Goal: Task Accomplishment & Management: Use online tool/utility

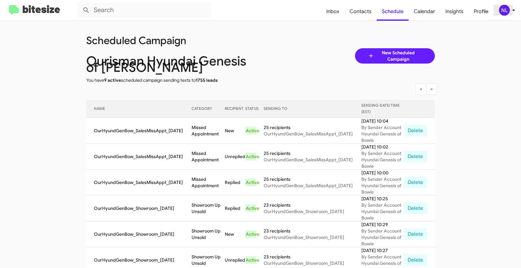
click at [503, 10] on div "NL" at bounding box center [504, 10] width 11 height 11
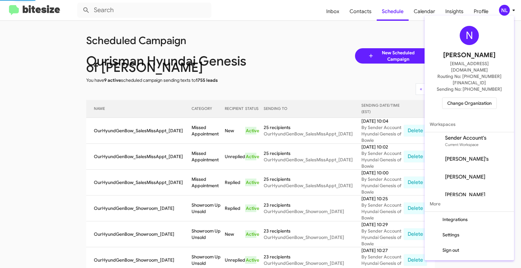
click at [463, 98] on span "Change Organization" at bounding box center [469, 103] width 44 height 11
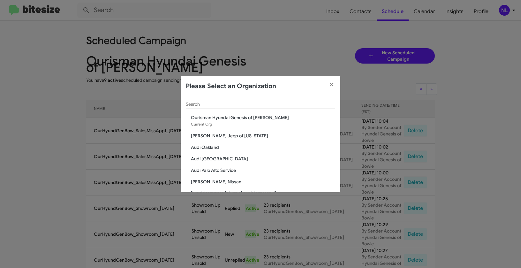
click at [207, 107] on div "Search" at bounding box center [260, 102] width 149 height 12
paste input "SERVICE: Audi [GEOGRAPHIC_DATA]"
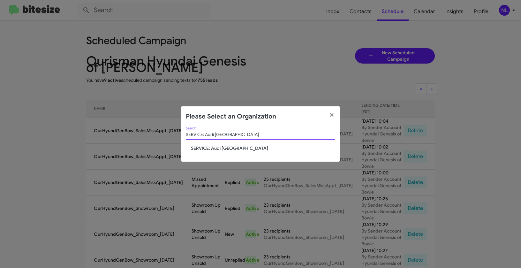
type input "SERVICE: Audi [GEOGRAPHIC_DATA]"
click at [209, 145] on span "SERVICE: Audi [GEOGRAPHIC_DATA]" at bounding box center [263, 148] width 144 height 6
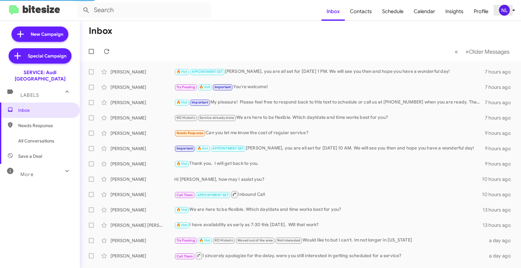
click at [503, 14] on div "NL" at bounding box center [504, 10] width 11 height 11
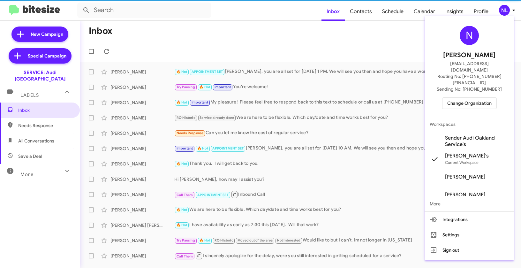
click at [459, 135] on span "Sender Audi Oakland Service's" at bounding box center [477, 141] width 64 height 13
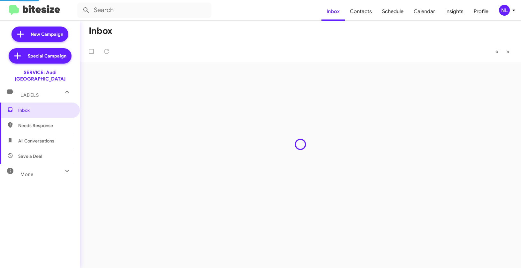
click at [368, 12] on span "Contacts" at bounding box center [361, 11] width 32 height 19
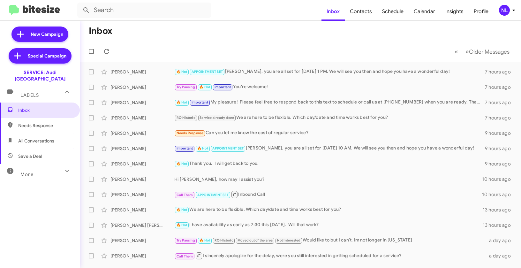
type input "in:groups"
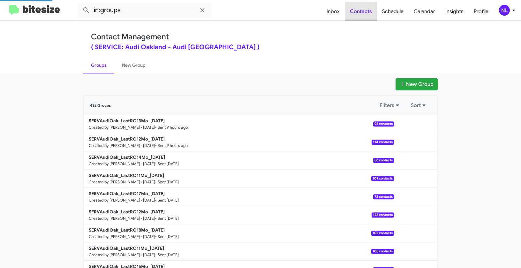
click at [368, 12] on span "Contacts" at bounding box center [361, 11] width 32 height 19
click at [366, 12] on span "Contacts" at bounding box center [361, 11] width 32 height 19
click at [404, 82] on button "New Group" at bounding box center [416, 84] width 42 height 12
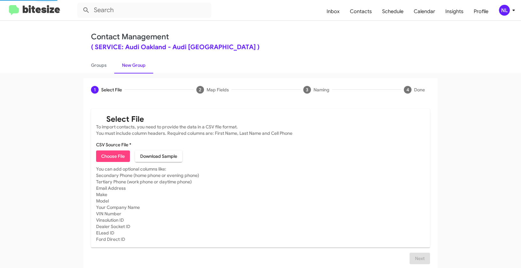
click at [114, 153] on span "Choose File" at bounding box center [113, 155] width 24 height 11
type input "SERVAudiOak_LastRO11Mo_10-15-25"
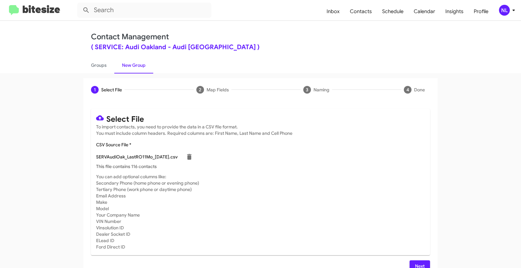
scroll to position [11, 0]
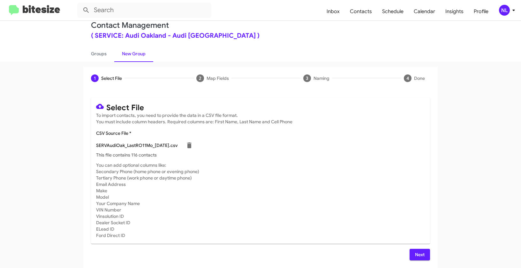
click at [419, 254] on span "Next" at bounding box center [419, 253] width 10 height 11
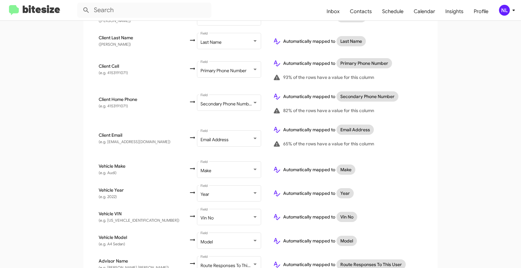
scroll to position [227, 0]
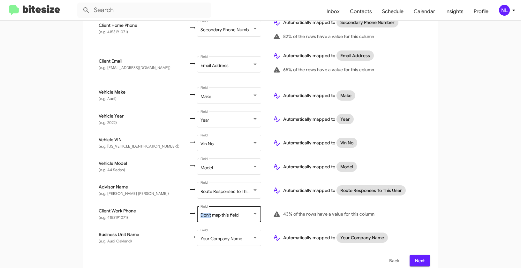
click at [203, 207] on div "Don't map this field Field" at bounding box center [228, 213] width 57 height 18
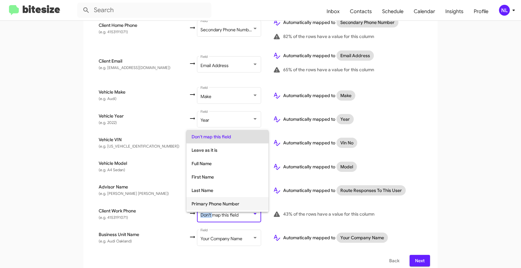
scroll to position [48, 0]
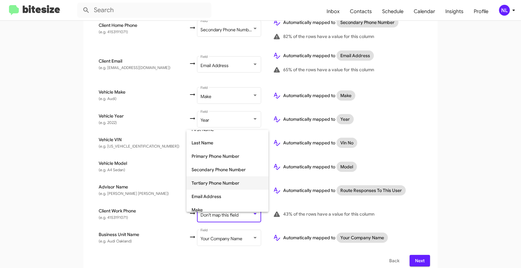
click at [205, 187] on span "Tertiary Phone Number" at bounding box center [227, 182] width 72 height 13
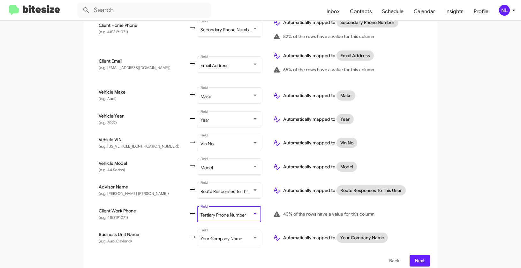
drag, startPoint x: 487, startPoint y: 202, endPoint x: 480, endPoint y: 203, distance: 6.7
click at [487, 202] on app-new-group "Select File 2 Map Fields 3 Naming 4 Done Select File To import contacts, you ne…" at bounding box center [260, 62] width 521 height 423
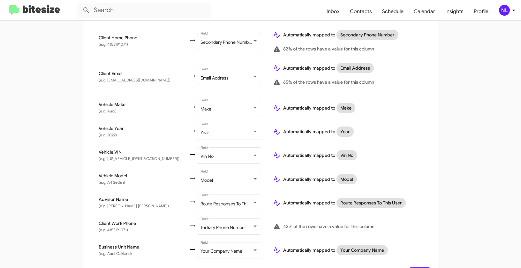
scroll to position [227, 0]
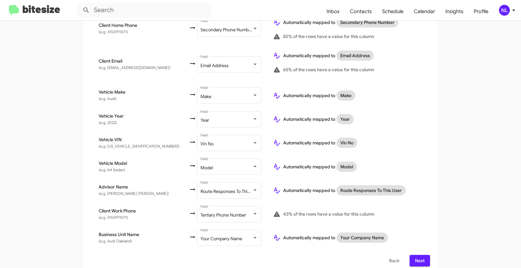
click at [419, 255] on span "Next" at bounding box center [419, 260] width 10 height 11
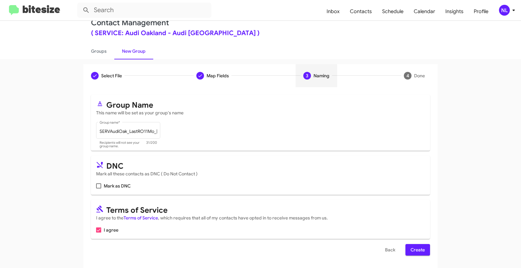
scroll to position [14, 0]
click at [419, 246] on span "Create" at bounding box center [417, 248] width 14 height 11
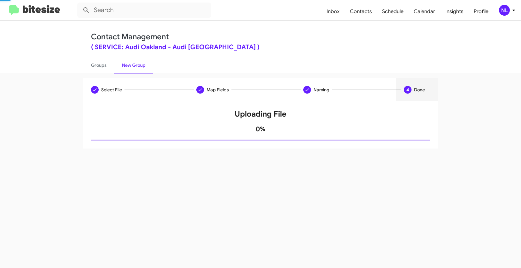
scroll to position [0, 0]
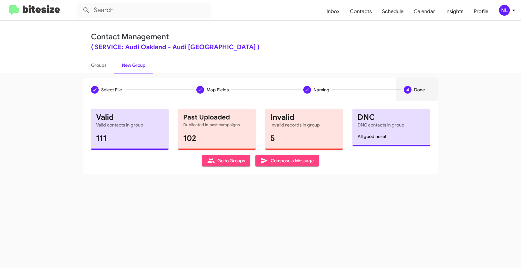
click at [216, 167] on div "Select File To import contacts, you need to provide the data in a CSV file form…" at bounding box center [260, 137] width 354 height 73
click at [218, 163] on span "Go to Groups" at bounding box center [226, 160] width 38 height 11
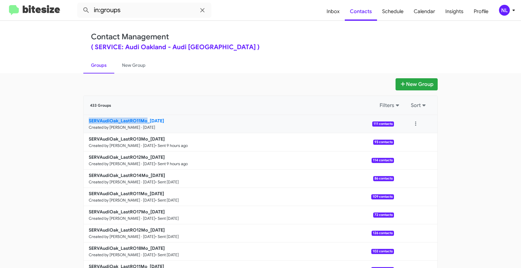
drag, startPoint x: 66, startPoint y: 121, endPoint x: 144, endPoint y: 120, distance: 78.2
click at [144, 120] on app-groups "New Group 433 Groups Filters Sort SERVAudiOak_LastRO11Mo_10-15-25 Created by Ne…" at bounding box center [260, 195] width 521 height 235
copy b "SERVAudiOak_LastRO11Mo"
click at [136, 11] on input "in:groups" at bounding box center [144, 10] width 134 height 15
paste input "SERVAudiOak_LastRO11Mo"
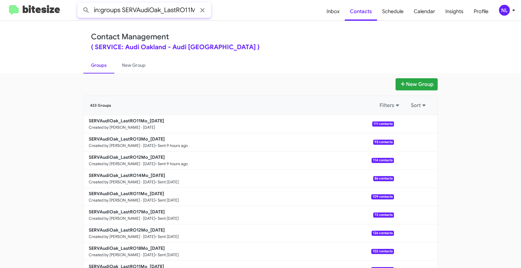
scroll to position [0, 5]
type input "in:groups SERVAudiOak_LastRO11Mo"
click at [80, 4] on button at bounding box center [86, 10] width 13 height 13
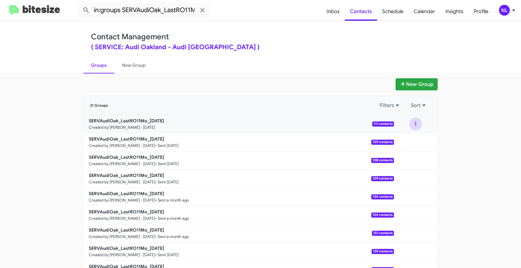
click at [414, 122] on button at bounding box center [415, 123] width 13 height 13
click at [413, 138] on button "View contacts" at bounding box center [396, 140] width 51 height 15
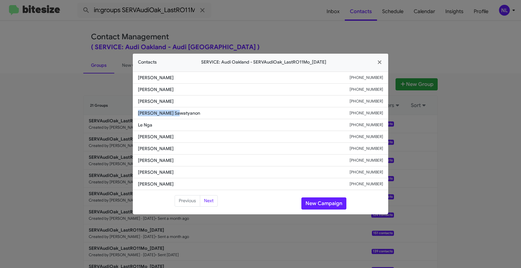
drag, startPoint x: 137, startPoint y: 114, endPoint x: 187, endPoint y: 116, distance: 50.1
click at [187, 116] on li "Papon Sawatyanon +15103322289" at bounding box center [260, 113] width 255 height 12
copy span "Papon Sawatyanon"
click at [328, 202] on button "New Campaign" at bounding box center [323, 203] width 45 height 12
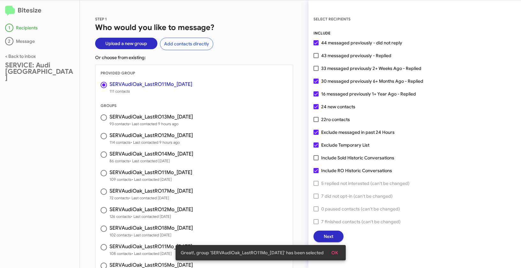
click at [340, 247] on button "OK" at bounding box center [334, 252] width 17 height 11
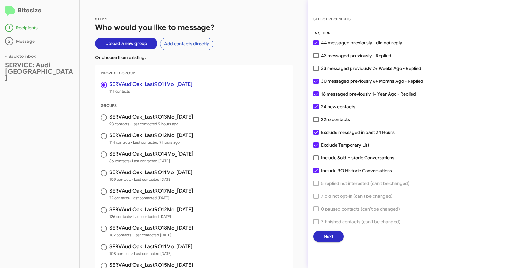
click at [335, 237] on button "Next" at bounding box center [328, 235] width 30 height 11
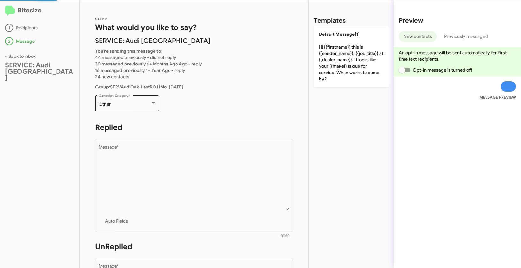
click at [144, 102] on div "Other" at bounding box center [125, 104] width 52 height 5
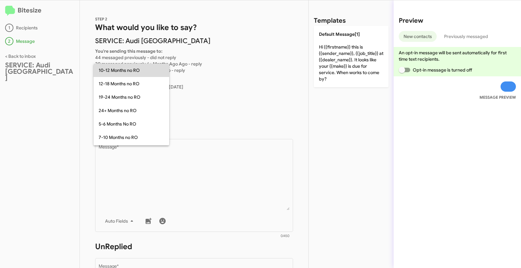
click at [126, 71] on span "10-12 Months no RO" at bounding box center [131, 69] width 65 height 13
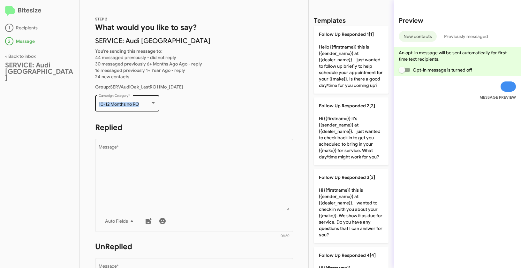
drag, startPoint x: 98, startPoint y: 104, endPoint x: 139, endPoint y: 106, distance: 41.5
click at [139, 106] on div "10-12 Months no RO Campaign Category *" at bounding box center [127, 103] width 64 height 18
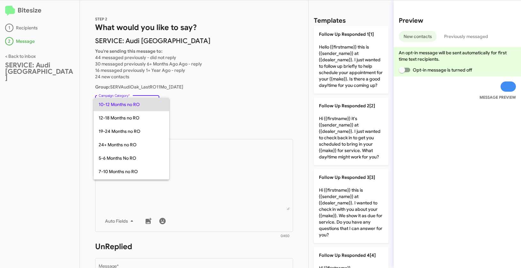
copy span "10-12 Months no RO"
click at [212, 159] on div at bounding box center [260, 134] width 521 height 268
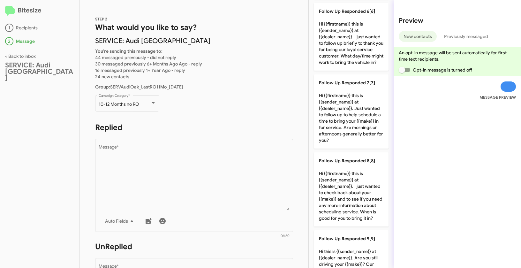
scroll to position [404, 0]
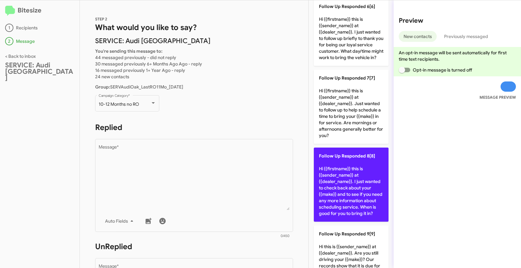
click at [345, 181] on p "Follow Up Responded 8[8] Hi {{firstname}} this is {{sender_name}} at {{dealer_n…" at bounding box center [351, 184] width 75 height 74
type textarea "Hi {{firstname}} this is {{sender_name}} at {{dealer_name}}. I just wanted to c…"
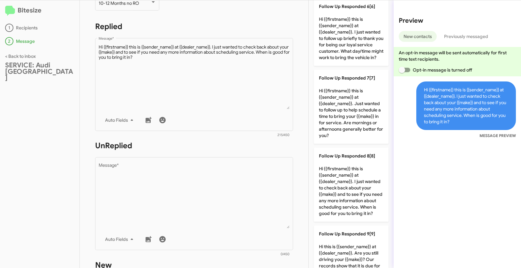
scroll to position [181, 0]
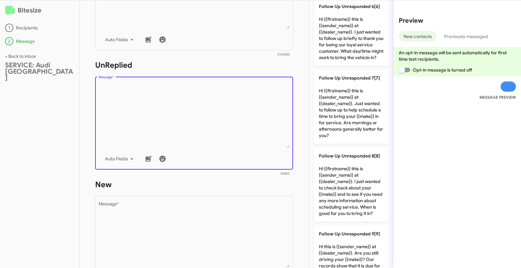
click at [281, 118] on textarea "Message *" at bounding box center [194, 115] width 191 height 65
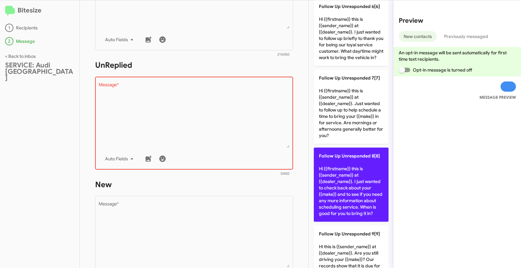
click at [365, 213] on p "Follow Up Unresponded 8[8] Hi {{firstname}} this is {{sender_name}} at {{dealer…" at bounding box center [351, 184] width 75 height 74
type textarea "Hi {{firstname}} this is {{sender_name}} at {{dealer_name}}. I just wanted to c…"
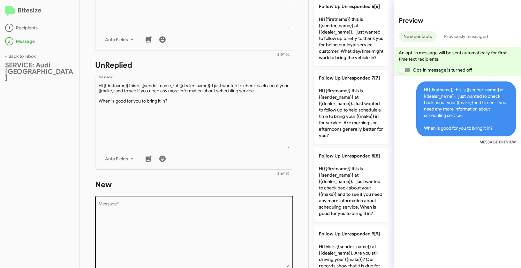
scroll to position [182, 0]
click at [223, 217] on textarea "Message *" at bounding box center [194, 233] width 191 height 65
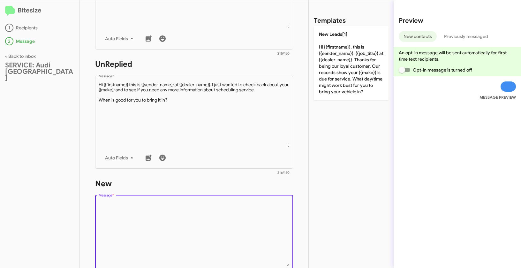
scroll to position [0, 0]
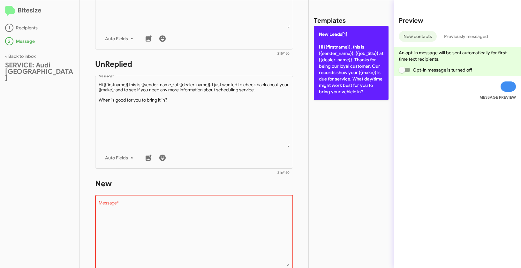
click at [338, 57] on p "New Leads[1] Hi {{firstname}}, this is {{sender_name}}, {{job_title}} at {{deal…" at bounding box center [351, 63] width 75 height 74
type textarea "Hi {{firstname}}, this is {{sender_name}}, {{job_title}} at {{dealer_name}}. Th…"
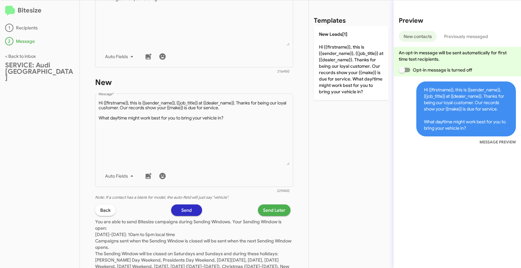
scroll to position [296, 0]
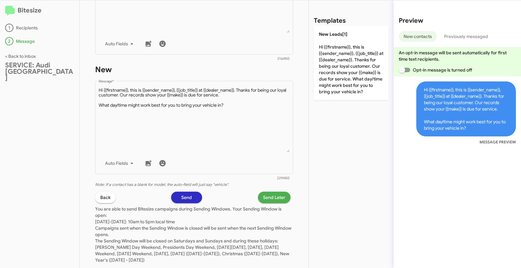
click at [272, 200] on span "Send Later" at bounding box center [274, 196] width 22 height 11
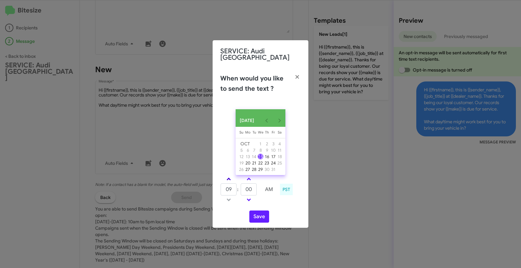
click at [231, 179] on link at bounding box center [228, 178] width 11 height 7
type input "01"
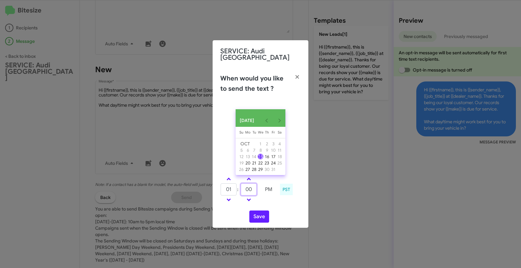
drag, startPoint x: 251, startPoint y: 189, endPoint x: 244, endPoint y: 188, distance: 6.8
click at [244, 188] on input "00" at bounding box center [249, 189] width 16 height 12
type input "45"
click at [262, 214] on button "Save" at bounding box center [259, 216] width 20 height 12
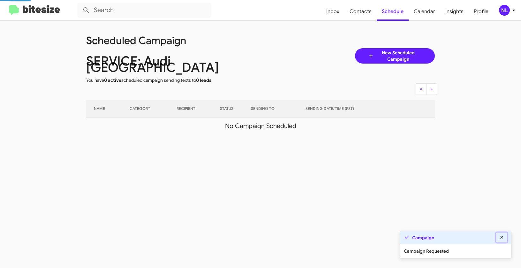
click at [502, 238] on icon at bounding box center [501, 236] width 3 height 3
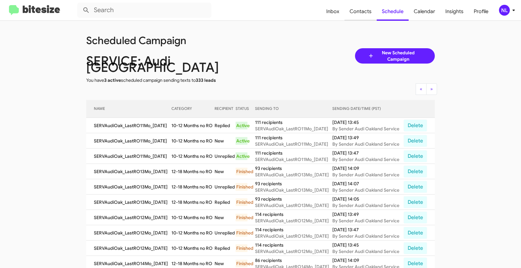
drag, startPoint x: 367, startPoint y: 11, endPoint x: 374, endPoint y: 11, distance: 7.0
click at [367, 11] on span "Contacts" at bounding box center [360, 11] width 32 height 19
type input "in:groups"
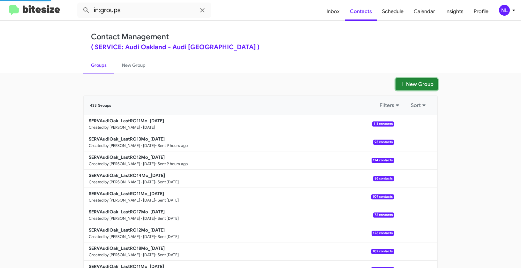
click at [427, 83] on button "New Group" at bounding box center [416, 84] width 42 height 12
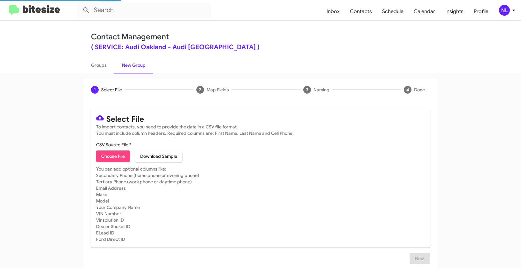
click at [109, 158] on span "Choose File" at bounding box center [113, 155] width 24 height 11
type input "SERVAudiOak_LastRO16Mo_10-15-25"
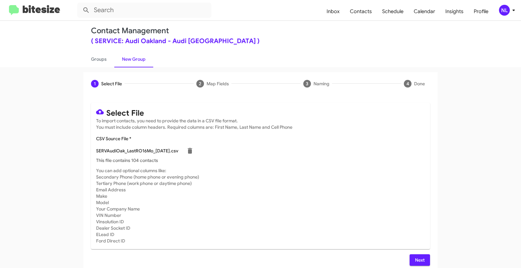
scroll to position [11, 0]
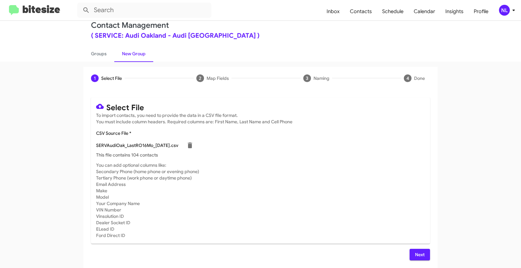
click at [414, 254] on span "Next" at bounding box center [419, 253] width 10 height 11
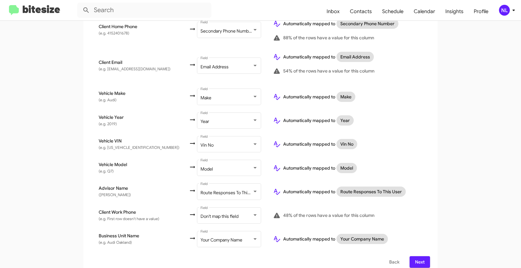
scroll to position [227, 0]
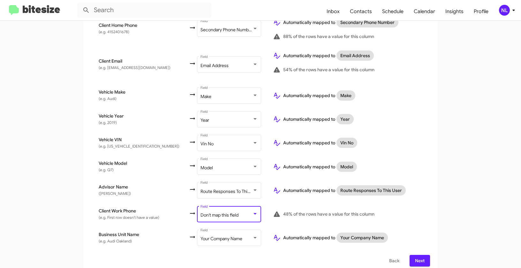
click at [200, 212] on span "Don't map this field" at bounding box center [219, 215] width 38 height 6
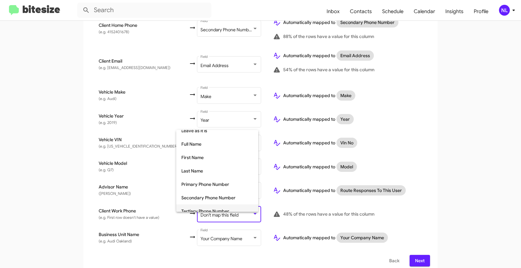
click at [194, 208] on span "Tertiary Phone Number" at bounding box center [217, 210] width 72 height 13
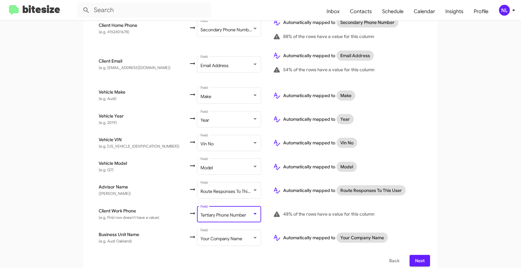
click at [427, 187] on td "Automatically mapped to Route Responses To This User" at bounding box center [349, 190] width 162 height 24
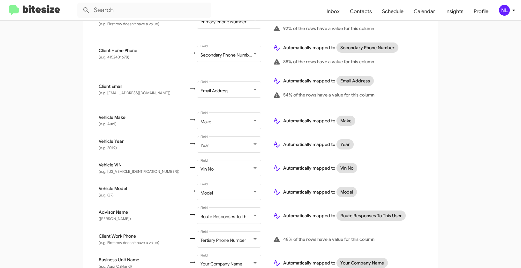
scroll to position [227, 0]
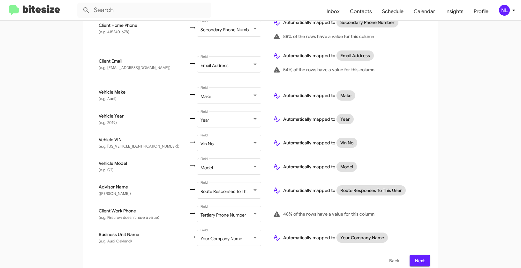
click at [418, 255] on span "Next" at bounding box center [419, 260] width 10 height 11
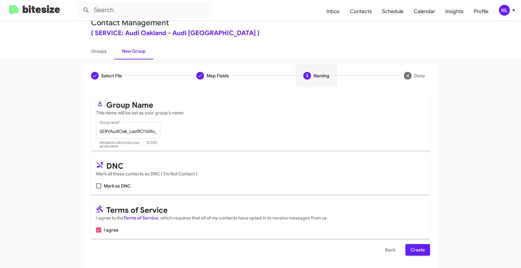
scroll to position [14, 0]
click at [419, 247] on span "Create" at bounding box center [417, 248] width 14 height 11
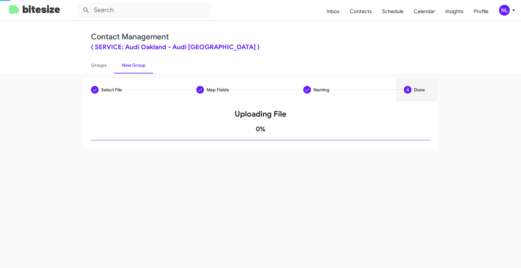
scroll to position [0, 0]
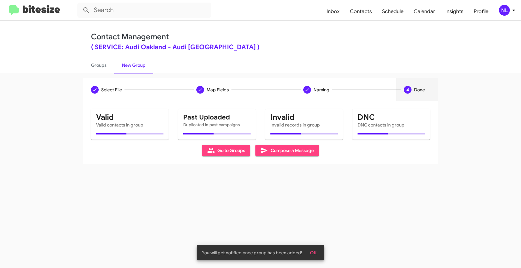
click at [318, 248] on button "OK" at bounding box center [313, 252] width 17 height 11
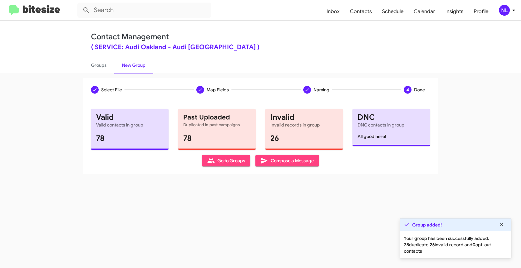
click at [225, 163] on span "Go to Groups" at bounding box center [226, 160] width 38 height 11
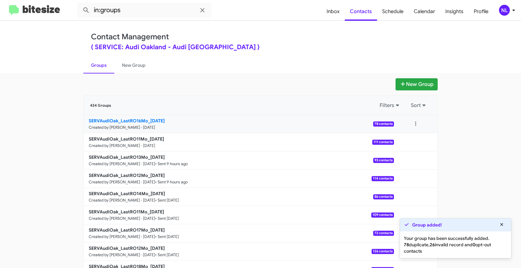
drag, startPoint x: 59, startPoint y: 117, endPoint x: 146, endPoint y: 119, distance: 87.1
click at [146, 119] on app-groups "New Group 434 Groups Filters Sort SERVAudiOak_LastRO16Mo_10-15-25 Created by Ne…" at bounding box center [260, 195] width 521 height 235
copy div "Filters Sort SERVAudiOak_LastRO16Mo_"
click at [131, 12] on input "in:groups" at bounding box center [144, 10] width 134 height 15
paste input "SERVAudiOak_LastRO16Mo_"
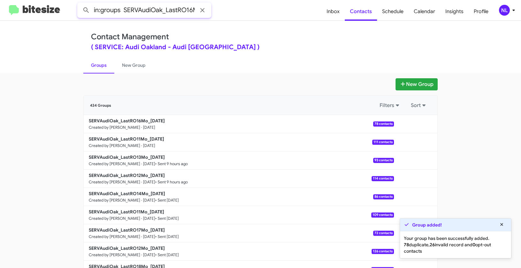
scroll to position [0, 10]
type input "in:groups SERVAudiOak_LastRO16Mo_"
click at [80, 4] on button at bounding box center [86, 10] width 13 height 13
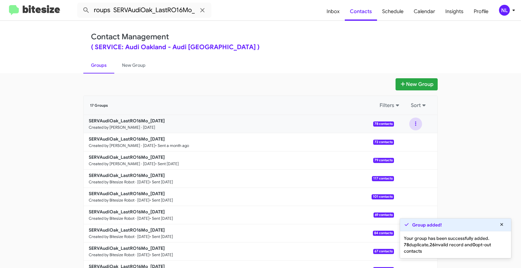
click at [416, 120] on button at bounding box center [415, 123] width 13 height 13
click at [412, 139] on button "View contacts" at bounding box center [396, 140] width 51 height 15
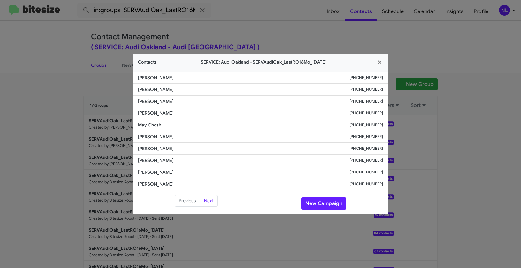
drag, startPoint x: 135, startPoint y: 101, endPoint x: 203, endPoint y: 103, distance: 68.0
click at [203, 103] on li "Yassamen Mahiddin +19258955793" at bounding box center [260, 101] width 255 height 12
copy span "Yassamen Mahiddin"
click at [316, 202] on button "New Campaign" at bounding box center [323, 203] width 45 height 12
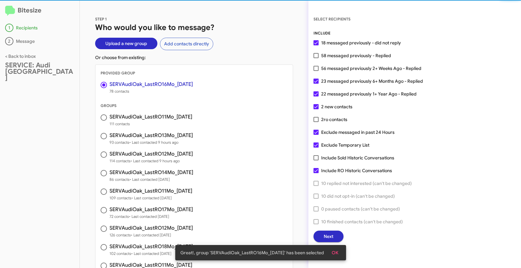
click at [339, 248] on button "OK" at bounding box center [334, 252] width 17 height 11
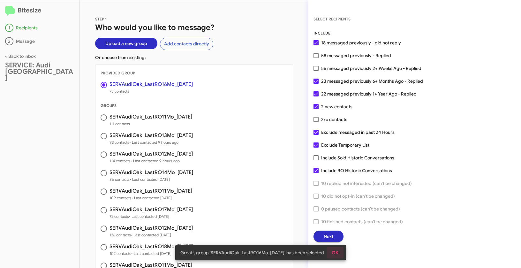
click at [333, 237] on button "Next" at bounding box center [328, 235] width 30 height 11
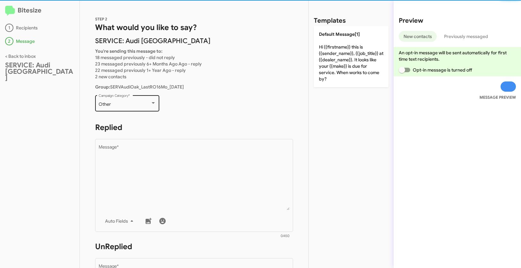
click at [152, 101] on div at bounding box center [153, 102] width 6 height 5
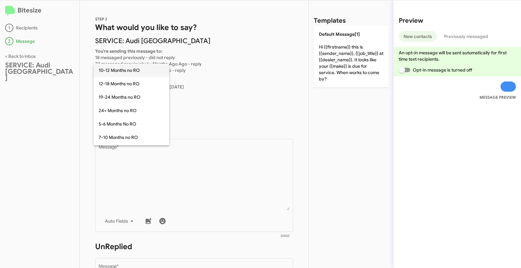
click at [110, 72] on span "10-12 Months no RO" at bounding box center [131, 69] width 65 height 13
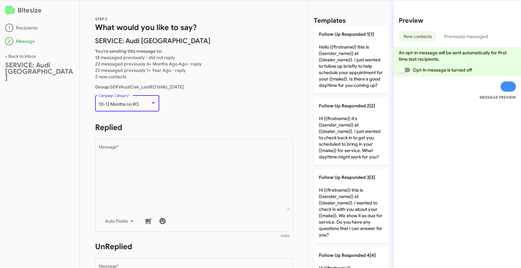
click at [139, 107] on div "10-12 Months no RO Campaign Category *" at bounding box center [127, 103] width 57 height 18
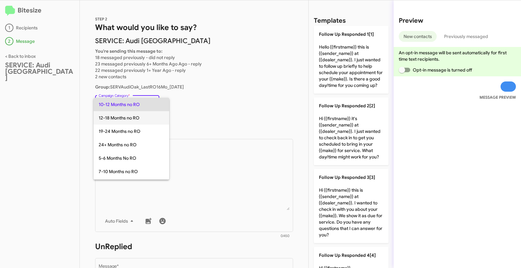
click at [122, 119] on span "12-18 Months no RO" at bounding box center [131, 117] width 65 height 13
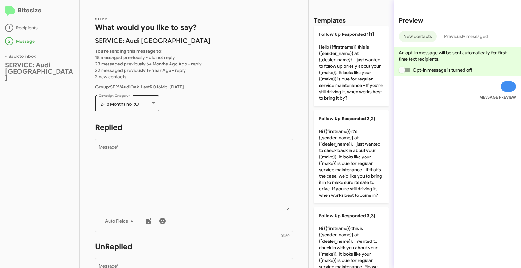
drag, startPoint x: 123, startPoint y: 107, endPoint x: 146, endPoint y: 108, distance: 22.7
click at [146, 108] on div "12-18 Months no RO Campaign Category *" at bounding box center [127, 103] width 64 height 18
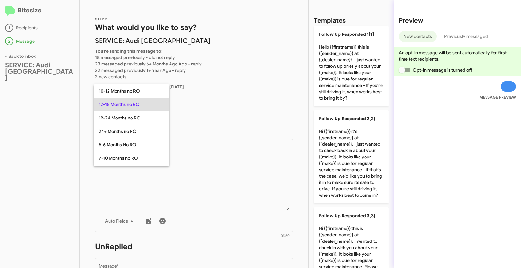
copy div "12-18 Months no RO"
click at [191, 196] on div at bounding box center [260, 134] width 521 height 268
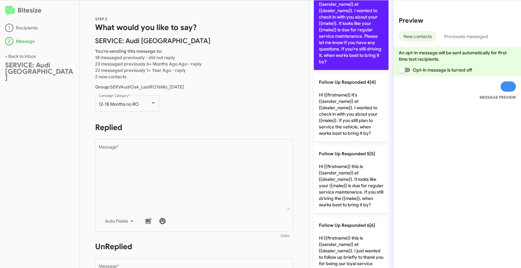
scroll to position [285, 0]
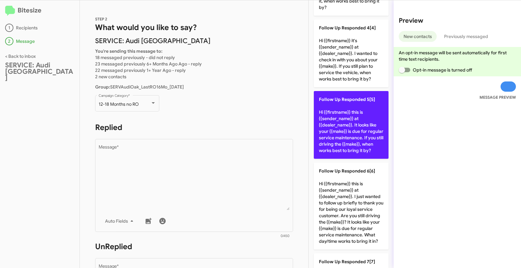
click at [355, 134] on p "Follow Up Responded 5[5] Hi {{firstname}} this is {{sender_name}} at {{dealer_n…" at bounding box center [351, 125] width 75 height 68
type textarea "Hi {{firstname}} this is {{sender_name}} at {{dealer_name}}. It looks like your…"
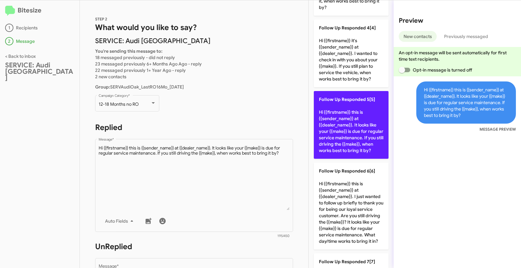
click at [355, 134] on p "Follow Up Responded 5[5] Hi {{firstname}} this is {{sender_name}} at {{dealer_n…" at bounding box center [351, 125] width 75 height 68
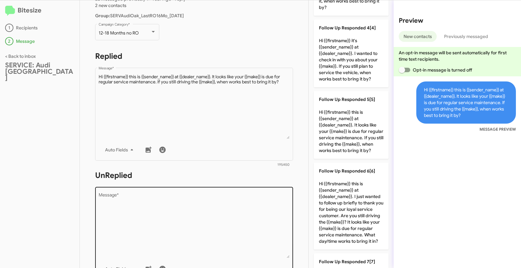
scroll to position [105, 0]
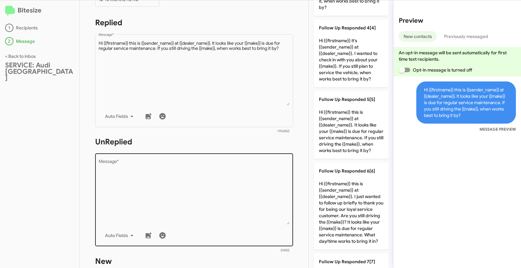
click at [207, 212] on textarea "Message *" at bounding box center [194, 191] width 191 height 65
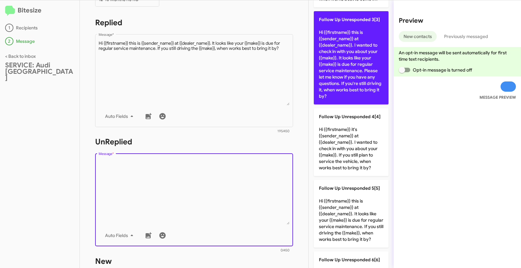
scroll to position [179, 0]
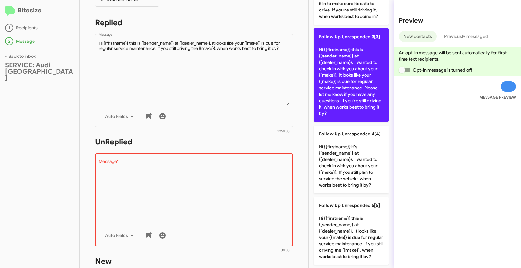
click at [343, 74] on p "Follow Up Unresponded 3[3] Hi {{firstname}} this is {{sender_name}} at {{dealer…" at bounding box center [351, 74] width 75 height 93
type textarea "Hi {{firstname}} this is {{sender_name}} at {{dealer_name}}. I wanted to check …"
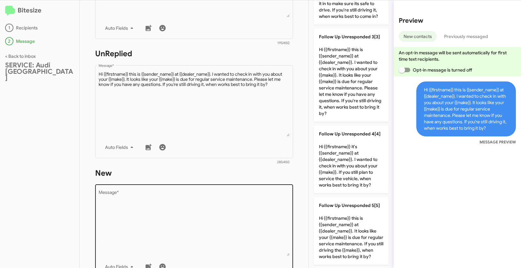
scroll to position [220, 0]
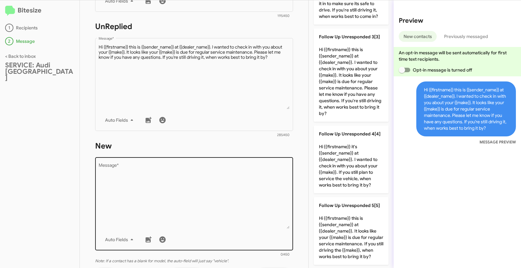
click at [219, 178] on textarea "Message *" at bounding box center [194, 195] width 191 height 65
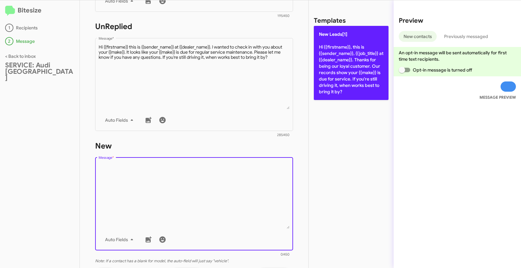
click at [335, 55] on p "New Leads[1] Hi {{firstname}}, this is {{sender_name}}, {{job_title}} at {{deal…" at bounding box center [351, 63] width 75 height 74
type textarea "Hi {{firstname}}, this is {{sender_name}}, {{job_title}} at {{dealer_name}}. Th…"
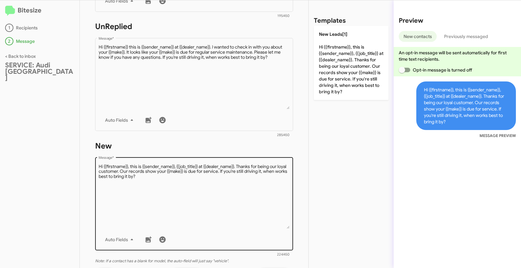
scroll to position [310, 0]
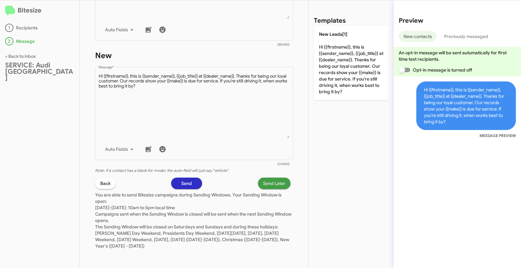
click at [263, 183] on span "Send Later" at bounding box center [274, 182] width 22 height 11
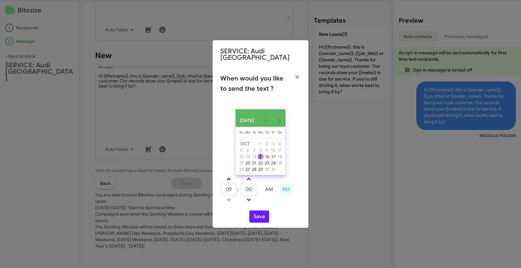
click at [228, 175] on link at bounding box center [228, 178] width 11 height 7
click at [228, 176] on link at bounding box center [228, 178] width 11 height 7
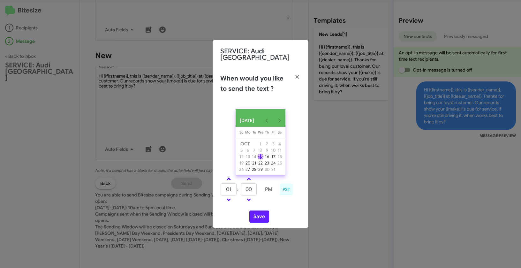
type input "02"
click at [250, 179] on span at bounding box center [249, 179] width 4 height 4
click at [250, 199] on link at bounding box center [248, 199] width 11 height 7
type input "05"
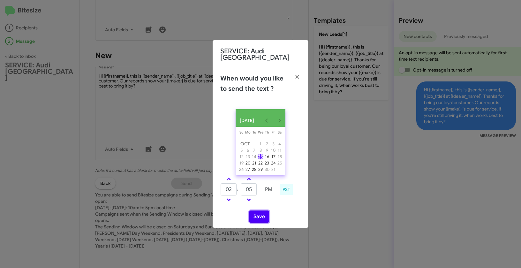
click at [264, 214] on button "Save" at bounding box center [259, 216] width 20 height 12
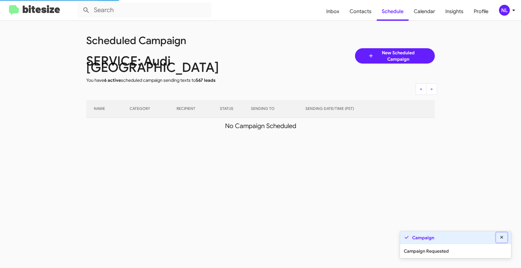
click at [501, 237] on icon at bounding box center [501, 236] width 3 height 3
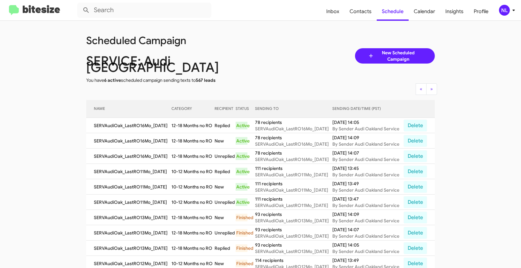
click at [502, 9] on div "NL" at bounding box center [504, 10] width 11 height 11
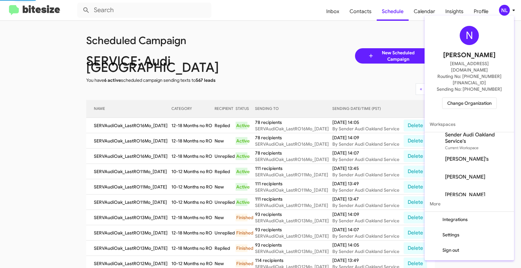
click at [467, 98] on span "Change Organization" at bounding box center [469, 103] width 44 height 11
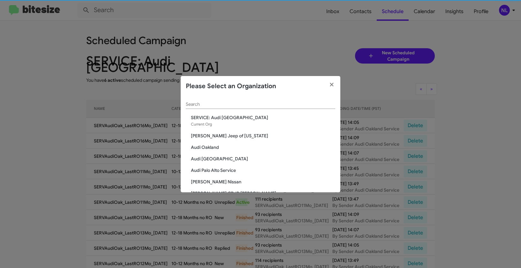
click at [284, 112] on div "Search" at bounding box center [260, 105] width 149 height 18
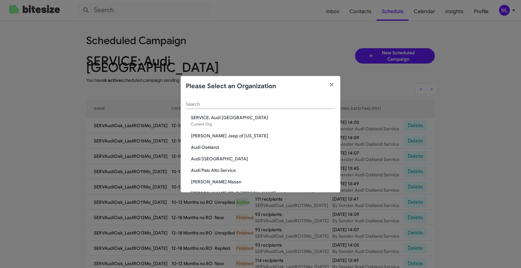
click at [282, 105] on input "Search" at bounding box center [260, 104] width 149 height 5
paste input "SERVICE: [PERSON_NAME]"
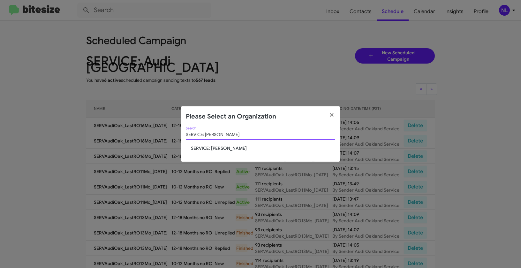
type input "SERVICE: [PERSON_NAME]"
click at [215, 149] on span "SERVICE: [PERSON_NAME]" at bounding box center [263, 148] width 144 height 6
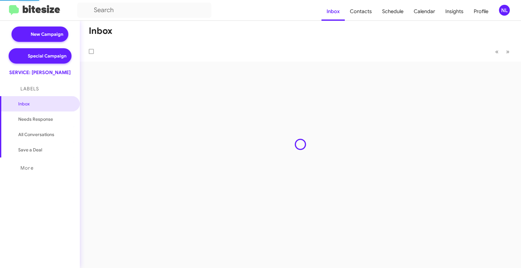
click at [506, 11] on div "NL" at bounding box center [504, 10] width 11 height 11
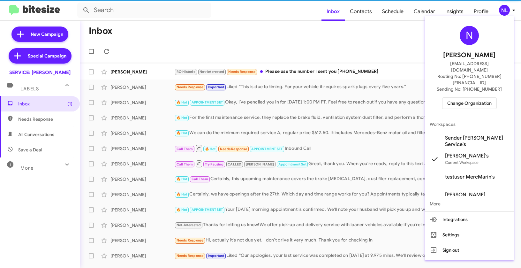
click at [461, 135] on span "Sender Mercedes Marin Service's" at bounding box center [477, 141] width 64 height 13
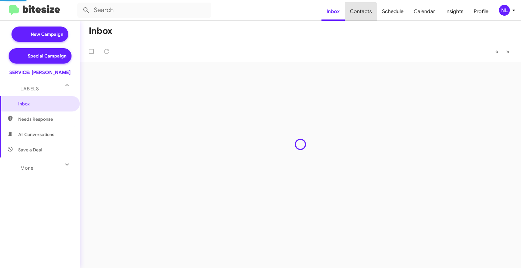
click at [362, 12] on span "Contacts" at bounding box center [361, 11] width 32 height 19
type input "in:groups"
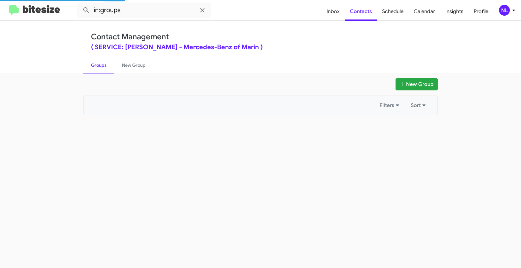
click at [362, 12] on span "Contacts" at bounding box center [361, 11] width 32 height 19
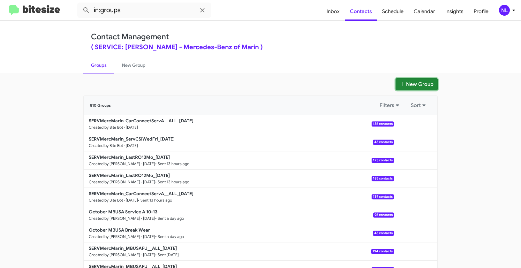
click at [418, 83] on button "New Group" at bounding box center [416, 84] width 42 height 12
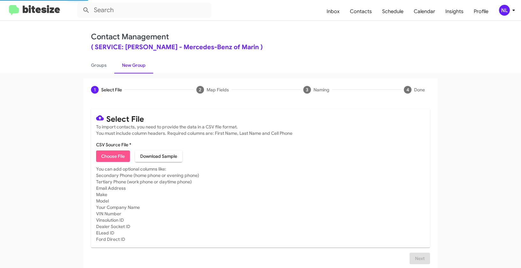
click at [111, 156] on span "Choose File" at bounding box center [113, 155] width 24 height 11
type input "SERVMercMarin_LastRO16Mo_10-15-25"
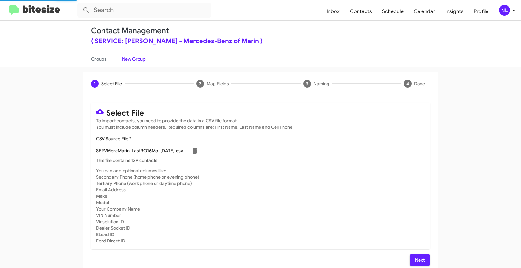
scroll to position [11, 0]
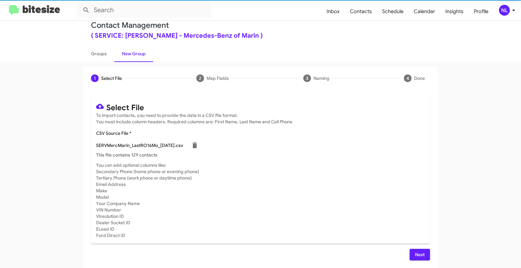
click at [422, 256] on button "Next" at bounding box center [419, 253] width 20 height 11
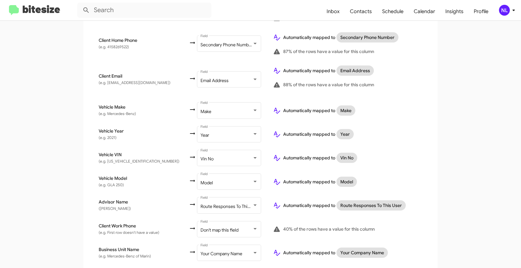
scroll to position [227, 0]
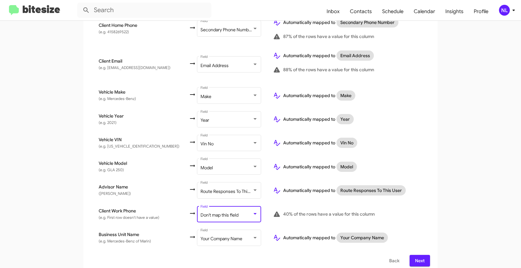
click at [200, 212] on span "Don't map this field" at bounding box center [219, 215] width 38 height 6
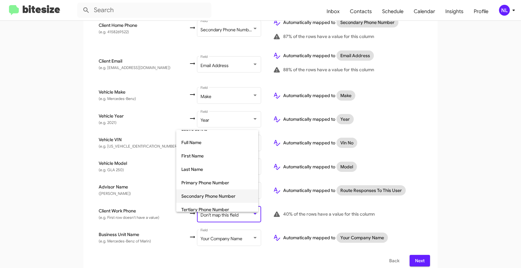
scroll to position [43, 0]
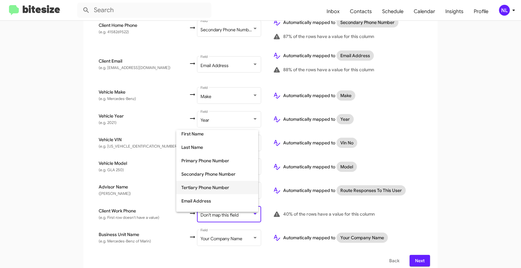
click at [196, 184] on span "Tertiary Phone Number" at bounding box center [217, 187] width 72 height 13
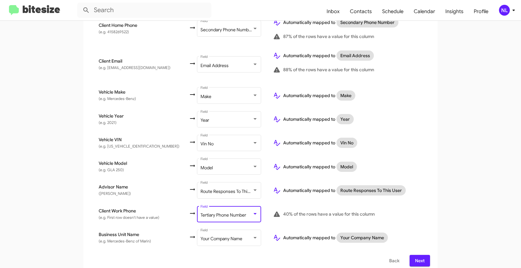
click at [459, 182] on app-new-group "Select File 2 Map Fields 3 Naming 4 Done Select File To import contacts, you ne…" at bounding box center [260, 62] width 521 height 423
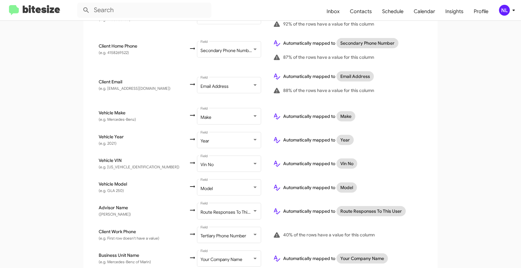
scroll to position [227, 0]
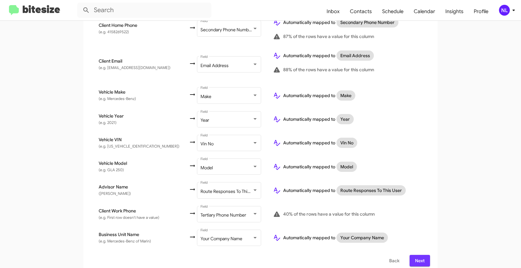
click at [420, 255] on span "Next" at bounding box center [419, 260] width 10 height 11
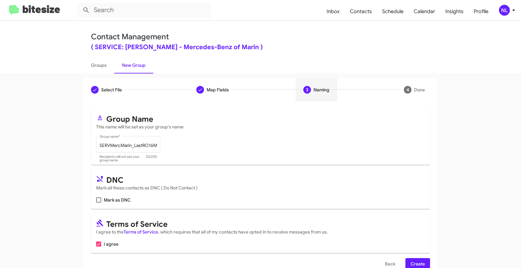
scroll to position [1, 0]
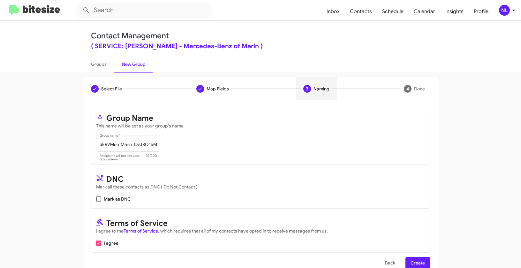
click at [420, 253] on form "Group Name This name will be set as your group's name SERVMercMarin_LastRO16Mo_…" at bounding box center [260, 188] width 339 height 160
click at [420, 259] on span "Create" at bounding box center [417, 262] width 14 height 11
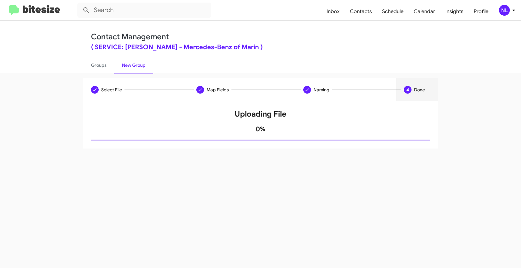
scroll to position [0, 0]
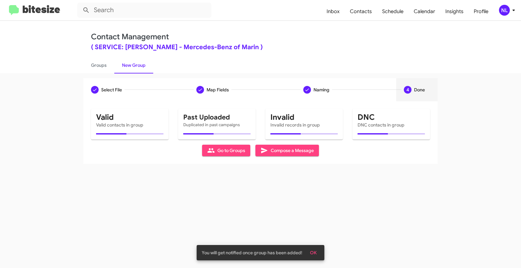
click at [313, 254] on span "OK" at bounding box center [313, 252] width 7 height 11
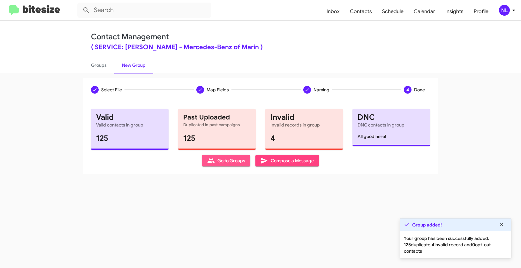
click at [224, 164] on span "Go to Groups" at bounding box center [226, 160] width 38 height 11
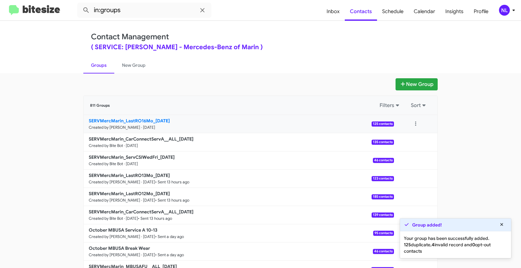
drag, startPoint x: 64, startPoint y: 117, endPoint x: 150, endPoint y: 119, distance: 86.2
click at [150, 119] on app-groups "New Group 811 Groups Filters Sort SERVMercMarin_LastRO16Mo_10-15-25 Created by …" at bounding box center [260, 195] width 521 height 235
copy div "Filters Sort SERVMercMarin_LastRO16Mo"
click at [134, 11] on input "in:groups" at bounding box center [144, 10] width 134 height 15
paste input "SERVMercMarin_LastRO16Mo"
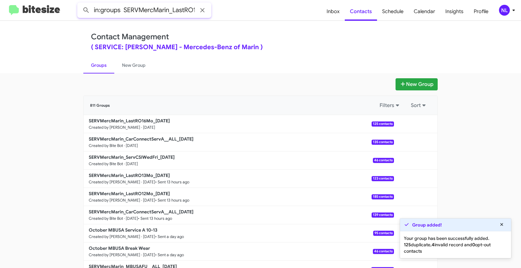
scroll to position [0, 14]
type input "in:groups SERVMercMarin_LastRO16Mo"
click at [80, 4] on button at bounding box center [86, 10] width 13 height 13
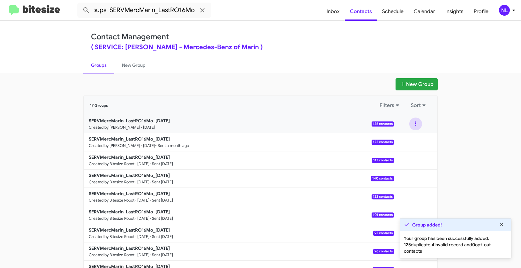
click at [413, 124] on button at bounding box center [415, 123] width 13 height 13
click at [412, 139] on button "View contacts" at bounding box center [396, 140] width 51 height 15
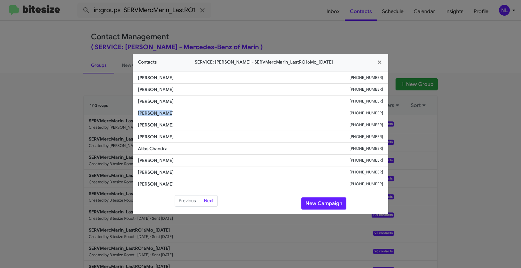
drag, startPoint x: 136, startPoint y: 113, endPoint x: 174, endPoint y: 114, distance: 38.6
click at [174, 114] on li "Anas Alqadhi +15103142775" at bounding box center [260, 113] width 255 height 12
copy span "Anas Alqadhi"
click at [220, 156] on li "Wesley Liang +14153289907" at bounding box center [260, 160] width 255 height 12
drag, startPoint x: 149, startPoint y: 135, endPoint x: 184, endPoint y: 136, distance: 35.4
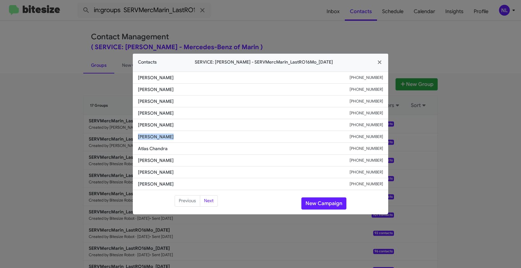
click at [184, 136] on li "Bryan Dorfler +14155723332" at bounding box center [260, 137] width 255 height 12
copy span "Bryan Dorfler"
drag, startPoint x: 136, startPoint y: 148, endPoint x: 180, endPoint y: 148, distance: 43.7
click at [180, 148] on li "Atlas Chandra +15107782674" at bounding box center [260, 149] width 255 height 12
copy span "Atlas Chandra"
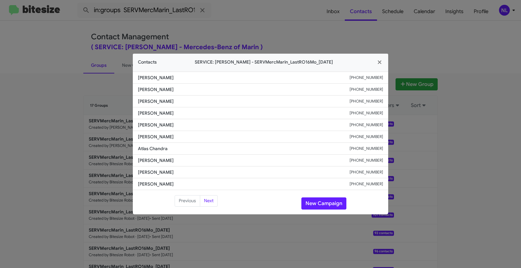
click at [173, 137] on span "Bryan Dorfler" at bounding box center [243, 136] width 211 height 6
drag, startPoint x: 137, startPoint y: 160, endPoint x: 175, endPoint y: 160, distance: 38.3
click at [175, 160] on li "Wesley Liang +14153289907" at bounding box center [260, 160] width 255 height 12
copy span "Wesley Liang"
click at [246, 153] on li "Atlas Chandra +15107782674" at bounding box center [260, 149] width 255 height 12
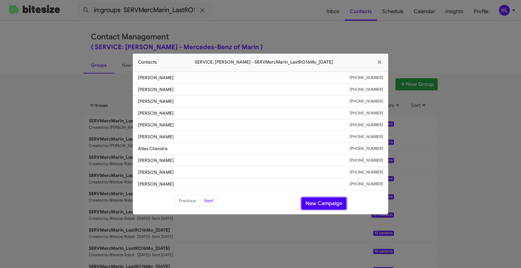
click at [322, 202] on button "New Campaign" at bounding box center [323, 203] width 45 height 12
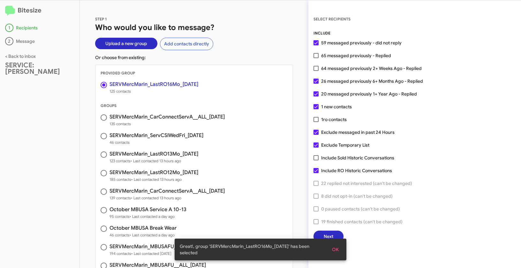
click at [337, 250] on span "OK" at bounding box center [335, 248] width 7 height 11
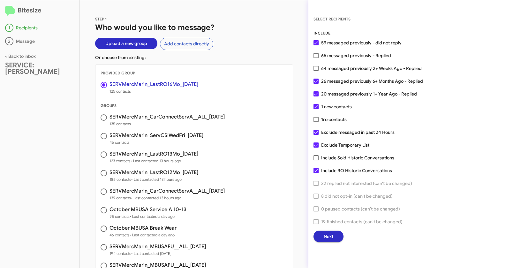
click at [331, 240] on span "Next" at bounding box center [328, 235] width 10 height 11
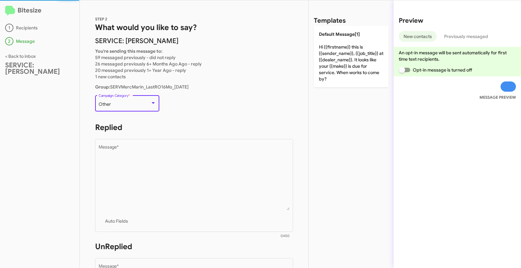
click at [135, 105] on div "Other" at bounding box center [125, 104] width 52 height 5
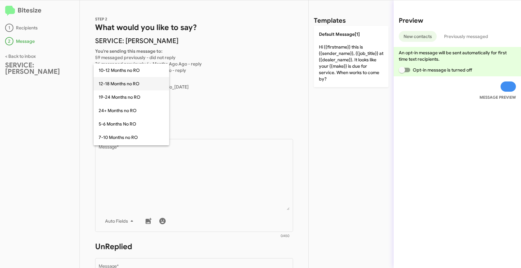
click at [115, 85] on span "12-18 Months no RO" at bounding box center [131, 83] width 65 height 13
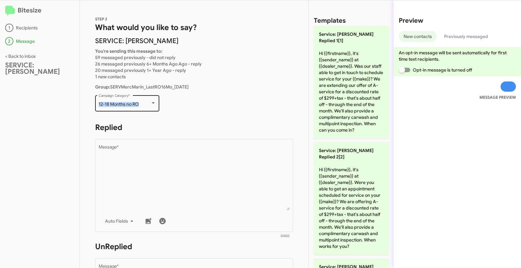
drag, startPoint x: 98, startPoint y: 102, endPoint x: 145, endPoint y: 104, distance: 46.9
click at [145, 104] on div "12-18 Months no RO Campaign Category *" at bounding box center [127, 103] width 64 height 18
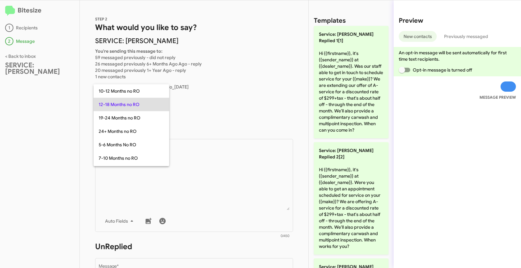
copy span "12-18 Months no RO"
click at [204, 198] on div at bounding box center [260, 134] width 521 height 268
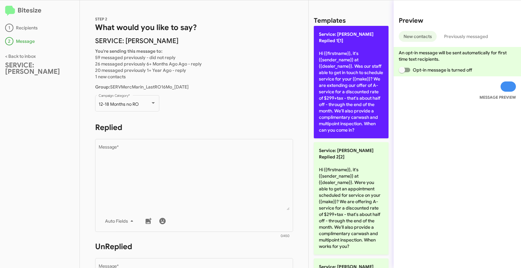
click at [358, 68] on p "Service: Mercedes Marin Replied 1[1] Hi {{firstname}}, it's {{sender_name}} at …" at bounding box center [351, 82] width 75 height 112
type textarea "Hi {{firstname}}, it's {{sender_name}} at {{dealer_name}}. Was our staff able t…"
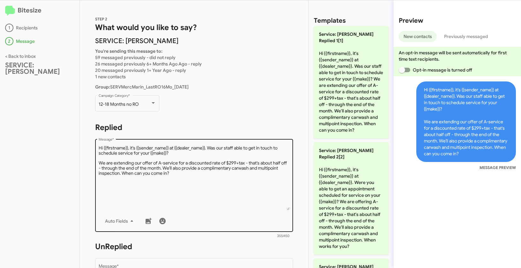
scroll to position [112, 0]
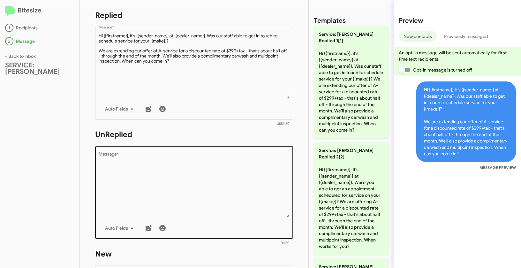
click at [209, 177] on textarea "Message *" at bounding box center [194, 184] width 191 height 65
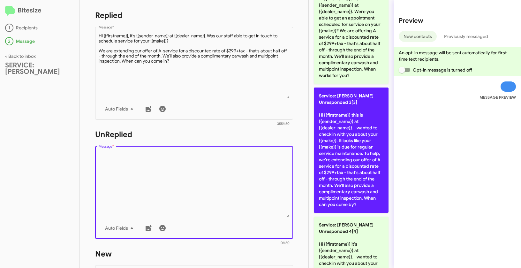
scroll to position [361, 0]
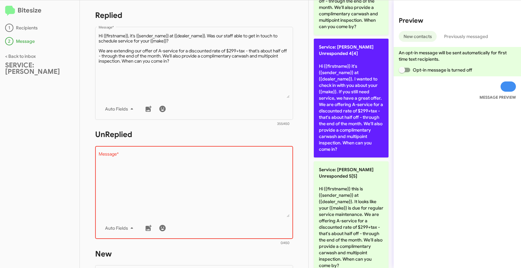
click at [345, 112] on p "Service: Mercedes Marin Unresponded 4[4] Hi {{firstname}} it's {{sender_name}} …" at bounding box center [351, 98] width 75 height 119
type textarea "Hi {{firstname}} it's {{sender_name}} at {{dealer_name}}. I wanted to check in …"
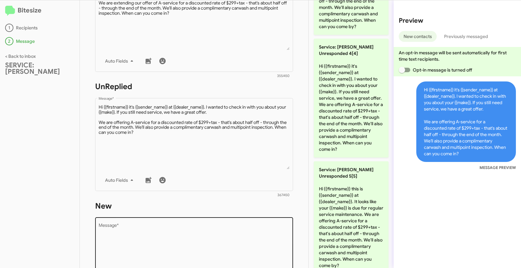
scroll to position [219, 0]
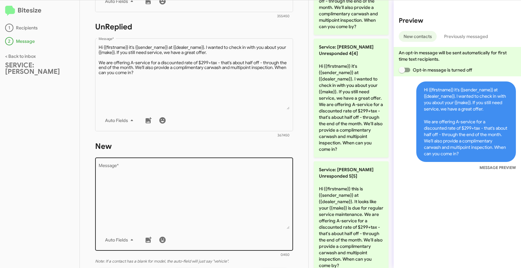
click at [249, 192] on textarea "Message *" at bounding box center [194, 196] width 191 height 65
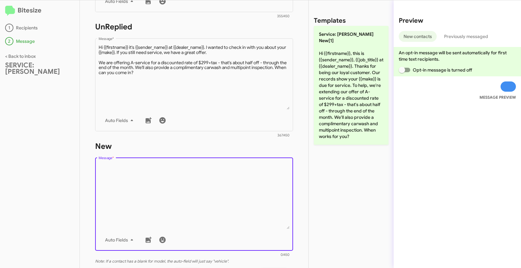
scroll to position [0, 0]
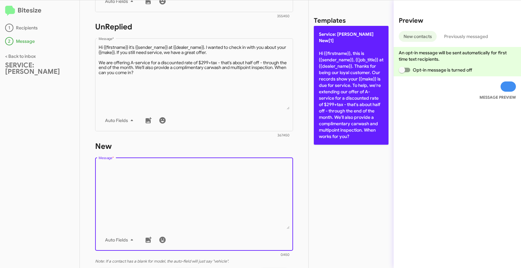
click at [357, 43] on p "Service: Mercedes Marin New[1] Hi {{firstname}}, this is {{sender_name}}, {{job…" at bounding box center [351, 85] width 75 height 119
type textarea "Hi {{firstname}}, this is {{sender_name}}, {{job_title}} at {{dealer_name}}. Th…"
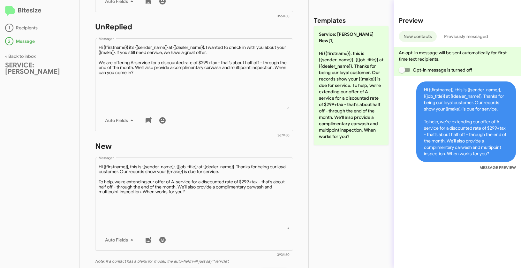
scroll to position [310, 0]
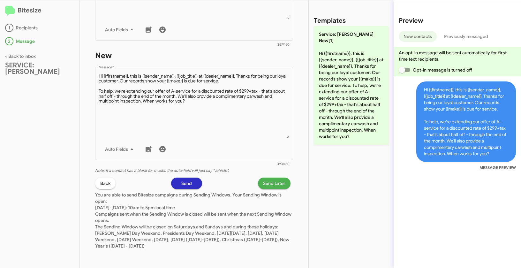
click at [278, 182] on span "Send Later" at bounding box center [274, 182] width 22 height 11
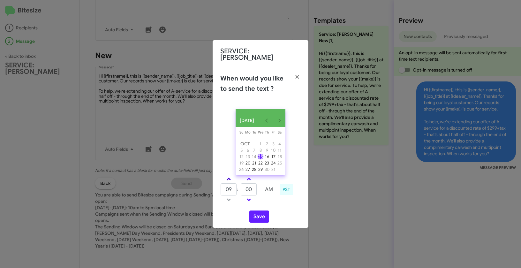
click at [229, 176] on link at bounding box center [228, 178] width 11 height 7
type input "10"
drag, startPoint x: 256, startPoint y: 189, endPoint x: 244, endPoint y: 187, distance: 12.1
click at [244, 187] on input "00" at bounding box center [249, 189] width 16 height 12
type input "15"
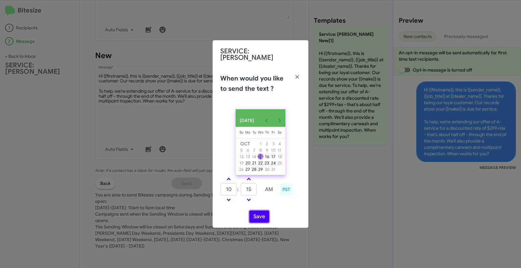
click at [260, 214] on button "Save" at bounding box center [259, 216] width 20 height 12
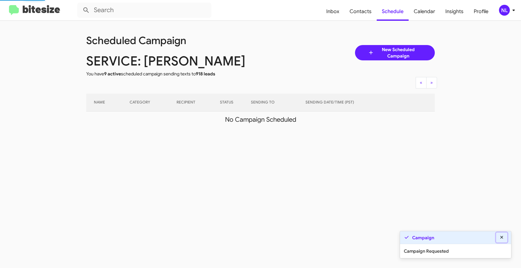
click at [504, 236] on button at bounding box center [501, 237] width 11 height 10
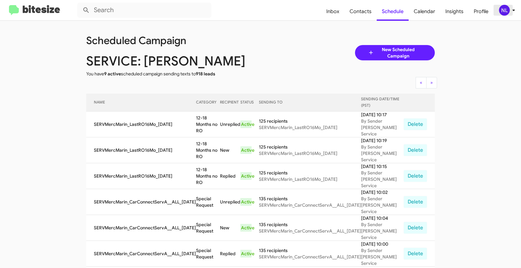
click at [504, 7] on div "NL" at bounding box center [504, 10] width 11 height 11
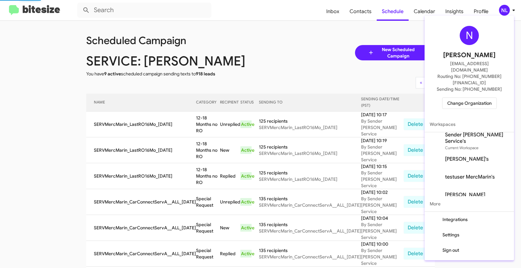
click at [477, 98] on span "Change Organization" at bounding box center [469, 103] width 44 height 11
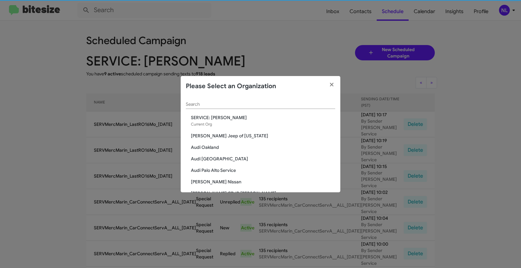
click at [263, 101] on div "Search" at bounding box center [260, 102] width 149 height 12
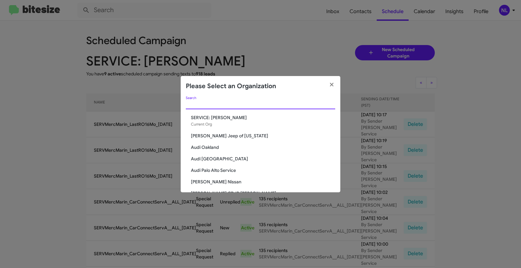
paste input "SERVICE: [PERSON_NAME]"
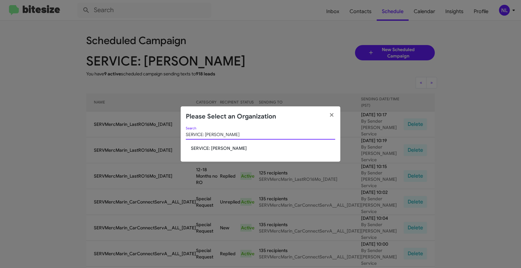
type input "SERVICE: [PERSON_NAME]"
click at [209, 148] on span "SERVICE: Daniels Long" at bounding box center [263, 148] width 144 height 6
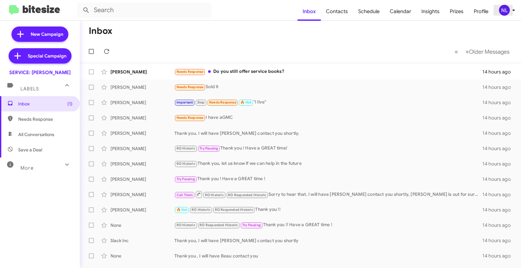
drag, startPoint x: 501, startPoint y: 11, endPoint x: 506, endPoint y: 0, distance: 12.1
click at [503, 7] on div "NL" at bounding box center [504, 10] width 11 height 11
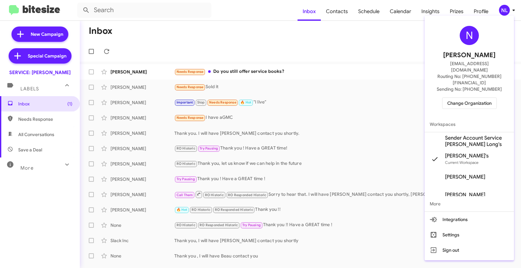
click at [468, 135] on span "Sender Account Service Daniels Long's" at bounding box center [477, 141] width 64 height 13
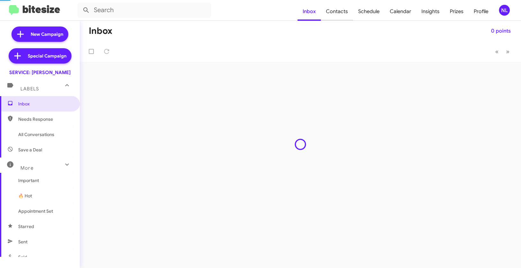
click at [344, 14] on span "Contacts" at bounding box center [337, 11] width 32 height 19
type input "in:groups"
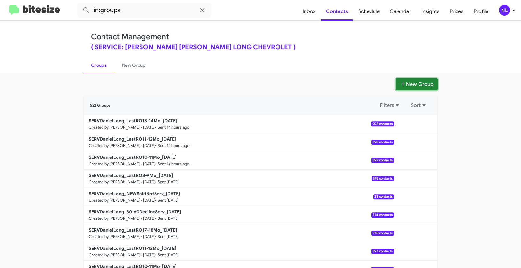
click at [407, 84] on button "New Group" at bounding box center [416, 84] width 42 height 12
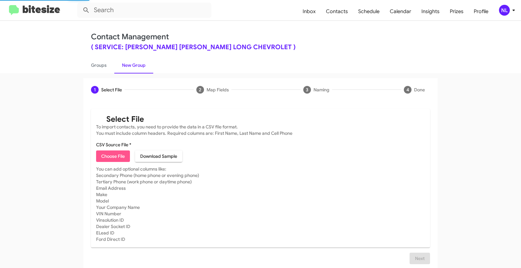
click at [113, 157] on span "Choose File" at bounding box center [113, 155] width 24 height 11
type input "SERVDanielLong_UsedSoldNotServ_10-15-25"
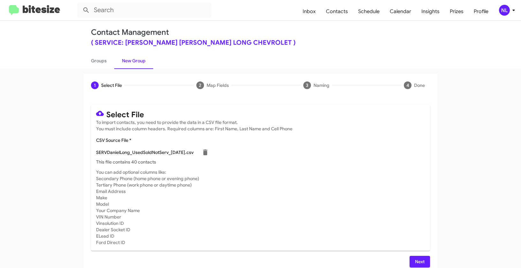
scroll to position [11, 0]
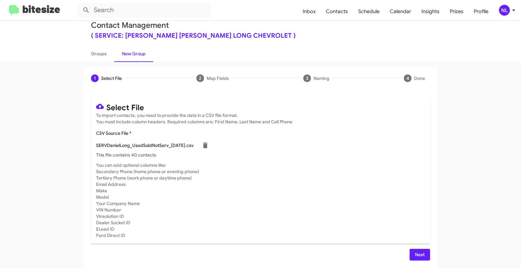
click at [414, 256] on span "Next" at bounding box center [419, 253] width 10 height 11
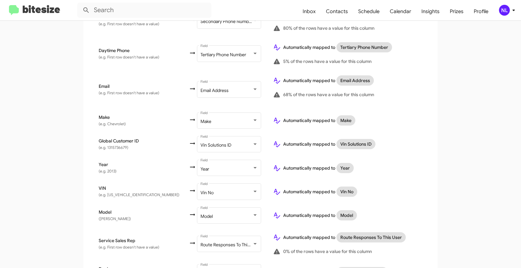
scroll to position [260, 0]
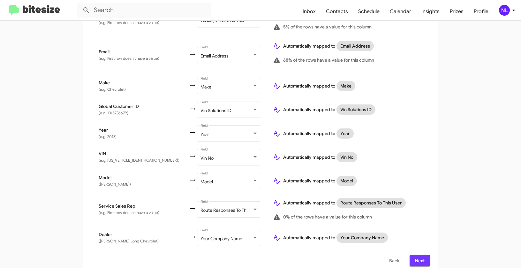
click at [419, 255] on span "Next" at bounding box center [419, 260] width 10 height 11
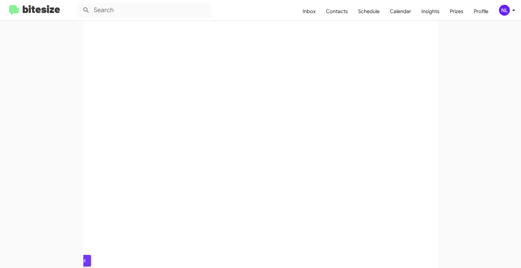
scroll to position [0, 0]
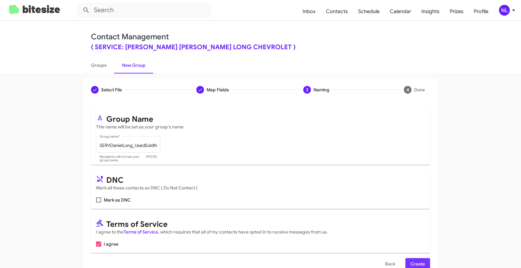
click at [414, 262] on span "Create" at bounding box center [417, 263] width 14 height 11
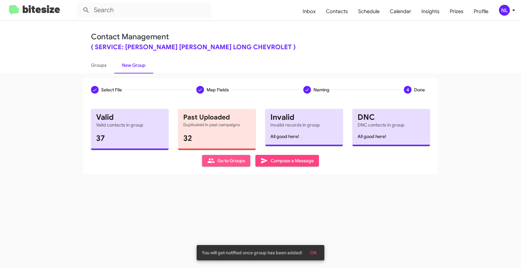
click at [224, 162] on span "Go to Groups" at bounding box center [226, 160] width 38 height 11
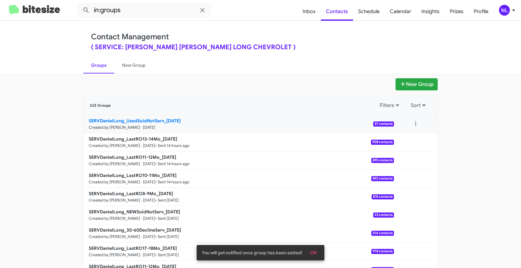
drag, startPoint x: 76, startPoint y: 118, endPoint x: 163, endPoint y: 119, distance: 87.1
click at [163, 119] on app-groups "New Group 523 Groups Filters Sort SERVDanielLong_UsedSoldNotServ_10-15-25 Creat…" at bounding box center [260, 195] width 521 height 235
copy div "Filters Sort SERVDanielLong_UsedSoldNotServ_"
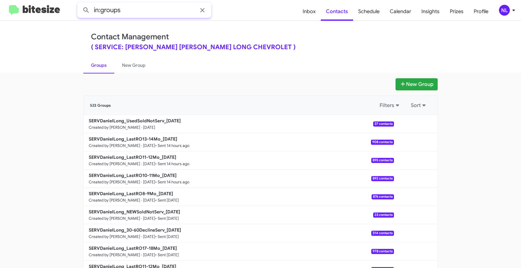
click at [145, 12] on input "in:groups" at bounding box center [144, 10] width 134 height 15
paste input "SERVDanielLong_UsedSoldNotServ_"
type input "in:groups SERVDanielLong_UsedSoldNotServ_"
click at [80, 4] on button at bounding box center [86, 10] width 13 height 13
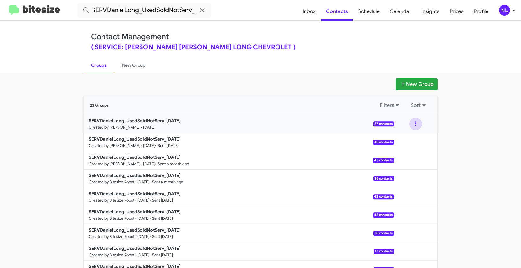
click at [416, 124] on button at bounding box center [415, 123] width 13 height 13
click at [413, 142] on button "View contacts" at bounding box center [396, 140] width 51 height 15
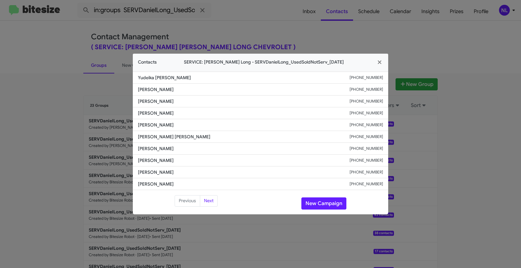
drag, startPoint x: 148, startPoint y: 76, endPoint x: 203, endPoint y: 77, distance: 55.5
click at [203, 77] on li "Yudeika Moncada Delgado +17203635171" at bounding box center [260, 77] width 255 height 12
copy span "Yudeika Moncada Delgado"
click at [319, 204] on button "New Campaign" at bounding box center [323, 203] width 45 height 12
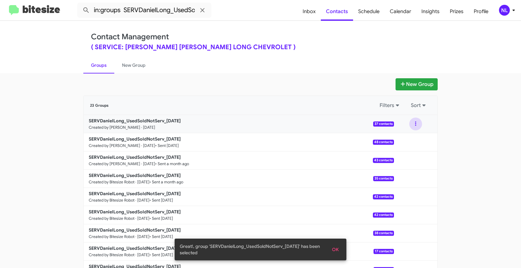
click at [414, 122] on button at bounding box center [415, 123] width 13 height 13
click at [412, 141] on button "View contacts" at bounding box center [396, 140] width 51 height 15
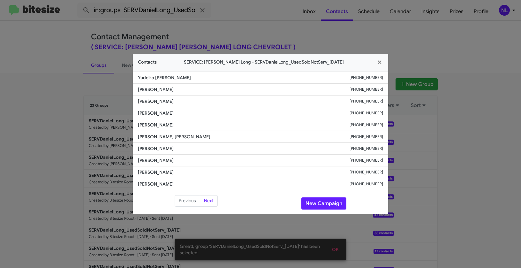
drag, startPoint x: 137, startPoint y: 77, endPoint x: 210, endPoint y: 76, distance: 73.0
click at [210, 76] on li "Yudeika Moncada Delgado +17203635171" at bounding box center [260, 77] width 255 height 12
copy span "Yudeika Moncada Delgado"
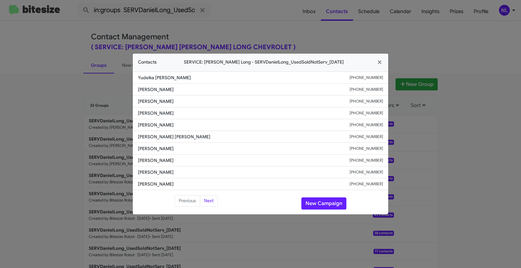
copy span "Yudeika Moncada Delgado"
click at [322, 204] on button "New Campaign" at bounding box center [323, 203] width 45 height 12
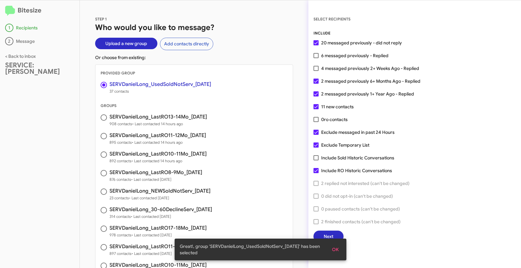
click at [338, 250] on span "OK" at bounding box center [335, 248] width 7 height 11
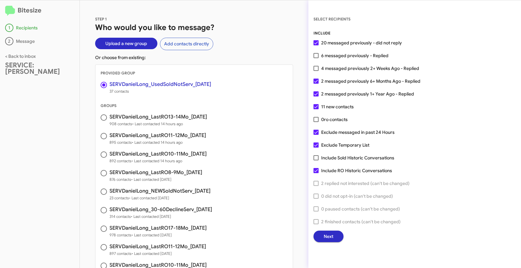
click at [314, 144] on span at bounding box center [315, 144] width 5 height 5
click at [315, 147] on input "Exclude Temporary List" at bounding box center [315, 147] width 0 height 0
checkbox input "false"
click at [324, 237] on span "Next" at bounding box center [328, 235] width 10 height 11
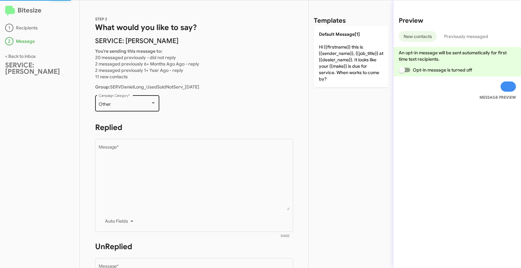
click at [143, 105] on div "Other" at bounding box center [125, 104] width 52 height 5
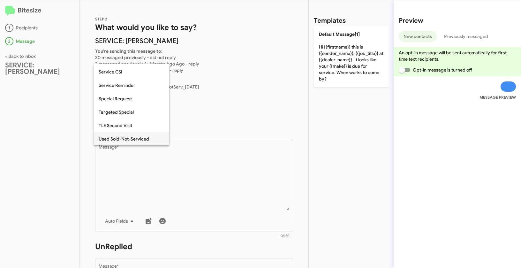
click at [130, 138] on span "Used Sold-Not-Serviced" at bounding box center [131, 138] width 65 height 13
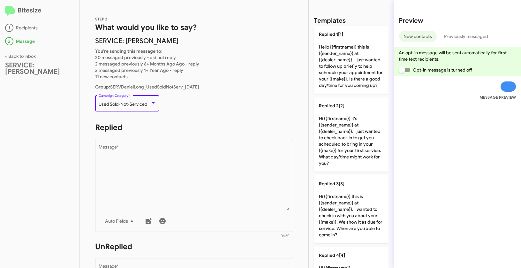
scroll to position [200, 0]
drag, startPoint x: 98, startPoint y: 104, endPoint x: 155, endPoint y: 107, distance: 57.2
click at [155, 107] on div "Used Sold-Not-Serviced" at bounding box center [127, 104] width 57 height 5
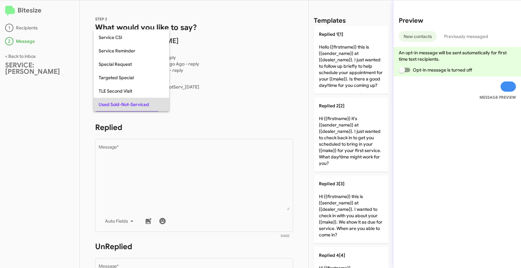
copy span "Used Sold-Not-Serviced"
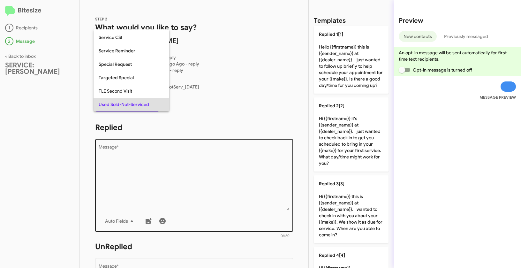
drag, startPoint x: 203, startPoint y: 196, endPoint x: 174, endPoint y: 186, distance: 30.9
click at [203, 196] on div at bounding box center [260, 134] width 521 height 268
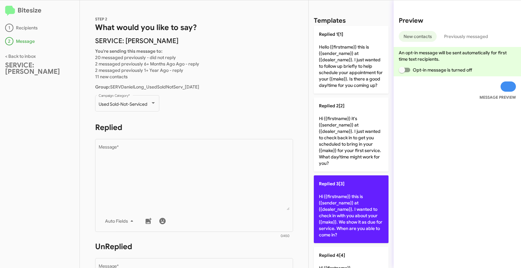
scroll to position [107, 0]
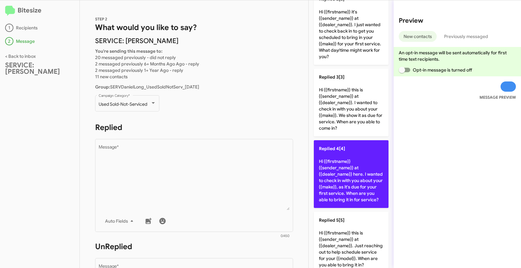
click at [354, 185] on p "Replied 4[4] Hi {{firstname}} {{sender_name}} at {{dealer_name}} here. I wanted…" at bounding box center [351, 174] width 75 height 68
type textarea "Hi {{firstname}} {{sender_name}} at {{dealer_name}} here. I wanted to check in …"
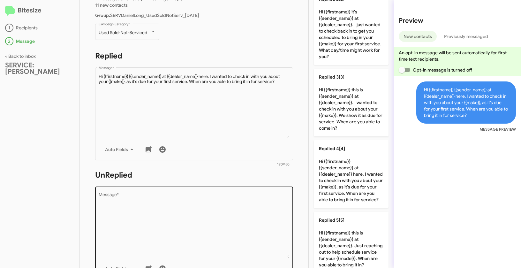
scroll to position [108, 0]
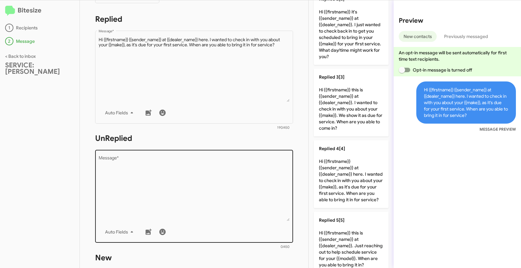
click at [218, 209] on textarea "Message *" at bounding box center [194, 188] width 191 height 65
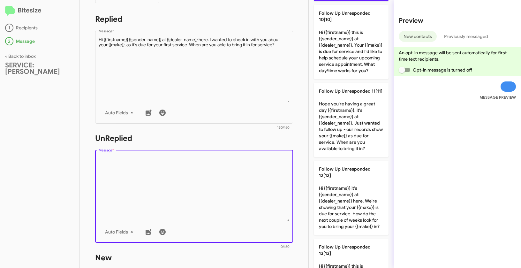
scroll to position [789, 0]
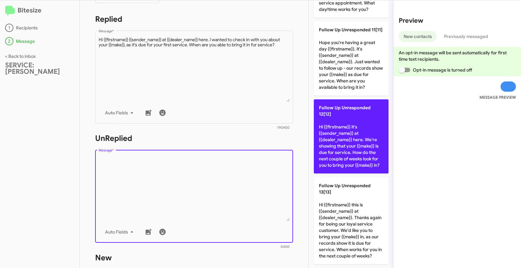
click at [351, 135] on p "Follow Up Unresponded 12[12] Hi {{firstname}} it's {{sender_name}} at {{dealer_…" at bounding box center [351, 136] width 75 height 74
type textarea "Hi {{firstname}} it's {{sender_name}} at {{dealer_name}} here. We're showing th…"
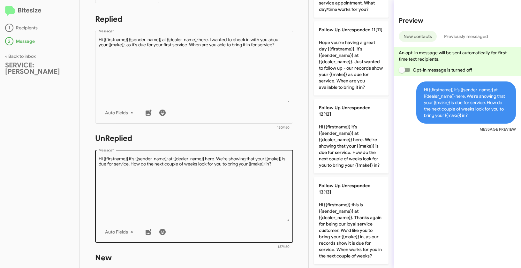
scroll to position [210, 0]
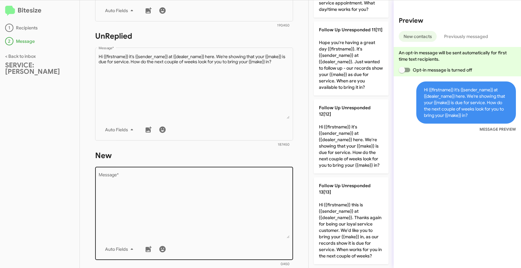
click at [196, 224] on textarea "Message *" at bounding box center [194, 205] width 191 height 65
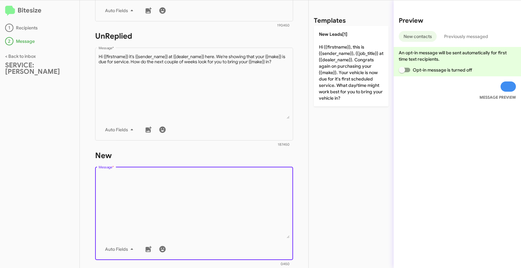
scroll to position [0, 0]
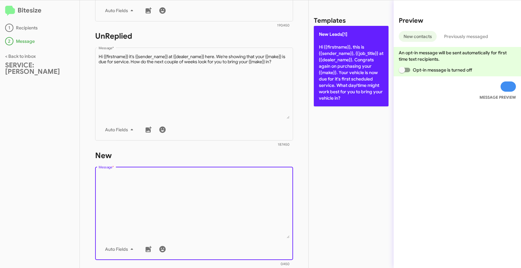
click at [362, 66] on p "New Leads[1] Hi {{firstname}}, this is {{sender_name}}, {{job_title}} at {{deal…" at bounding box center [351, 66] width 75 height 80
type textarea "Hi {{firstname}}, this is {{sender_name}}, {{job_title}} at {{dealer_name}}. Co…"
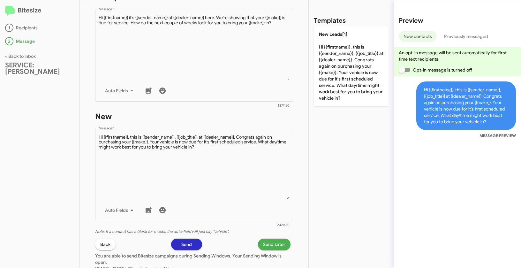
scroll to position [310, 0]
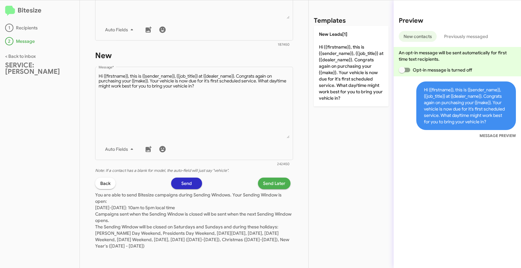
click at [279, 182] on span "Send Later" at bounding box center [274, 182] width 22 height 11
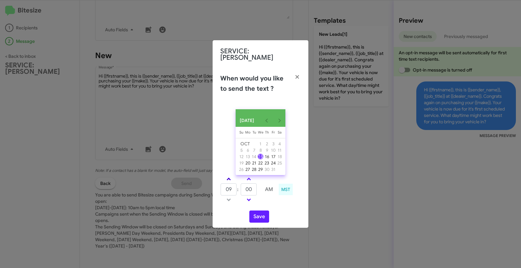
click at [230, 176] on link at bounding box center [228, 178] width 11 height 7
type input "10"
drag, startPoint x: 253, startPoint y: 189, endPoint x: 245, endPoint y: 187, distance: 8.9
click at [245, 187] on input "00" at bounding box center [249, 189] width 16 height 12
type input "20"
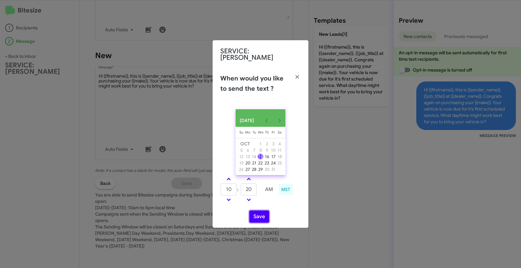
click at [259, 219] on button "Save" at bounding box center [259, 216] width 20 height 12
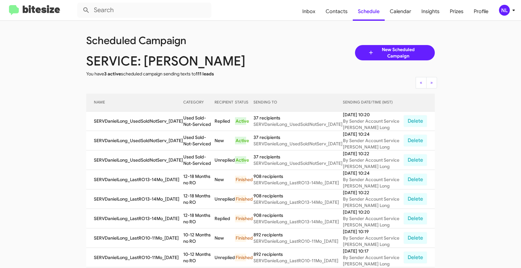
click at [503, 10] on div "NL" at bounding box center [504, 10] width 11 height 11
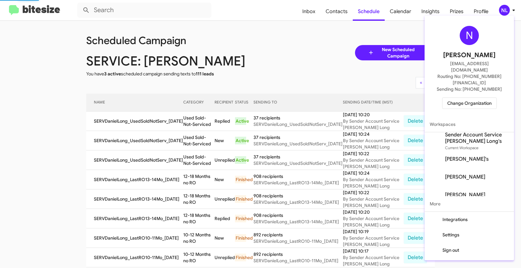
click at [468, 98] on span "Change Organization" at bounding box center [469, 103] width 44 height 11
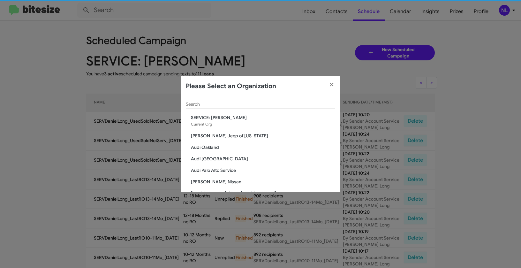
click at [204, 99] on div "Search" at bounding box center [260, 102] width 149 height 12
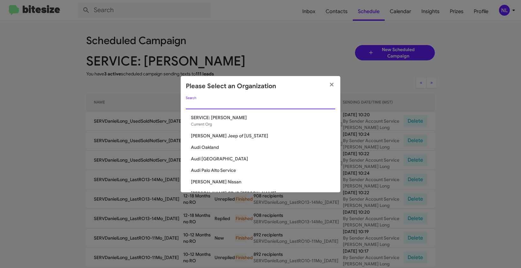
paste input "SERVICE: [PERSON_NAME] CDJR of WC"
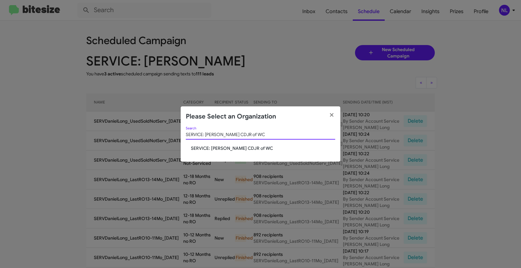
type input "SERVICE: [PERSON_NAME] CDJR of WC"
click at [196, 149] on span "SERVICE: [PERSON_NAME] CDJR of WC" at bounding box center [263, 148] width 144 height 6
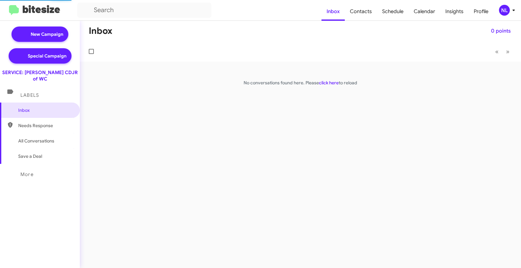
click at [502, 11] on div "NL" at bounding box center [504, 10] width 11 height 11
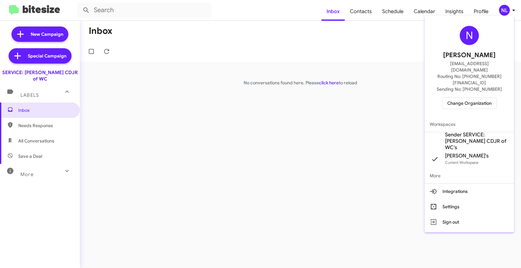
click at [463, 131] on span "Sender SERVICE: [PERSON_NAME] CDJR of WC's" at bounding box center [477, 140] width 64 height 19
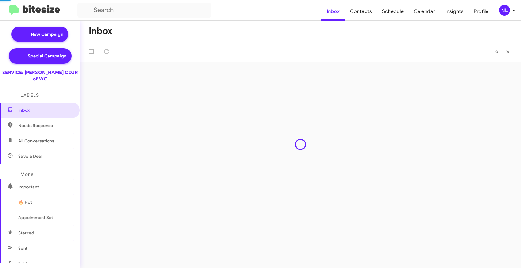
click at [368, 15] on span "Contacts" at bounding box center [361, 11] width 32 height 19
type input "in:groups"
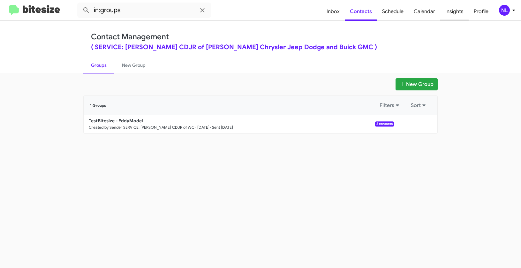
click at [452, 13] on span "Insights" at bounding box center [454, 11] width 28 height 19
click at [507, 10] on div "NL" at bounding box center [504, 10] width 11 height 11
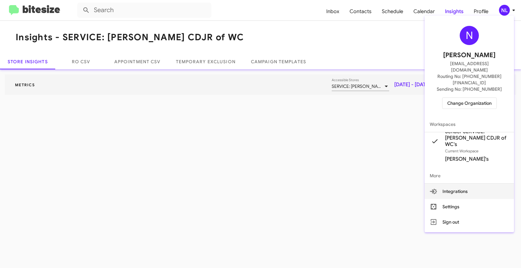
click at [281, 19] on div at bounding box center [260, 134] width 521 height 268
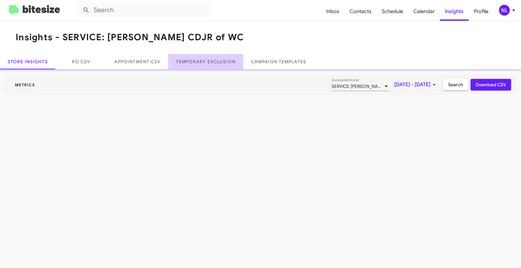
click at [211, 57] on link "Temporary Exclusion" at bounding box center [205, 61] width 75 height 15
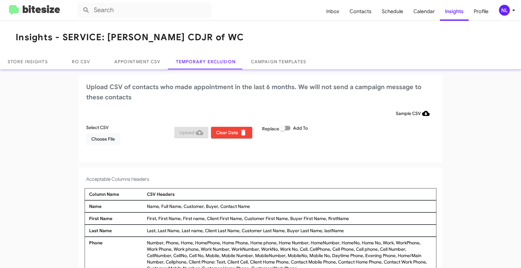
scroll to position [30, 0]
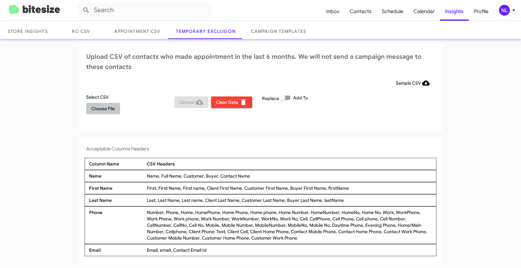
click at [106, 106] on span "Choose File" at bounding box center [103, 108] width 24 height 11
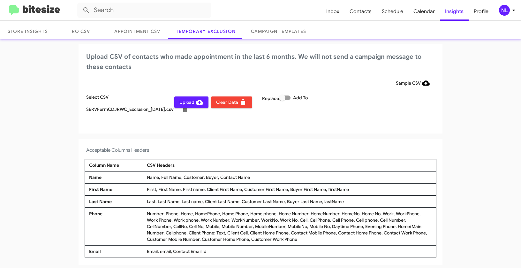
scroll to position [32, 0]
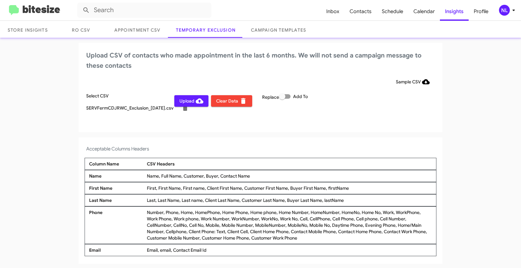
click at [507, 12] on div "NL" at bounding box center [504, 10] width 11 height 11
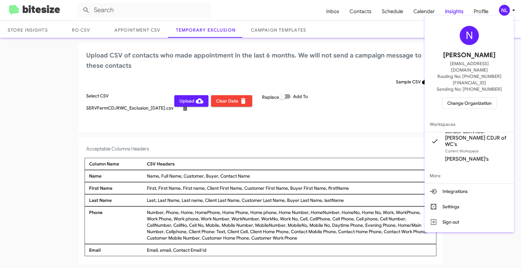
click at [350, 115] on div at bounding box center [260, 134] width 521 height 268
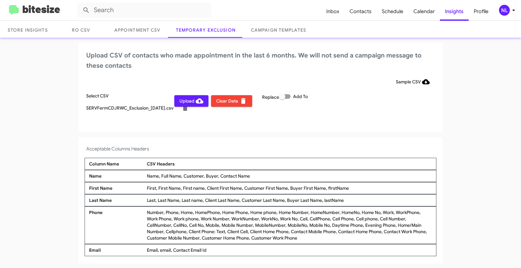
click at [179, 135] on app-temporary-exclusion-csv "Upload CSV of contacts who made appointment in the last 6 months. We will not s…" at bounding box center [260, 153] width 521 height 221
click at [500, 11] on div "NL" at bounding box center [504, 10] width 11 height 11
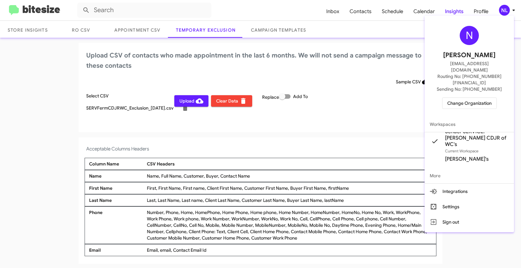
click at [182, 103] on div at bounding box center [260, 134] width 521 height 268
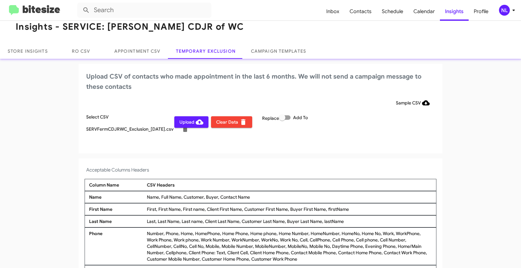
scroll to position [0, 0]
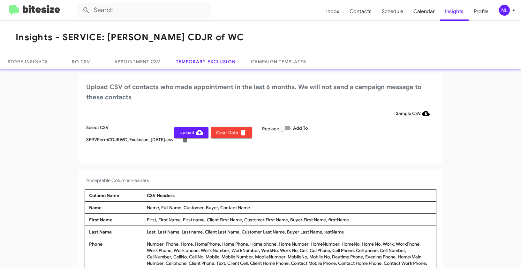
click at [506, 10] on div "NL" at bounding box center [504, 10] width 11 height 11
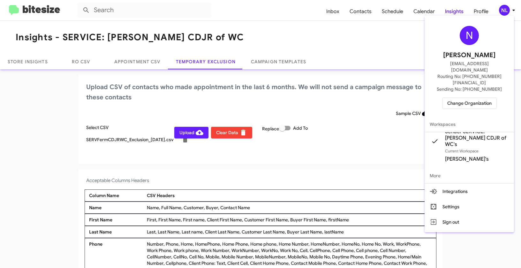
click at [191, 158] on div at bounding box center [260, 134] width 521 height 268
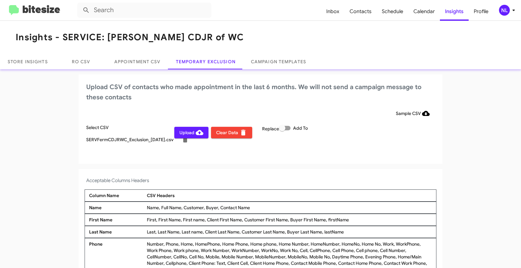
click at [187, 134] on span "Upload" at bounding box center [191, 132] width 24 height 11
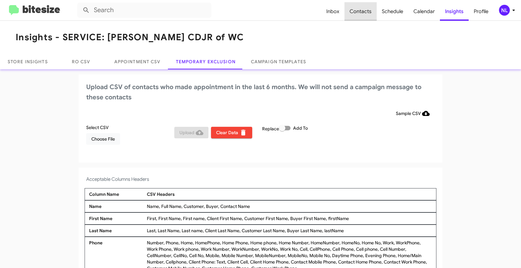
click at [365, 11] on span "Contacts" at bounding box center [360, 11] width 32 height 19
type input "in:groups"
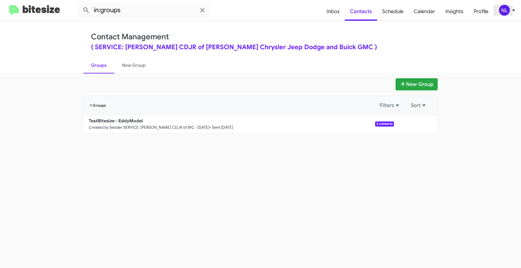
click at [506, 9] on div "NL" at bounding box center [504, 10] width 11 height 11
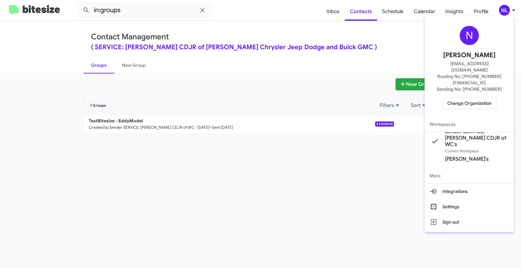
click at [344, 85] on div at bounding box center [260, 134] width 521 height 268
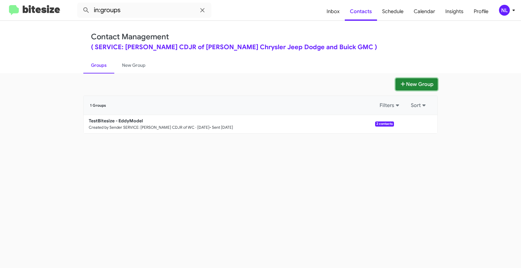
click at [411, 83] on button "New Group" at bounding box center [416, 84] width 42 height 12
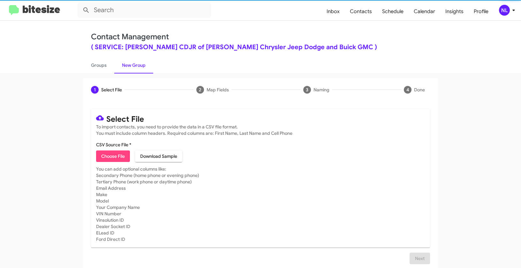
click at [114, 160] on span "Choose File" at bounding box center [113, 155] width 24 height 11
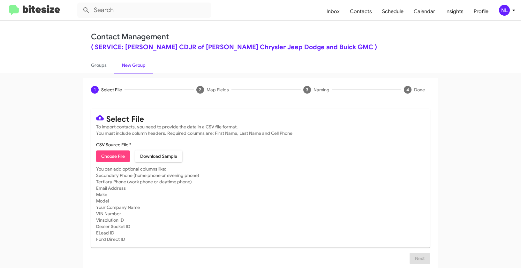
type input "SERVFermCDJRWC_LastRO17-18Mo_[DATE]"
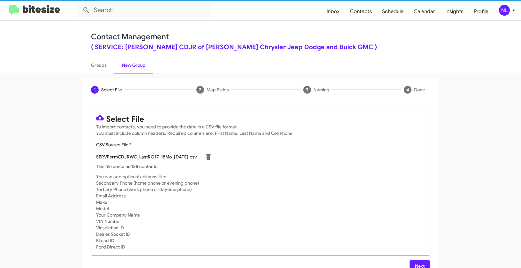
click at [502, 7] on div "NL" at bounding box center [504, 10] width 11 height 11
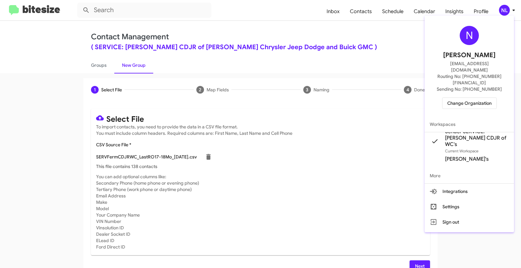
click at [347, 180] on div at bounding box center [260, 134] width 521 height 268
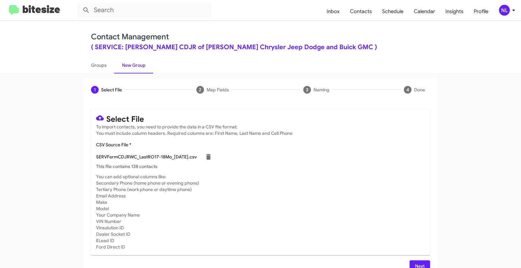
click at [281, 229] on mat-card-subtitle "You can add optional columns like: Secondary Phone (home phone or evening phone…" at bounding box center [260, 211] width 329 height 77
click at [485, 188] on app-new-group "1 Select File 2 Map Fields 3 Naming 4 Done Select File To import contacts, you …" at bounding box center [260, 178] width 521 height 201
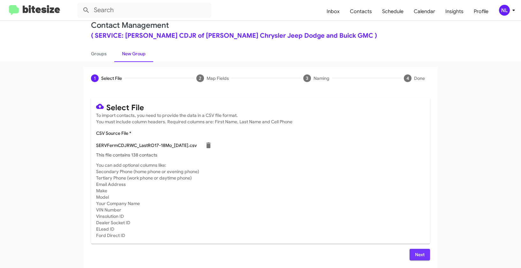
click at [418, 255] on span "Next" at bounding box center [419, 253] width 10 height 11
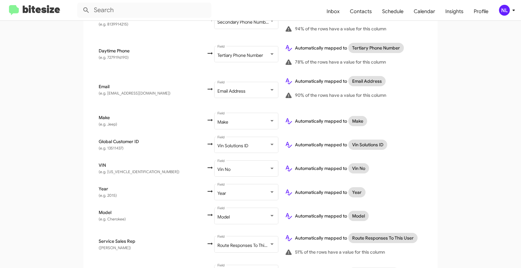
scroll to position [270, 0]
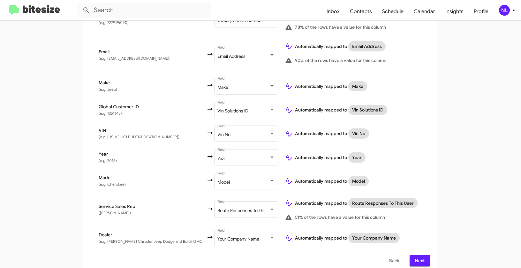
click at [417, 255] on span "Next" at bounding box center [419, 260] width 10 height 11
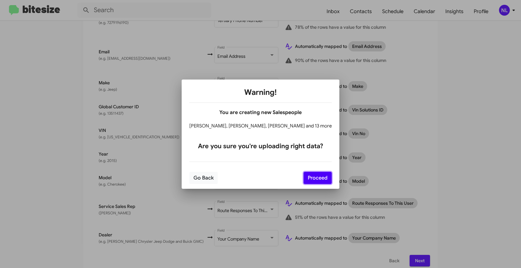
click at [311, 178] on button "Proceed" at bounding box center [317, 178] width 28 height 12
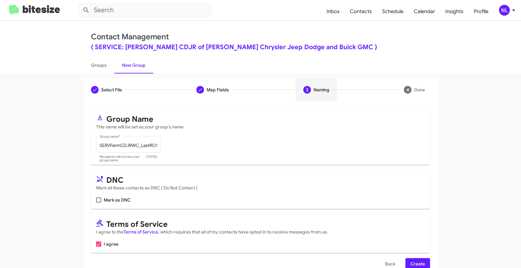
scroll to position [14, 0]
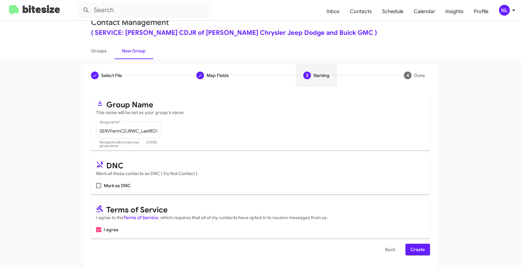
click at [415, 249] on span "Create" at bounding box center [417, 248] width 14 height 11
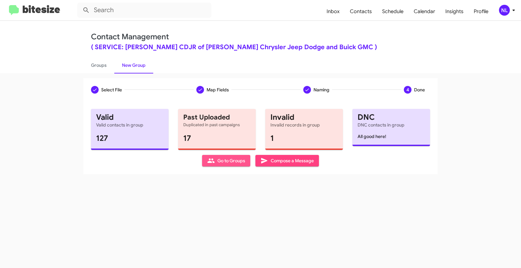
click at [225, 164] on span "Go to Groups" at bounding box center [226, 160] width 38 height 11
type input "in:groups"
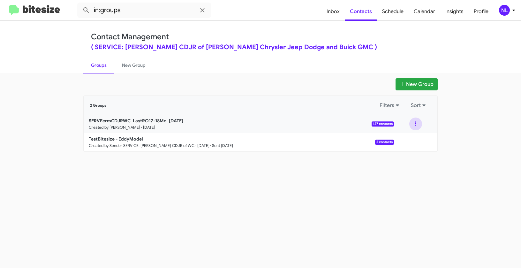
click at [417, 122] on button at bounding box center [415, 123] width 13 height 13
click at [413, 142] on button "View contacts" at bounding box center [396, 140] width 51 height 15
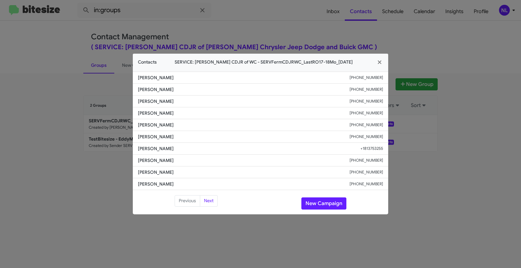
drag, startPoint x: 179, startPoint y: 150, endPoint x: 184, endPoint y: 150, distance: 5.7
click at [184, 150] on li "[PERSON_NAME] +1813753255" at bounding box center [260, 149] width 255 height 12
copy span "[PERSON_NAME]"
click at [323, 202] on button "New Campaign" at bounding box center [323, 203] width 45 height 12
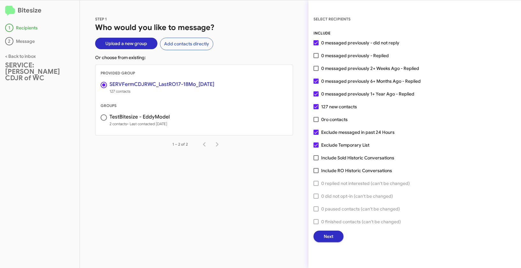
click at [332, 236] on span "Next" at bounding box center [328, 235] width 10 height 11
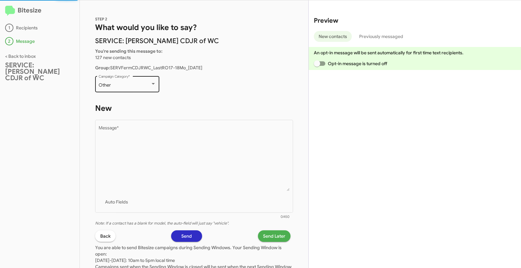
click at [134, 88] on div "Other Campaign Category *" at bounding box center [127, 84] width 57 height 18
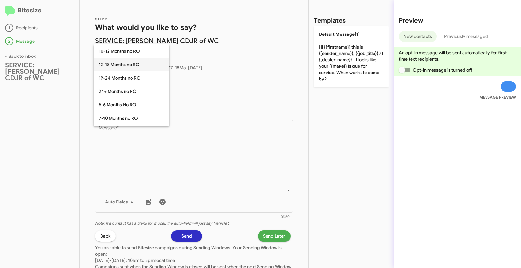
click at [119, 63] on span "12-18 Months no RO" at bounding box center [131, 64] width 65 height 13
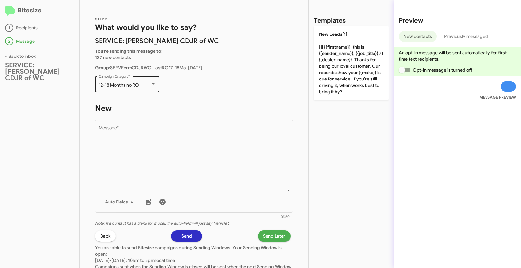
drag, startPoint x: 107, startPoint y: 86, endPoint x: 143, endPoint y: 88, distance: 35.4
click at [143, 88] on div "12-18 Months no RO Campaign Category *" at bounding box center [127, 84] width 64 height 18
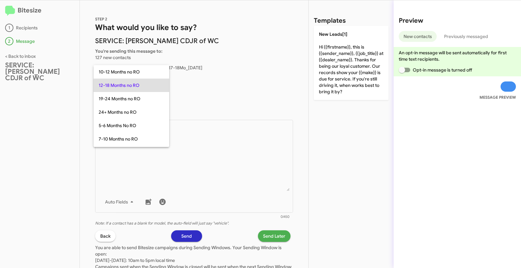
copy div "12-18 Months no RO"
click at [134, 85] on span "12-18 Months no RO" at bounding box center [131, 84] width 65 height 13
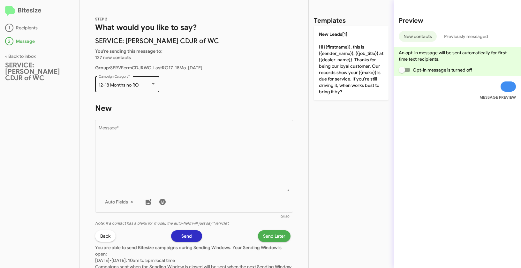
drag, startPoint x: 97, startPoint y: 83, endPoint x: 140, endPoint y: 85, distance: 43.1
click at [140, 85] on div "12-18 Months no RO Campaign Category *" at bounding box center [127, 84] width 64 height 18
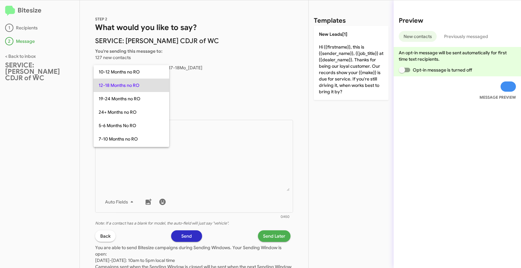
copy span "12-18 Months no RO"
click at [123, 84] on span "12-18 Months no RO" at bounding box center [131, 84] width 65 height 13
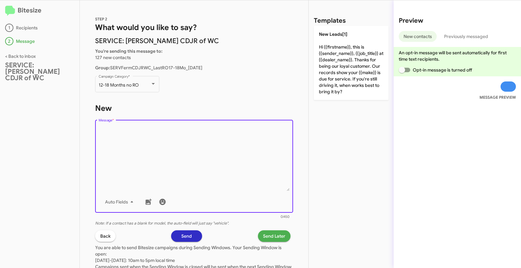
click at [194, 168] on textarea "Message *" at bounding box center [194, 158] width 191 height 65
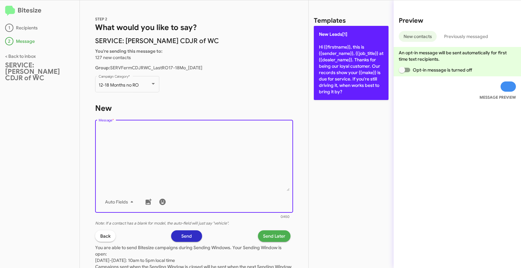
click at [354, 60] on p "New Leads[1] Hi {{firstname}}, this is {{sender_name}}, {{job_title}} at {{deal…" at bounding box center [351, 63] width 75 height 74
type textarea "Hi {{firstname}}, this is {{sender_name}}, {{job_title}} at {{dealer_name}}. Th…"
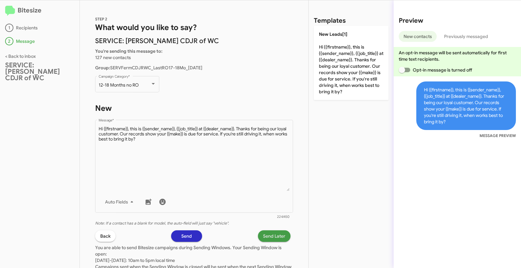
click at [267, 232] on span "Send Later" at bounding box center [274, 235] width 22 height 11
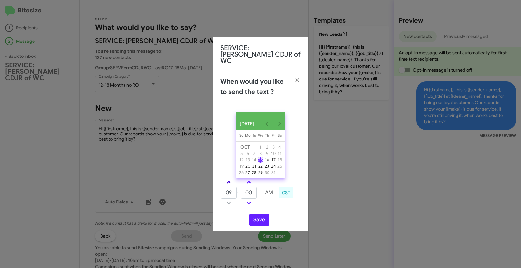
click at [229, 182] on span at bounding box center [228, 183] width 4 height 4
type input "10"
drag, startPoint x: 245, startPoint y: 191, endPoint x: 240, endPoint y: 190, distance: 5.2
click at [240, 190] on tr "10 : 00 AM" at bounding box center [248, 192] width 57 height 13
type input "29"
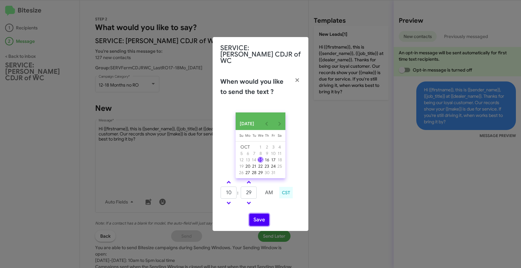
click at [258, 218] on button "Save" at bounding box center [259, 219] width 20 height 12
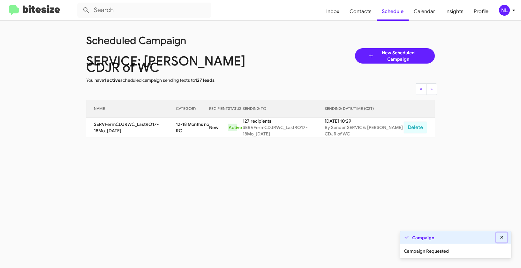
click at [502, 235] on icon at bounding box center [502, 237] width 6 height 4
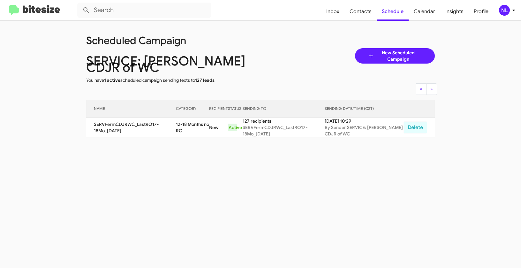
click at [505, 12] on div "NL" at bounding box center [504, 10] width 11 height 11
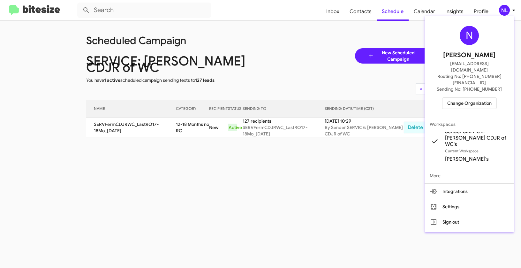
click at [331, 33] on div at bounding box center [260, 134] width 521 height 268
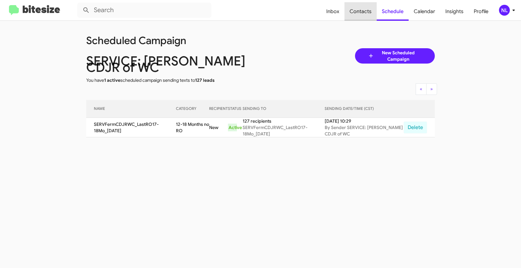
click at [368, 15] on span "Contacts" at bounding box center [360, 11] width 32 height 19
type input "in:groups"
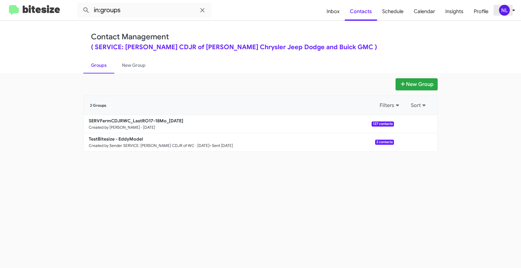
click at [504, 10] on div "NL" at bounding box center [504, 10] width 11 height 11
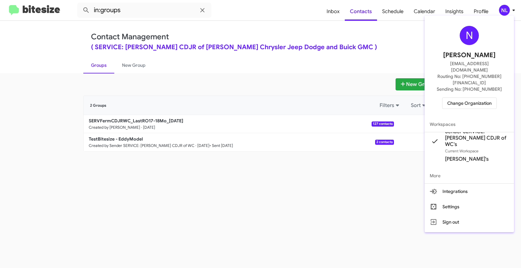
click at [251, 14] on div at bounding box center [260, 134] width 521 height 268
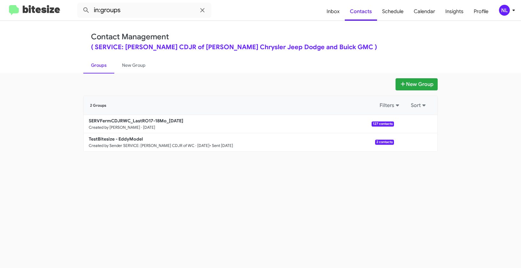
click at [505, 13] on div "NL" at bounding box center [504, 10] width 11 height 11
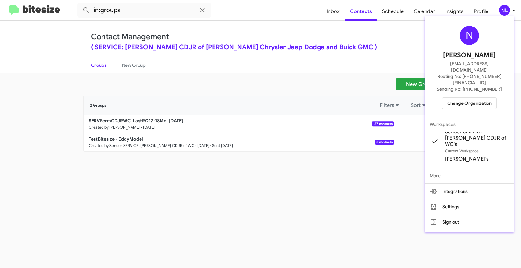
click at [479, 98] on span "Change Organization" at bounding box center [469, 103] width 44 height 11
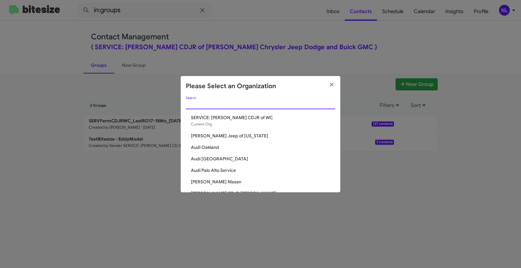
click at [254, 106] on input "Search" at bounding box center [260, 104] width 149 height 5
paste input "SERVICE: Hyundai of Bowie"
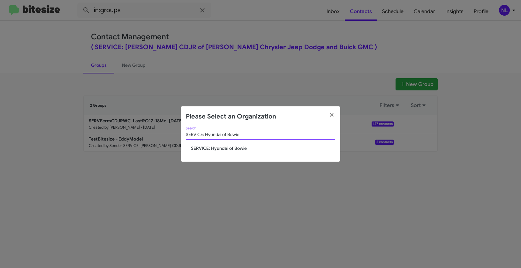
type input "SERVICE: Hyundai of Bowie"
click at [225, 151] on span "SERVICE: Hyundai of Bowie" at bounding box center [263, 148] width 144 height 6
click at [225, 150] on span "SERVICE: Hyundai of Bowie" at bounding box center [263, 148] width 144 height 6
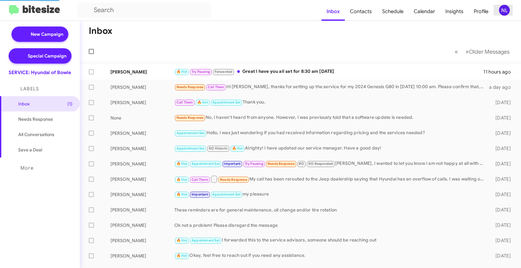
click at [505, 11] on div "NL" at bounding box center [504, 10] width 11 height 11
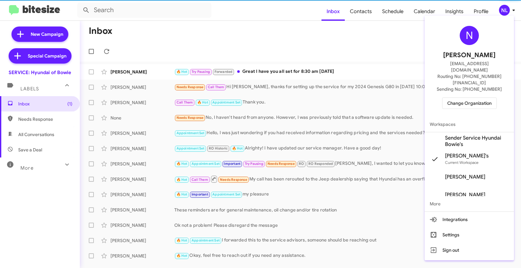
click at [463, 135] on span "Sender Service Hyundai Bowie's" at bounding box center [477, 141] width 64 height 13
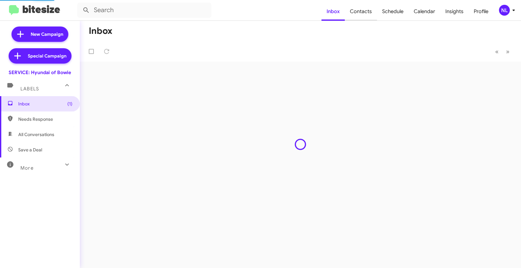
click at [362, 12] on span "Contacts" at bounding box center [361, 11] width 32 height 19
type input "in:groups"
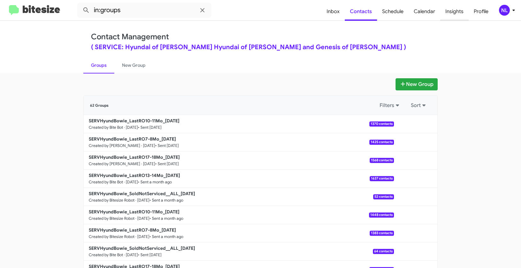
click at [451, 9] on span "Insights" at bounding box center [454, 11] width 28 height 19
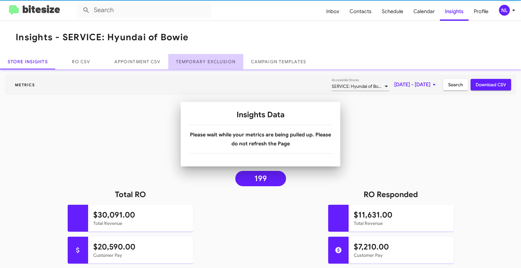
click at [208, 59] on link "Temporary Exclusion" at bounding box center [205, 61] width 75 height 15
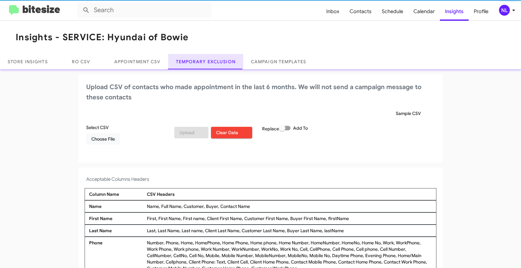
click at [206, 62] on link "Temporary Exclusion" at bounding box center [205, 61] width 75 height 15
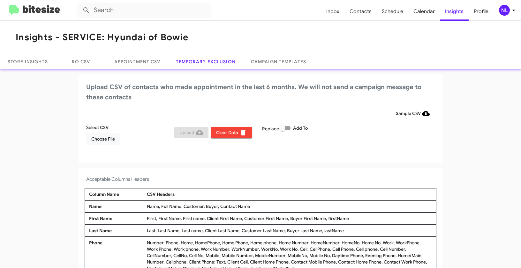
click at [218, 205] on div "Name, Full Name, Customer, Buyer, Contact Name" at bounding box center [289, 206] width 288 height 6
drag, startPoint x: 222, startPoint y: 205, endPoint x: 271, endPoint y: 209, distance: 48.6
click at [271, 209] on div "Name, Full Name, Customer, Buyer, Contact Name" at bounding box center [289, 206] width 288 height 6
copy div "Contact Name"
click at [107, 138] on span "Choose File" at bounding box center [103, 138] width 24 height 11
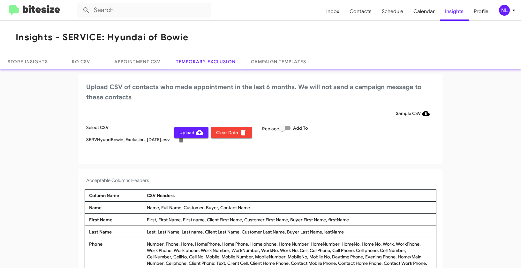
click at [504, 12] on div "NL" at bounding box center [504, 10] width 11 height 11
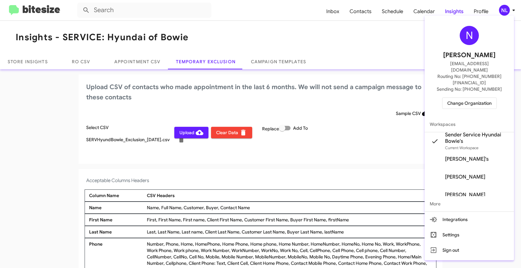
click at [302, 166] on div at bounding box center [260, 134] width 521 height 268
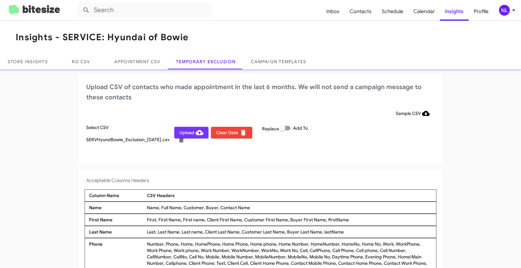
click at [187, 134] on span "Upload" at bounding box center [191, 132] width 24 height 11
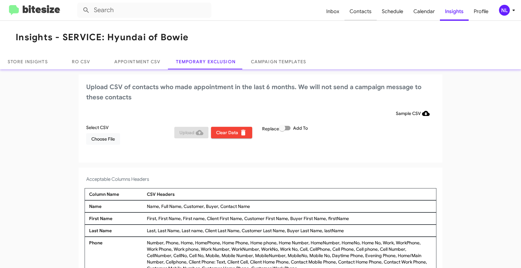
click at [366, 13] on span "Contacts" at bounding box center [360, 11] width 32 height 19
type input "in:groups"
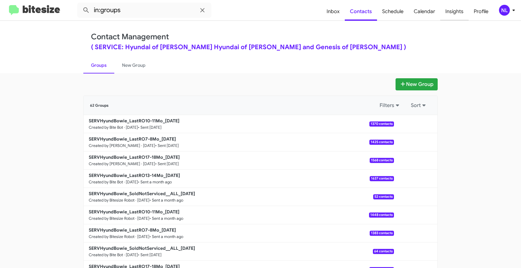
click at [451, 10] on span "Insights" at bounding box center [454, 11] width 28 height 19
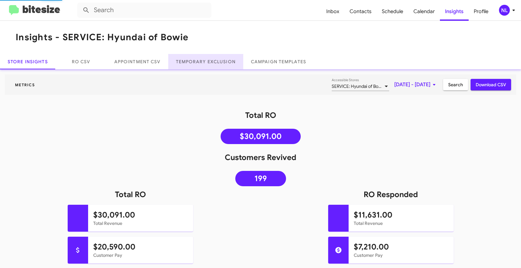
click at [209, 64] on link "Temporary Exclusion" at bounding box center [205, 61] width 75 height 15
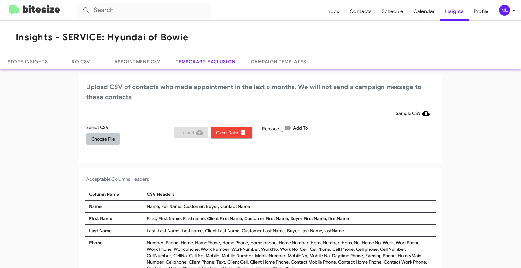
click at [100, 136] on span "Choose File" at bounding box center [103, 138] width 24 height 11
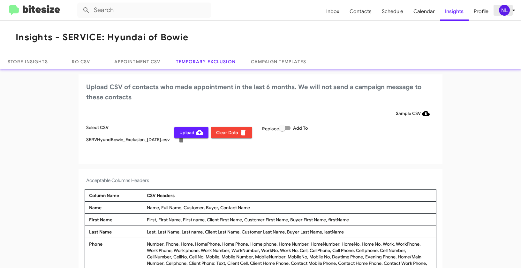
click at [502, 9] on div "NL" at bounding box center [504, 10] width 11 height 11
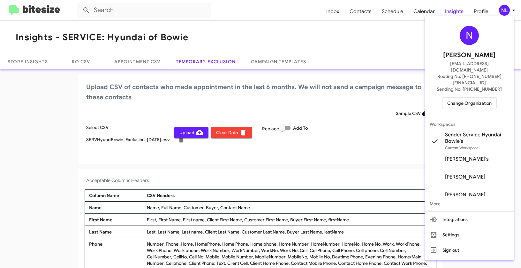
click at [182, 134] on div at bounding box center [260, 134] width 521 height 268
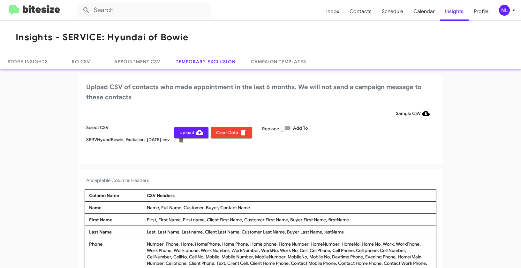
click at [179, 135] on span "Upload" at bounding box center [191, 132] width 24 height 11
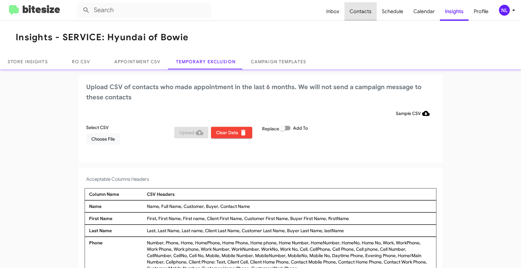
click at [369, 14] on span "Contacts" at bounding box center [360, 11] width 32 height 19
type input "in:groups"
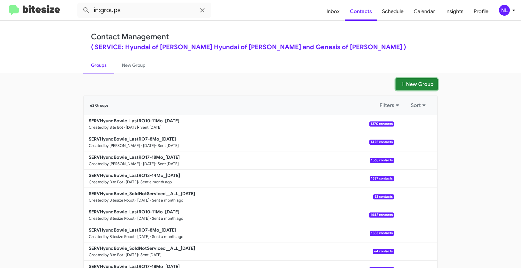
click at [410, 82] on button "New Group" at bounding box center [416, 84] width 42 height 12
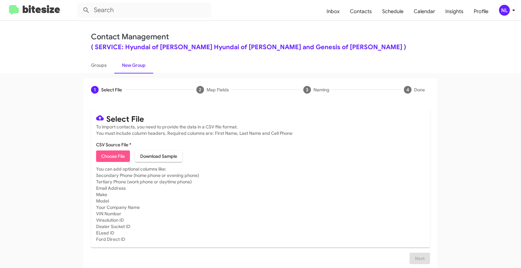
click at [104, 158] on span "Choose File" at bounding box center [113, 155] width 24 height 11
type input "SERVHyundBowie_LastRO13-14Mo_10-15-25"
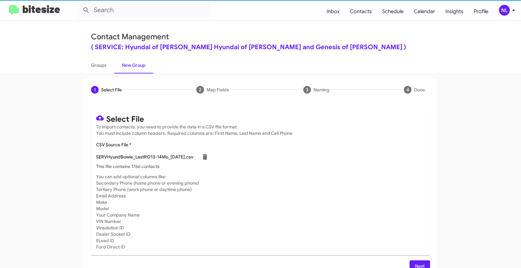
click at [505, 10] on div "NL" at bounding box center [504, 10] width 11 height 11
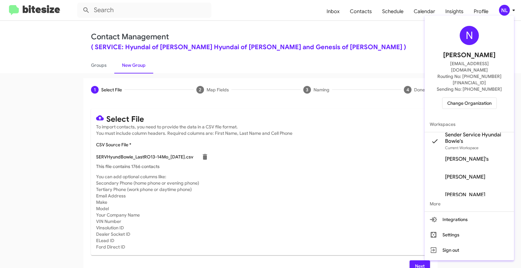
click at [313, 199] on div at bounding box center [260, 134] width 521 height 268
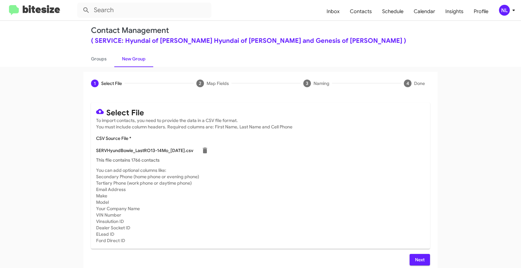
scroll to position [11, 0]
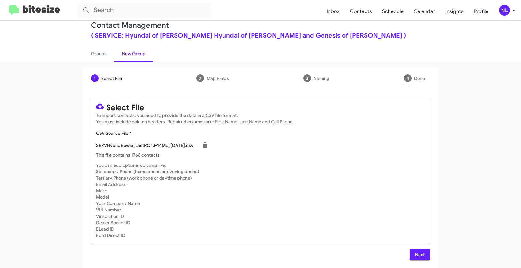
click at [417, 253] on span "Next" at bounding box center [419, 253] width 10 height 11
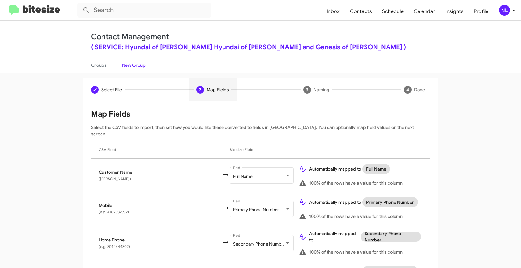
scroll to position [141, 0]
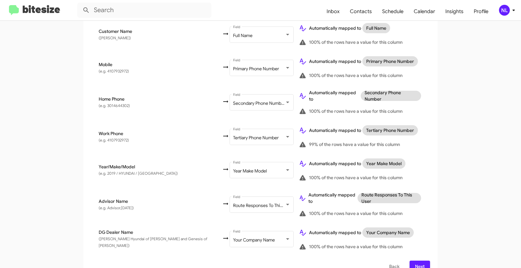
click at [419, 260] on span "Next" at bounding box center [419, 265] width 10 height 11
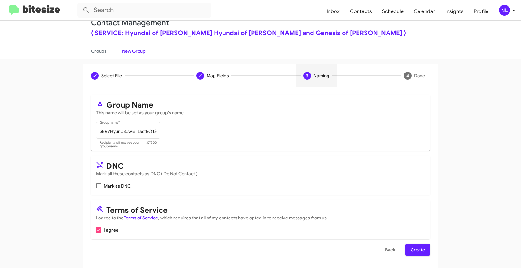
scroll to position [14, 0]
click at [421, 247] on span "Create" at bounding box center [417, 248] width 14 height 11
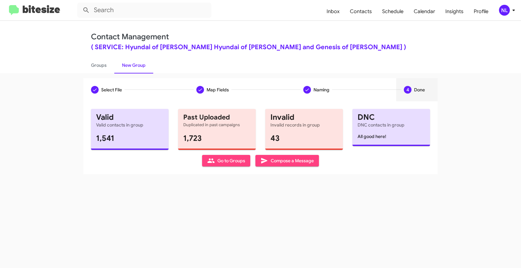
click at [221, 161] on span "Go to Groups" at bounding box center [226, 160] width 38 height 11
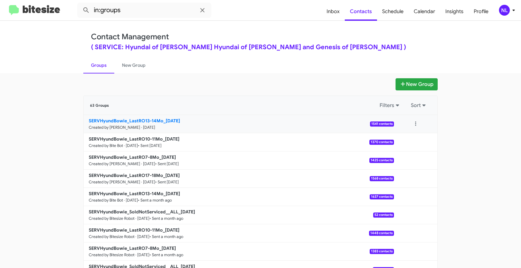
drag, startPoint x: 76, startPoint y: 120, endPoint x: 162, endPoint y: 120, distance: 86.4
click at [162, 120] on app-groups "New Group 63 Groups Filters Sort SERVHyundBowie_LastRO13-14Mo_10-15-25 Created …" at bounding box center [260, 195] width 521 height 235
copy b "SERVHyundBowie_LastRO13-14Mo_"
click at [143, 10] on input "in:groups" at bounding box center [144, 10] width 134 height 15
paste input "SERVHyundBowie_LastRO13-14Mo_"
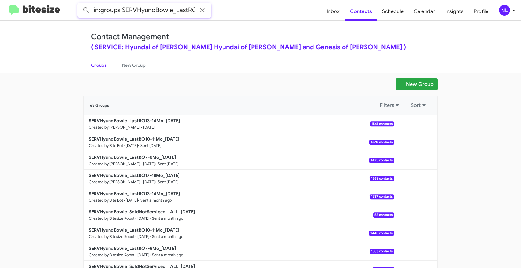
scroll to position [0, 30]
type input "in:groups SERVHyundBowie_LastRO13-14Mo_"
click at [80, 4] on button at bounding box center [86, 10] width 13 height 13
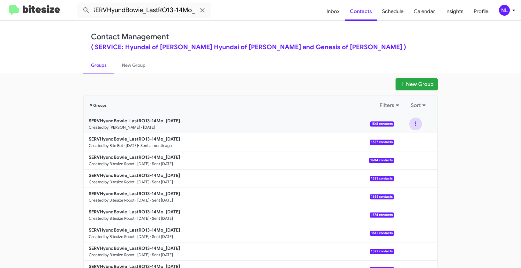
click at [416, 124] on button at bounding box center [415, 123] width 13 height 13
click at [412, 142] on button "View contacts" at bounding box center [396, 140] width 51 height 15
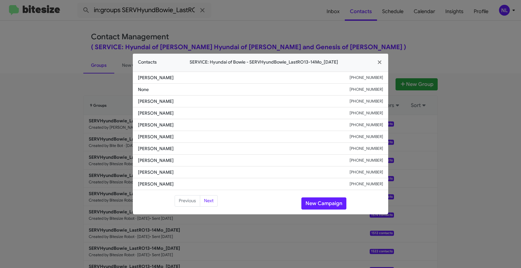
drag, startPoint x: 133, startPoint y: 137, endPoint x: 201, endPoint y: 142, distance: 68.1
click at [201, 142] on li "Stephan Berghoffer +16672995601" at bounding box center [260, 137] width 255 height 12
copy span "Stephan Berghoffer"
click at [330, 203] on button "New Campaign" at bounding box center [323, 203] width 45 height 12
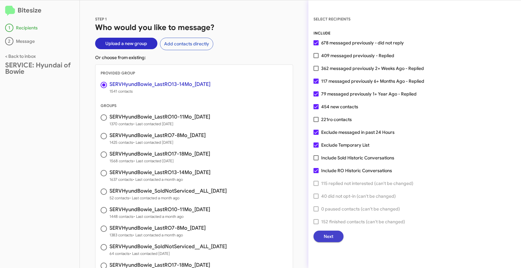
click at [330, 238] on span "Next" at bounding box center [328, 235] width 10 height 11
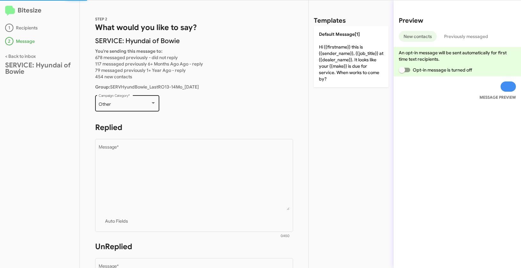
click at [117, 102] on div "Other" at bounding box center [125, 104] width 52 height 5
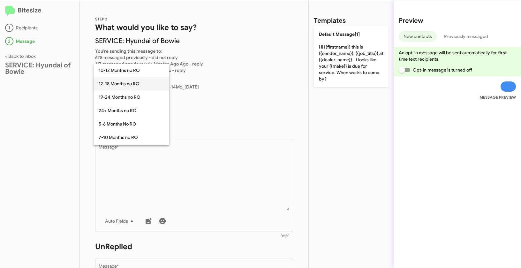
click at [118, 83] on span "12-18 Months no RO" at bounding box center [131, 83] width 65 height 13
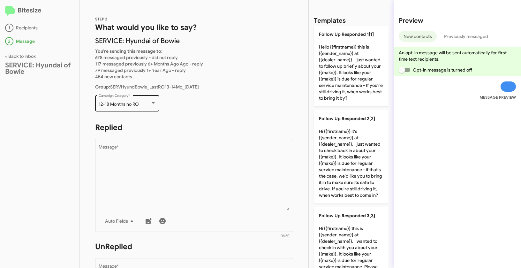
drag, startPoint x: 96, startPoint y: 101, endPoint x: 137, endPoint y: 103, distance: 41.5
click at [137, 103] on div "12-18 Months no RO Campaign Category *" at bounding box center [127, 103] width 64 height 18
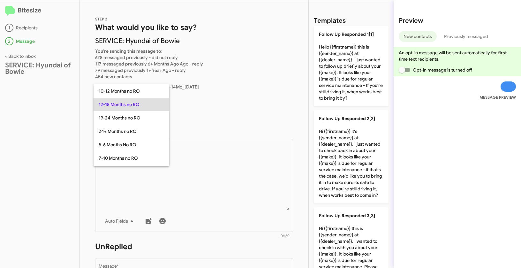
copy span "12-18 Months no RO"
click at [192, 171] on div at bounding box center [260, 134] width 521 height 268
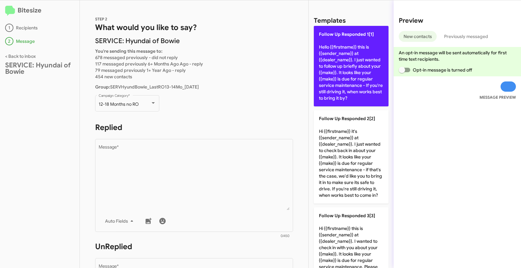
click at [342, 58] on p "Follow Up Responded 1[1] Hello {{firstname}} this is {{sender_name}} at {{deale…" at bounding box center [351, 66] width 75 height 80
type textarea "Hello {{firstname}} this is {{sender_name}} at {{dealer_name}}. I just wanted t…"
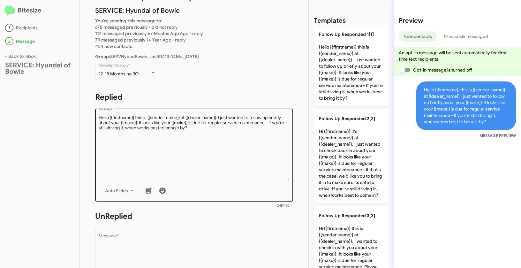
scroll to position [51, 0]
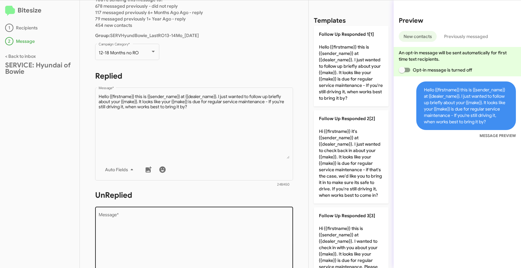
click at [196, 237] on textarea "Message *" at bounding box center [194, 244] width 191 height 65
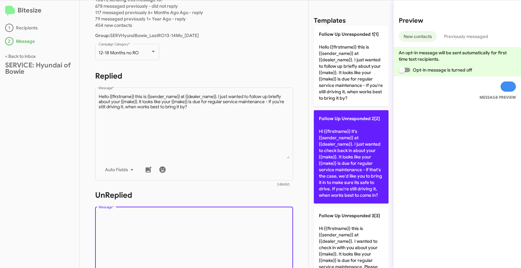
click at [337, 139] on p "Follow Up Unresponded 2[2] Hi {{firstname}} it's {{sender_name}} at {{dealer_na…" at bounding box center [351, 156] width 75 height 93
type textarea "Hi {{firstname}} it's {{sender_name}} at {{dealer_name}}. I just wanted to chec…"
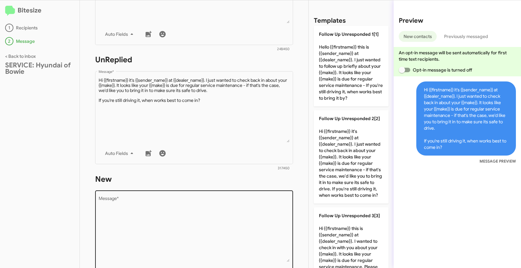
scroll to position [232, 0]
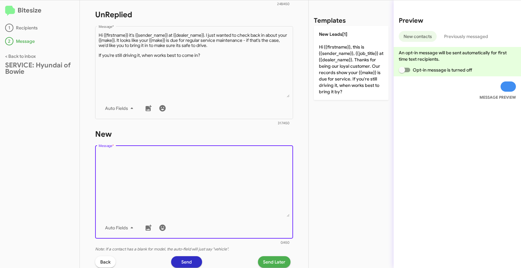
click at [218, 174] on textarea "Message *" at bounding box center [194, 184] width 191 height 65
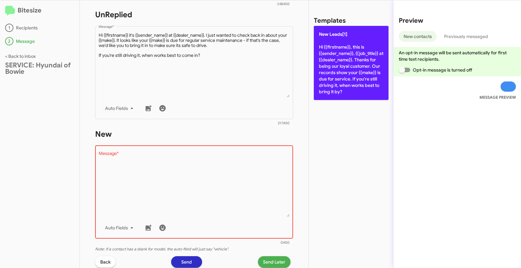
click at [348, 56] on p "New Leads[1] Hi {{firstname}}, this is {{sender_name}}, {{job_title}} at {{deal…" at bounding box center [351, 63] width 75 height 74
type textarea "Hi {{firstname}}, this is {{sender_name}}, {{job_title}} at {{dealer_name}}. Th…"
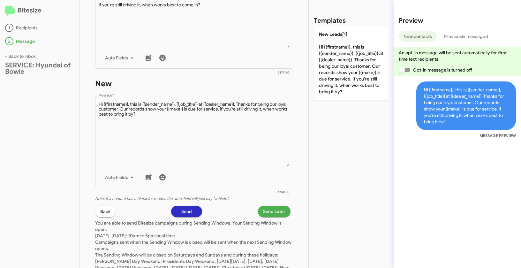
scroll to position [285, 0]
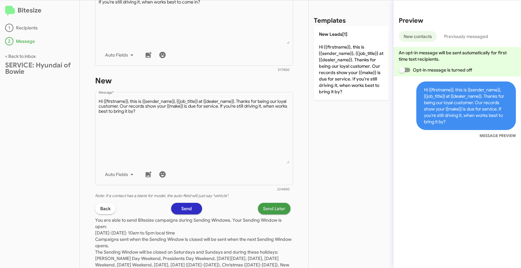
click at [269, 211] on span "Send Later" at bounding box center [274, 208] width 22 height 11
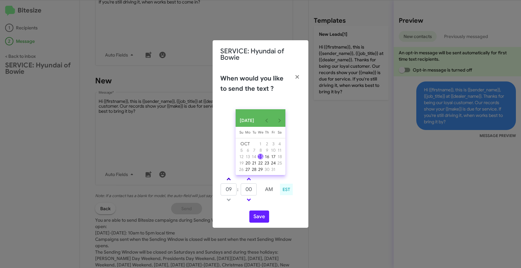
click at [229, 181] on link at bounding box center [228, 178] width 11 height 7
type input "10"
drag, startPoint x: 255, startPoint y: 193, endPoint x: 238, endPoint y: 188, distance: 18.0
click at [238, 188] on tr "10 : 00 AM" at bounding box center [248, 189] width 57 height 13
type input "03"
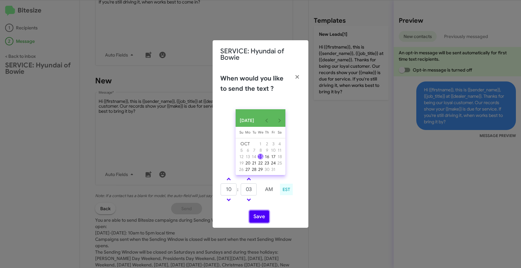
click at [265, 218] on button "Save" at bounding box center [259, 216] width 20 height 12
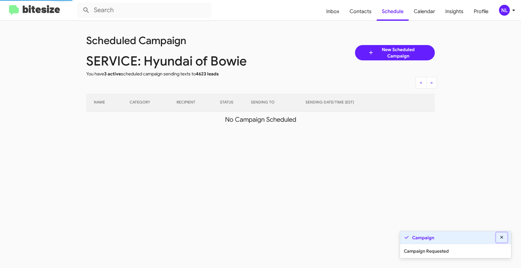
click at [500, 236] on icon at bounding box center [502, 237] width 6 height 4
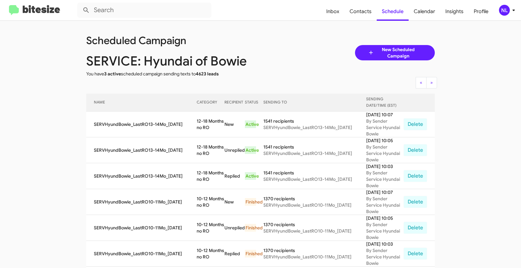
click at [507, 15] on div "NL" at bounding box center [504, 10] width 11 height 11
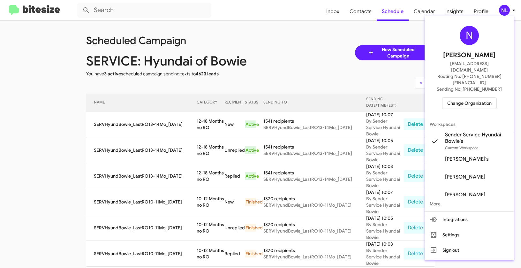
click at [473, 98] on span "Change Organization" at bounding box center [469, 103] width 44 height 11
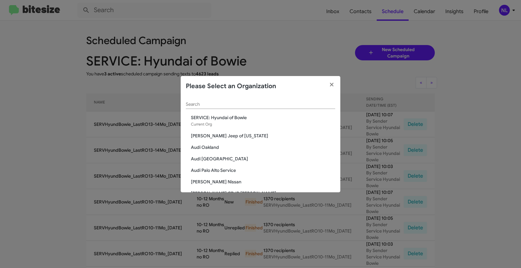
click at [252, 104] on input "Search" at bounding box center [260, 104] width 149 height 5
paste input "SERVICE: Kia of Catonsville"
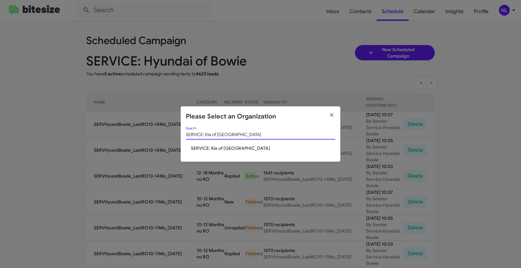
type input "SERVICE: Kia of Catonsville"
click at [209, 147] on span "SERVICE: Kia of Catonsville" at bounding box center [263, 148] width 144 height 6
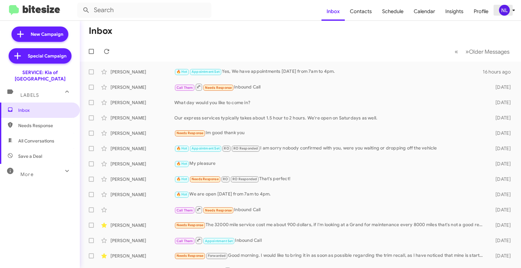
click at [499, 11] on div "NL" at bounding box center [504, 10] width 11 height 11
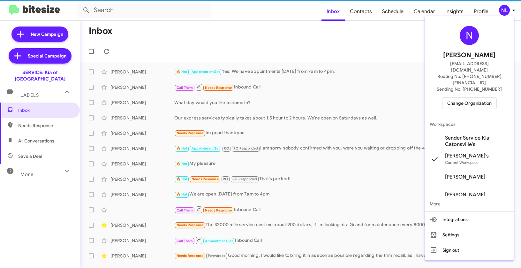
click at [462, 135] on span "Sender Service Kia Catonsville's" at bounding box center [477, 141] width 64 height 13
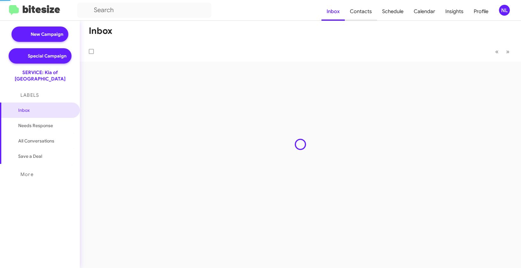
click at [364, 11] on span "Contacts" at bounding box center [361, 11] width 32 height 19
type input "in:groups"
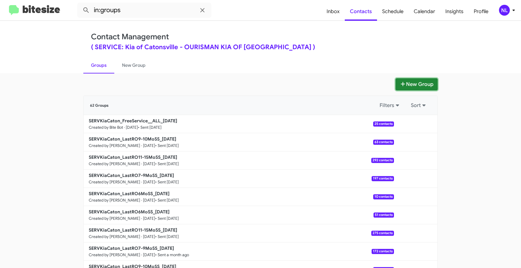
click at [420, 82] on button "New Group" at bounding box center [416, 84] width 42 height 12
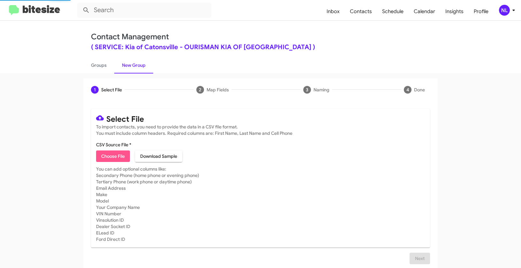
click at [101, 154] on span "Choose File" at bounding box center [113, 155] width 24 height 11
type input "SERVKiaCaton_LastRO7-9MoSS_[DATE]"
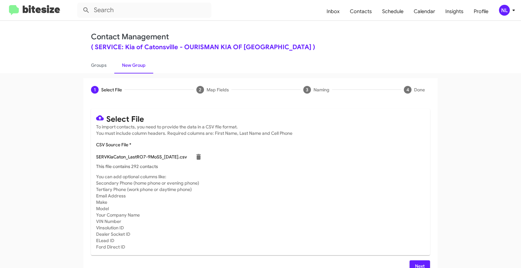
scroll to position [11, 0]
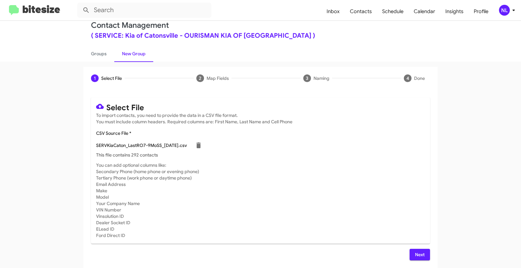
click at [418, 255] on span "Next" at bounding box center [419, 253] width 10 height 11
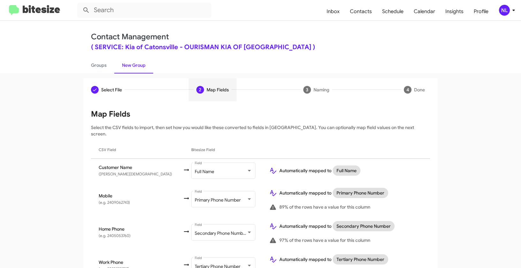
scroll to position [103, 0]
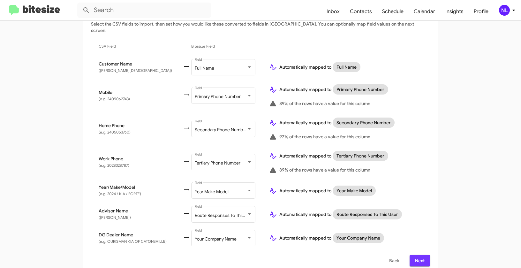
click at [418, 255] on span "Next" at bounding box center [419, 260] width 10 height 11
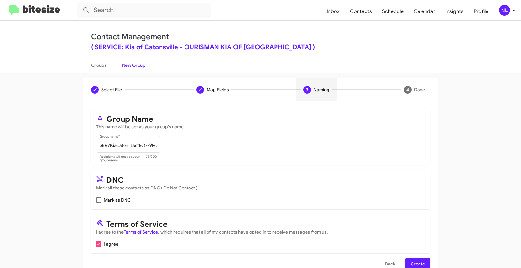
scroll to position [14, 0]
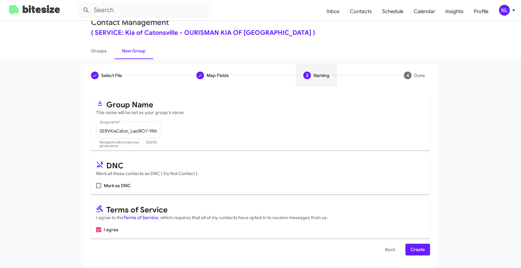
click at [414, 247] on span "Create" at bounding box center [417, 248] width 14 height 11
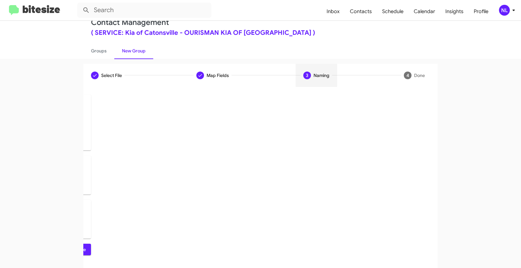
scroll to position [0, 0]
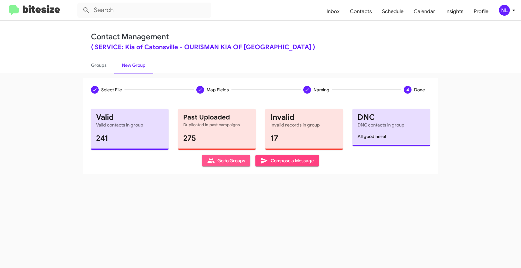
click at [225, 158] on span "Go to Groups" at bounding box center [226, 160] width 38 height 11
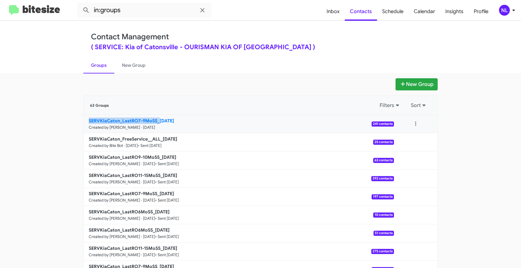
drag, startPoint x: 77, startPoint y: 119, endPoint x: 155, endPoint y: 119, distance: 78.5
click at [155, 119] on div "New Group 63 Groups Filters Sort SERVKiaCaton_LastRO7-9MoSS_[DATE] Created by […" at bounding box center [260, 195] width 364 height 235
copy b "SERVKiaCaton_LastRO7-9MoSS_"
click at [146, 13] on input "in:groups" at bounding box center [144, 10] width 134 height 15
paste input "SERVKiaCaton_LastRO7-9MoSS_"
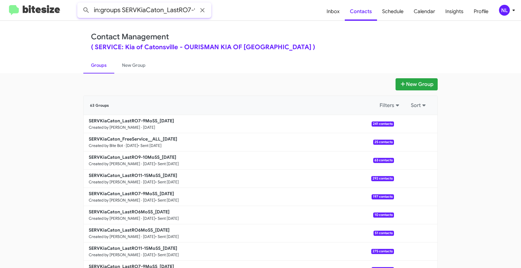
scroll to position [0, 21]
type input "in:groups SERVKiaCaton_LastRO7-9MoSS_"
click at [80, 4] on button at bounding box center [86, 10] width 13 height 13
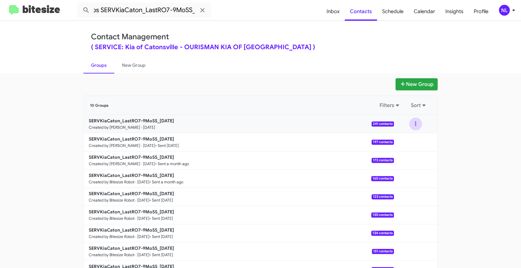
click at [415, 124] on button at bounding box center [415, 123] width 13 height 13
click at [409, 141] on button "View contacts" at bounding box center [396, 140] width 51 height 15
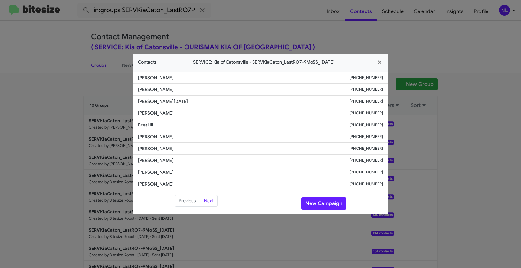
drag, startPoint x: 148, startPoint y: 89, endPoint x: 189, endPoint y: 90, distance: 40.8
click at [189, 90] on li "[PERSON_NAME] [PHONE_NUMBER]" at bounding box center [260, 90] width 255 height 12
click at [334, 204] on button "New Campaign" at bounding box center [323, 203] width 45 height 12
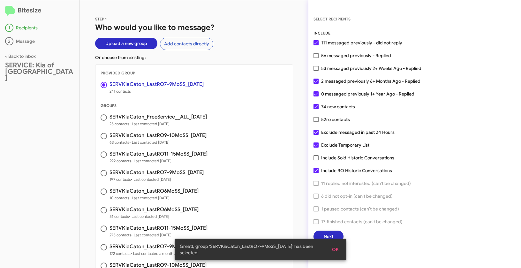
click at [331, 253] on button "OK" at bounding box center [335, 248] width 17 height 11
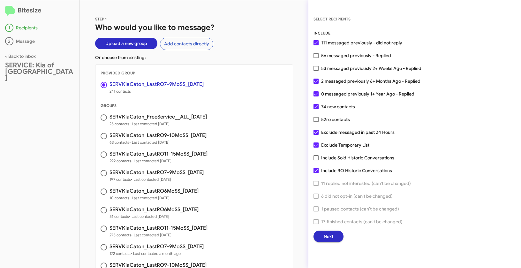
click at [332, 238] on span "Next" at bounding box center [328, 235] width 10 height 11
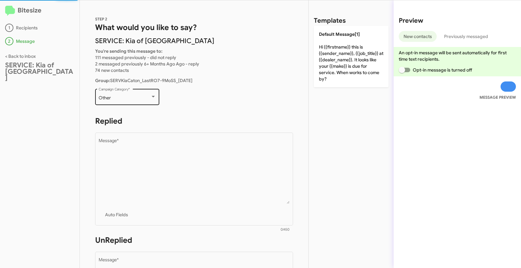
click at [147, 99] on div "Other" at bounding box center [125, 97] width 52 height 5
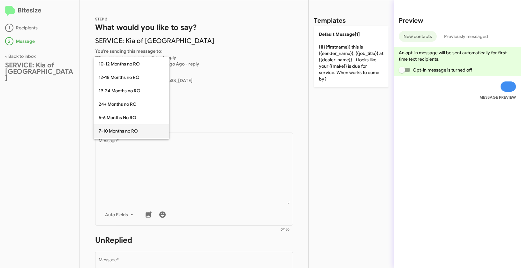
click at [121, 132] on span "7-10 Months no RO" at bounding box center [131, 130] width 65 height 13
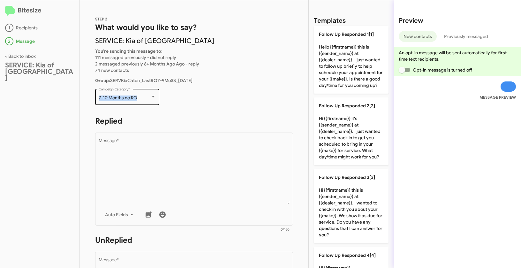
drag, startPoint x: 97, startPoint y: 95, endPoint x: 143, endPoint y: 98, distance: 46.0
click at [143, 98] on div "7-10 Months no RO Campaign Category *" at bounding box center [127, 96] width 64 height 18
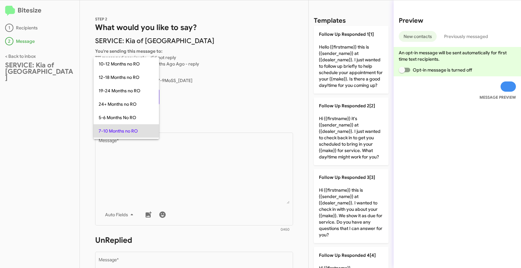
scroll to position [33, 0]
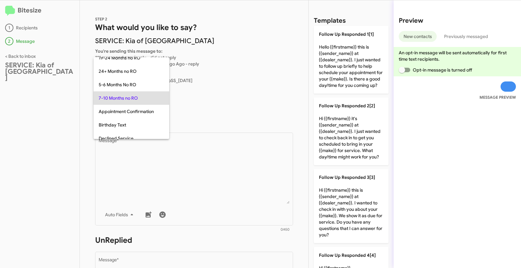
copy span "7-10 Months no RO"
click at [182, 152] on div at bounding box center [260, 134] width 521 height 268
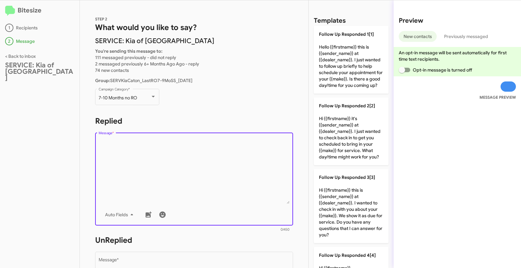
drag, startPoint x: 201, startPoint y: 194, endPoint x: 200, endPoint y: 189, distance: 5.0
click at [201, 194] on textarea "Message *" at bounding box center [194, 170] width 191 height 65
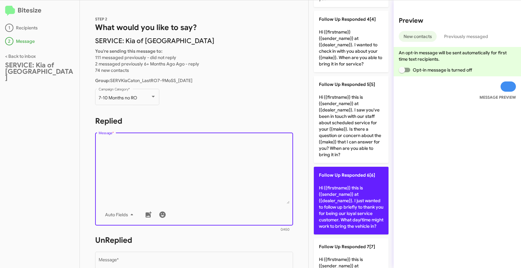
scroll to position [292, 0]
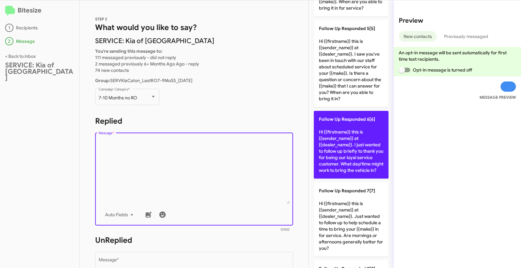
click at [354, 155] on p "Follow Up Responded 6[6] Hi {{firstname}} this is {{sender_name}} at {{dealer_n…" at bounding box center [351, 145] width 75 height 68
type textarea "Hi {{firstname}} this is {{sender_name}} at {{dealer_name}}. I just wanted to f…"
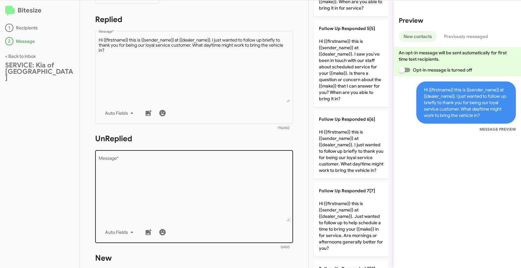
scroll to position [112, 0]
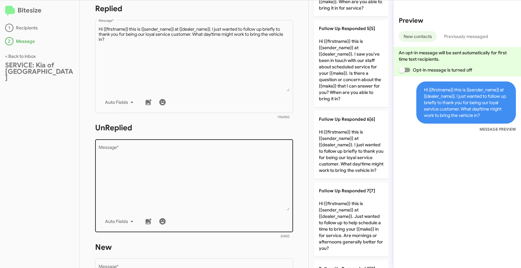
click at [237, 189] on textarea "Message *" at bounding box center [194, 177] width 191 height 65
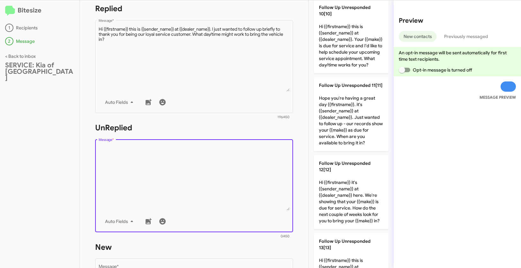
scroll to position [761, 0]
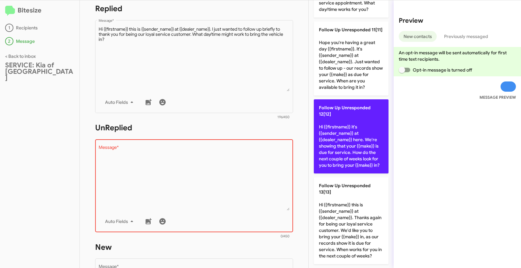
click at [351, 173] on p "Follow Up Unresponded 12[12] Hi {{firstname}} it's {{sender_name}} at {{dealer_…" at bounding box center [351, 136] width 75 height 74
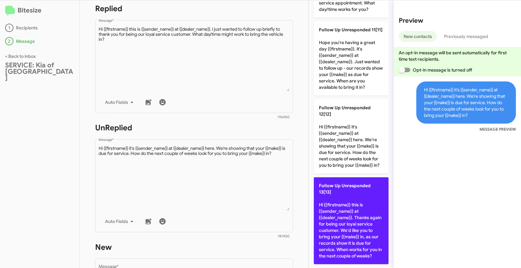
click at [355, 246] on p "Follow Up Unresponded 13[13] Hi {{firstname}} this is {{sender_name}} at {{deal…" at bounding box center [351, 220] width 75 height 87
type textarea "Hi {{firstname}} this is {{sender_name}} at {{dealer_name}}. Thanks again for b…"
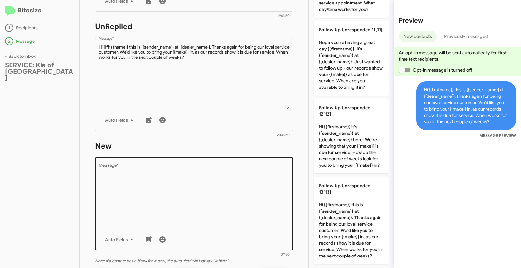
scroll to position [227, 0]
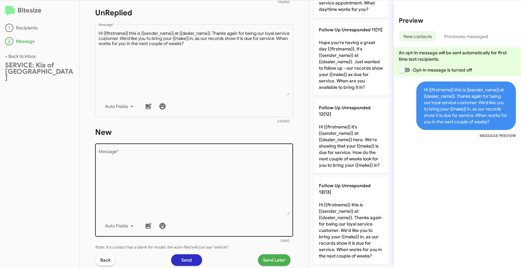
click at [225, 211] on textarea "Message *" at bounding box center [194, 182] width 191 height 65
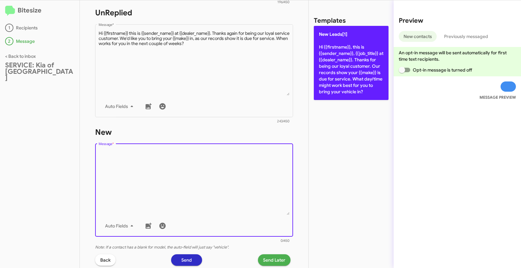
click at [347, 49] on p "New Leads[1] Hi {{firstname}}, this is {{sender_name}}, {{job_title}} at {{deal…" at bounding box center [351, 63] width 75 height 74
type textarea "Hi {{firstname}}, this is {{sender_name}}, {{job_title}} at {{dealer_name}}. Th…"
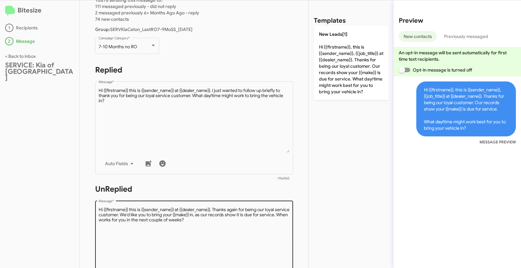
scroll to position [11, 0]
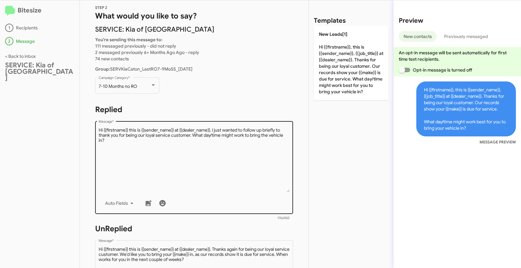
click at [210, 151] on textarea "Message *" at bounding box center [194, 159] width 191 height 65
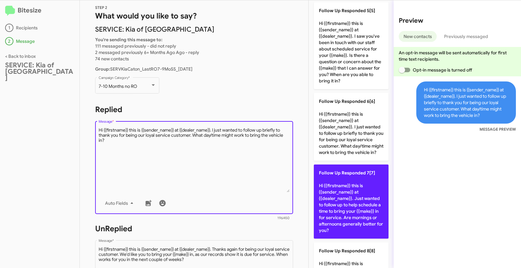
scroll to position [357, 0]
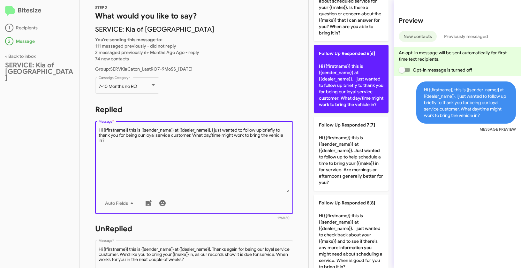
click at [352, 96] on p "Follow Up Responded 6[6] Hi {{firstname}} this is {{sender_name}} at {{dealer_n…" at bounding box center [351, 79] width 75 height 68
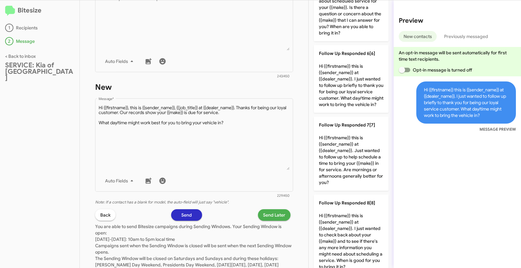
scroll to position [277, 0]
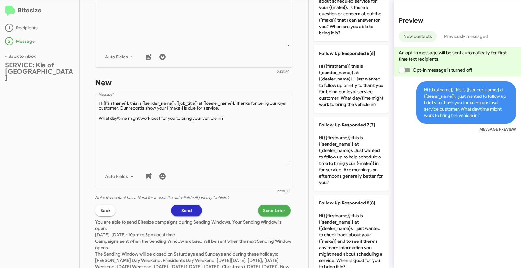
click at [269, 208] on span "Send Later" at bounding box center [274, 209] width 22 height 11
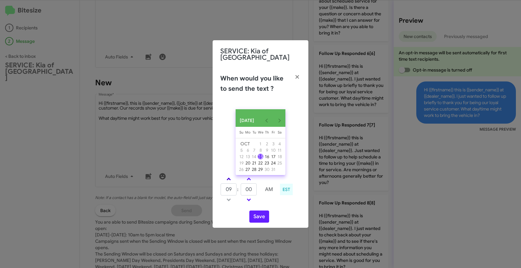
click at [230, 181] on link at bounding box center [228, 178] width 11 height 7
type input "10"
drag, startPoint x: 254, startPoint y: 191, endPoint x: 241, endPoint y: 188, distance: 13.1
click at [241, 188] on input "00" at bounding box center [249, 189] width 16 height 12
type input "25"
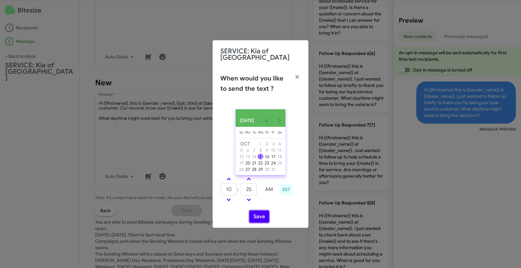
click at [262, 222] on button "Save" at bounding box center [259, 216] width 20 height 12
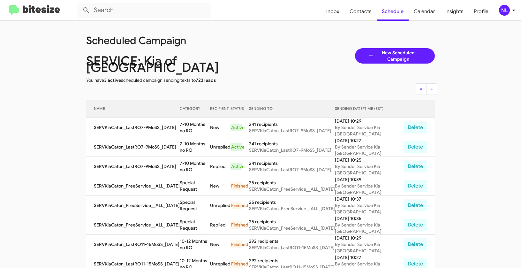
click at [503, 7] on div "NL" at bounding box center [504, 10] width 11 height 11
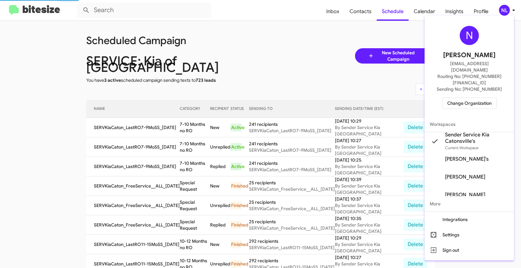
click at [468, 98] on span "Change Organization" at bounding box center [469, 103] width 44 height 11
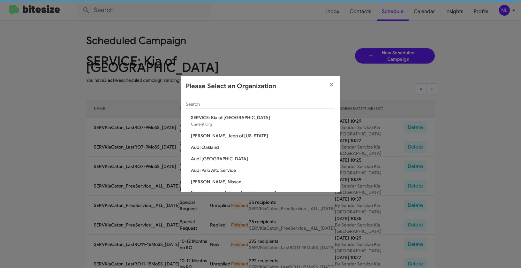
click at [241, 100] on div "Search" at bounding box center [260, 102] width 149 height 12
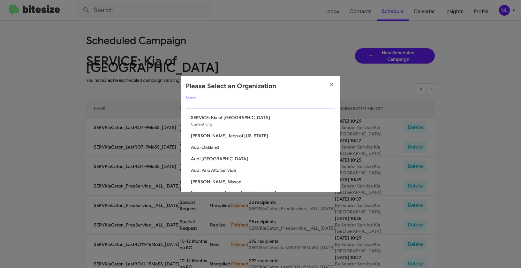
paste input "SERVICE: Tri-State Ford"
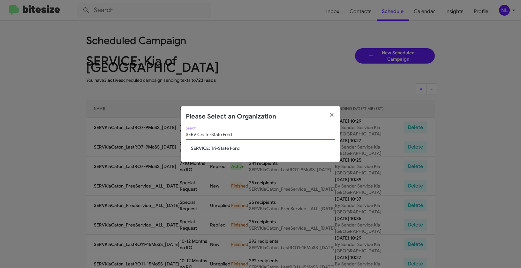
type input "SERVICE: Tri-State Ford"
click at [214, 149] on span "SERVICE: Tri-State Ford" at bounding box center [263, 148] width 144 height 6
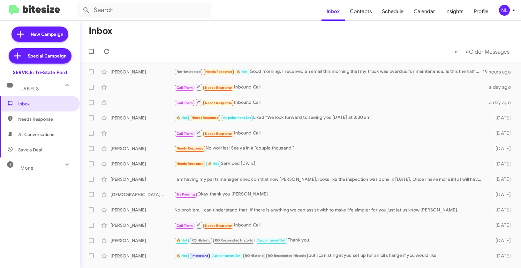
click at [506, 9] on div "NL" at bounding box center [504, 10] width 11 height 11
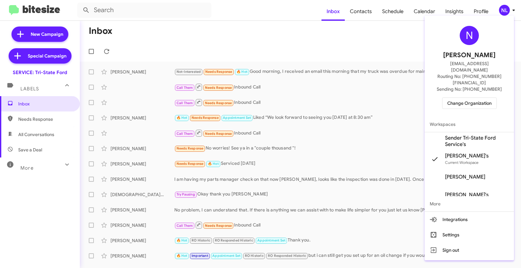
click at [469, 135] on span "Sender Tri-State Ford Service's" at bounding box center [477, 141] width 64 height 13
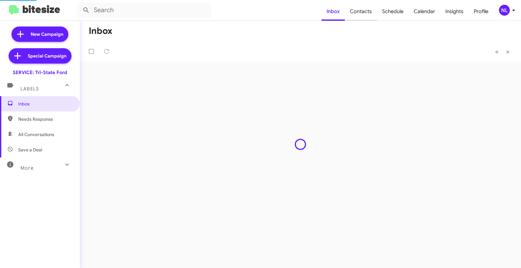
click at [360, 12] on span "Contacts" at bounding box center [361, 11] width 32 height 19
type input "in:groups"
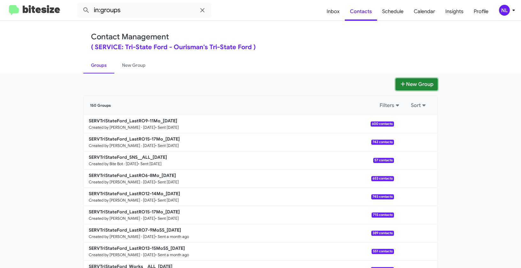
click at [415, 79] on button "New Group" at bounding box center [416, 84] width 42 height 12
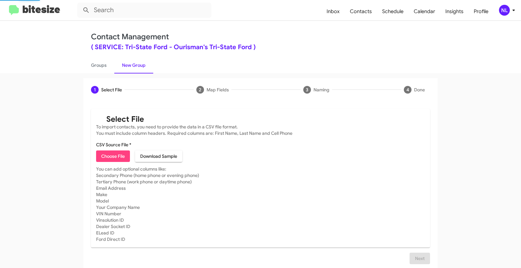
click at [106, 156] on span "Choose File" at bounding box center [113, 155] width 24 height 11
type input "SERVTriStateFord_LastRO12-14Mo_[DATE]"
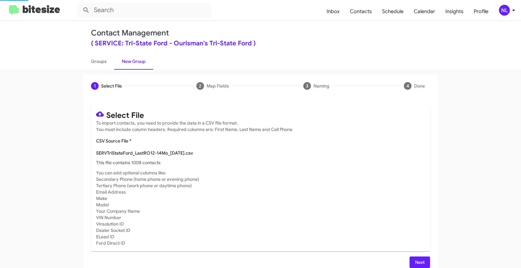
scroll to position [11, 0]
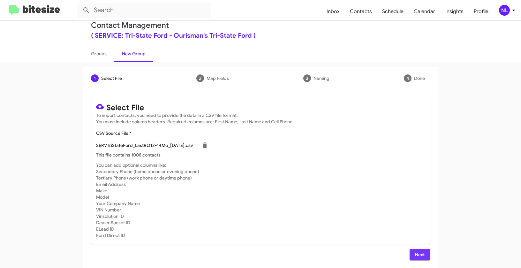
click at [419, 254] on span "Next" at bounding box center [419, 253] width 10 height 11
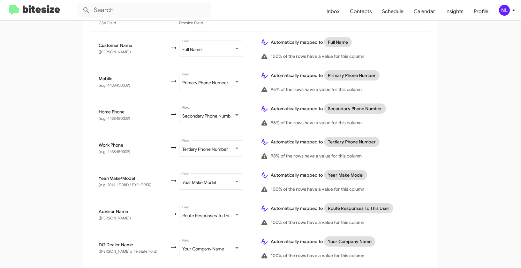
scroll to position [141, 0]
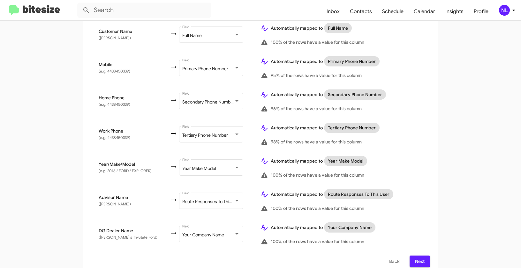
click at [423, 256] on button "Next" at bounding box center [419, 260] width 20 height 11
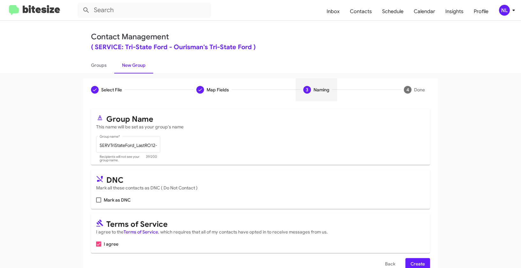
scroll to position [14, 0]
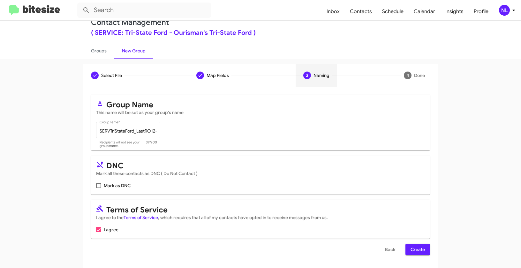
click at [416, 252] on span "Create" at bounding box center [417, 248] width 14 height 11
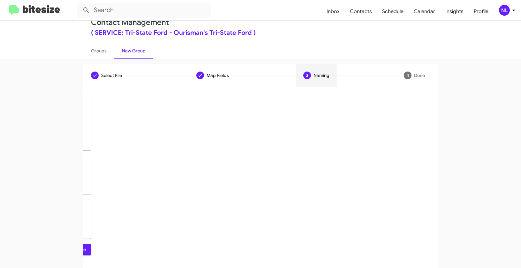
scroll to position [0, 0]
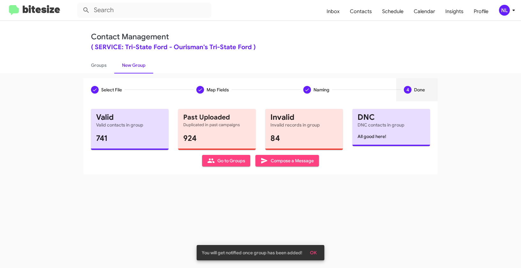
click at [227, 160] on span "Go to Groups" at bounding box center [226, 160] width 38 height 11
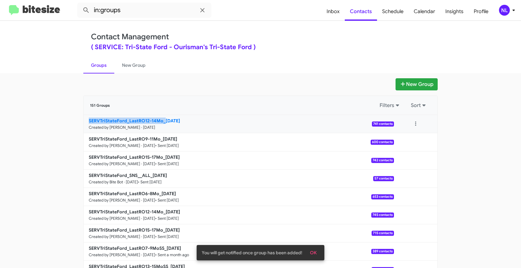
drag, startPoint x: 76, startPoint y: 121, endPoint x: 162, endPoint y: 122, distance: 86.1
click at [162, 122] on app-groups "New Group 151 Groups Filters Sort SERVTriStateFord_LastRO12-14Mo_10-15-25 Creat…" at bounding box center [260, 195] width 521 height 235
copy b "SERVTriStateFord_LastRO12-14Mo_"
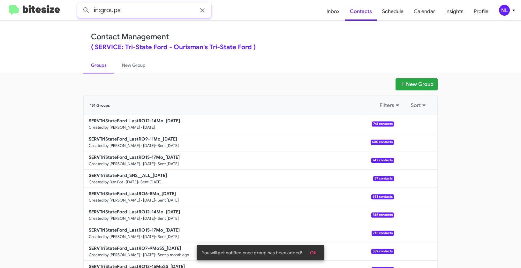
click at [145, 15] on input "in:groups" at bounding box center [144, 10] width 134 height 15
paste input "SERVTriStateFord_LastRO12-14Mo_"
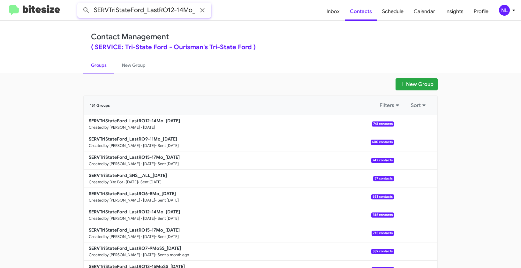
type input "in:groups SERVTriStateFord_LastRO12-14Mo_"
click at [80, 4] on button at bounding box center [86, 10] width 13 height 13
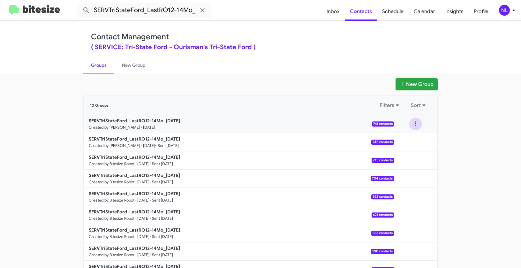
click at [412, 123] on button at bounding box center [415, 123] width 13 height 13
click at [411, 141] on button "View contacts" at bounding box center [396, 140] width 51 height 15
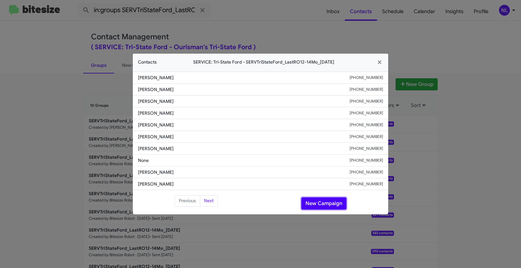
click at [321, 203] on button "New Campaign" at bounding box center [323, 203] width 45 height 12
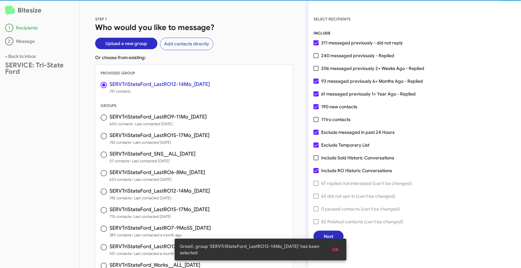
click at [337, 253] on span "OK" at bounding box center [335, 248] width 7 height 11
click at [334, 242] on div "SELECT RECIPIENTS INCLUDE 311 messaged previously - did not reply 240 messaged …" at bounding box center [414, 133] width 212 height 267
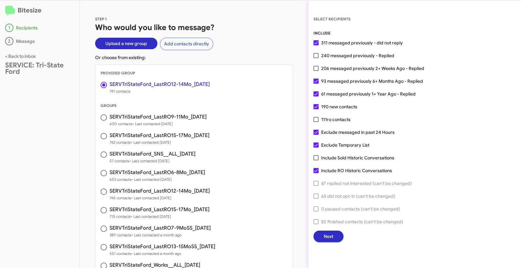
click at [330, 236] on span "Next" at bounding box center [328, 235] width 10 height 11
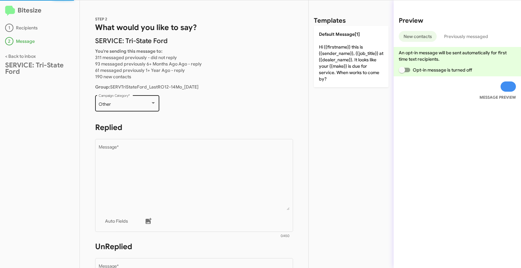
click at [145, 105] on div "Other" at bounding box center [125, 104] width 52 height 5
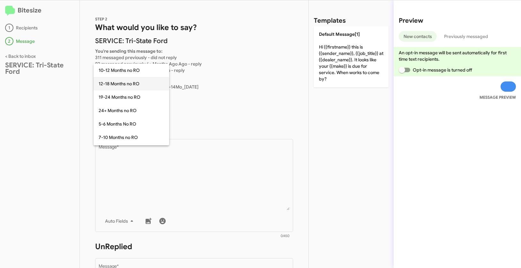
click at [115, 83] on span "12-18 Months no RO" at bounding box center [131, 83] width 65 height 13
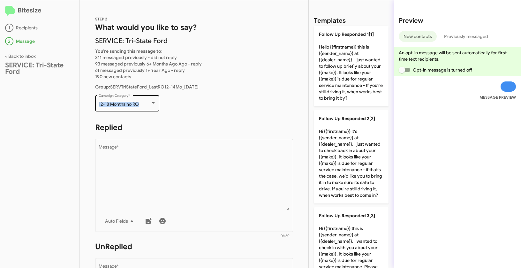
drag, startPoint x: 97, startPoint y: 104, endPoint x: 141, endPoint y: 105, distance: 44.0
click at [141, 105] on div "12-18 Months no RO Campaign Category *" at bounding box center [127, 103] width 64 height 18
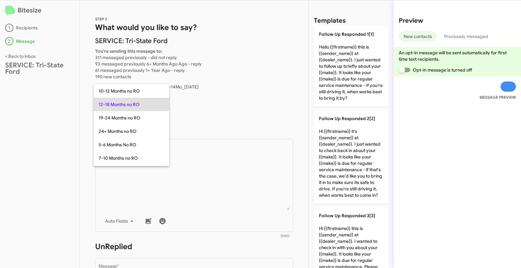
copy span "12-18 Months no RO"
click at [220, 162] on div at bounding box center [260, 134] width 521 height 268
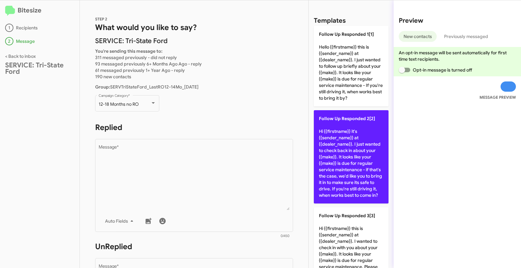
click at [349, 150] on p "Follow Up Responded 2[2] Hi {{firstname}} it's {{sender_name}} at {{dealer_name…" at bounding box center [351, 156] width 75 height 93
type textarea "Hi {{firstname}} it's {{sender_name}} at {{dealer_name}}. I just wanted to chec…"
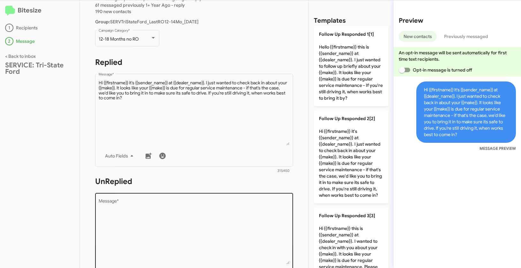
scroll to position [103, 0]
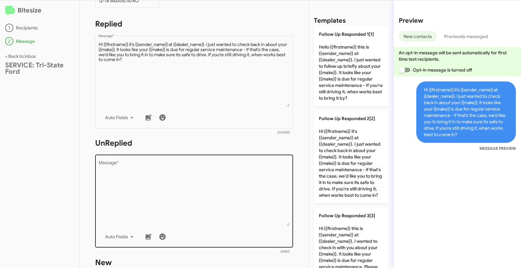
click at [216, 186] on textarea "Message *" at bounding box center [194, 192] width 191 height 65
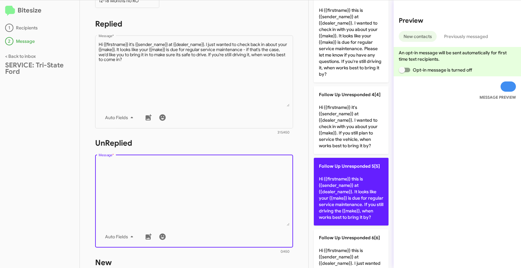
scroll to position [243, 0]
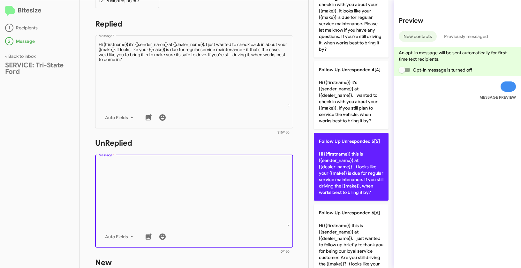
click at [344, 168] on p "Follow Up Unresponded 5[5] Hi {{firstname}} this is {{sender_name}} at {{dealer…" at bounding box center [351, 167] width 75 height 68
type textarea "Hi {{firstname}} this is {{sender_name}} at {{dealer_name}}. It looks like your…"
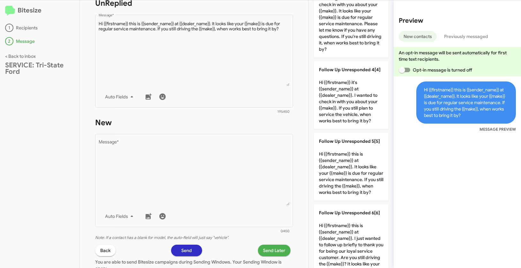
scroll to position [283, 0]
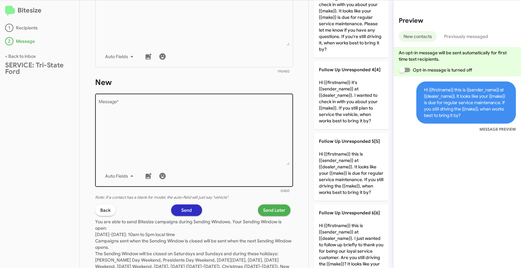
click at [246, 155] on textarea "Message *" at bounding box center [194, 132] width 191 height 65
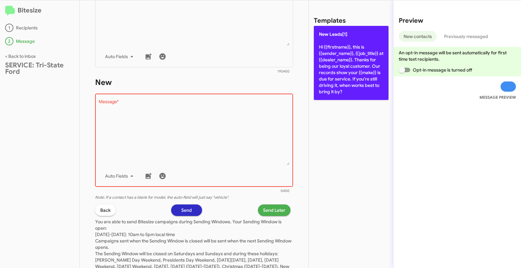
click at [355, 52] on p "New Leads[1] Hi {{firstname}}, this is {{sender_name}}, {{job_title}} at {{deal…" at bounding box center [351, 63] width 75 height 74
type textarea "Hi {{firstname}}, this is {{sender_name}}, {{job_title}} at {{dealer_name}}. Th…"
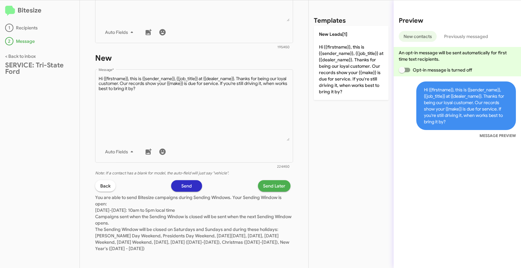
scroll to position [310, 0]
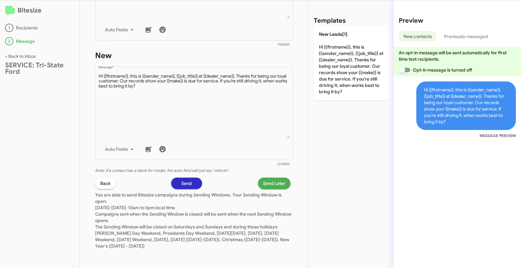
click at [269, 184] on span "Send Later" at bounding box center [274, 182] width 22 height 11
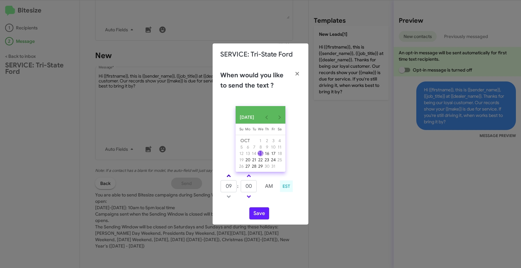
click at [229, 176] on link at bounding box center [228, 175] width 11 height 7
type input "11"
drag, startPoint x: 252, startPoint y: 189, endPoint x: 243, endPoint y: 186, distance: 9.6
click at [243, 186] on input "00" at bounding box center [249, 186] width 16 height 12
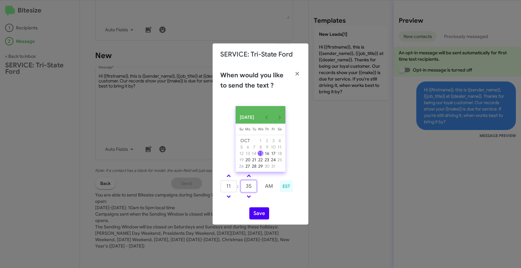
type input "35"
click at [262, 216] on button "Save" at bounding box center [259, 213] width 20 height 12
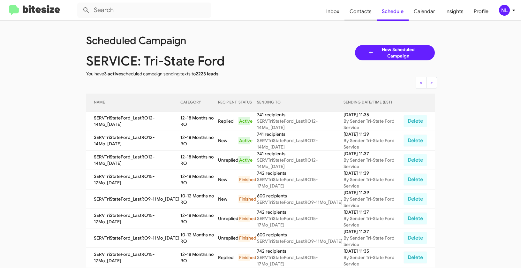
click at [363, 11] on span "Contacts" at bounding box center [360, 11] width 32 height 19
type input "in:groups"
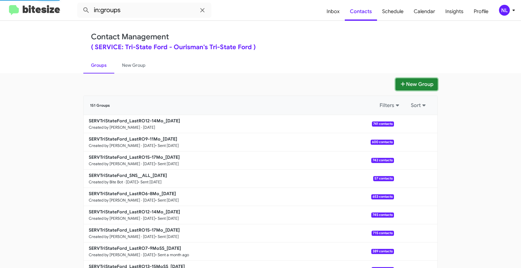
click at [414, 85] on button "New Group" at bounding box center [416, 84] width 42 height 12
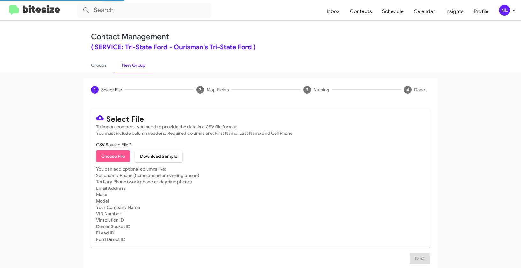
click at [105, 157] on span "Choose File" at bounding box center [113, 155] width 24 height 11
type input "SERVTriStateFord_LastRO6-8Mo_10-15-25"
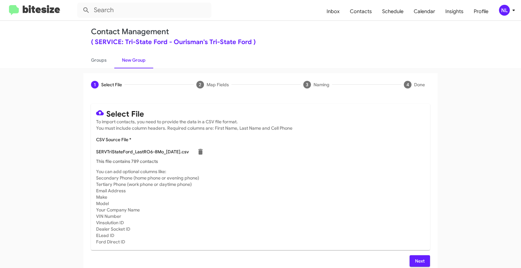
scroll to position [11, 0]
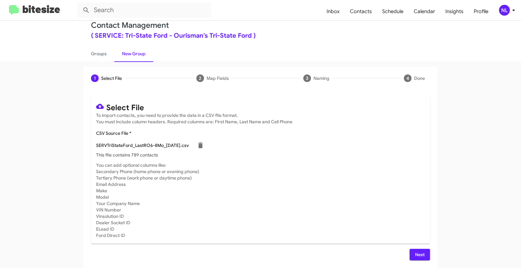
click at [419, 254] on span "Next" at bounding box center [419, 253] width 10 height 11
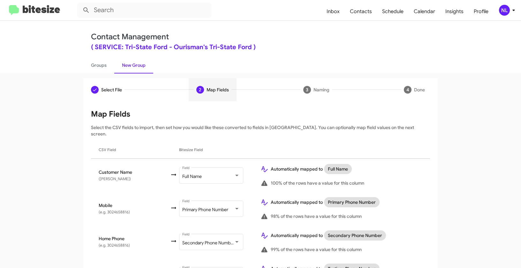
scroll to position [141, 0]
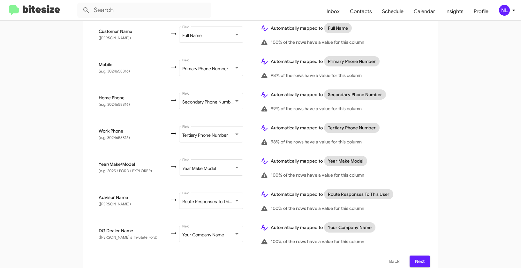
click at [416, 257] on span "Next" at bounding box center [419, 260] width 10 height 11
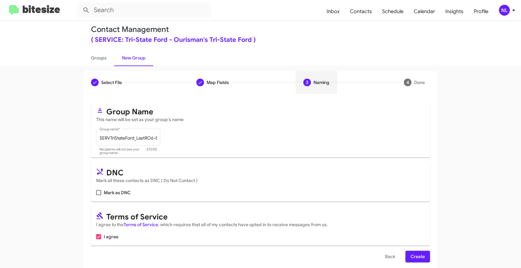
scroll to position [14, 0]
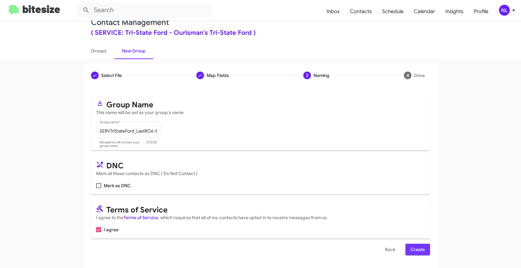
click at [416, 249] on span "Create" at bounding box center [417, 248] width 14 height 11
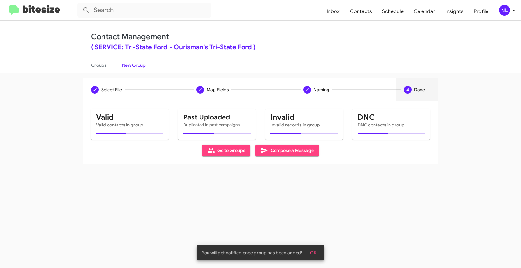
click at [313, 251] on span "OK" at bounding box center [313, 252] width 7 height 11
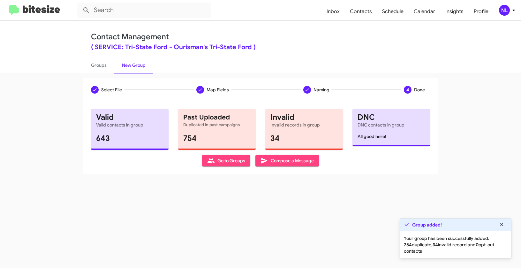
click at [233, 164] on span "Go to Groups" at bounding box center [226, 160] width 38 height 11
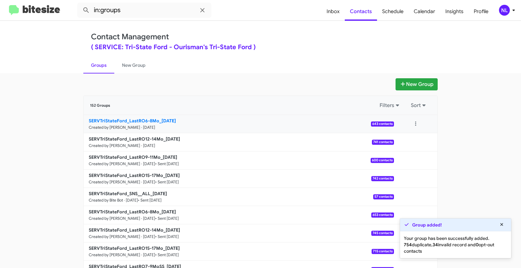
drag, startPoint x: 73, startPoint y: 115, endPoint x: 156, endPoint y: 119, distance: 83.7
click at [156, 119] on app-groups "New Group 152 Groups Filters Sort SERVTriStateFord_LastRO6-8Mo_10-15-25 Created…" at bounding box center [260, 195] width 521 height 235
copy div "Filters Sort SERVTriStateFord_LastRO6-8Mo"
click at [141, 13] on input "in:groups" at bounding box center [144, 10] width 134 height 15
paste input "SERVTriStateFord_LastRO6-8Mo"
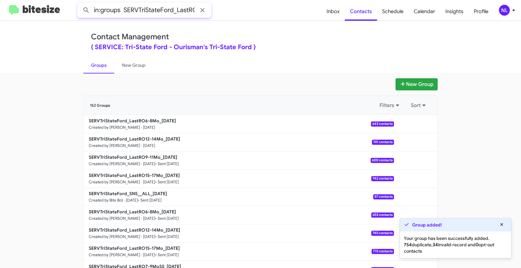
scroll to position [0, 21]
type input "in:groups SERVTriStateFord_LastRO6-8Mo"
click at [80, 4] on button at bounding box center [86, 10] width 13 height 13
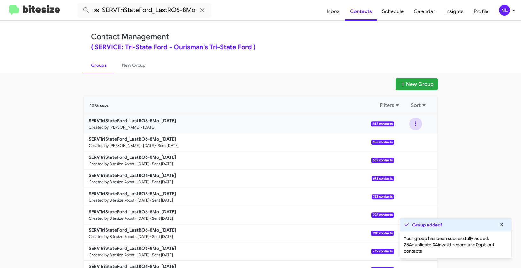
click at [414, 126] on button at bounding box center [415, 123] width 13 height 13
click at [414, 140] on button "View contacts" at bounding box center [396, 140] width 51 height 15
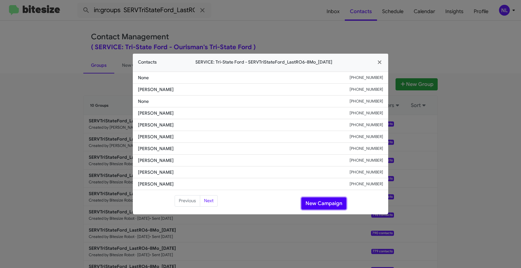
click at [333, 202] on button "New Campaign" at bounding box center [323, 203] width 45 height 12
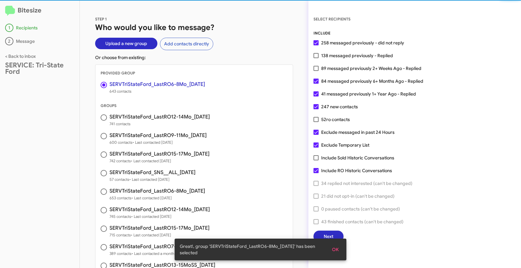
click at [335, 248] on span "OK" at bounding box center [335, 248] width 7 height 11
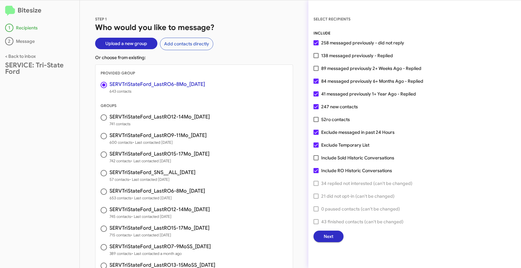
click at [330, 235] on span "Next" at bounding box center [328, 235] width 10 height 11
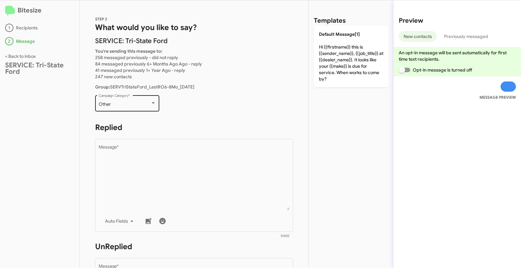
click at [131, 108] on div "Other Campaign Category *" at bounding box center [127, 103] width 57 height 18
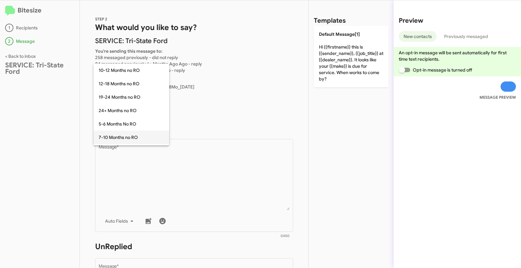
click at [115, 135] on span "7-10 Months no RO" at bounding box center [131, 136] width 65 height 13
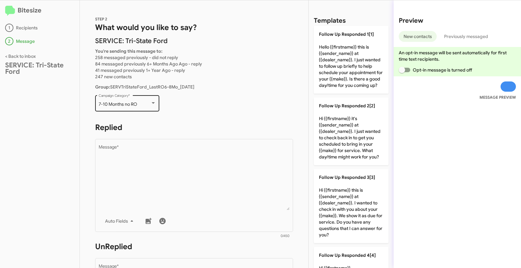
drag, startPoint x: 99, startPoint y: 102, endPoint x: 147, endPoint y: 105, distance: 48.5
click at [147, 105] on div "7-10 Months no RO Campaign Category *" at bounding box center [127, 103] width 64 height 18
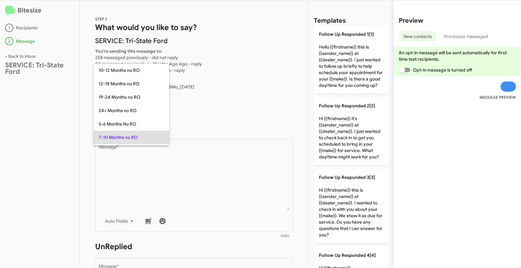
scroll to position [33, 0]
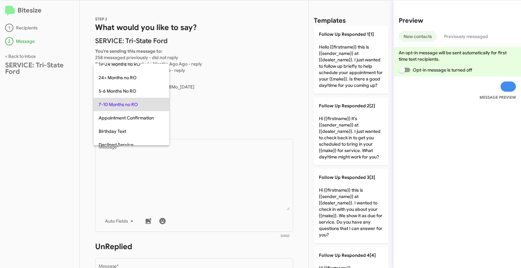
copy span "7-10 Months no RO"
click at [205, 196] on div at bounding box center [260, 134] width 521 height 268
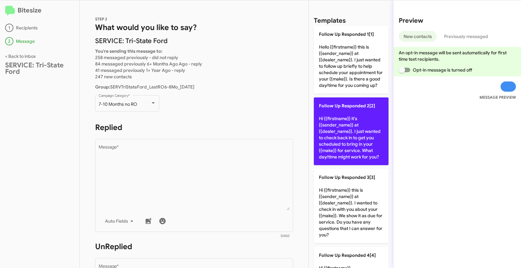
click at [348, 138] on p "Follow Up Responded 2[2] Hi {{firstname}} it's {{sender_name}} at {{dealer_name…" at bounding box center [351, 131] width 75 height 68
type textarea "Hi {{firstname}} it's {{sender_name}} at {{dealer_name}}. I just wanted to chec…"
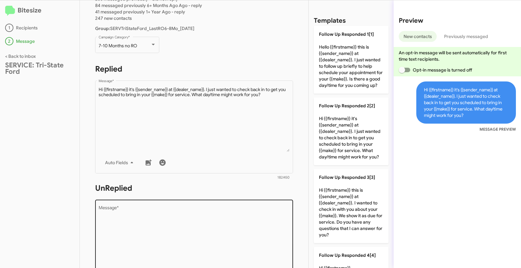
scroll to position [177, 0]
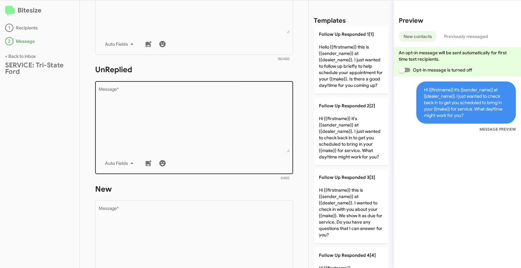
click at [245, 127] on textarea "Message *" at bounding box center [194, 119] width 191 height 65
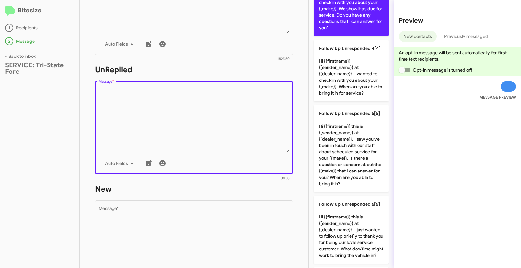
scroll to position [211, 0]
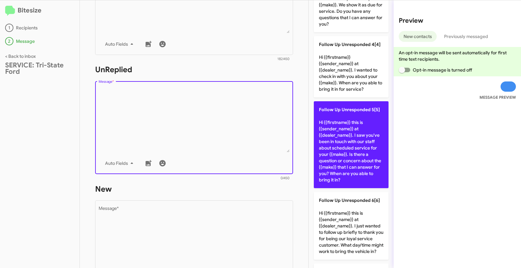
click at [354, 164] on p "Follow Up Unresponded 5[5] Hi {{firstname}} this is {{sender_name}} at {{dealer…" at bounding box center [351, 144] width 75 height 87
type textarea "Hi {{firstname}} this is {{sender_name}} at {{dealer_name}}. I saw you've been …"
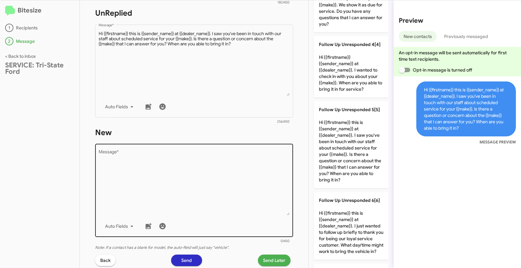
scroll to position [289, 0]
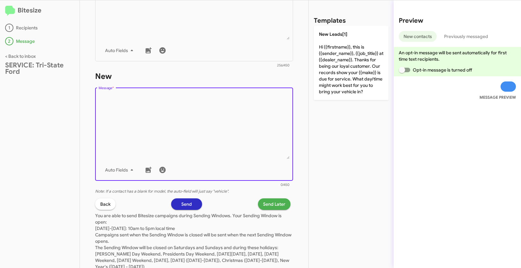
click at [248, 111] on textarea "Message *" at bounding box center [194, 126] width 191 height 65
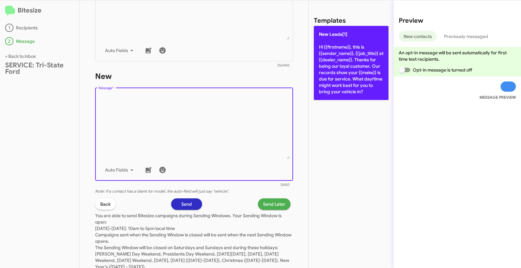
click at [335, 64] on p "New Leads[1] Hi {{firstname}}, this is {{sender_name}}, {{job_title}} at {{deal…" at bounding box center [351, 63] width 75 height 74
type textarea "Hi {{firstname}}, this is {{sender_name}}, {{job_title}} at {{dealer_name}}. Th…"
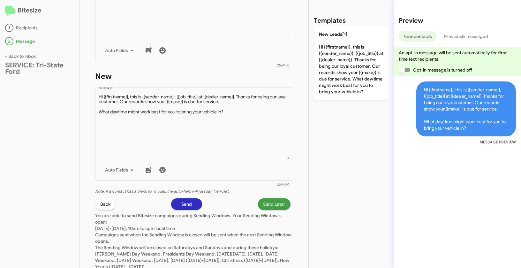
click at [271, 204] on span "Send Later" at bounding box center [274, 203] width 22 height 11
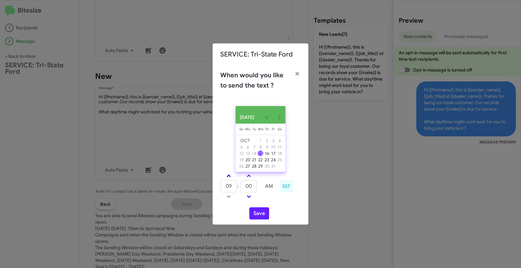
click at [229, 176] on link at bounding box center [228, 175] width 11 height 7
type input "11"
drag, startPoint x: 254, startPoint y: 190, endPoint x: 242, endPoint y: 187, distance: 11.5
click at [242, 187] on input "00" at bounding box center [249, 186] width 16 height 12
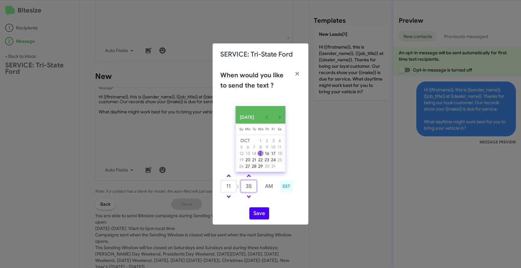
type input "35"
click at [258, 218] on button "Save" at bounding box center [259, 213] width 20 height 12
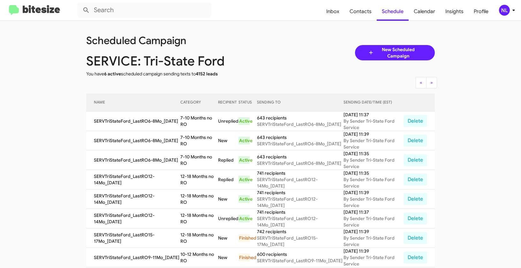
click at [503, 7] on div "NL" at bounding box center [504, 10] width 11 height 11
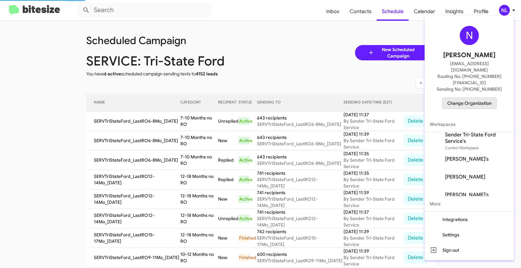
click at [471, 98] on span "Change Organization" at bounding box center [469, 103] width 44 height 11
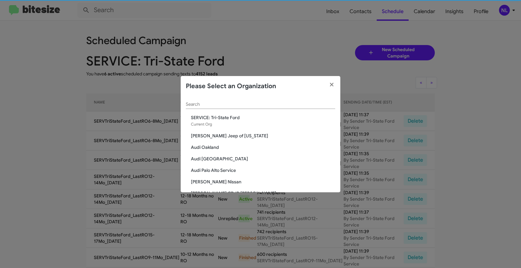
click at [203, 105] on input "Search" at bounding box center [260, 104] width 149 height 5
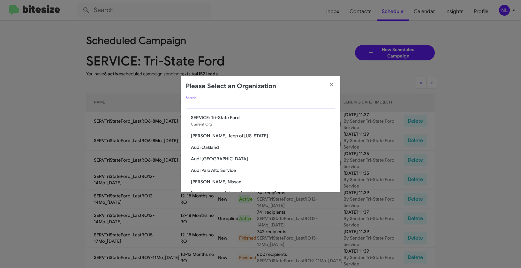
paste input "SERVICE: Volkswagen Laurel"
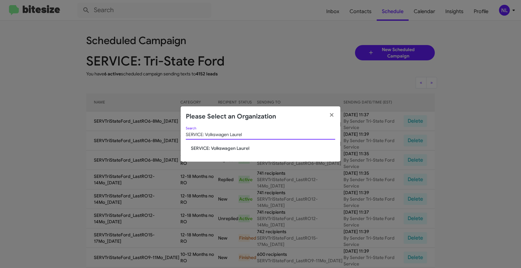
type input "SERVICE: Volkswagen Laurel"
click at [207, 145] on span "SERVICE: Volkswagen Laurel" at bounding box center [263, 148] width 144 height 6
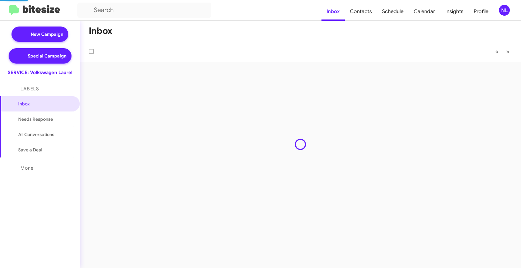
click at [499, 8] on div "NL" at bounding box center [504, 10] width 11 height 11
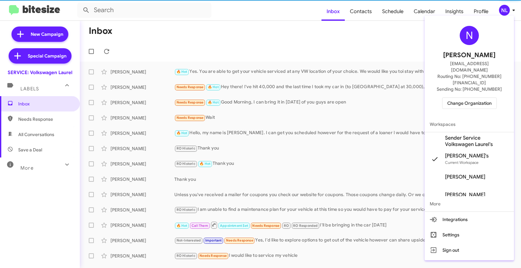
click at [459, 135] on span "Sender Service Volkswagen Laurel's" at bounding box center [477, 141] width 64 height 13
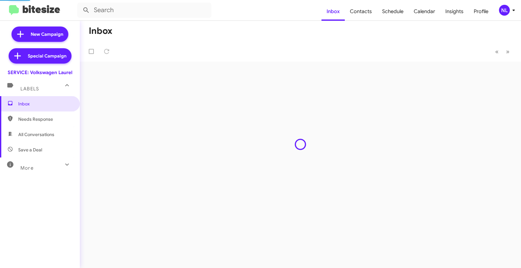
click at [368, 12] on span "Contacts" at bounding box center [361, 11] width 32 height 19
type input "in:groups"
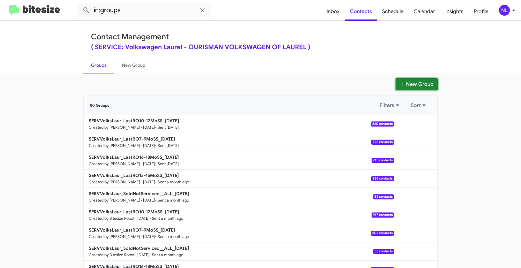
click at [414, 80] on button "New Group" at bounding box center [416, 84] width 42 height 12
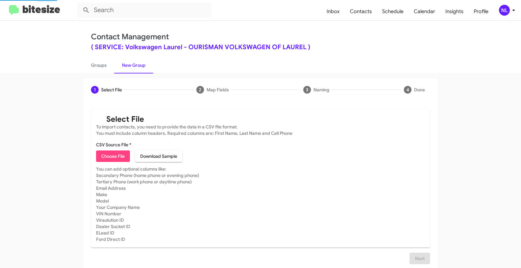
click at [101, 157] on span "Choose File" at bounding box center [113, 155] width 24 height 11
type input "SERVVolksLaur_LastRO13-15MoSS_[DATE]"
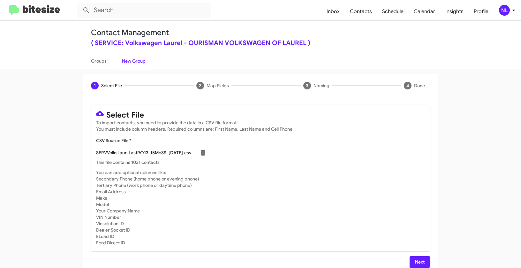
scroll to position [11, 0]
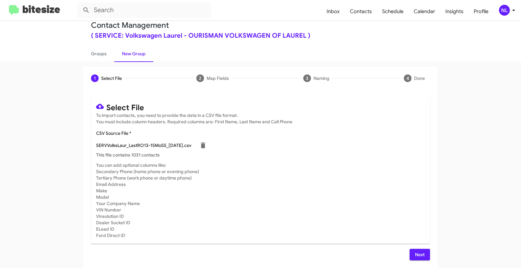
click at [416, 254] on span "Next" at bounding box center [419, 253] width 10 height 11
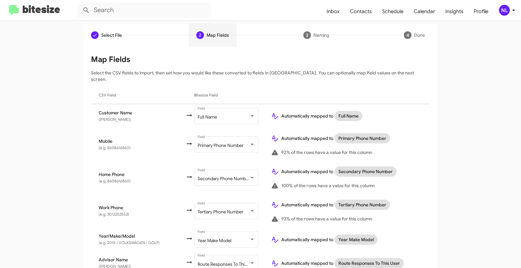
scroll to position [103, 0]
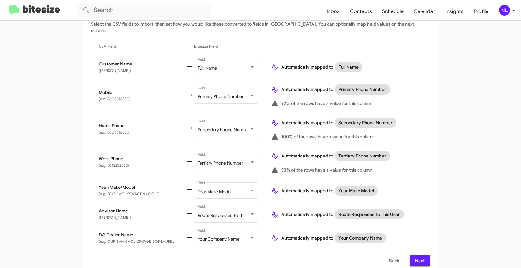
click at [418, 255] on span "Next" at bounding box center [419, 260] width 10 height 11
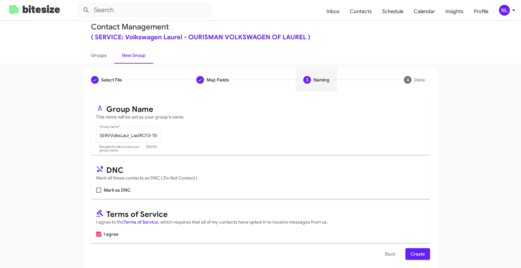
scroll to position [14, 0]
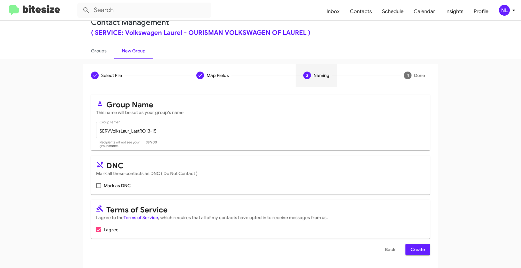
click at [414, 249] on span "Create" at bounding box center [417, 248] width 14 height 11
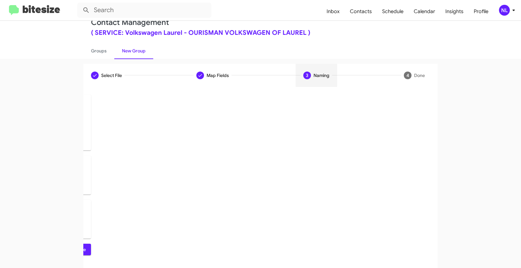
scroll to position [0, 0]
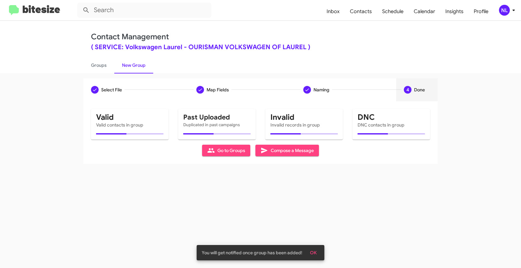
click at [316, 252] on span "OK" at bounding box center [313, 252] width 7 height 11
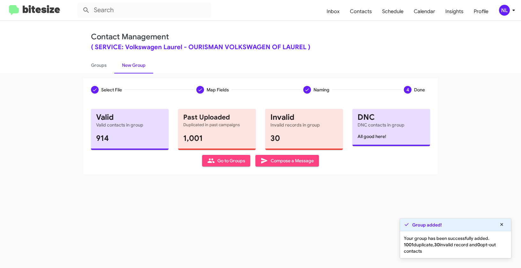
click at [215, 166] on span "Go to Groups" at bounding box center [226, 160] width 38 height 11
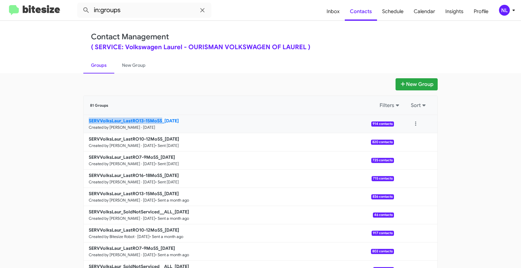
drag, startPoint x: 76, startPoint y: 121, endPoint x: 160, endPoint y: 120, distance: 83.9
click at [160, 120] on app-groups "New Group 81 Groups Filters Sort SERVVolksLaur_LastRO13-15MoSS_[DATE] Created b…" at bounding box center [260, 195] width 521 height 235
copy b "SERVVolksLaur_LastRO13-15MoSS"
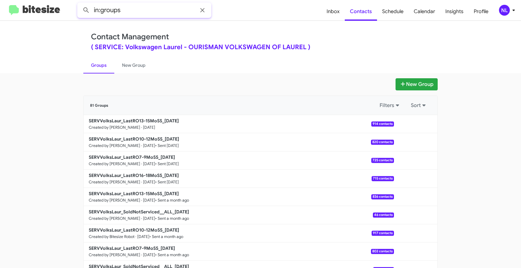
click at [134, 11] on input "in:groups" at bounding box center [144, 10] width 134 height 15
paste input "SERVVolksLaur_LastRO13-15MoSS"
type input "in:groups SERVVolksLaur_LastRO13-15MoSS"
click at [80, 4] on button at bounding box center [86, 10] width 13 height 13
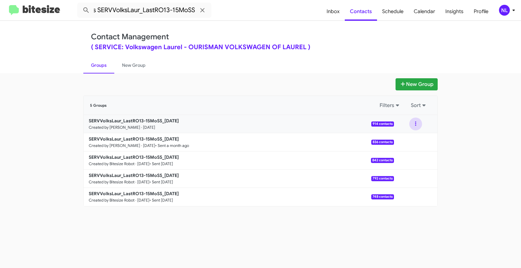
click at [416, 122] on button at bounding box center [415, 123] width 13 height 13
click at [416, 139] on button "View contacts" at bounding box center [396, 140] width 51 height 15
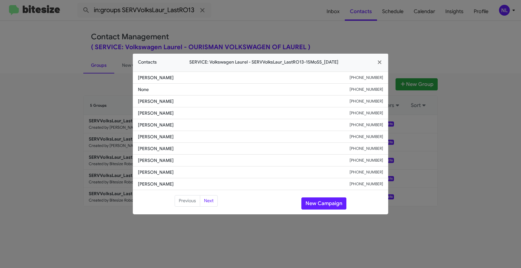
drag, startPoint x: 137, startPoint y: 100, endPoint x: 205, endPoint y: 101, distance: 67.7
click at [205, 101] on span "[PERSON_NAME]" at bounding box center [243, 101] width 211 height 6
copy span "[PERSON_NAME]"
click at [324, 205] on button "New Campaign" at bounding box center [323, 203] width 45 height 12
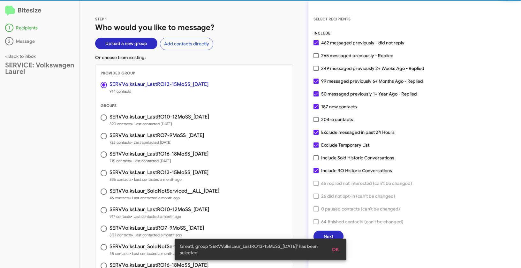
click at [337, 250] on span "OK" at bounding box center [335, 248] width 7 height 11
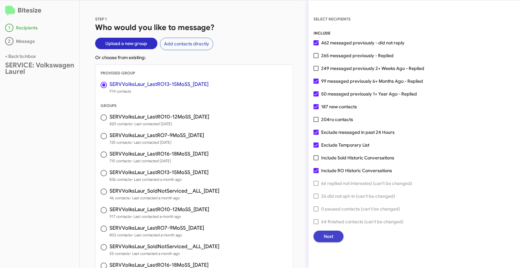
click at [330, 234] on span "Next" at bounding box center [328, 235] width 10 height 11
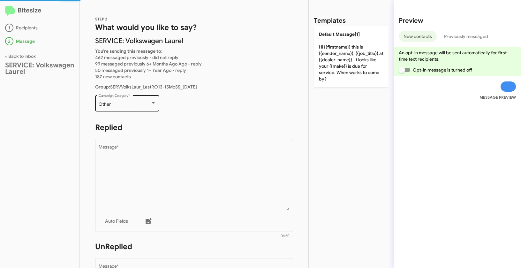
click at [151, 102] on div at bounding box center [153, 102] width 6 height 5
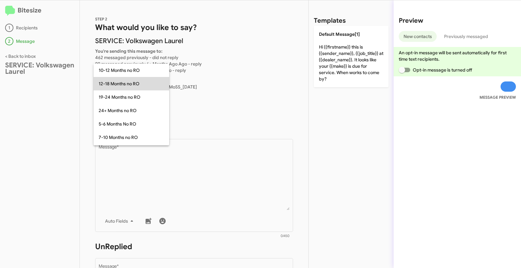
click at [124, 85] on span "12-18 Months no RO" at bounding box center [131, 83] width 65 height 13
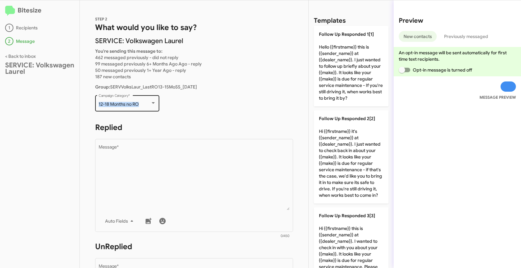
drag, startPoint x: 98, startPoint y: 104, endPoint x: 138, endPoint y: 105, distance: 40.5
click at [138, 105] on div "12-18 Months no RO Campaign Category *" at bounding box center [127, 103] width 64 height 18
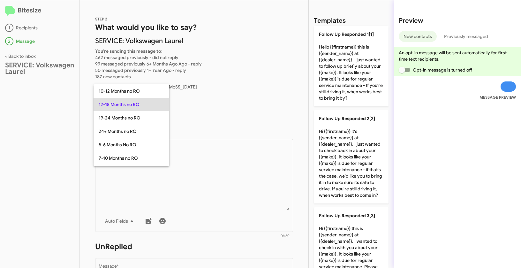
copy span "12-18 Months no RO"
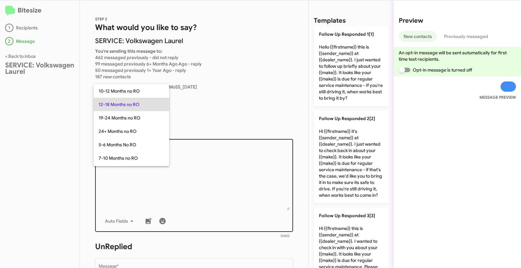
click at [218, 158] on div at bounding box center [260, 134] width 521 height 268
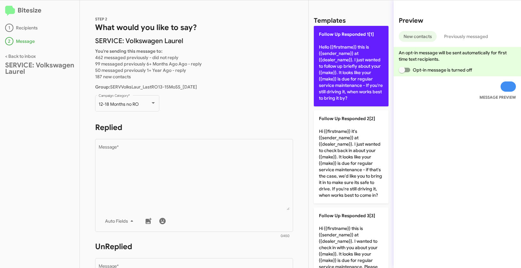
click at [347, 56] on p "Follow Up Responded 1[1] Hello {{firstname}} this is {{sender_name}} at {{deale…" at bounding box center [351, 66] width 75 height 80
type textarea "Hello {{firstname}} this is {{sender_name}} at {{dealer_name}}. I just wanted t…"
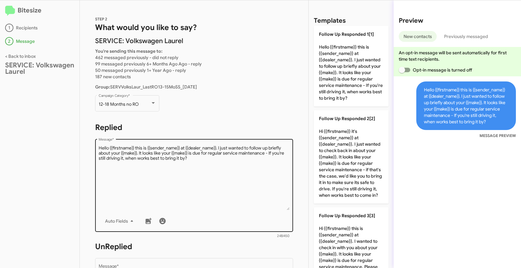
scroll to position [117, 0]
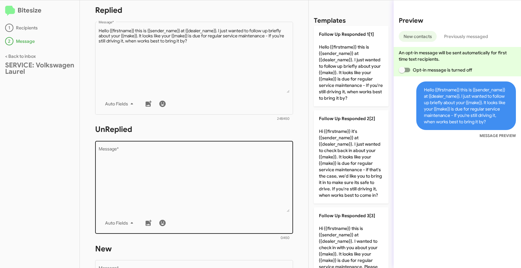
click at [204, 177] on textarea "Message *" at bounding box center [194, 179] width 191 height 65
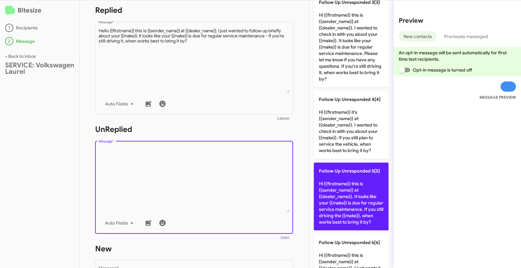
scroll to position [225, 0]
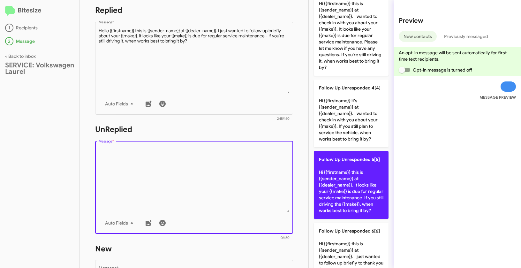
click at [355, 189] on p "Follow Up Unresponded 5[5] Hi {{firstname}} this is {{sender_name}} at {{dealer…" at bounding box center [351, 185] width 75 height 68
type textarea "Hi {{firstname}} this is {{sender_name}} at {{dealer_name}}. It looks like your…"
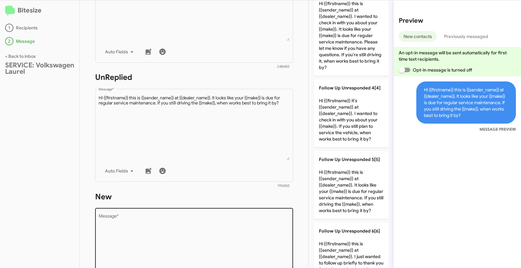
scroll to position [228, 0]
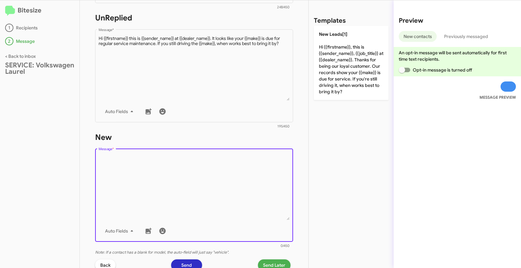
drag, startPoint x: 210, startPoint y: 190, endPoint x: 217, endPoint y: 179, distance: 13.2
click at [210, 190] on textarea "Message *" at bounding box center [194, 187] width 191 height 65
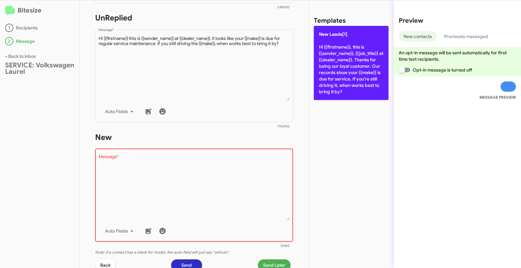
click at [354, 37] on p "New Leads[1] Hi {{firstname}}, this is {{sender_name}}, {{job_title}} at {{deal…" at bounding box center [351, 63] width 75 height 74
type textarea "Hi {{firstname}}, this is {{sender_name}}, {{job_title}} at {{dealer_name}}. Th…"
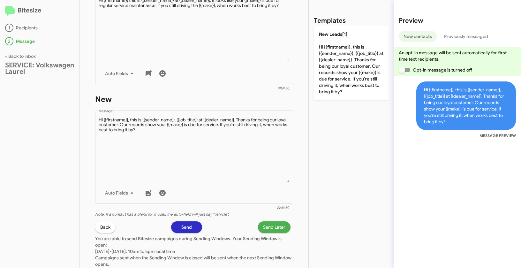
scroll to position [310, 0]
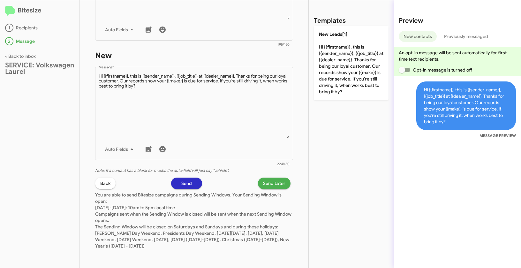
click at [264, 183] on span "Send Later" at bounding box center [274, 182] width 22 height 11
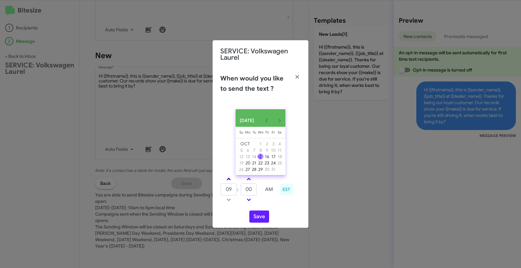
click at [230, 180] on link at bounding box center [228, 178] width 11 height 7
type input "11"
click at [250, 182] on span at bounding box center [249, 179] width 4 height 4
type input "05"
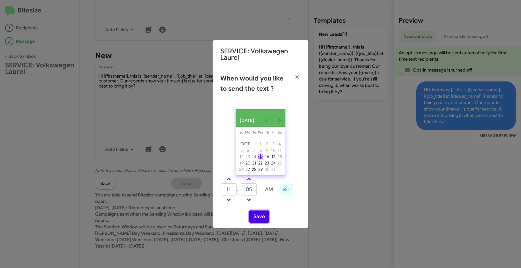
click at [265, 220] on button "Save" at bounding box center [259, 216] width 20 height 12
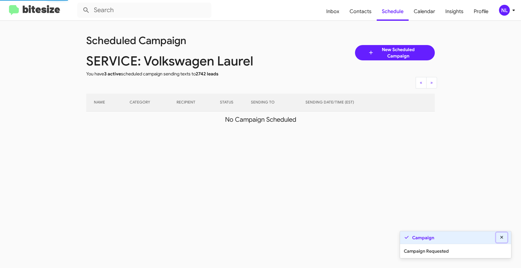
click at [502, 237] on icon at bounding box center [502, 237] width 6 height 4
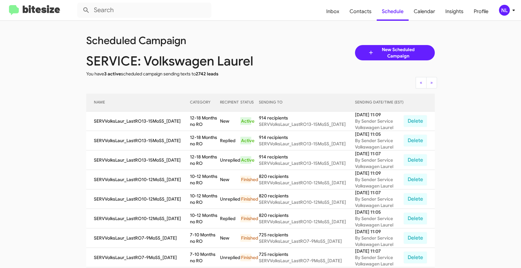
click at [505, 11] on div "NL" at bounding box center [504, 10] width 11 height 11
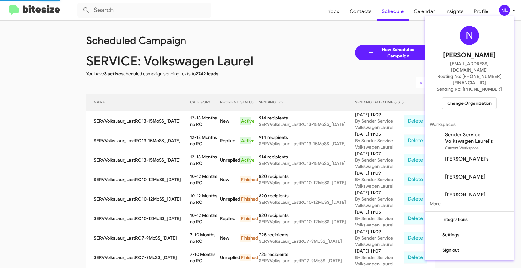
click at [480, 98] on span "Change Organization" at bounding box center [469, 103] width 44 height 11
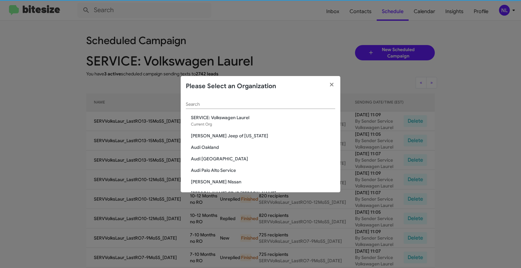
click at [265, 110] on div "Search" at bounding box center [260, 105] width 149 height 18
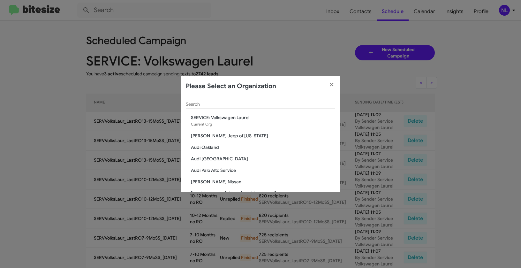
click at [264, 107] on div "Search" at bounding box center [260, 102] width 149 height 12
paste input "SERVICE: [PERSON_NAME]"
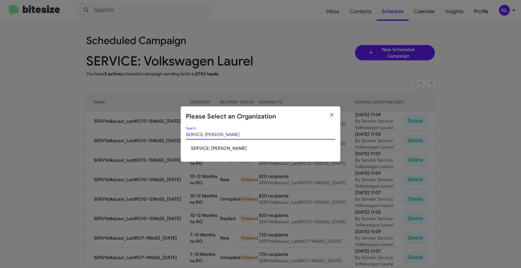
type input "SERVICE: [PERSON_NAME]"
click at [217, 148] on span "SERVICE: [PERSON_NAME]" at bounding box center [263, 148] width 144 height 6
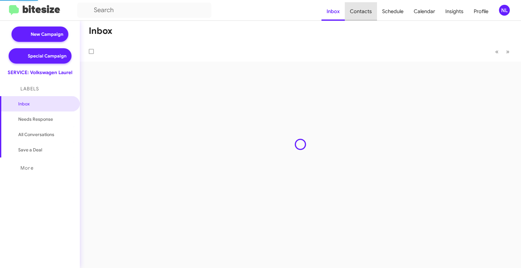
click at [369, 9] on span "Contacts" at bounding box center [361, 11] width 32 height 19
type input "in:groups"
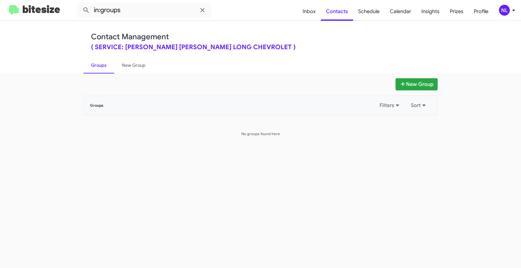
click at [500, 12] on div "NL" at bounding box center [504, 10] width 11 height 11
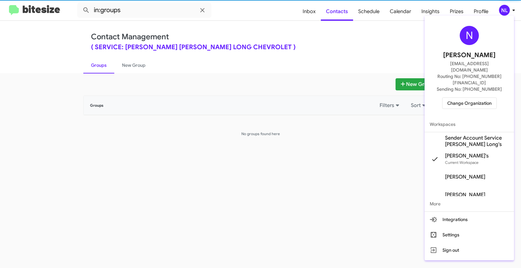
click at [469, 135] on span "Sender Account Service [PERSON_NAME] Long's" at bounding box center [477, 141] width 64 height 13
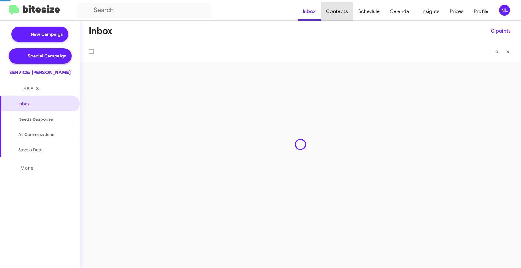
click at [341, 10] on span "Contacts" at bounding box center [337, 11] width 32 height 19
type input "in:groups"
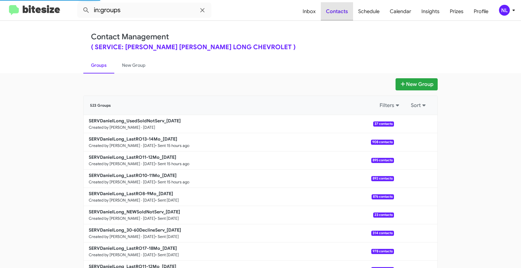
click at [340, 14] on span "Contacts" at bounding box center [337, 11] width 32 height 19
click at [414, 83] on button "New Group" at bounding box center [416, 84] width 42 height 12
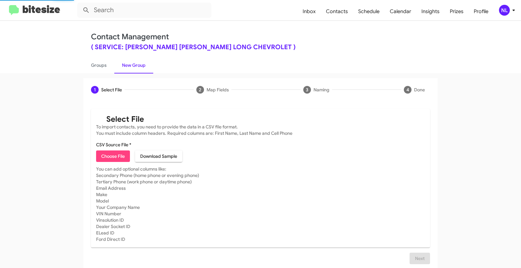
click at [110, 152] on span "Choose File" at bounding box center [113, 155] width 24 height 11
type input "SERVDanielLong_30-60DeclineServ_[DATE]"
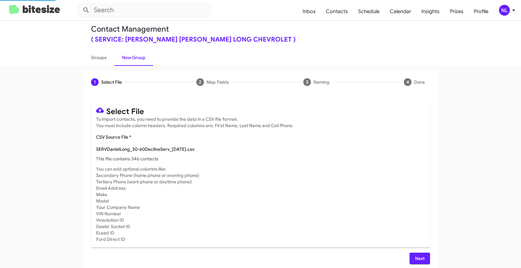
scroll to position [11, 0]
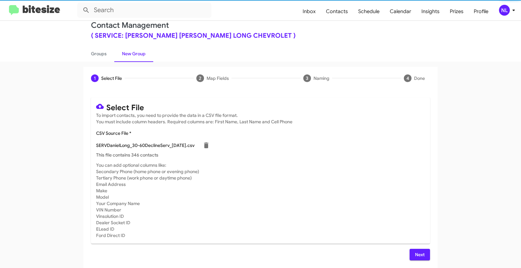
click at [415, 252] on span "Next" at bounding box center [419, 253] width 10 height 11
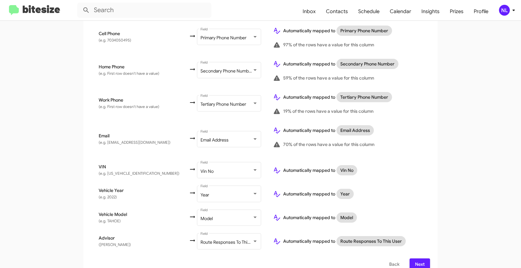
scroll to position [165, 0]
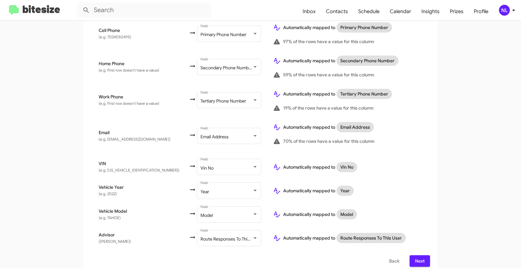
click at [421, 255] on span "Next" at bounding box center [419, 260] width 10 height 11
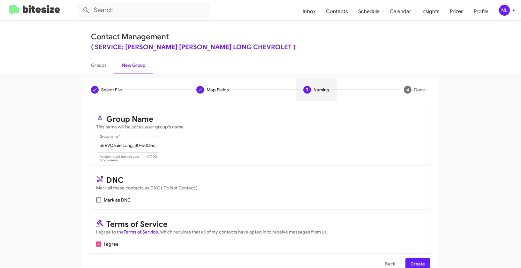
scroll to position [14, 0]
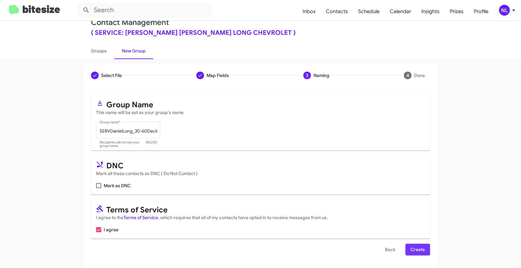
click at [418, 248] on span "Create" at bounding box center [417, 248] width 14 height 11
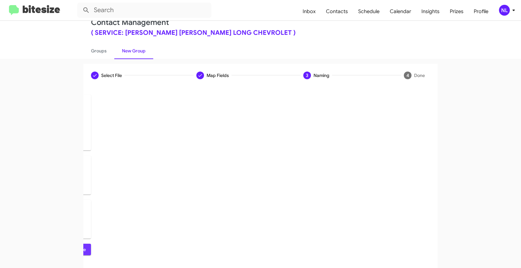
scroll to position [0, 0]
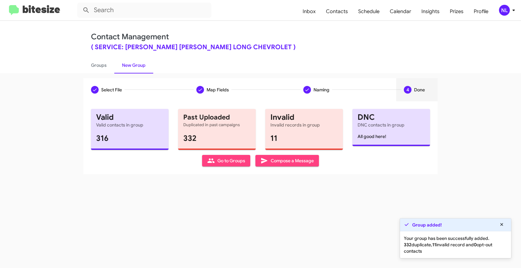
click at [213, 165] on span "Go to Groups" at bounding box center [226, 160] width 38 height 11
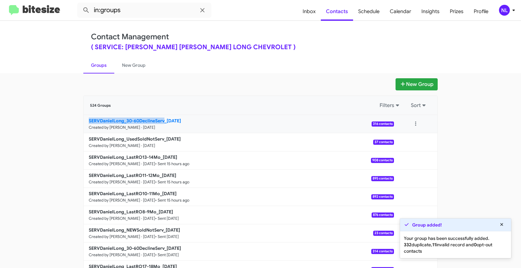
drag, startPoint x: 77, startPoint y: 120, endPoint x: 163, endPoint y: 120, distance: 86.4
click at [163, 120] on div "New Group 524 Groups Filters Sort SERVDanielLong_30-60DeclineServ_[DATE] Create…" at bounding box center [260, 195] width 364 height 235
copy b "SERVDanielLong_30-60DeclineServ"
click at [144, 15] on input "in:groups" at bounding box center [144, 10] width 134 height 15
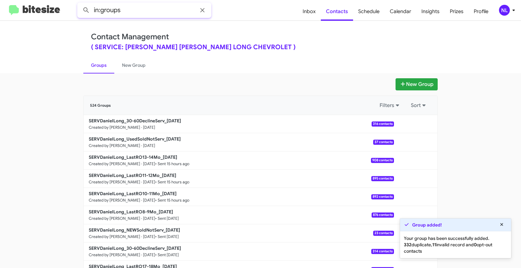
paste input "SERVDanielLong_30-60DeclineServ"
type input "in:groups SERVDanielLong_30-60DeclineServ"
click at [80, 4] on button at bounding box center [86, 10] width 13 height 13
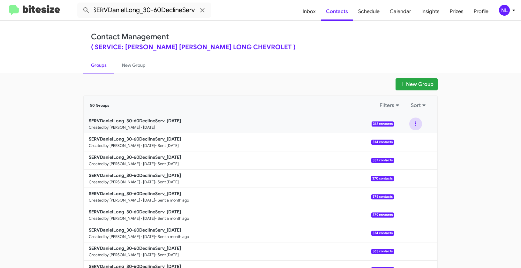
drag, startPoint x: 412, startPoint y: 123, endPoint x: 415, endPoint y: 129, distance: 5.9
click at [412, 123] on button at bounding box center [415, 123] width 13 height 13
click at [412, 143] on button "View contacts" at bounding box center [396, 140] width 51 height 15
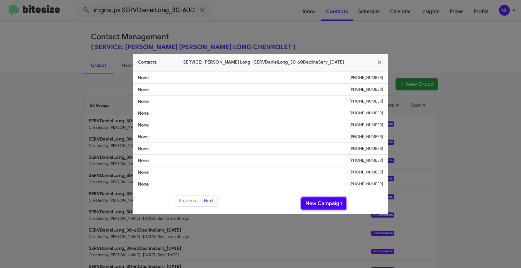
click at [323, 207] on button "New Campaign" at bounding box center [323, 203] width 45 height 12
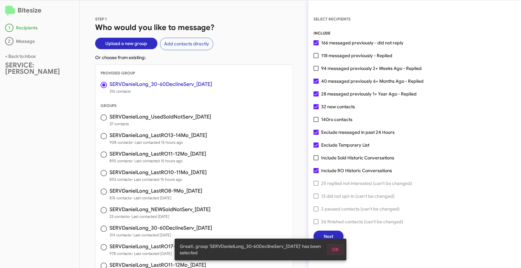
click at [337, 248] on span "OK" at bounding box center [335, 248] width 7 height 11
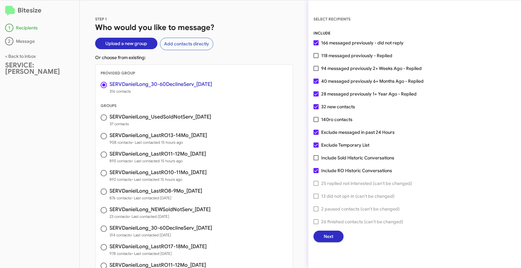
click at [333, 236] on span "Next" at bounding box center [328, 235] width 10 height 11
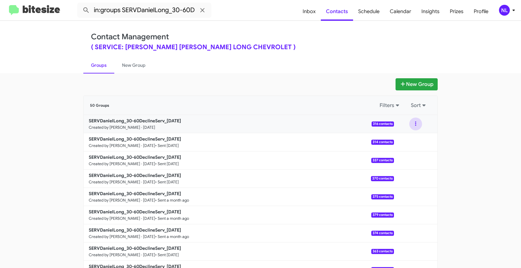
click at [412, 123] on button at bounding box center [415, 123] width 13 height 13
click at [404, 142] on button "View contacts" at bounding box center [396, 140] width 51 height 15
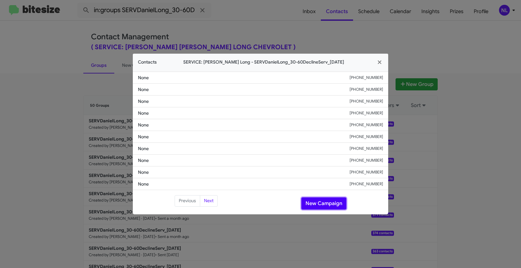
click at [328, 202] on button "New Campaign" at bounding box center [323, 203] width 45 height 12
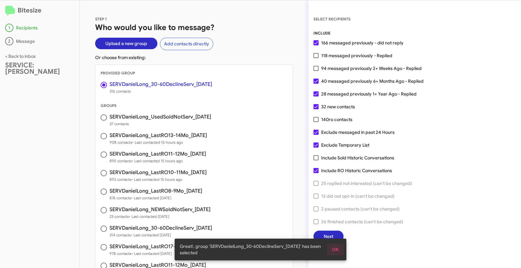
click at [334, 253] on span "OK" at bounding box center [335, 248] width 7 height 11
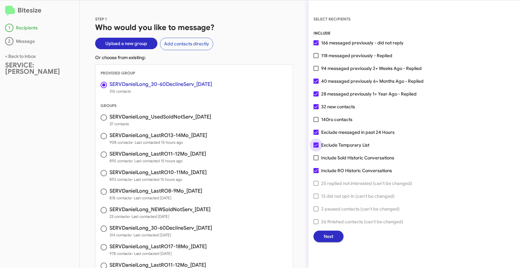
click at [315, 146] on span at bounding box center [315, 144] width 5 height 5
click at [315, 147] on input "Exclude Temporary List" at bounding box center [315, 147] width 0 height 0
checkbox input "false"
click at [326, 232] on span "Next" at bounding box center [328, 235] width 10 height 11
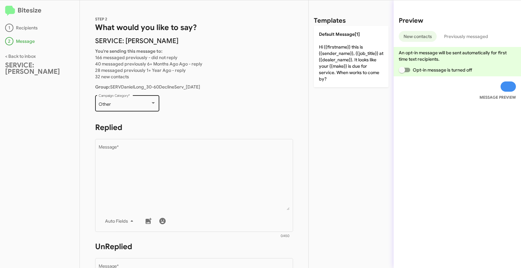
click at [117, 108] on div "Other Campaign Category *" at bounding box center [127, 103] width 57 height 18
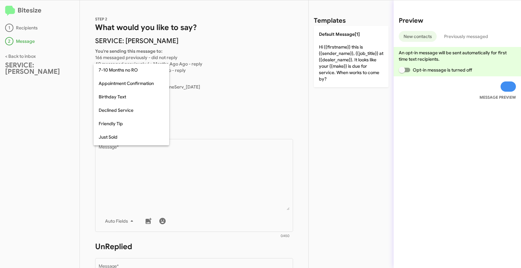
scroll to position [67, 0]
click at [125, 113] on span "Declined Service" at bounding box center [131, 110] width 65 height 13
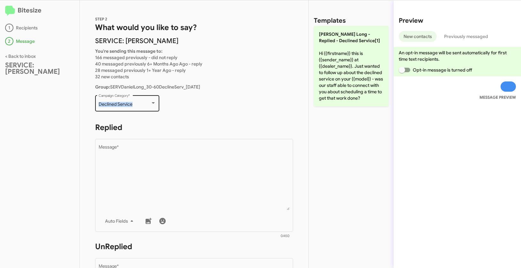
drag, startPoint x: 98, startPoint y: 105, endPoint x: 138, endPoint y: 106, distance: 40.5
click at [138, 106] on div "Declined Service Campaign Category *" at bounding box center [127, 103] width 64 height 18
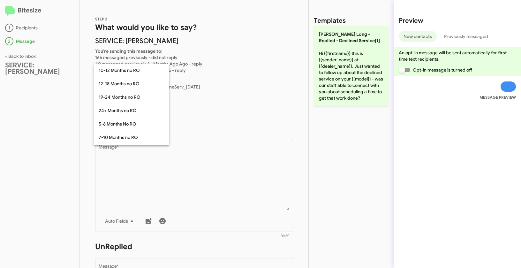
scroll to position [73, 0]
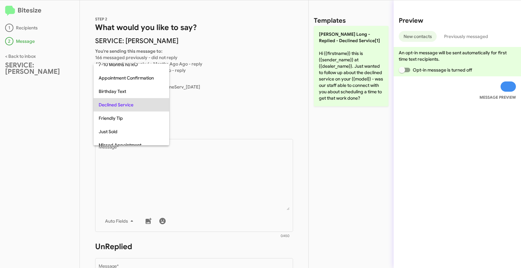
copy span "Declined Service"
click at [223, 152] on div at bounding box center [260, 134] width 521 height 268
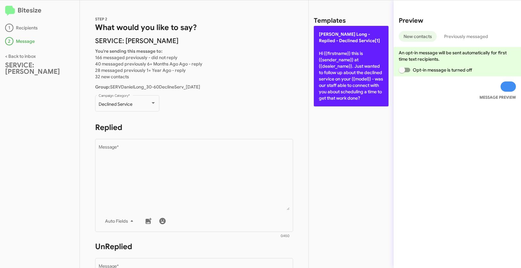
click at [341, 69] on p "Daniels Long - Replied - Declined Service[1] Hi {{firstname}} this is {{sender_…" at bounding box center [351, 66] width 75 height 80
type textarea "Hi {{firstname}} this is {{sender_name}} at {{dealer_name}}. Just wanted to fol…"
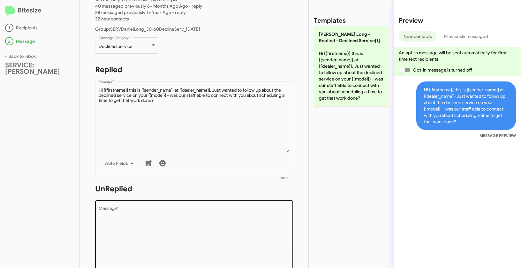
scroll to position [111, 0]
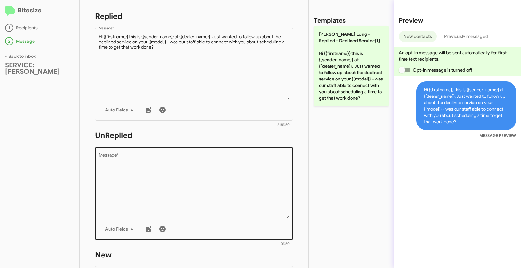
click at [239, 160] on textarea "Message *" at bounding box center [194, 185] width 191 height 65
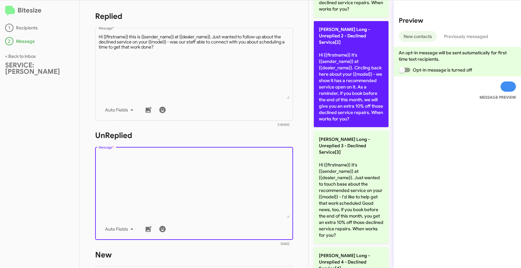
scroll to position [182, 0]
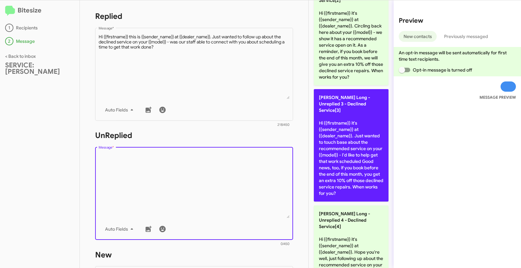
click at [352, 136] on p "Daniels Long - Unreplied 3 - Declined Service[3] Hi {{firstname}} it's {{sender…" at bounding box center [351, 145] width 75 height 112
type textarea "Hi {{firstname}} it's {{sender_name}} at {{dealer_name}}. Just wanted to touch …"
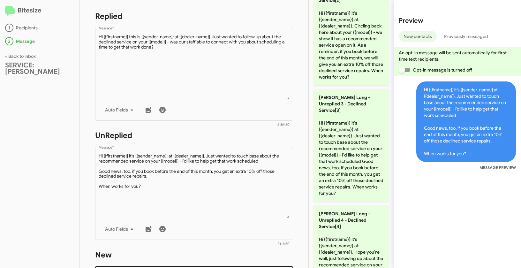
scroll to position [226, 0]
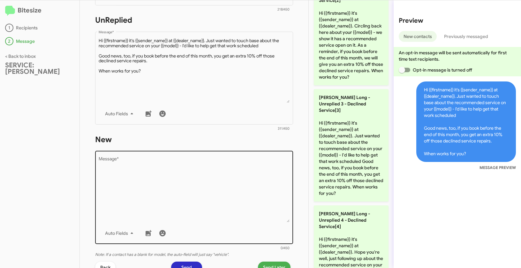
click at [227, 174] on textarea "Message *" at bounding box center [194, 189] width 191 height 65
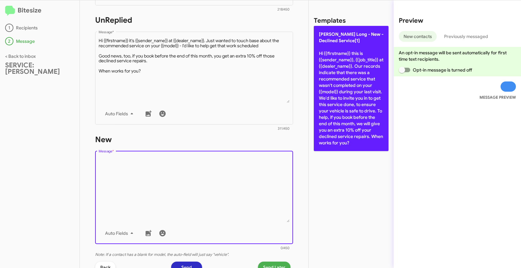
click at [335, 66] on p "Daniels Long - New - Declined Service[1] Hi {{firstname}} this is {{sender_name…" at bounding box center [351, 88] width 75 height 125
type textarea "Hi {{firstname}} this is {{sender_name}}, {{job_title}} at {{dealer_name}}. Our…"
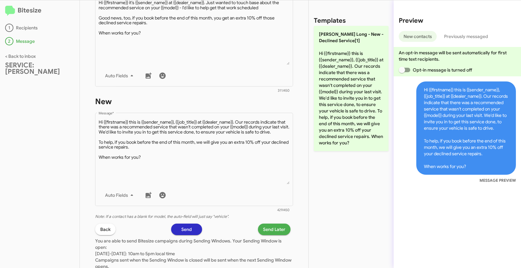
scroll to position [310, 0]
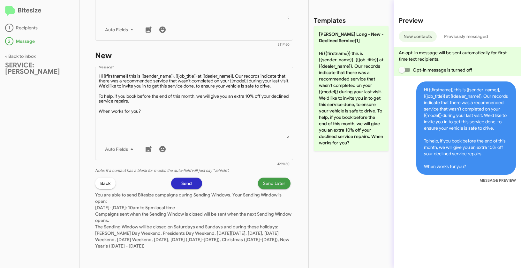
click at [269, 181] on span "Send Later" at bounding box center [274, 182] width 22 height 11
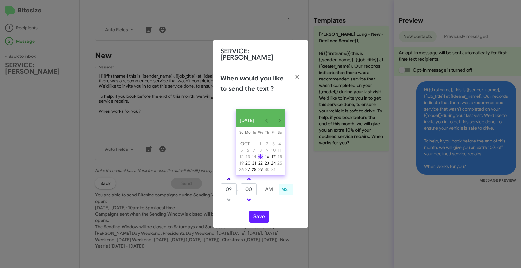
click at [229, 177] on link at bounding box center [228, 178] width 11 height 7
type input "10"
click at [248, 177] on span at bounding box center [249, 179] width 4 height 4
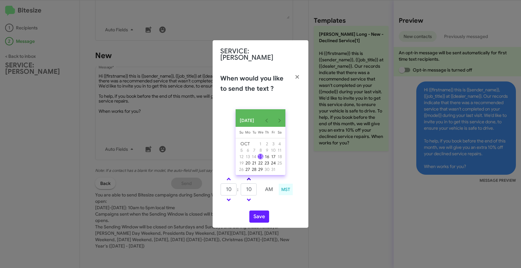
type input "15"
click at [262, 218] on button "Save" at bounding box center [259, 216] width 20 height 12
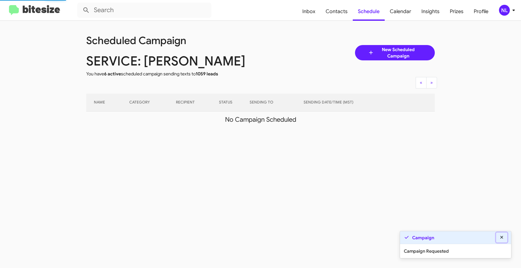
click at [500, 238] on icon at bounding box center [501, 236] width 3 height 3
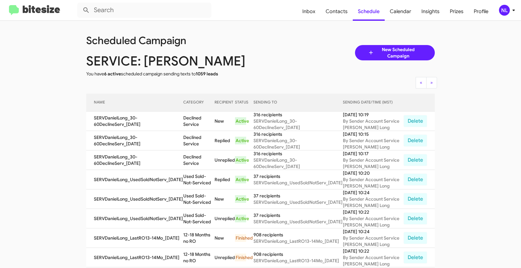
click at [506, 7] on div "NL" at bounding box center [504, 10] width 11 height 11
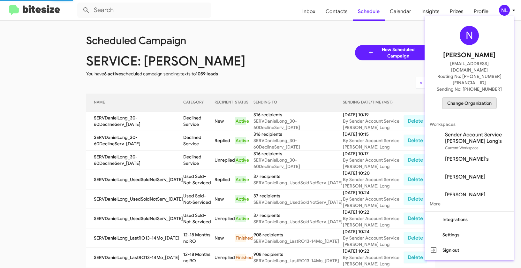
click at [466, 98] on span "Change Organization" at bounding box center [469, 103] width 44 height 11
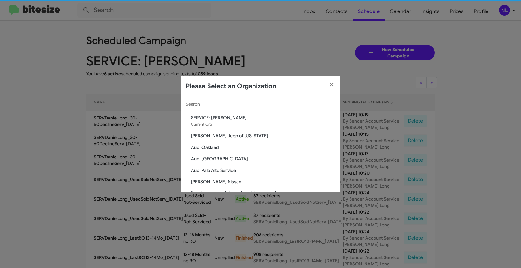
click at [236, 105] on input "Search" at bounding box center [260, 104] width 149 height 5
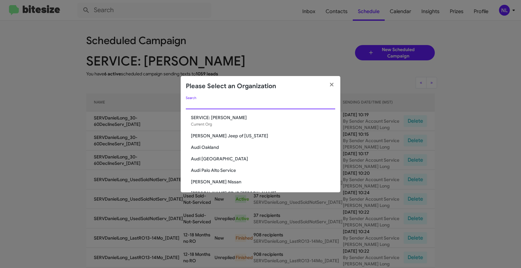
paste input "Team Toyota Langhorne"
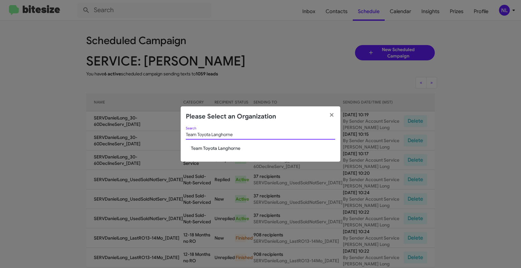
type input "Team Toyota Langhorne"
click at [210, 152] on div "Team Toyota Langhorne Search Team Toyota Langhorne" at bounding box center [260, 144] width 159 height 35
click at [210, 150] on span "Team Toyota Langhorne" at bounding box center [263, 148] width 144 height 6
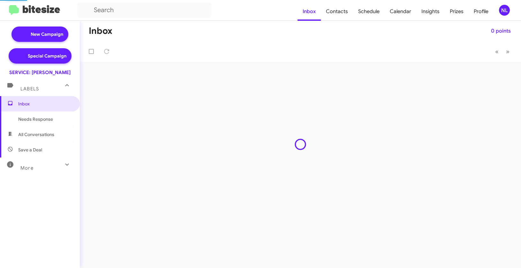
click at [504, 11] on div "NL" at bounding box center [504, 10] width 11 height 11
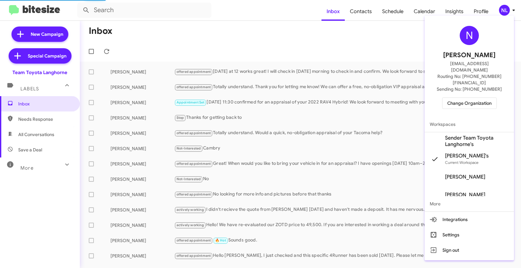
click at [460, 135] on span "Sender Team Toyota Langhorne's" at bounding box center [477, 141] width 64 height 13
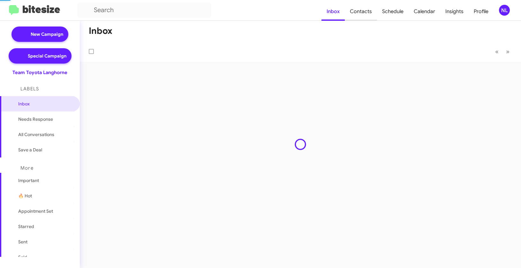
click at [363, 12] on span "Contacts" at bounding box center [361, 11] width 32 height 19
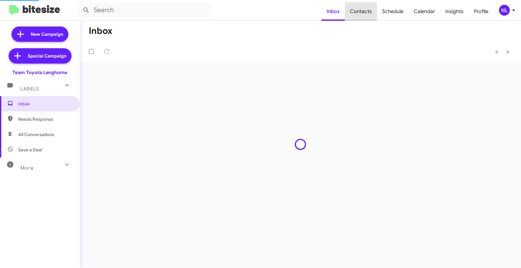
type input "in:groups"
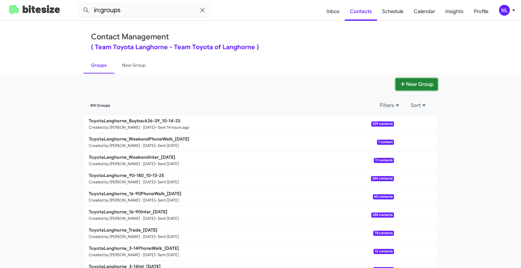
click at [421, 81] on button "New Group" at bounding box center [416, 84] width 42 height 12
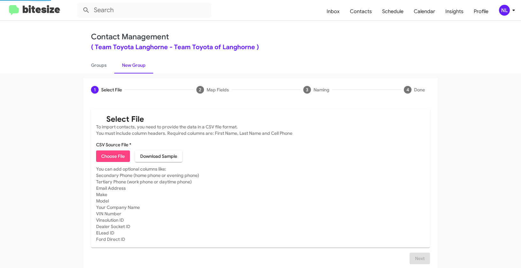
click at [115, 155] on span "Choose File" at bounding box center [113, 155] width 24 height 11
type input "ToyotaLanghorne_Showroom_[DATE]"
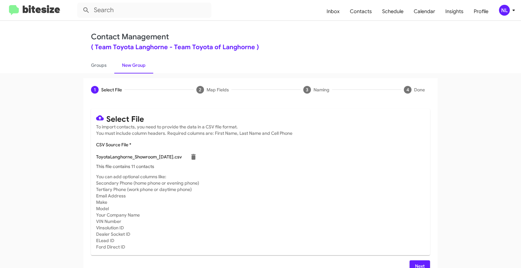
scroll to position [11, 0]
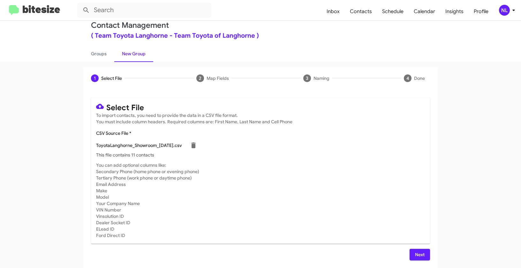
click at [418, 255] on span "Next" at bounding box center [419, 253] width 10 height 11
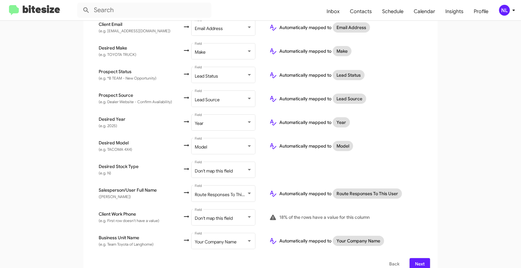
scroll to position [250, 0]
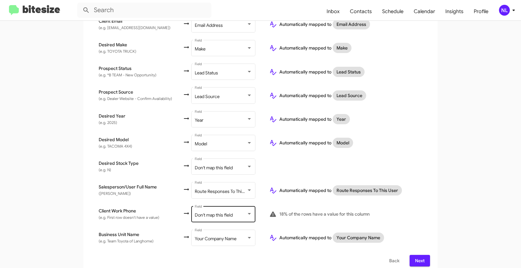
click at [205, 212] on span "Don't map this field" at bounding box center [214, 215] width 38 height 6
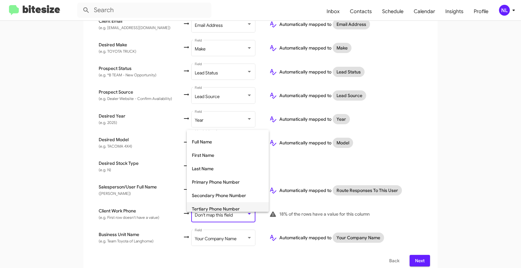
click at [203, 206] on span "Tertiary Phone Number" at bounding box center [228, 208] width 72 height 13
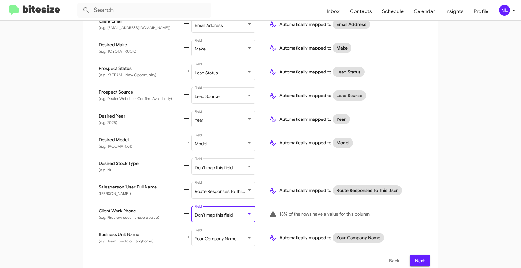
scroll to position [26, 0]
click at [440, 184] on div "Select File 2 Map Fields 3 Naming 4 Done Select File To import contacts, you ne…" at bounding box center [260, 51] width 364 height 446
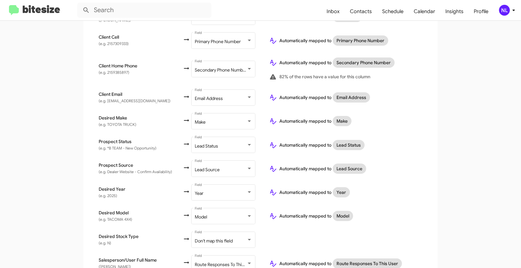
scroll to position [250, 0]
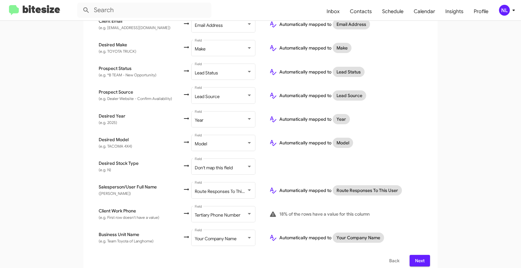
click at [419, 255] on span "Next" at bounding box center [419, 260] width 10 height 11
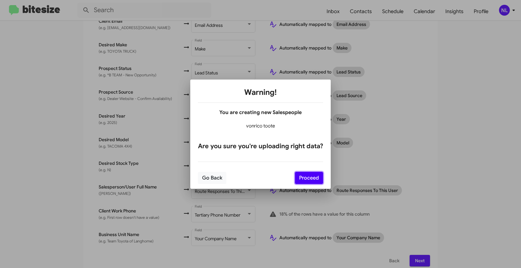
click at [311, 177] on button "Proceed" at bounding box center [309, 178] width 28 height 12
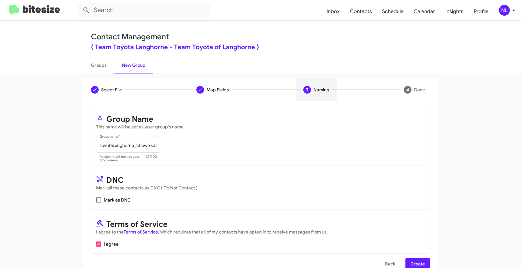
scroll to position [14, 0]
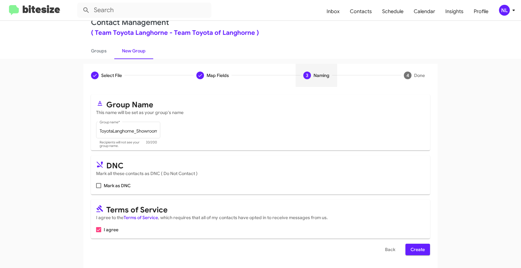
click at [410, 249] on span "Create" at bounding box center [417, 248] width 14 height 11
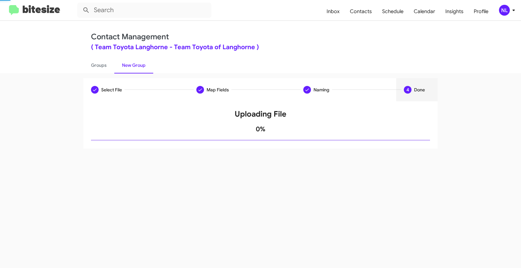
scroll to position [0, 0]
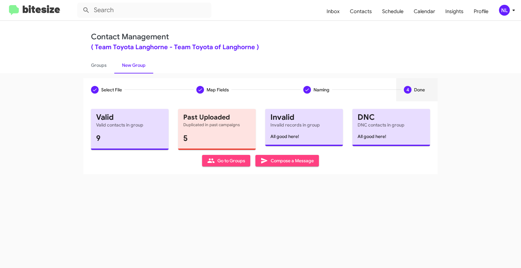
click at [217, 158] on span "Go to Groups" at bounding box center [226, 160] width 38 height 11
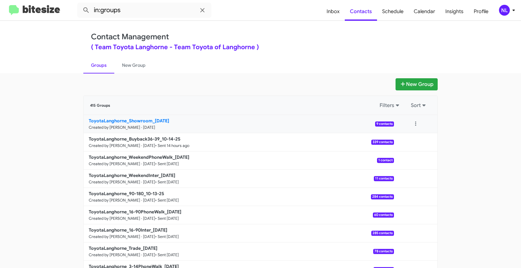
drag, startPoint x: 79, startPoint y: 119, endPoint x: 152, endPoint y: 121, distance: 73.1
click at [152, 121] on div "New Group 415 Groups Filters Sort ToyotaLanghorne_Showroom_10-15-25 Created by …" at bounding box center [260, 195] width 364 height 235
copy b "ToyotaLanghorne_Showroom_"
click at [147, 7] on input "in:groups" at bounding box center [144, 10] width 134 height 15
paste input "ToyotaLanghorne_Showroom_"
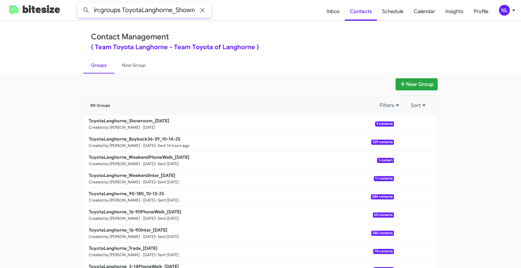
scroll to position [0, 15]
type input "in:groups ToyotaLanghorne_Showroom_"
click at [80, 4] on button at bounding box center [86, 10] width 13 height 13
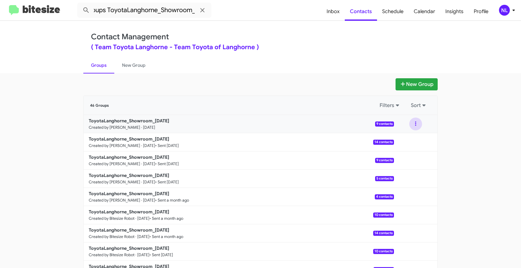
click at [414, 124] on button at bounding box center [415, 123] width 13 height 13
click at [409, 139] on button "View contacts" at bounding box center [396, 140] width 51 height 15
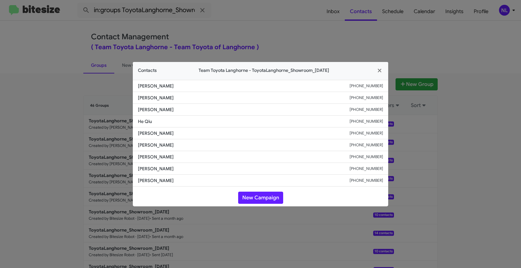
drag, startPoint x: 138, startPoint y: 157, endPoint x: 182, endPoint y: 157, distance: 44.7
click at [182, 157] on li "Timothy Dugger +12159320853" at bounding box center [260, 157] width 255 height 12
copy span "Timothy Dugger"
click at [257, 200] on button "New Campaign" at bounding box center [260, 197] width 45 height 12
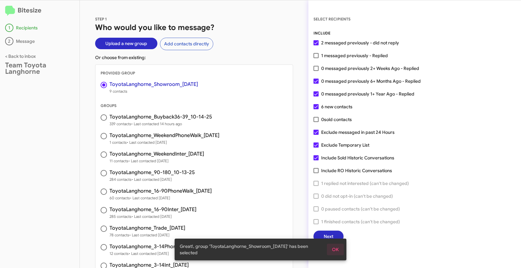
click at [338, 249] on span "OK" at bounding box center [335, 248] width 7 height 11
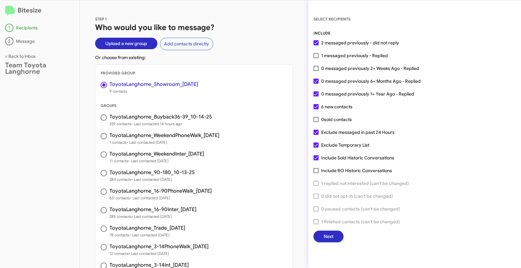
click at [327, 234] on span "Next" at bounding box center [328, 235] width 10 height 11
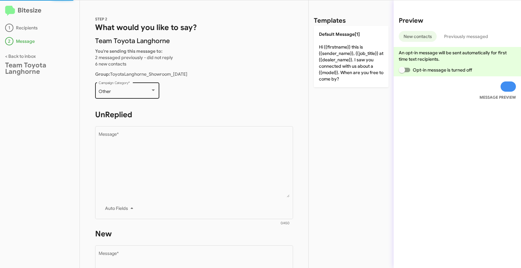
click at [129, 93] on div "Other" at bounding box center [125, 91] width 52 height 5
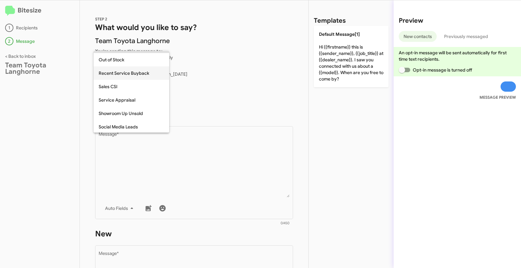
scroll to position [191, 0]
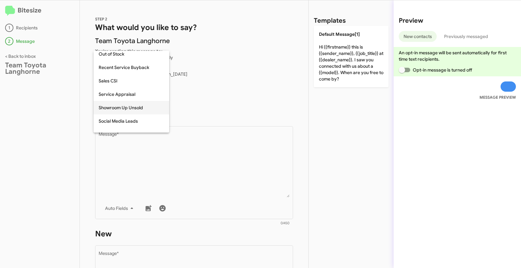
click at [130, 106] on span "Showroom Up Unsold" at bounding box center [131, 107] width 65 height 13
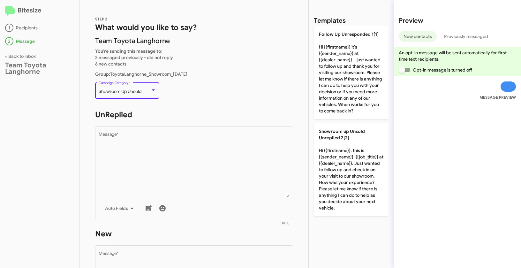
drag, startPoint x: 98, startPoint y: 91, endPoint x: 143, endPoint y: 94, distance: 44.7
click at [143, 94] on div "Showroom Up Unsold Campaign Category *" at bounding box center [127, 90] width 57 height 18
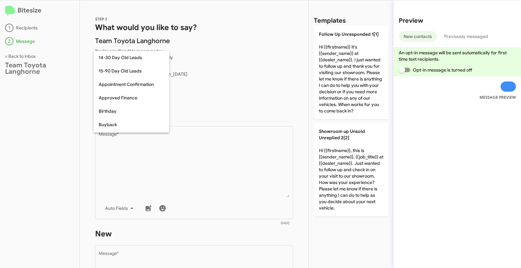
scroll to position [207, 0]
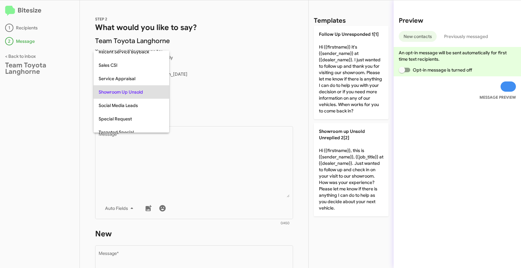
copy span "Showroom Up Unsold"
click at [213, 175] on div at bounding box center [260, 134] width 521 height 268
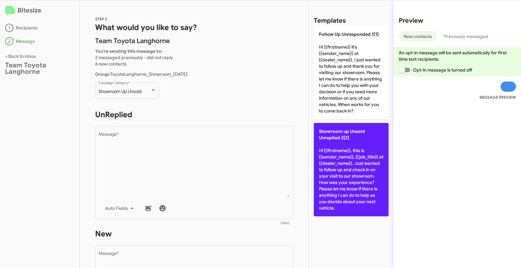
click at [343, 166] on p "Showroom up Unsold Unreplied 2[2] Hi {{firstname}}, this is {{sender_name}}, {{…" at bounding box center [351, 169] width 75 height 93
type textarea "Hi {{firstname}}, this is {{sender_name}}, {{job_title}} at {{dealer_name}}. Ju…"
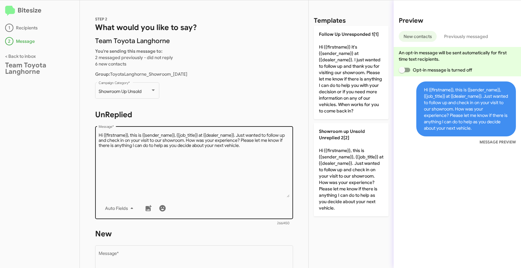
scroll to position [110, 0]
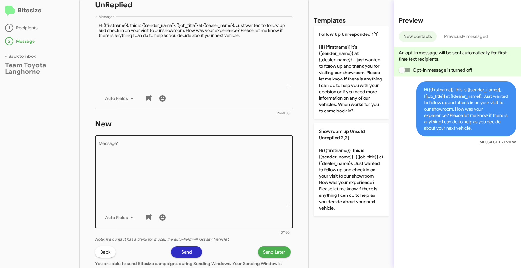
click at [238, 167] on textarea "Message *" at bounding box center [194, 173] width 191 height 65
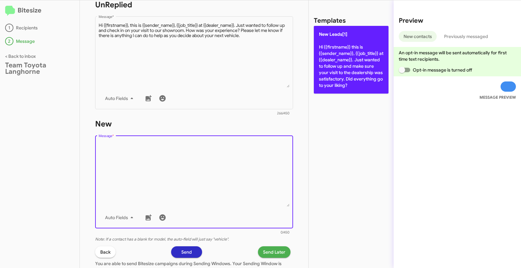
click at [353, 69] on p "New Leads[1] Hi {{firstname}} this is {{sender_name}}, {{job_title}} at {{deale…" at bounding box center [351, 60] width 75 height 68
type textarea "Hi {{firstname}} this is {{sender_name}}, {{job_title}} at {{dealer_name}}. Jus…"
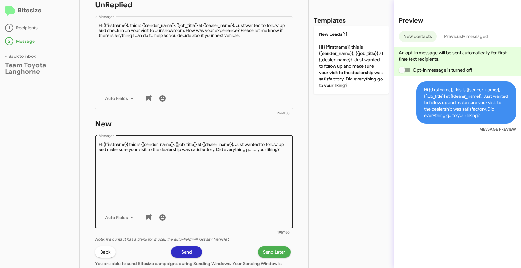
scroll to position [178, 0]
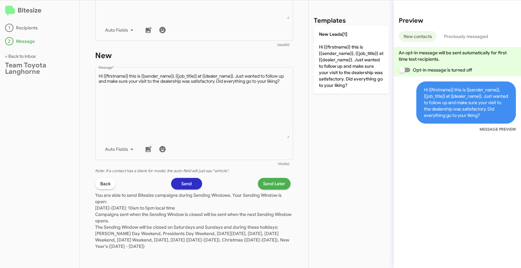
click at [270, 182] on span "Send Later" at bounding box center [274, 183] width 22 height 11
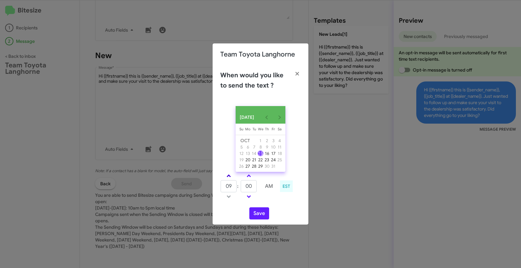
click at [229, 177] on link at bounding box center [228, 175] width 11 height 7
type input "01"
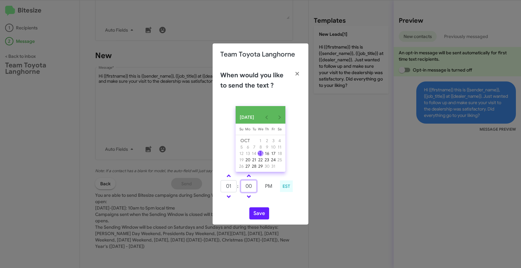
drag, startPoint x: 252, startPoint y: 189, endPoint x: 242, endPoint y: 188, distance: 10.4
click at [242, 188] on input "00" at bounding box center [249, 186] width 16 height 12
type input "42"
click at [254, 215] on button "Save" at bounding box center [259, 213] width 20 height 12
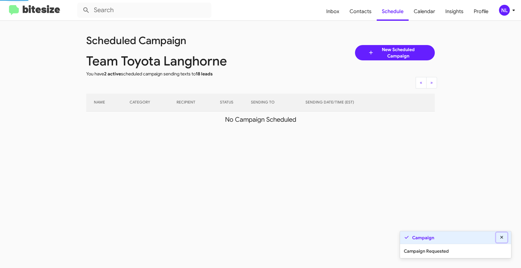
click at [500, 237] on icon at bounding box center [502, 237] width 6 height 4
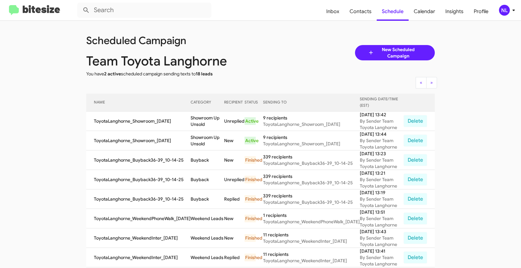
click at [507, 8] on div "NL" at bounding box center [504, 10] width 11 height 11
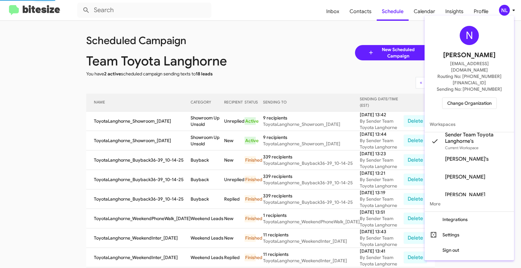
click at [458, 98] on span "Change Organization" at bounding box center [469, 103] width 44 height 11
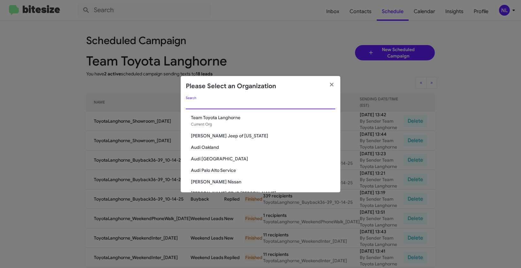
click at [216, 103] on input "Search" at bounding box center [260, 104] width 149 height 5
paste input "Team Toyota Princeton"
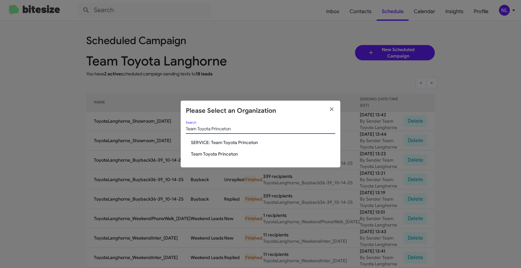
type input "Team Toyota Princeton"
click at [208, 143] on span "SERVICE: Team Toyota Princeton" at bounding box center [263, 142] width 144 height 6
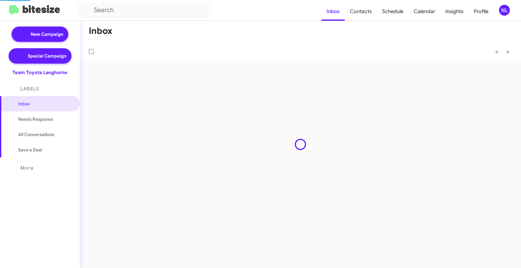
click at [504, 12] on div "NL" at bounding box center [504, 10] width 11 height 11
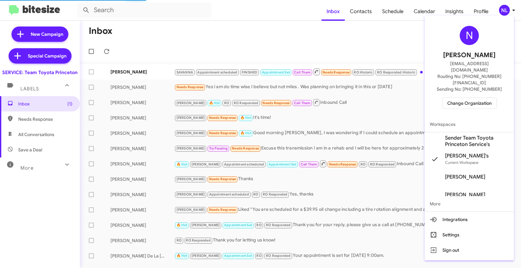
click at [463, 98] on span "Change Organization" at bounding box center [469, 103] width 44 height 11
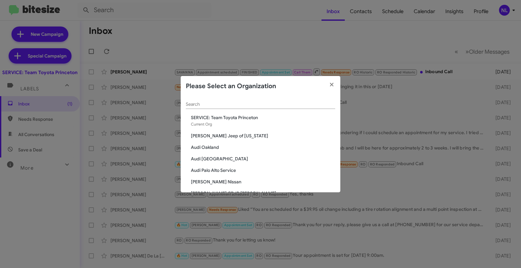
click at [216, 103] on input "Search" at bounding box center [260, 104] width 149 height 5
paste input "Team Toyota Princeton"
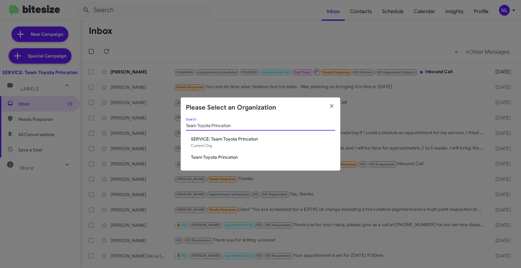
type input "Team Toyota Princeton"
click at [208, 155] on span "Team Toyota Princeton" at bounding box center [263, 157] width 144 height 6
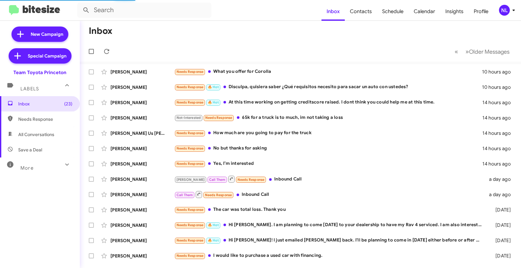
click at [504, 11] on div "NL" at bounding box center [504, 10] width 11 height 11
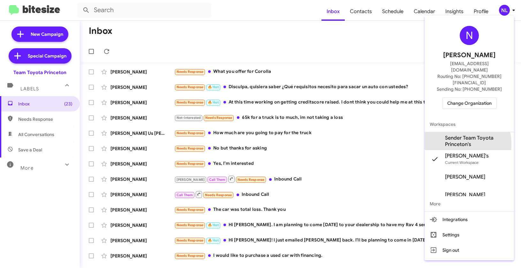
click at [447, 135] on span "Sender Team Toyota Princeton's" at bounding box center [477, 141] width 64 height 13
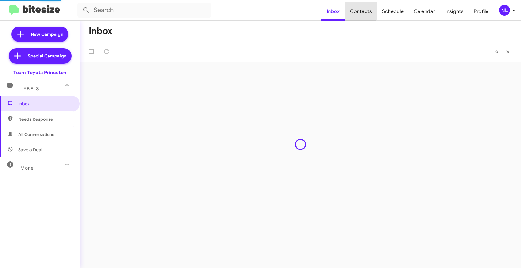
click at [360, 10] on span "Contacts" at bounding box center [361, 11] width 32 height 19
type input "in:groups"
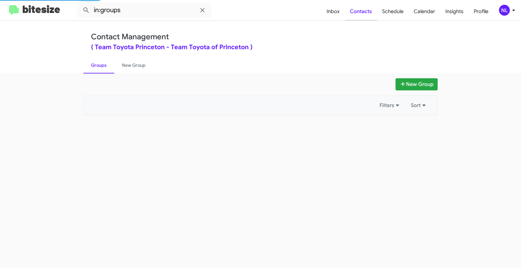
click at [360, 10] on span "Contacts" at bounding box center [361, 11] width 32 height 19
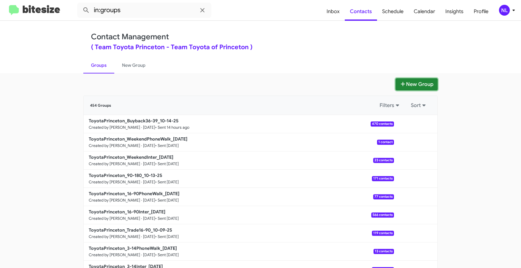
click at [419, 83] on button "New Group" at bounding box center [416, 84] width 42 height 12
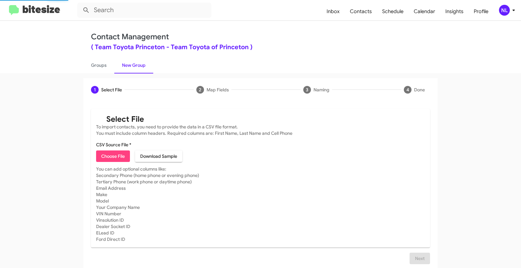
click at [121, 159] on span "Choose File" at bounding box center [113, 155] width 24 height 11
type input "ToyotaPrinceton_Showroom_10-15-25"
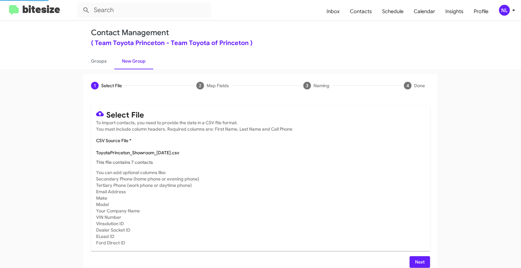
scroll to position [10, 0]
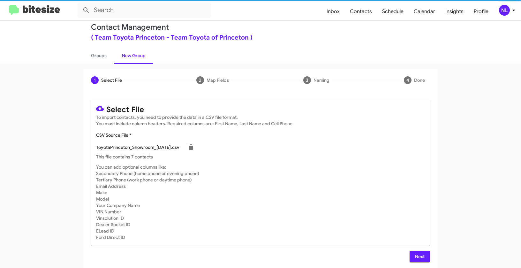
click at [418, 257] on span "Next" at bounding box center [419, 255] width 10 height 11
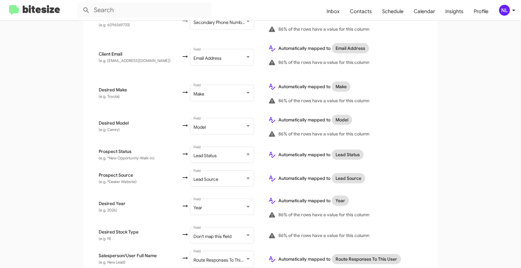
scroll to position [293, 0]
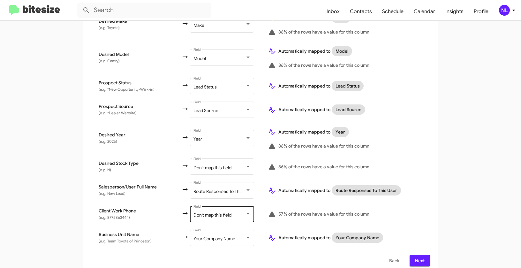
click at [208, 212] on span "Don't map this field" at bounding box center [212, 215] width 38 height 6
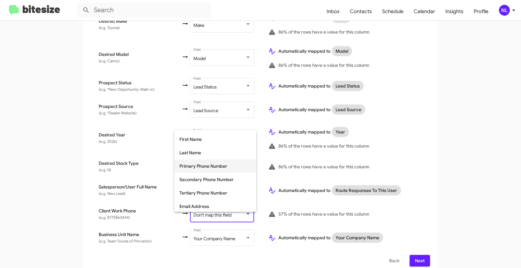
scroll to position [39, 0]
click at [204, 195] on span "Tertiary Phone Number" at bounding box center [215, 191] width 72 height 13
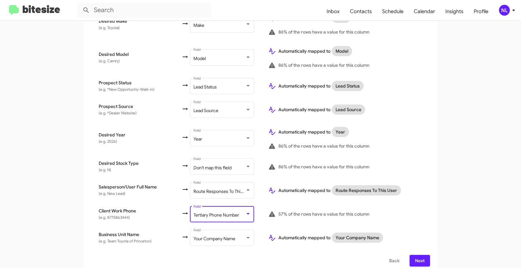
click at [447, 190] on app-new-group "Select File 2 Map Fields 3 Naming 4 Done Select File To import contacts, you ne…" at bounding box center [260, 29] width 521 height 489
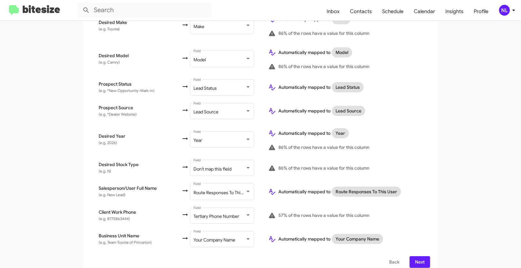
scroll to position [293, 0]
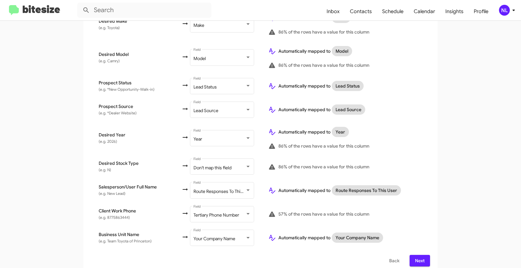
click at [419, 255] on span "Next" at bounding box center [419, 260] width 10 height 11
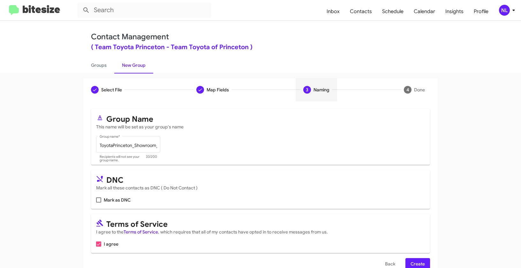
scroll to position [14, 0]
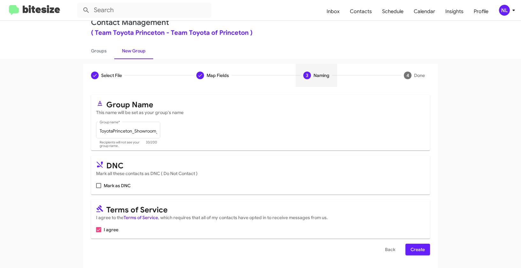
click at [413, 247] on span "Create" at bounding box center [417, 248] width 14 height 11
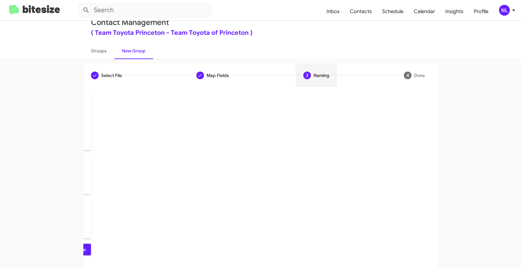
scroll to position [0, 0]
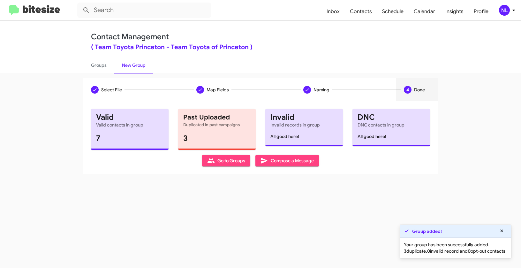
click at [228, 164] on span "Go to Groups" at bounding box center [226, 160] width 38 height 11
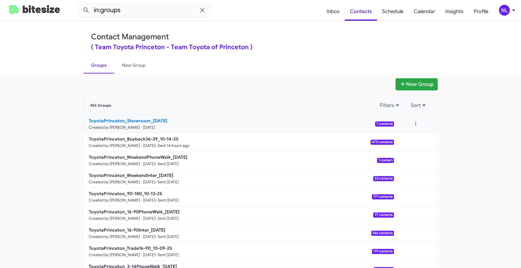
drag, startPoint x: 69, startPoint y: 118, endPoint x: 148, endPoint y: 118, distance: 79.1
click at [148, 118] on app-groups "New Group 455 Groups Filters Sort ToyotaPrinceton_Showroom_10-15-25 Created by …" at bounding box center [260, 195] width 521 height 235
copy div "Filters Sort ToyotaPrinceton_Showroom_"
click at [139, 12] on input "in:groups" at bounding box center [144, 10] width 134 height 15
paste input "ToyotaPrinceton_Showroom_"
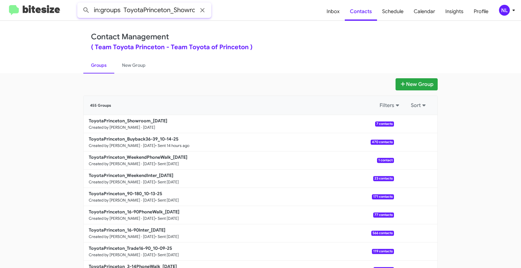
scroll to position [0, 12]
type input "in:groups ToyotaPrinceton_Showroom_"
click at [80, 4] on button at bounding box center [86, 10] width 13 height 13
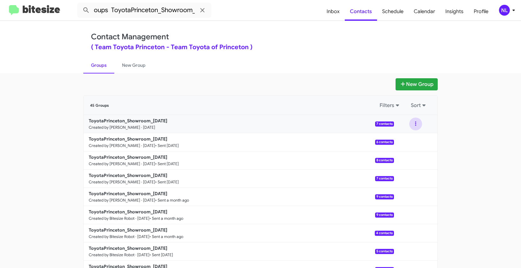
click at [416, 123] on button at bounding box center [415, 123] width 13 height 13
click at [414, 146] on button "View contacts" at bounding box center [396, 140] width 51 height 15
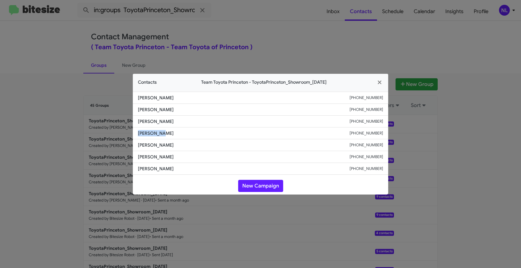
drag, startPoint x: 138, startPoint y: 132, endPoint x: 184, endPoint y: 133, distance: 45.9
click at [184, 133] on span "Anna Wolak" at bounding box center [243, 133] width 211 height 6
copy span "Anna Wolak"
click at [252, 189] on button "New Campaign" at bounding box center [260, 186] width 45 height 12
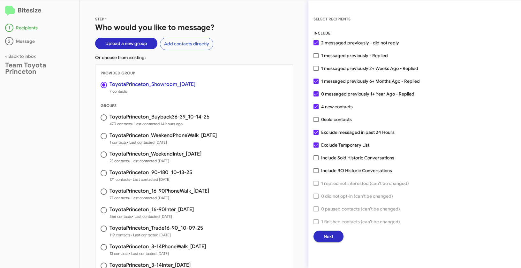
click at [326, 236] on span "Next" at bounding box center [328, 235] width 10 height 11
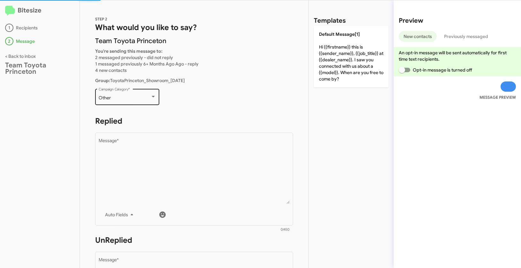
click at [120, 101] on div "Other Campaign Category *" at bounding box center [127, 96] width 57 height 18
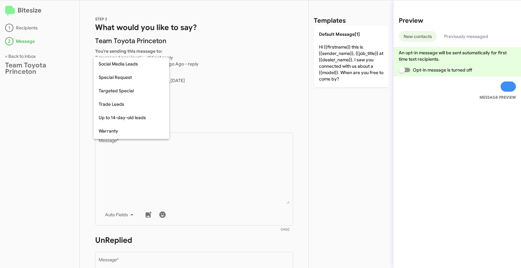
scroll to position [226, 0]
click at [117, 81] on span "Showroom Up Unsold" at bounding box center [131, 78] width 65 height 13
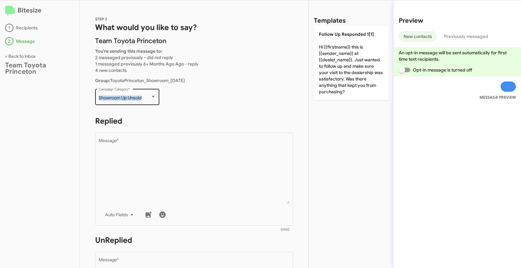
drag, startPoint x: 97, startPoint y: 98, endPoint x: 151, endPoint y: 99, distance: 53.6
click at [151, 99] on div "Showroom Up Unsold Campaign Category *" at bounding box center [127, 96] width 64 height 18
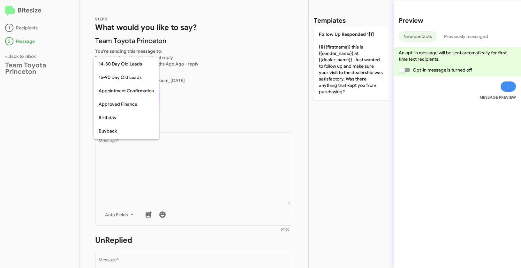
scroll to position [207, 0]
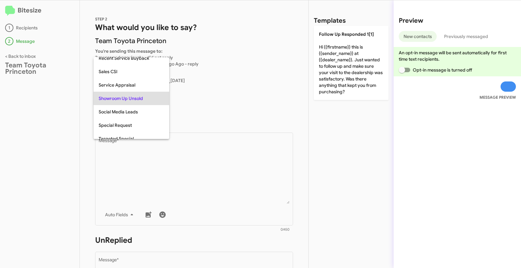
copy span "Showroom Up Unsold"
click at [197, 151] on div at bounding box center [260, 134] width 521 height 268
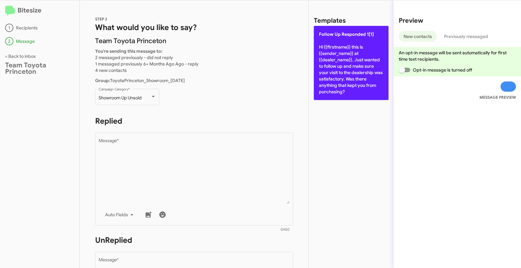
click at [352, 46] on p "Follow Up Responded 1[1] Hi {{firstname}} this is {{sender_name}} at {{dealer_n…" at bounding box center [351, 63] width 75 height 74
type textarea "Hi {{firstname}} this is {{sender_name}} at {{dealer_name}}. Just wanted to fol…"
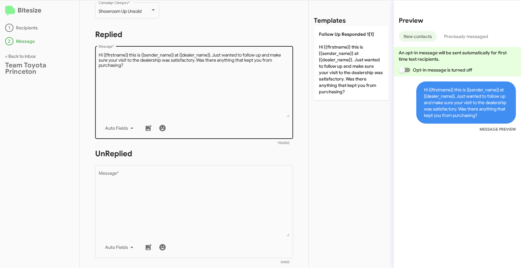
scroll to position [109, 0]
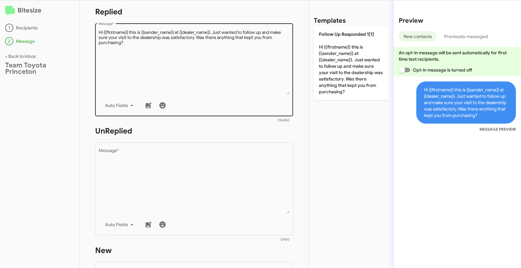
click at [216, 188] on textarea "Message *" at bounding box center [194, 180] width 191 height 65
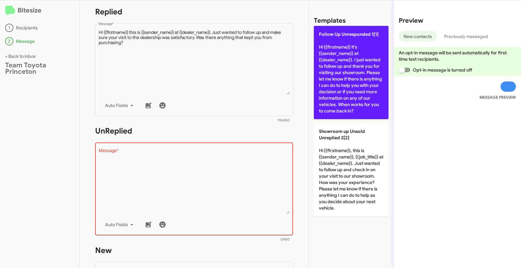
click at [342, 70] on p "Follow Up Unresponded 1[1] Hi {{firstname}} it's {{sender_name}} at {{dealer_na…" at bounding box center [351, 72] width 75 height 93
type textarea "Hi {{firstname}} it's {{sender_name}} at {{dealer_name}}. I just wanted to foll…"
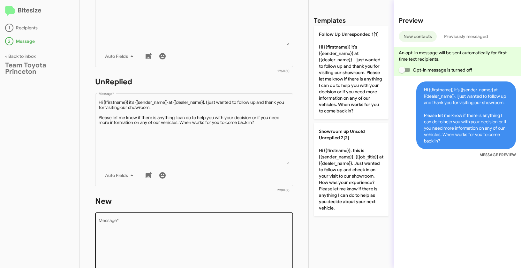
scroll to position [216, 0]
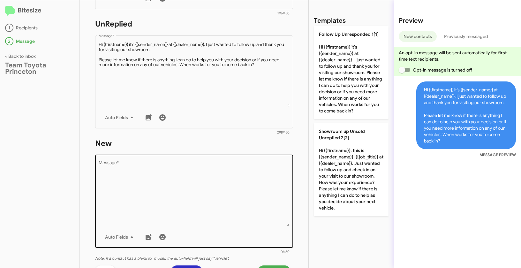
click at [193, 214] on textarea "Message *" at bounding box center [194, 193] width 191 height 65
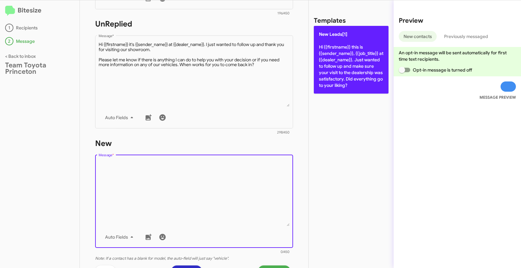
click at [336, 62] on p "New Leads[1] Hi {{firstname}} this is {{sender_name}}, {{job_title}} at {{deale…" at bounding box center [351, 60] width 75 height 68
type textarea "Hi {{firstname}} this is {{sender_name}}, {{job_title}} at {{dealer_name}}. Jus…"
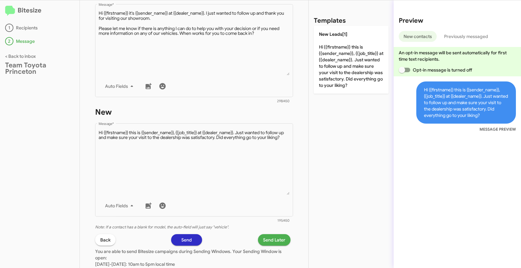
scroll to position [304, 0]
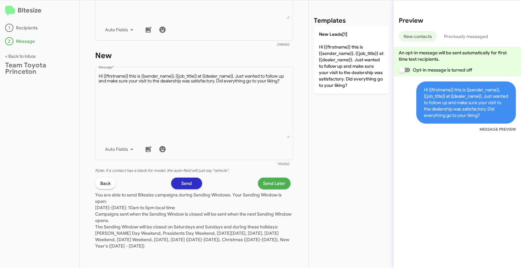
click at [275, 183] on span "Send Later" at bounding box center [274, 182] width 22 height 11
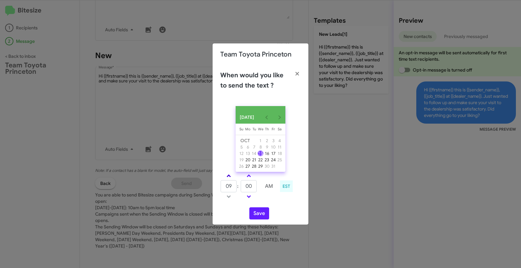
click at [229, 178] on span at bounding box center [228, 176] width 4 height 4
type input "01"
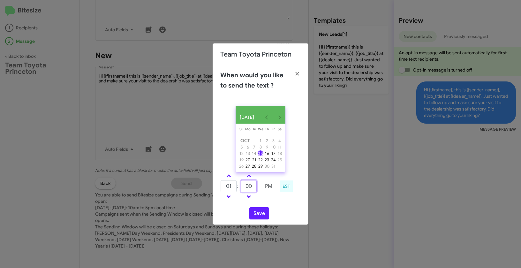
drag, startPoint x: 252, startPoint y: 188, endPoint x: 241, endPoint y: 187, distance: 10.6
click at [241, 187] on input "00" at bounding box center [249, 186] width 16 height 12
type input "45"
click at [260, 217] on button "Save" at bounding box center [259, 213] width 20 height 12
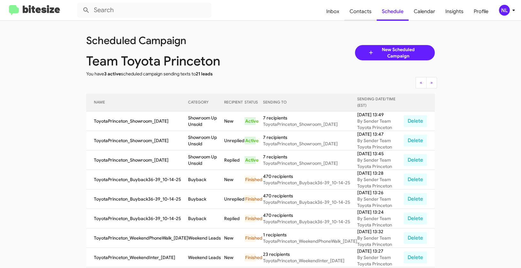
click at [368, 14] on span "Contacts" at bounding box center [360, 11] width 32 height 19
type input "in:groups"
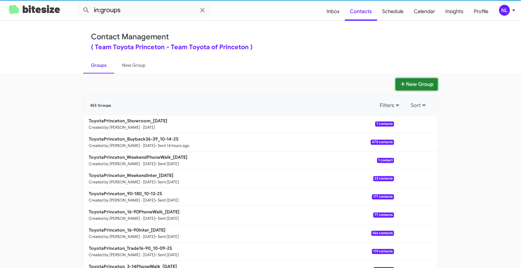
click at [420, 85] on button "New Group" at bounding box center [416, 84] width 42 height 12
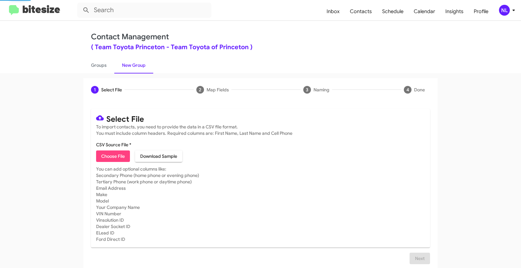
click at [114, 157] on span "Choose File" at bounding box center [113, 155] width 24 height 11
type input "ToyotaPrinceton_Trade3-14_10-15-25"
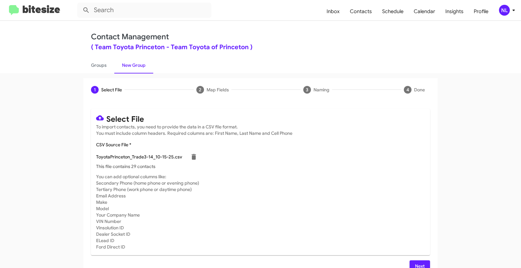
scroll to position [11, 0]
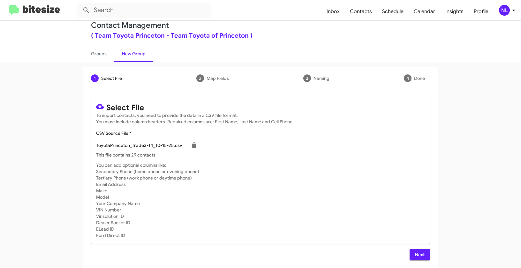
click at [418, 250] on span "Next" at bounding box center [419, 253] width 10 height 11
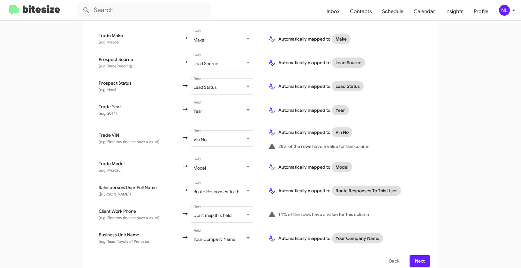
scroll to position [284, 0]
click at [212, 212] on span "Don't map this field" at bounding box center [212, 215] width 38 height 6
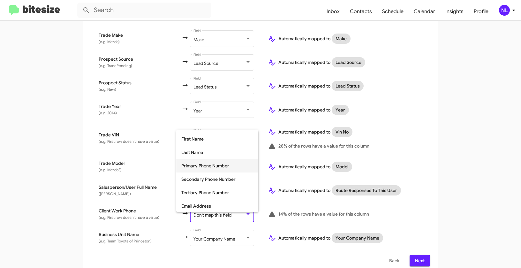
scroll to position [38, 0]
click at [204, 195] on span "Tertiary Phone Number" at bounding box center [217, 191] width 72 height 13
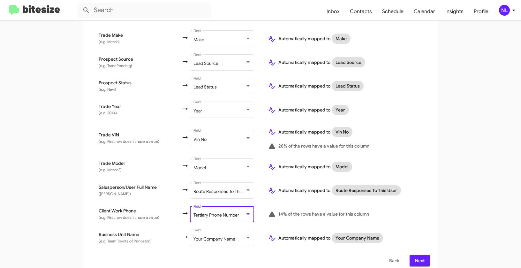
click at [448, 204] on app-new-group "Select File 2 Map Fields 3 Naming 4 Done Select File To import contacts, you ne…" at bounding box center [260, 33] width 521 height 479
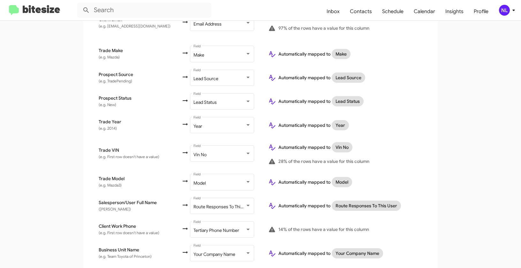
scroll to position [281, 0]
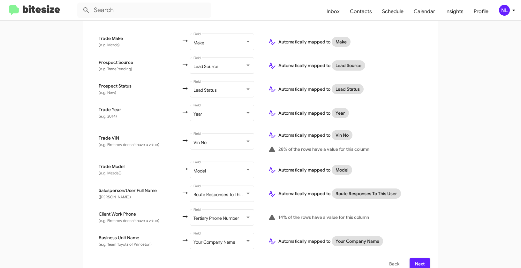
click at [420, 258] on span "Next" at bounding box center [419, 263] width 10 height 11
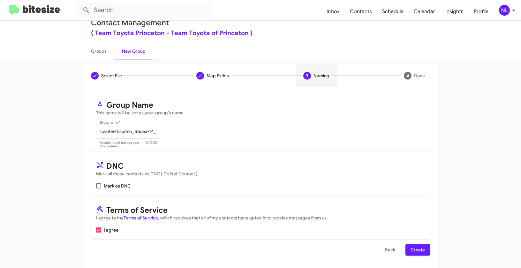
scroll to position [14, 0]
click at [418, 249] on span "Create" at bounding box center [417, 248] width 14 height 11
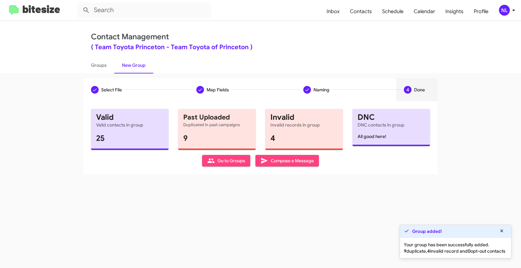
click at [219, 162] on span "Go to Groups" at bounding box center [226, 160] width 38 height 11
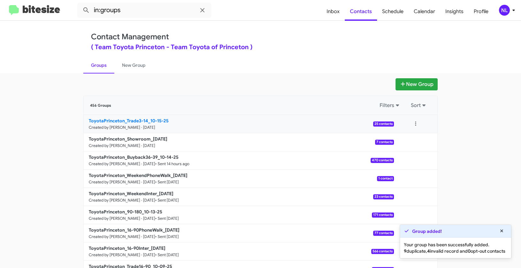
drag, startPoint x: 69, startPoint y: 120, endPoint x: 146, endPoint y: 118, distance: 76.9
click at [146, 118] on app-groups "New Group 456 Groups Filters Sort ToyotaPrinceton_Trade3-14_10-15-25 Created by…" at bounding box center [260, 195] width 521 height 235
copy b "ToyotaPrinceton_Trade3-14"
click at [140, 18] on input "in:groups" at bounding box center [144, 10] width 134 height 15
paste input "ToyotaPrinceton_Trade3-14"
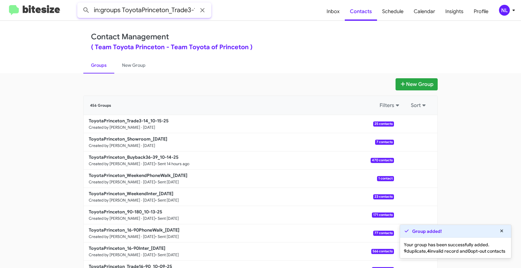
scroll to position [0, 5]
type input "in:groups ToyotaPrinceton_Trade3-14"
click at [80, 4] on button at bounding box center [86, 10] width 13 height 13
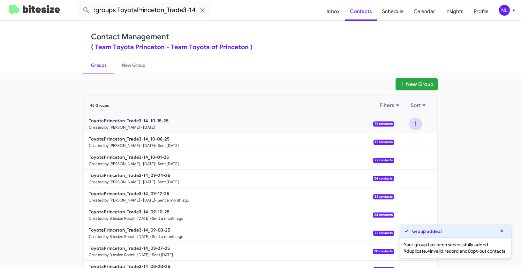
click at [412, 120] on button at bounding box center [415, 123] width 13 height 13
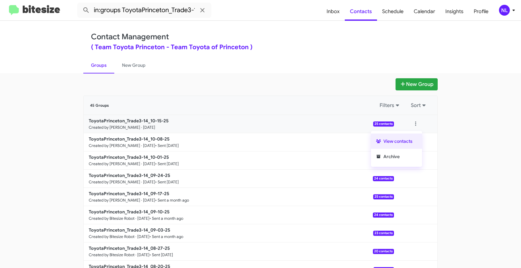
click at [413, 138] on button "View contacts" at bounding box center [396, 140] width 51 height 15
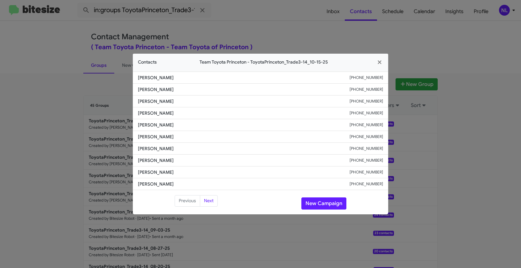
drag, startPoint x: 137, startPoint y: 147, endPoint x: 185, endPoint y: 148, distance: 47.2
click at [185, 148] on span "Mustafa Shafiq" at bounding box center [243, 148] width 211 height 6
copy span "Mustafa Shafiq"
click at [315, 208] on button "New Campaign" at bounding box center [323, 203] width 45 height 12
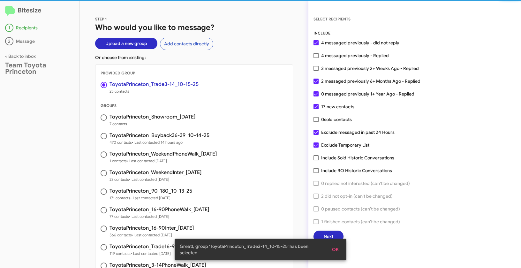
click at [337, 249] on span "OK" at bounding box center [335, 248] width 7 height 11
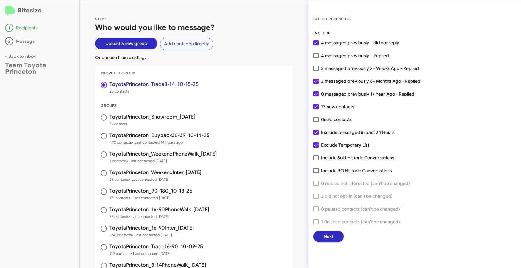
click at [325, 235] on span "Next" at bounding box center [328, 235] width 10 height 11
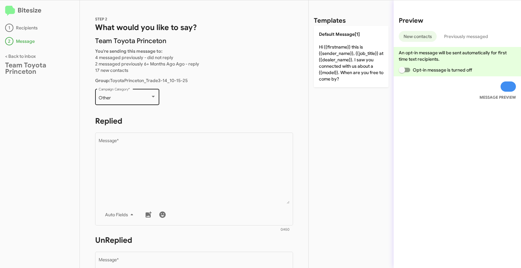
click at [136, 101] on div "Other Campaign Category *" at bounding box center [127, 96] width 57 height 18
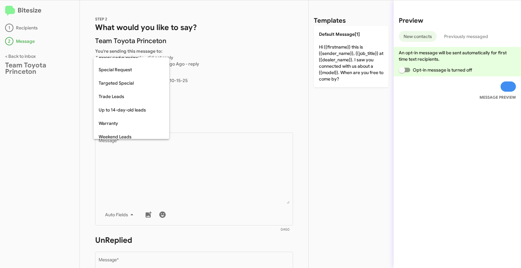
scroll to position [267, 0]
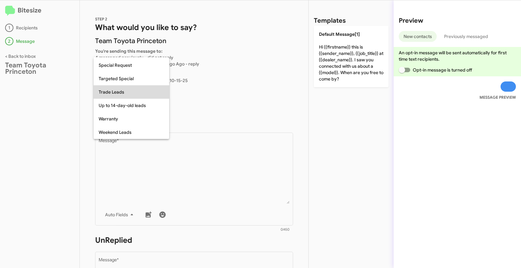
click at [126, 94] on span "Trade Leads" at bounding box center [131, 91] width 65 height 13
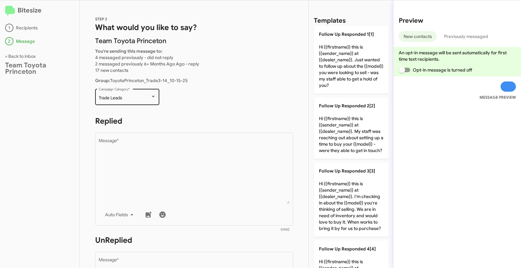
drag, startPoint x: 108, startPoint y: 98, endPoint x: 124, endPoint y: 98, distance: 16.6
click at [124, 98] on div "Trade Leads Campaign Category *" at bounding box center [127, 96] width 64 height 18
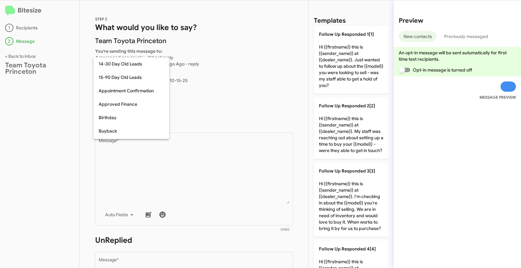
scroll to position [260, 0]
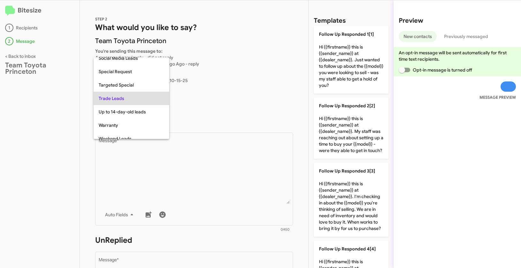
copy span "Trade Leads"
click at [186, 149] on div at bounding box center [260, 134] width 521 height 268
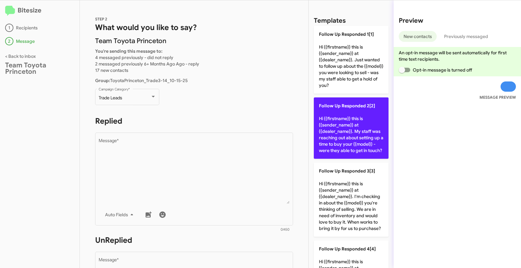
scroll to position [47, 0]
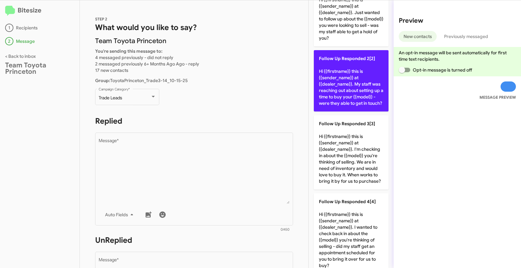
click at [352, 79] on p "Follow Up Responded 2[2] Hi {{firstname}} this is {{sender_name}} at {{dealer_n…" at bounding box center [351, 80] width 75 height 61
type textarea "Hi {{firstname}} this is {{sender_name}} at {{dealer_name}}. My staff was reach…"
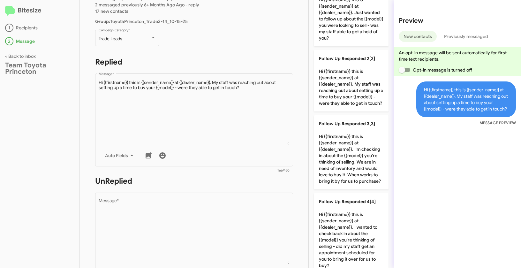
scroll to position [178, 0]
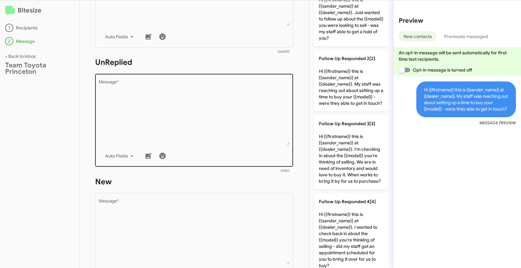
click at [235, 89] on textarea "Message *" at bounding box center [194, 112] width 191 height 65
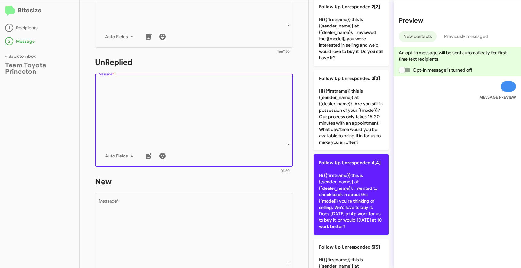
scroll to position [99, 0]
click at [347, 184] on p "Follow Up Unresponded 4[4] Hi {{firstname}} this is {{sender_name}} at {{dealer…" at bounding box center [351, 194] width 75 height 80
type textarea "Hi {{firstname}} this is {{sender_name}} at {{dealer_name}}. I wanted to check …"
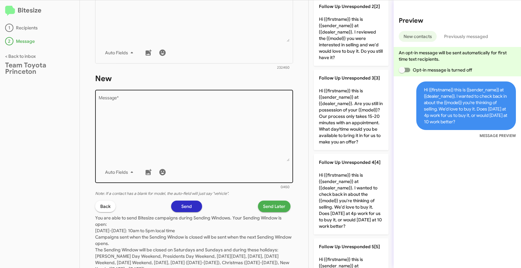
scroll to position [304, 0]
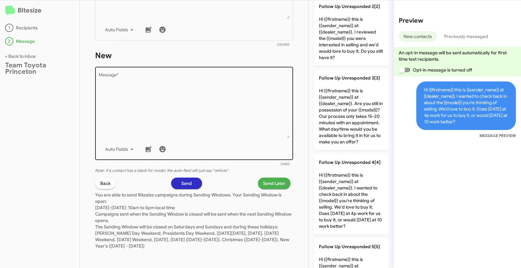
click at [243, 80] on textarea "Message *" at bounding box center [194, 105] width 191 height 65
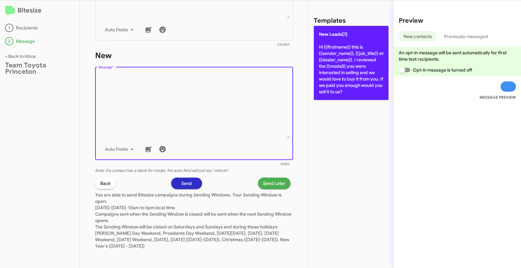
click at [344, 53] on p "New Leads[1] Hi {{firstname}} this is {{sender_name}}, {{job_title}} at {{deale…" at bounding box center [351, 63] width 75 height 74
type textarea "Hi {{firstname}} this is {{sender_name}}, {{job_title}} at {{dealer_name}}. I r…"
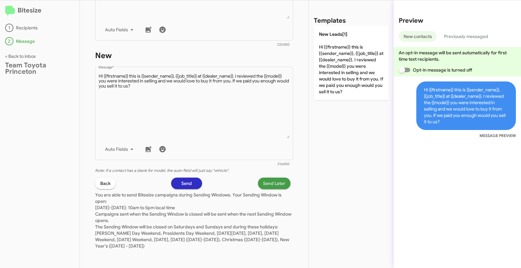
click at [266, 183] on span "Send Later" at bounding box center [274, 182] width 22 height 11
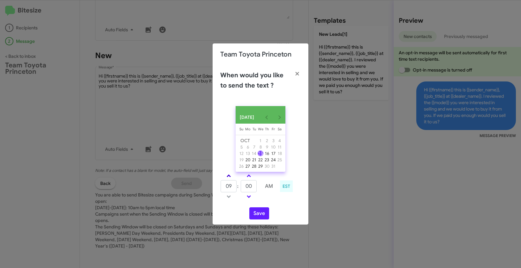
click at [227, 177] on link at bounding box center [228, 175] width 11 height 7
type input "01"
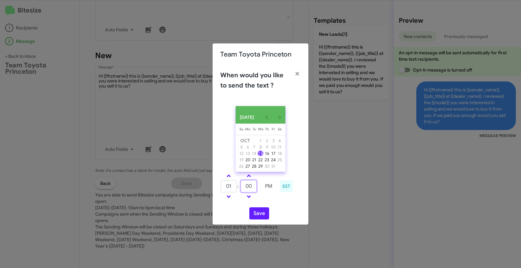
drag, startPoint x: 254, startPoint y: 189, endPoint x: 234, endPoint y: 185, distance: 20.7
click at [234, 185] on tr "01 : 00 PM" at bounding box center [248, 186] width 56 height 13
type input "19"
click at [263, 217] on button "Save" at bounding box center [259, 213] width 20 height 12
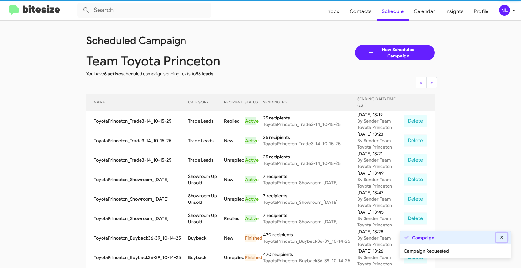
click at [502, 240] on fa-icon at bounding box center [502, 237] width 6 height 6
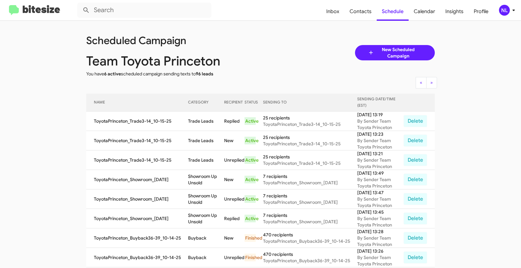
click at [503, 9] on div "NL" at bounding box center [504, 10] width 11 height 11
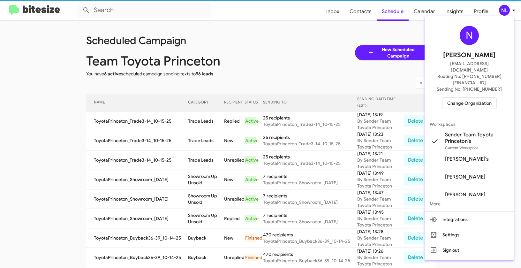
click at [468, 98] on span "Change Organization" at bounding box center [469, 103] width 44 height 11
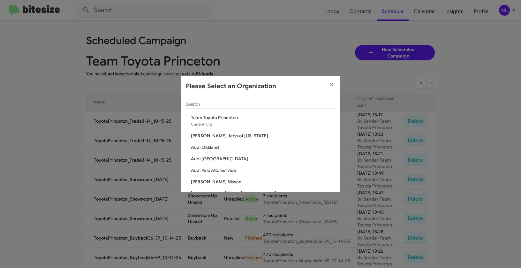
click at [216, 104] on input "Search" at bounding box center [260, 104] width 149 height 5
paste input "The Jeep Store"
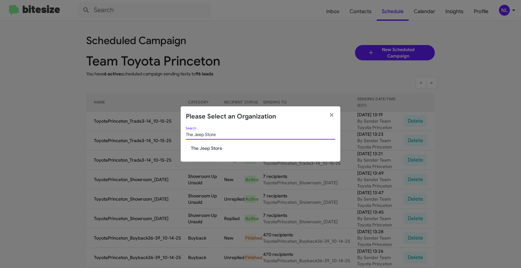
type input "The Jeep Store"
click at [208, 147] on span "The Jeep Store" at bounding box center [263, 148] width 144 height 6
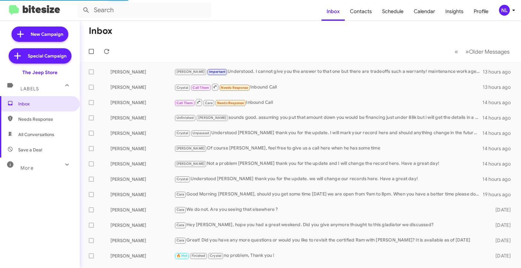
click at [502, 8] on div "NL" at bounding box center [504, 10] width 11 height 11
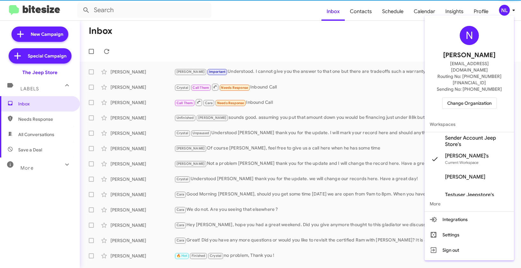
click at [458, 135] on span "Sender Account Jeep Store's" at bounding box center [477, 141] width 64 height 13
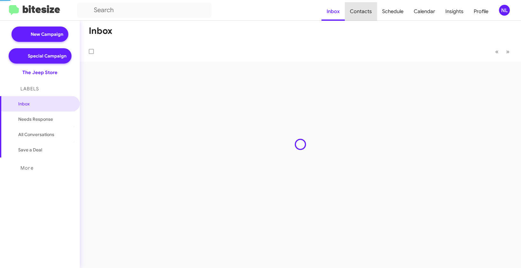
click at [363, 16] on span "Contacts" at bounding box center [361, 11] width 32 height 19
type input "in:groups"
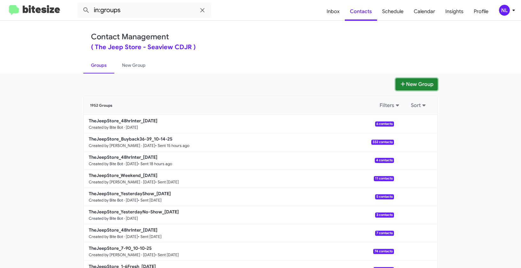
click at [417, 86] on button "New Group" at bounding box center [416, 84] width 42 height 12
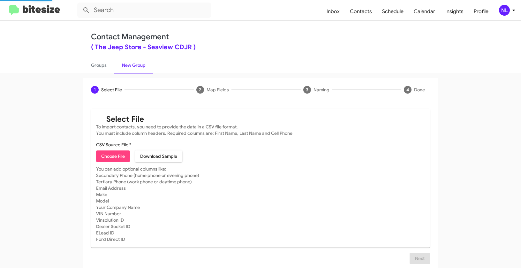
click at [110, 159] on span "Choose File" at bounding box center [113, 155] width 24 height 11
type input "TheJeepStore_ServBuyback36-39mo_10-15-25"
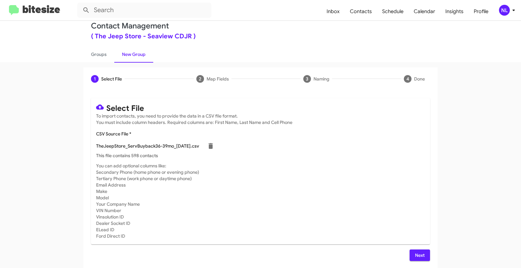
scroll to position [11, 0]
click at [419, 253] on span "Next" at bounding box center [419, 253] width 10 height 11
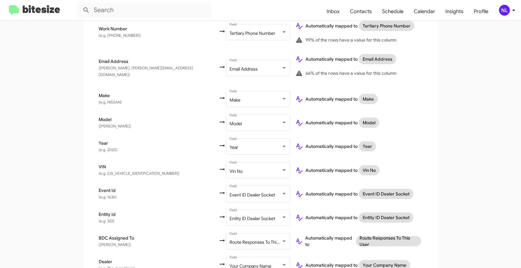
scroll to position [284, 0]
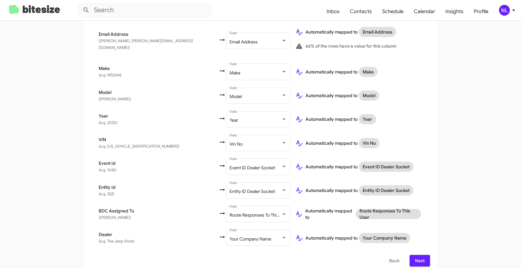
click at [420, 255] on span "Next" at bounding box center [419, 260] width 10 height 11
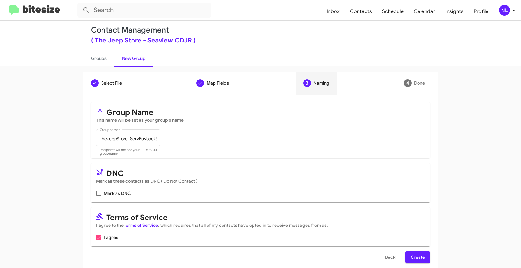
scroll to position [14, 0]
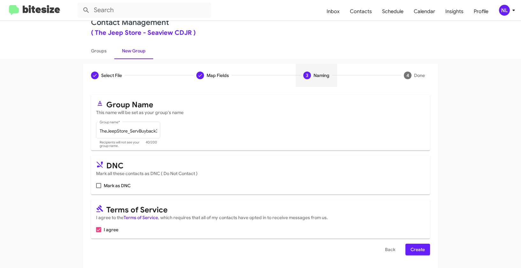
click at [418, 247] on span "Create" at bounding box center [417, 248] width 14 height 11
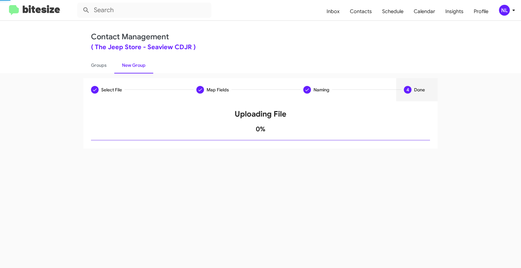
scroll to position [0, 0]
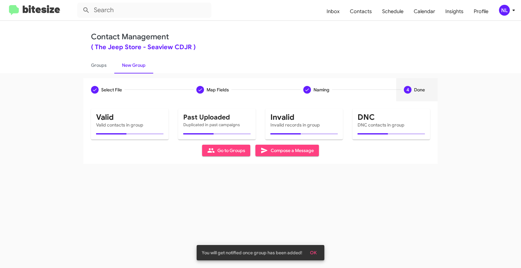
click at [313, 254] on span "OK" at bounding box center [313, 252] width 7 height 11
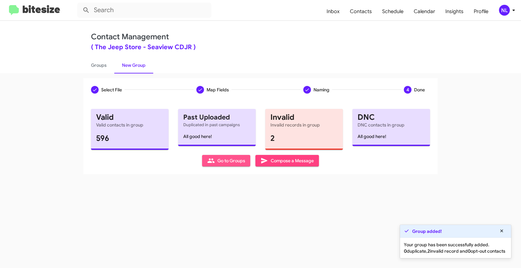
click at [221, 159] on span "Go to Groups" at bounding box center [226, 160] width 38 height 11
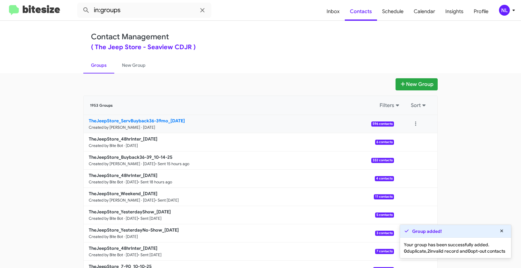
drag, startPoint x: 81, startPoint y: 118, endPoint x: 167, endPoint y: 119, distance: 85.8
click at [167, 119] on app-groups "New Group 1953 Groups Filters Sort TheJeepStore_ServBuyback36-39mo_10-15-25 Cre…" at bounding box center [260, 195] width 521 height 235
copy div "Filters Sort TheJeepStore_ServBuyback36-39mo_"
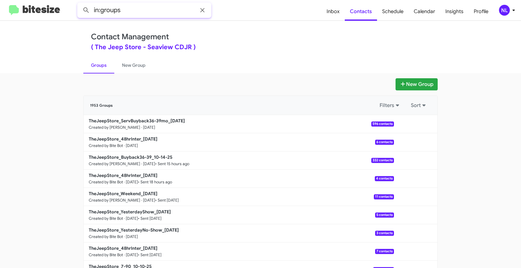
click at [139, 10] on input "in:groups" at bounding box center [144, 10] width 134 height 15
paste input "TheJeepStore_ServBuyback36-39mo_"
click at [80, 4] on button at bounding box center [86, 10] width 13 height 13
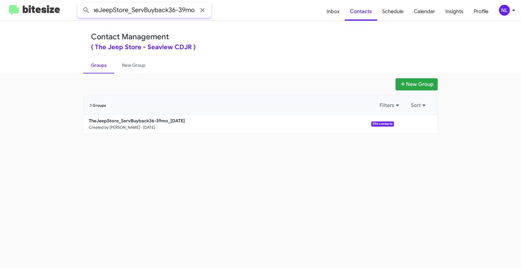
scroll to position [0, 35]
click at [80, 4] on button at bounding box center [86, 10] width 13 height 13
click at [414, 123] on button at bounding box center [415, 123] width 13 height 13
click at [413, 142] on button "View contacts" at bounding box center [396, 140] width 51 height 15
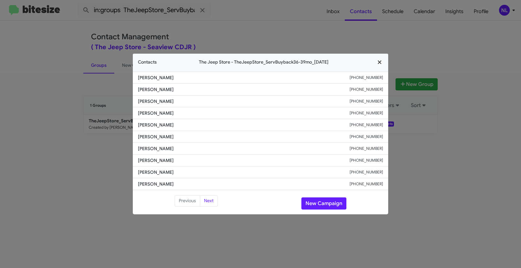
click at [381, 63] on icon "button" at bounding box center [379, 62] width 7 height 6
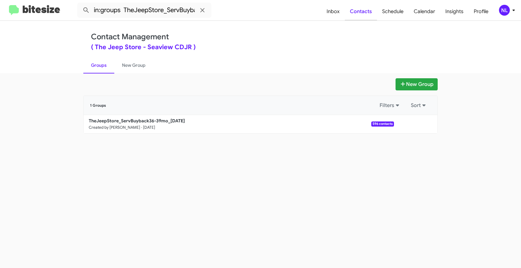
click at [367, 10] on span "Contacts" at bounding box center [361, 11] width 32 height 19
type input "in:groups"
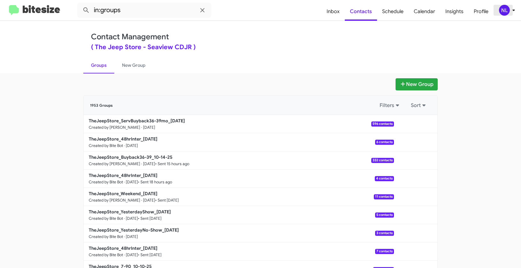
click at [500, 8] on div "NL" at bounding box center [504, 10] width 11 height 11
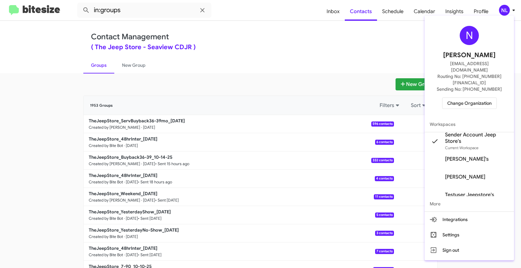
click at [304, 66] on div at bounding box center [260, 134] width 521 height 268
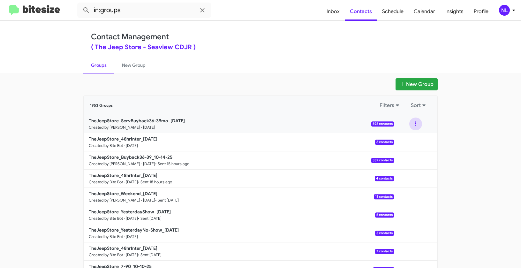
click at [415, 126] on button at bounding box center [415, 123] width 13 height 13
click at [411, 141] on button "View contacts" at bounding box center [396, 140] width 51 height 15
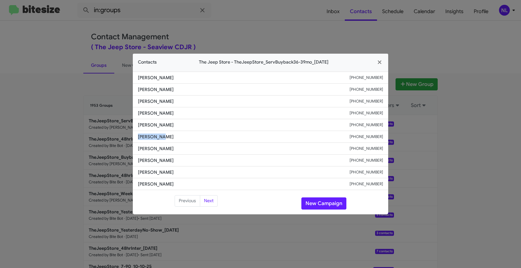
drag, startPoint x: 141, startPoint y: 138, endPoint x: 169, endPoint y: 139, distance: 27.8
click at [169, 139] on span "Sixto Lara" at bounding box center [243, 136] width 211 height 6
copy span "Sixto Lara"
click at [213, 148] on span "Kristin Wilson" at bounding box center [243, 148] width 211 height 6
drag, startPoint x: 141, startPoint y: 115, endPoint x: 178, endPoint y: 116, distance: 36.4
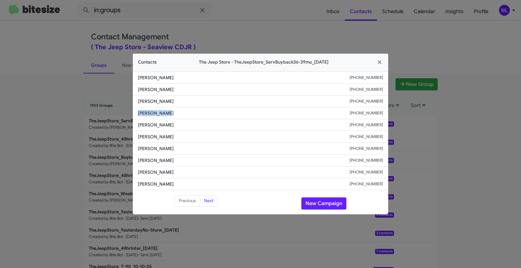
click at [178, 116] on li "Lakia Palmer +16198675650" at bounding box center [260, 113] width 255 height 12
copy span "Lakia Palmer"
click at [186, 160] on span "Edgar Aguilera" at bounding box center [243, 160] width 211 height 6
click at [141, 182] on li "Charlotte Picot +13462608400" at bounding box center [260, 184] width 255 height 12
click at [168, 137] on span "Sixto Lara" at bounding box center [243, 136] width 211 height 6
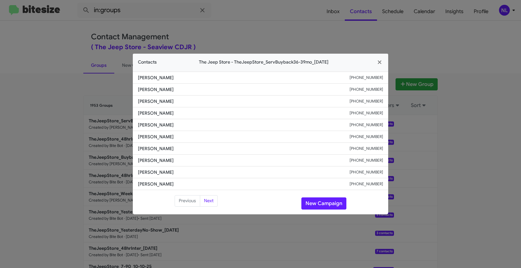
drag, startPoint x: 137, startPoint y: 89, endPoint x: 191, endPoint y: 89, distance: 53.9
click at [191, 89] on li "Hamed Mohammed +17138591671" at bounding box center [260, 90] width 255 height 12
copy span "Hamed Mohammed"
click at [187, 158] on span "Edgar Aguilera" at bounding box center [243, 160] width 211 height 6
drag, startPoint x: 137, startPoint y: 122, endPoint x: 177, endPoint y: 124, distance: 40.5
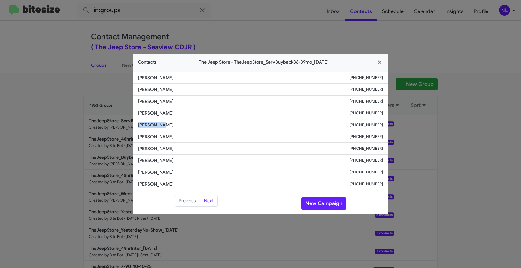
click at [177, 124] on li "Yair Peres +19725616118" at bounding box center [260, 125] width 255 height 12
click at [176, 124] on span "Yair Peres" at bounding box center [243, 125] width 211 height 6
drag, startPoint x: 134, startPoint y: 100, endPoint x: 179, endPoint y: 102, distance: 45.1
click at [179, 102] on li "Ahmed Alsaffar +17132350401" at bounding box center [260, 101] width 255 height 12
copy span "Ahmed Alsaffar"
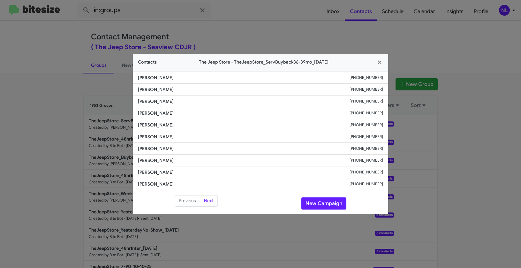
click at [189, 128] on li "Yair Peres +19725616118" at bounding box center [260, 125] width 255 height 12
drag, startPoint x: 137, startPoint y: 182, endPoint x: 182, endPoint y: 182, distance: 44.3
click at [182, 182] on li "Charlotte Picot +13462608400" at bounding box center [260, 184] width 255 height 12
copy span "Charlotte Picot"
click at [196, 127] on span "Yair Peres" at bounding box center [243, 125] width 211 height 6
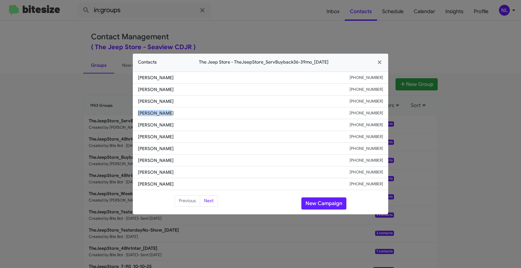
drag, startPoint x: 137, startPoint y: 113, endPoint x: 179, endPoint y: 115, distance: 41.5
click at [179, 115] on li "Lakia Palmer +16198675650" at bounding box center [260, 113] width 255 height 12
click at [150, 130] on li "Yair Peres +19725616118" at bounding box center [260, 125] width 255 height 12
drag, startPoint x: 138, startPoint y: 124, endPoint x: 178, endPoint y: 127, distance: 40.6
click at [178, 127] on li "Yair Peres +19725616118" at bounding box center [260, 125] width 255 height 12
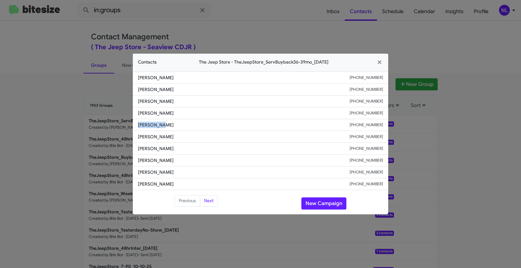
copy span "Yair Peres"
click at [379, 61] on icon "button" at bounding box center [379, 62] width 7 height 6
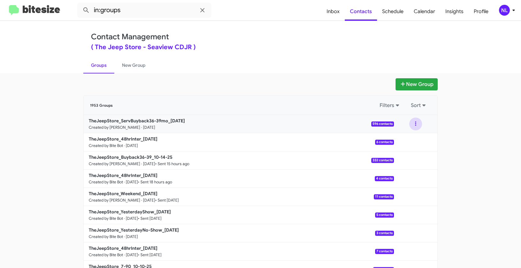
click at [414, 122] on button at bounding box center [415, 123] width 13 height 13
click at [459, 133] on app-groups "New Group 1953 Groups Filters Sort TheJeepStore_ServBuyback36-39mo_10-15-25 Cre…" at bounding box center [260, 195] width 521 height 235
click at [411, 123] on button at bounding box center [415, 123] width 13 height 13
click at [399, 157] on button "Archive" at bounding box center [396, 156] width 51 height 15
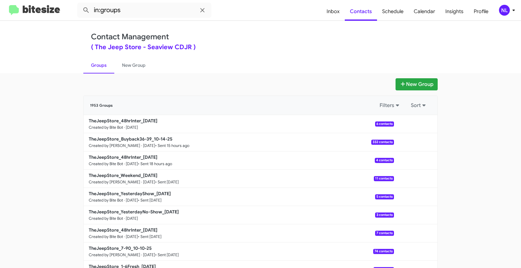
click at [506, 9] on div "NL" at bounding box center [504, 10] width 11 height 11
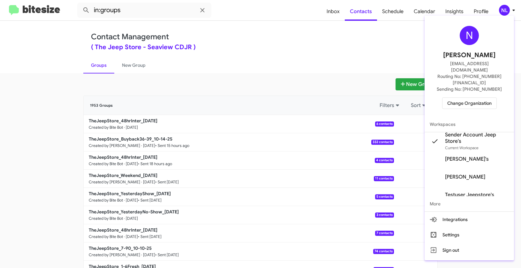
click at [465, 98] on span "Change Organization" at bounding box center [469, 103] width 44 height 11
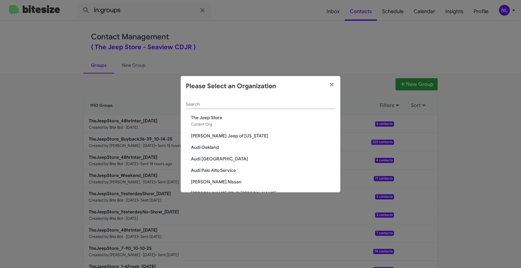
click at [211, 105] on input "Search" at bounding box center [260, 104] width 149 height 5
paste input "[PERSON_NAME] Sales"
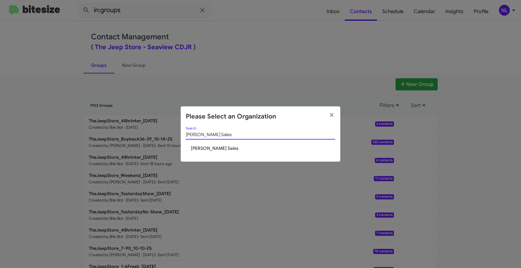
type input "[PERSON_NAME] Sales"
click at [214, 148] on span "[PERSON_NAME] Sales" at bounding box center [263, 148] width 144 height 6
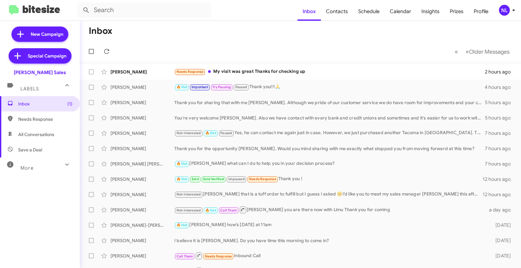
click at [507, 13] on div "NL" at bounding box center [504, 10] width 11 height 11
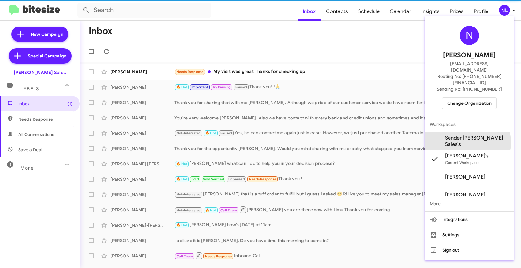
click at [458, 135] on span "Sender [PERSON_NAME] Sales's" at bounding box center [477, 141] width 64 height 13
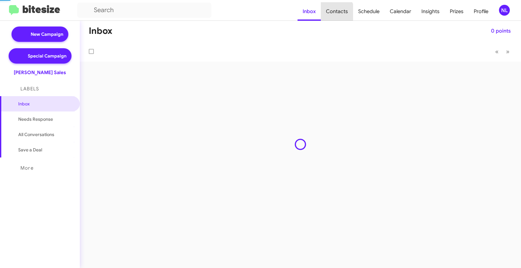
click at [334, 12] on span "Contacts" at bounding box center [337, 11] width 32 height 19
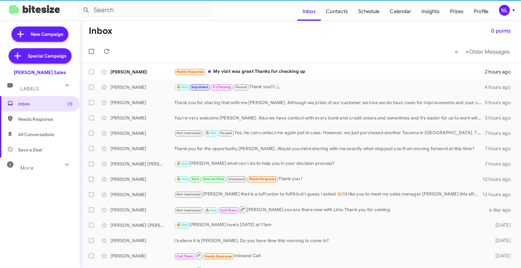
type input "in:groups"
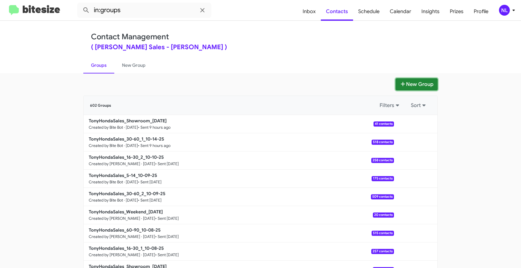
click at [418, 86] on button "New Group" at bounding box center [416, 84] width 42 height 12
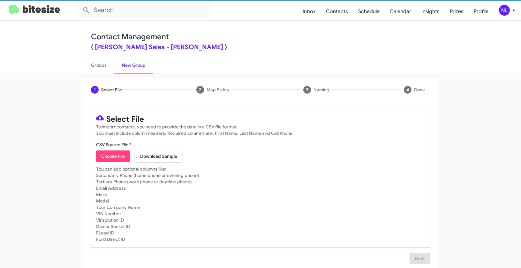
click at [115, 156] on span "Choose File" at bounding box center [113, 155] width 24 height 11
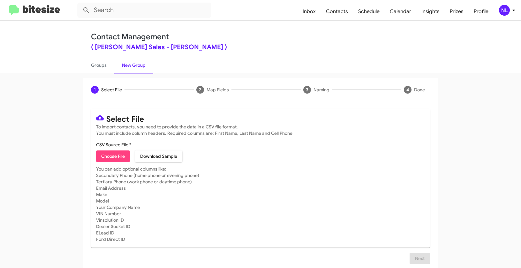
type input "TonyHondaSales_16-30_1_10-15-25"
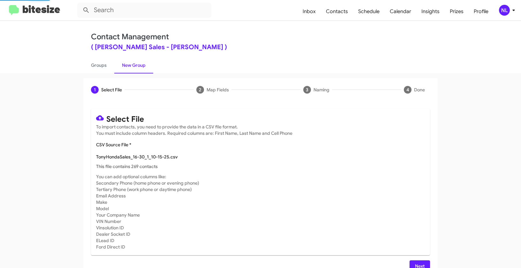
scroll to position [11, 0]
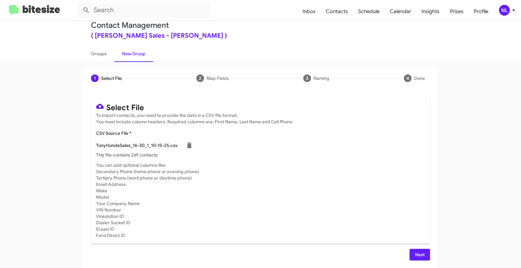
click at [419, 255] on span "Next" at bounding box center [419, 253] width 10 height 11
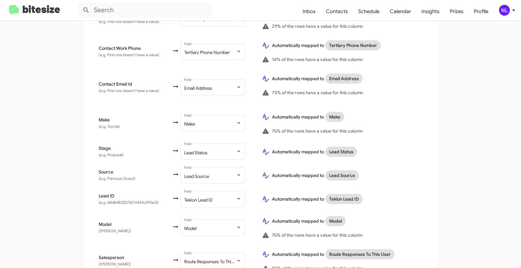
scroll to position [265, 0]
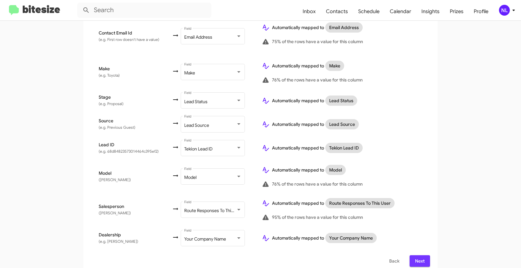
click at [416, 255] on span "Next" at bounding box center [419, 260] width 10 height 11
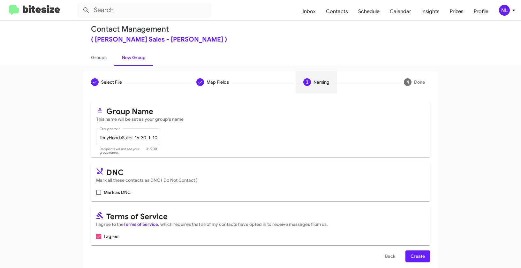
scroll to position [10, 0]
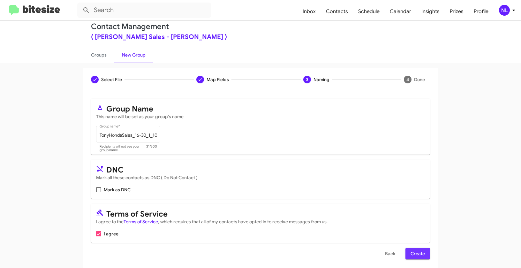
click at [421, 251] on span "Create" at bounding box center [417, 253] width 14 height 11
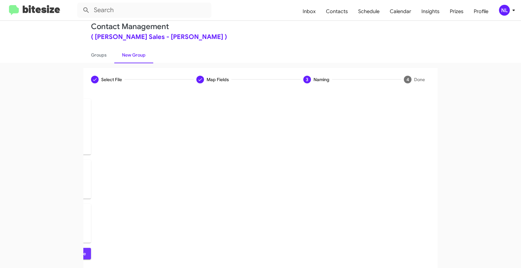
scroll to position [0, 0]
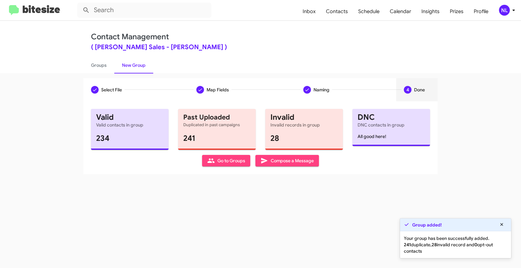
click at [230, 156] on span "Go to Groups" at bounding box center [226, 160] width 38 height 11
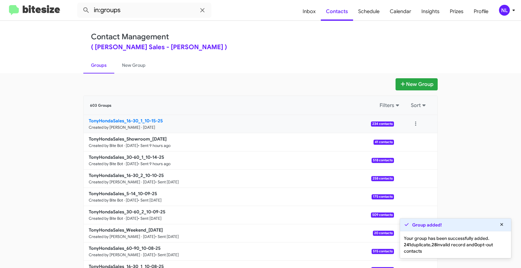
drag, startPoint x: 73, startPoint y: 117, endPoint x: 136, endPoint y: 119, distance: 62.9
click at [136, 119] on app-groups "New Group 603 Groups Filters Sort TonyHondaSales_16-30_1_10-15-25 Created by [P…" at bounding box center [260, 195] width 521 height 235
copy div "Filters Sort TonyHondaSales_16-30"
click at [137, 10] on input "in:groups" at bounding box center [144, 10] width 134 height 15
paste input "TonyHondaSales_16-30"
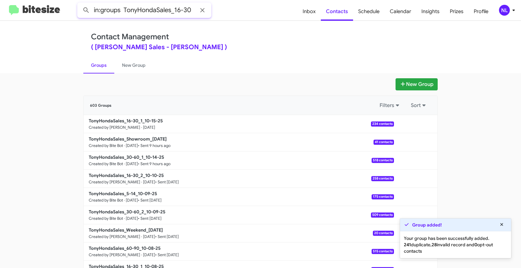
type input "in:groups TonyHondaSales_16-30"
click at [80, 4] on button at bounding box center [86, 10] width 13 height 13
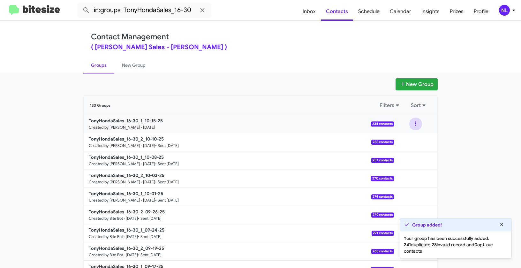
click at [414, 124] on button at bounding box center [415, 123] width 13 height 13
click at [416, 143] on button "View contacts" at bounding box center [396, 140] width 51 height 15
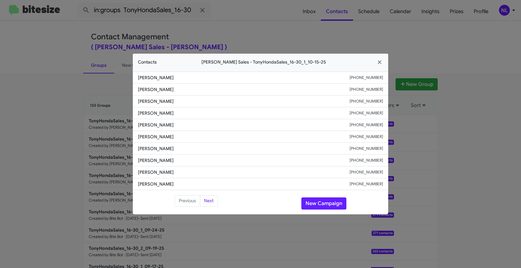
click at [218, 137] on span "[PERSON_NAME]" at bounding box center [243, 136] width 211 height 6
drag, startPoint x: 136, startPoint y: 136, endPoint x: 384, endPoint y: 138, distance: 247.5
click at [384, 138] on li "[PERSON_NAME] [PHONE_NUMBER]" at bounding box center [260, 137] width 255 height 12
copy div "[PERSON_NAME] [PHONE_NUMBER]"
click at [321, 203] on button "New Campaign" at bounding box center [323, 203] width 45 height 12
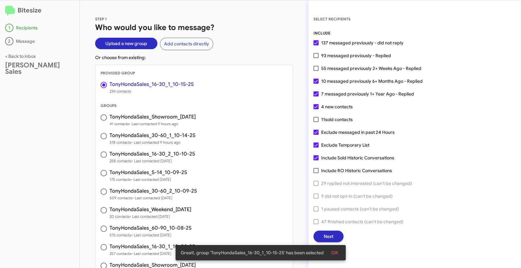
click at [339, 253] on button "OK" at bounding box center [334, 252] width 17 height 11
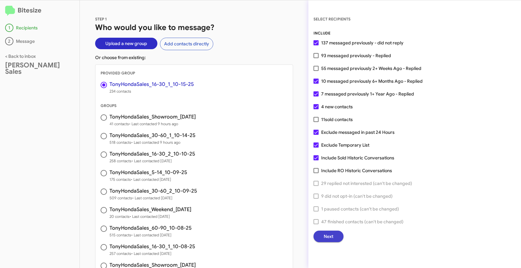
click at [327, 236] on span "Next" at bounding box center [328, 235] width 10 height 11
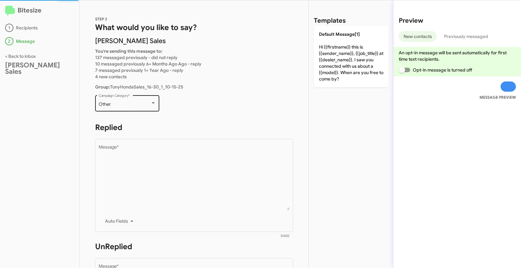
click at [122, 108] on div "Other Campaign Category *" at bounding box center [127, 103] width 57 height 18
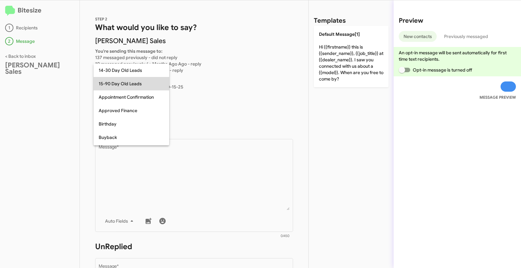
click at [113, 79] on span "15-90 Day Old Leads" at bounding box center [131, 83] width 65 height 13
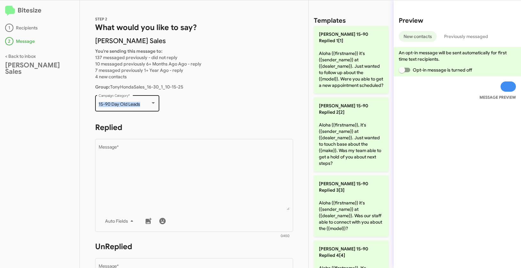
drag, startPoint x: 97, startPoint y: 104, endPoint x: 140, endPoint y: 105, distance: 42.4
click at [140, 105] on div "15-90 Day Old Leads Campaign Category *" at bounding box center [127, 103] width 64 height 18
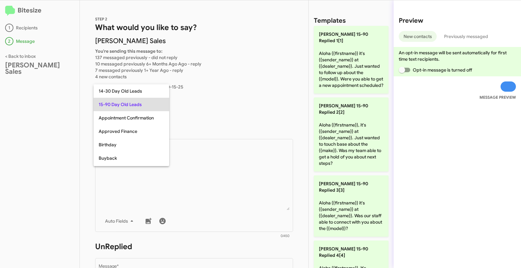
copy span "15-90 Day Old Leads"
click at [211, 160] on div at bounding box center [260, 134] width 521 height 268
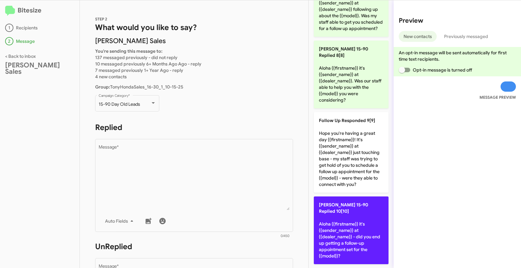
scroll to position [504, 0]
click at [347, 224] on p "[PERSON_NAME] 15-90 Replied 10[10] [PERSON_NAME] {{firstname}} it's {{sender_na…" at bounding box center [351, 230] width 75 height 68
type textarea "Aloha {{firstname}} it's {{sender_name}} at {{dealer_name}} - did you end up ge…"
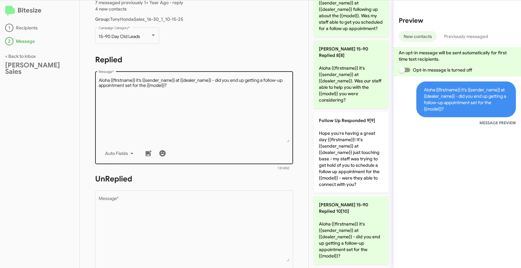
scroll to position [102, 0]
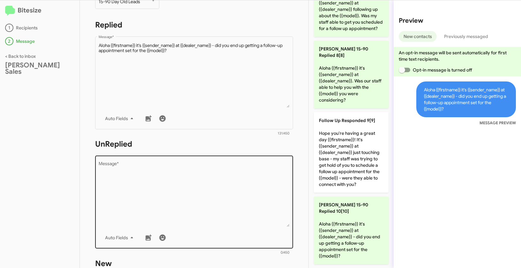
click at [225, 189] on textarea "Message *" at bounding box center [194, 193] width 191 height 65
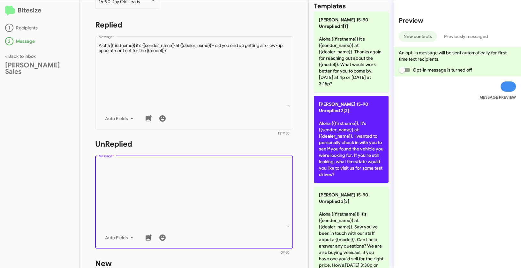
scroll to position [0, 0]
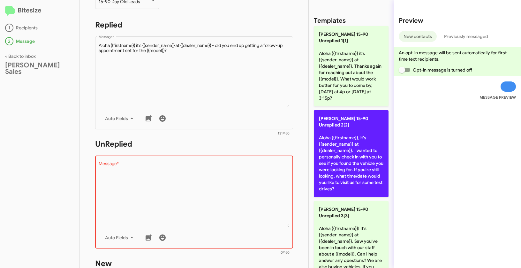
click at [341, 145] on p "[PERSON_NAME] 15-90 Unreplied 2[2] Aloha {{firstname}}, it's {{sender_name}} at…" at bounding box center [351, 153] width 75 height 87
type textarea "Aloha {{firstname}}, it's {{sender_name}} at {{dealer_name}}. I wanted to perso…"
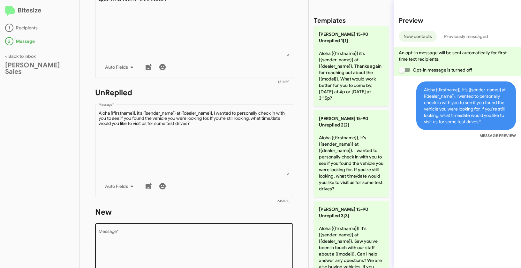
scroll to position [209, 0]
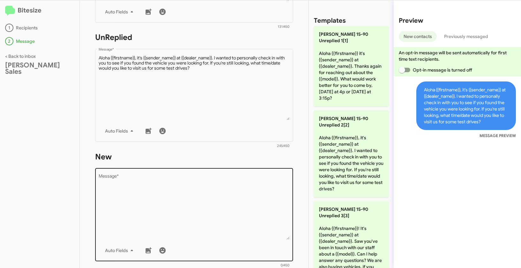
click at [217, 192] on textarea "Message *" at bounding box center [194, 206] width 191 height 65
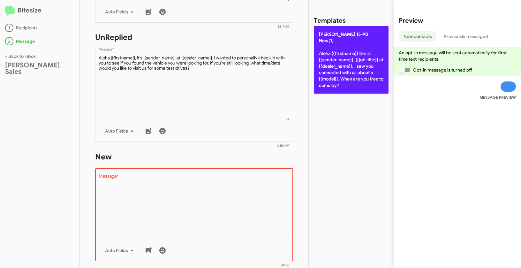
click at [352, 67] on p "[PERSON_NAME] 15-90 New[1] Aloha {{firstname}} this is {{sender_name}}, {{job_t…" at bounding box center [351, 60] width 75 height 68
type textarea "Aloha {{firstname}} this is {{sender_name}}, {{job_title}} at {{dealer_name}}. …"
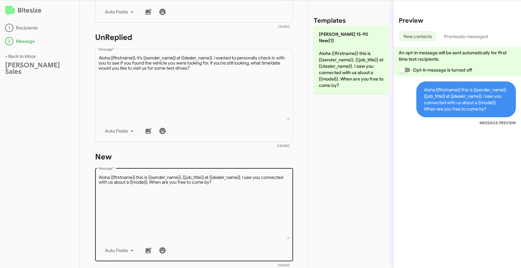
scroll to position [310, 0]
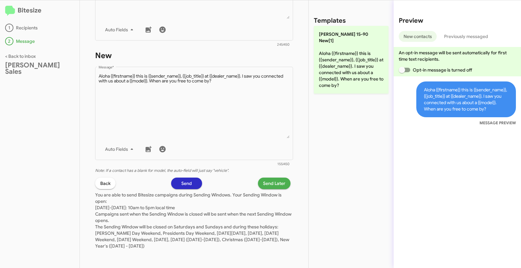
click at [272, 182] on span "Send Later" at bounding box center [274, 182] width 22 height 11
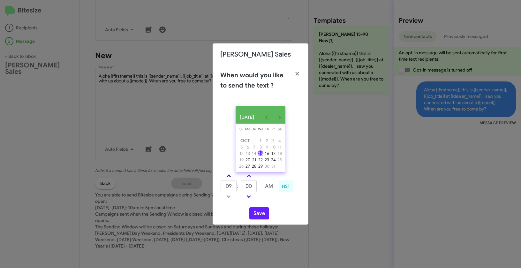
click at [228, 178] on span at bounding box center [228, 176] width 4 height 4
type input "12"
drag, startPoint x: 251, startPoint y: 189, endPoint x: 241, endPoint y: 186, distance: 10.5
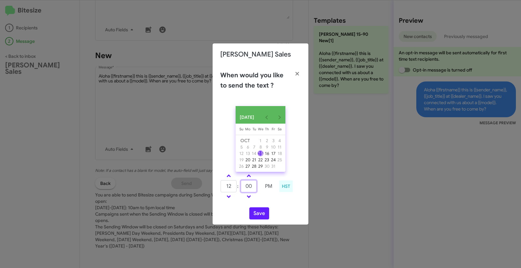
click at [241, 186] on input "00" at bounding box center [249, 186] width 16 height 12
type input "35"
click at [260, 215] on button "Save" at bounding box center [259, 213] width 20 height 12
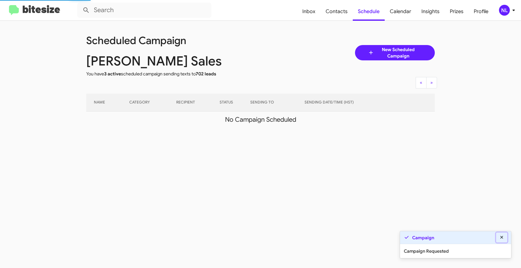
click at [502, 236] on icon at bounding box center [501, 236] width 3 height 3
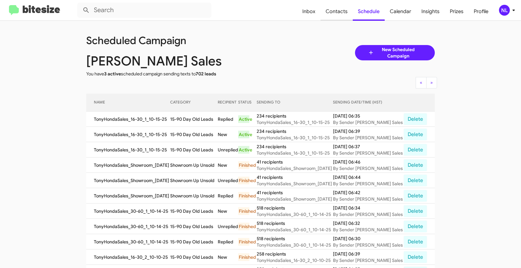
click at [337, 7] on span "Contacts" at bounding box center [336, 11] width 32 height 19
type input "in:groups"
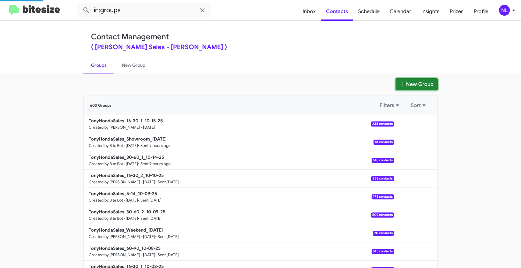
click at [418, 85] on button "New Group" at bounding box center [416, 84] width 42 height 12
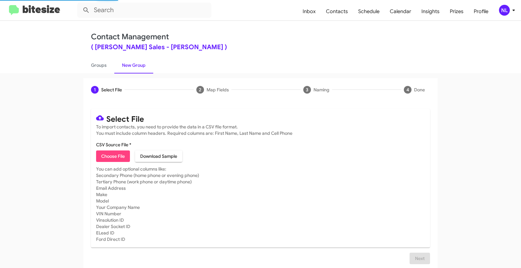
click at [110, 159] on span "Choose File" at bounding box center [113, 155] width 24 height 11
type input "TonyHondaSales_60-90_10-15-25"
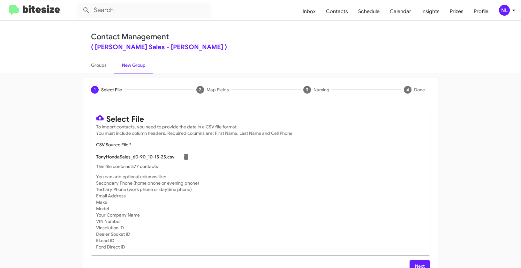
scroll to position [11, 0]
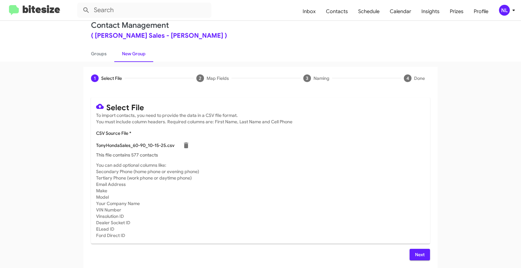
click at [422, 254] on span "Next" at bounding box center [419, 253] width 10 height 11
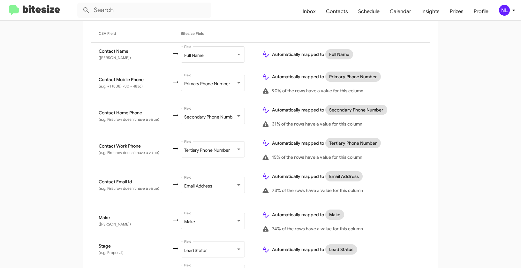
scroll to position [265, 0]
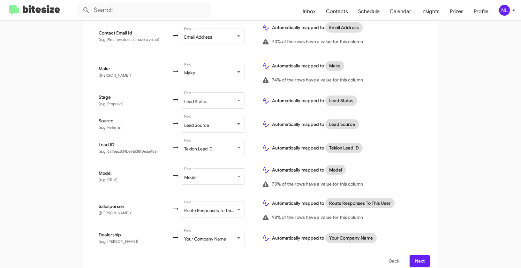
click at [421, 255] on span "Next" at bounding box center [419, 260] width 10 height 11
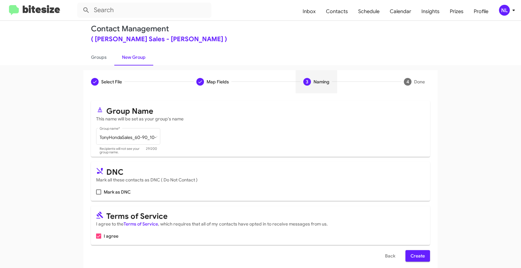
scroll to position [14, 0]
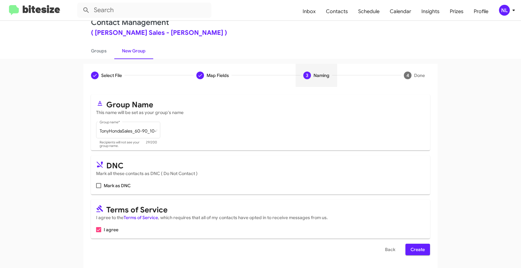
click at [422, 250] on span "Create" at bounding box center [417, 248] width 14 height 11
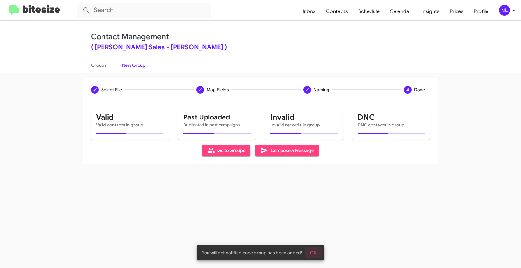
click at [314, 252] on span "OK" at bounding box center [313, 252] width 7 height 11
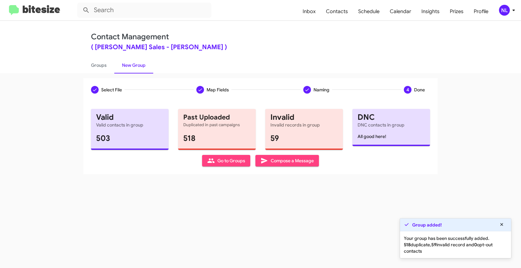
click at [224, 160] on span "Go to Groups" at bounding box center [226, 160] width 38 height 11
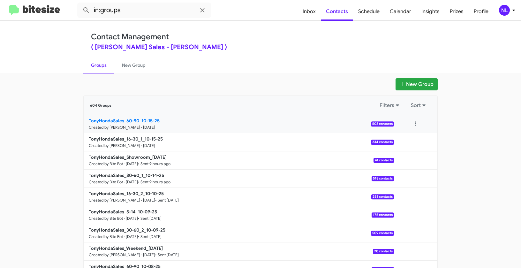
drag, startPoint x: 90, startPoint y: 119, endPoint x: 140, endPoint y: 119, distance: 50.1
click at [140, 119] on app-groups "New Group 604 Groups Filters Sort TonyHondaSales_60-90_10-15-25 Created by Nen …" at bounding box center [260, 195] width 521 height 235
copy div "Filters Sort TonyHondaSales_60-90_"
click at [138, 11] on input "in:groups" at bounding box center [144, 10] width 134 height 15
paste input "TonyHondaSales_60-90_"
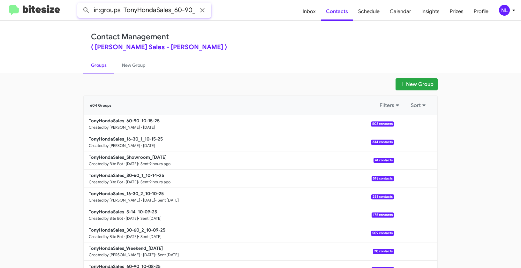
type input "in:groups TonyHondaSales_60-90_"
click at [80, 4] on button at bounding box center [86, 10] width 13 height 13
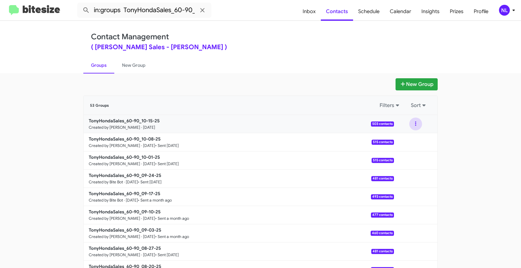
click at [413, 123] on button at bounding box center [415, 123] width 13 height 13
click at [411, 137] on button "View contacts" at bounding box center [396, 140] width 51 height 15
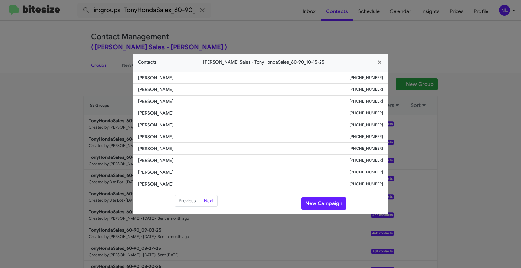
drag, startPoint x: 137, startPoint y: 126, endPoint x: 379, endPoint y: 129, distance: 242.1
click at [379, 129] on li "Manny Aradanas +18084925355" at bounding box center [260, 125] width 255 height 12
copy div "Manny Aradanas +18084925355"
click at [331, 202] on button "New Campaign" at bounding box center [323, 203] width 45 height 12
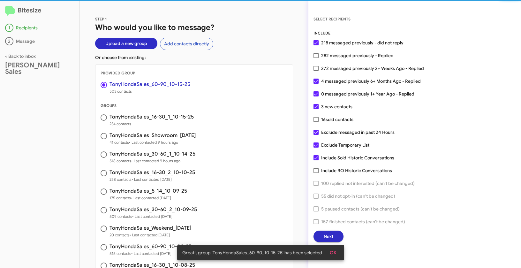
click at [335, 250] on span "OK" at bounding box center [333, 252] width 7 height 11
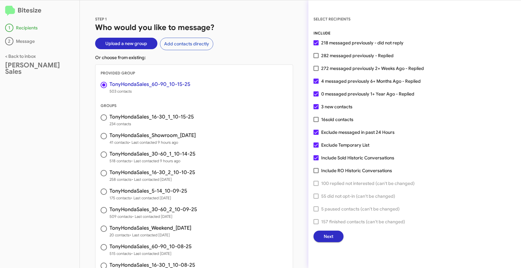
click at [333, 238] on span "Next" at bounding box center [328, 235] width 10 height 11
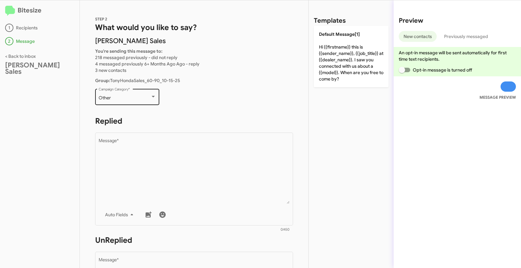
click at [144, 99] on div "Other" at bounding box center [125, 97] width 52 height 5
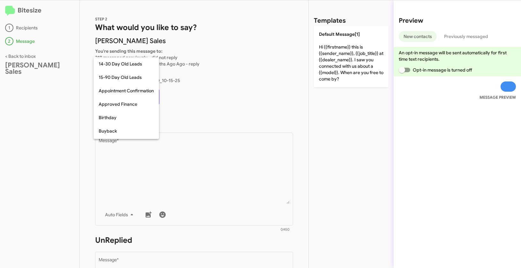
scroll to position [140, 0]
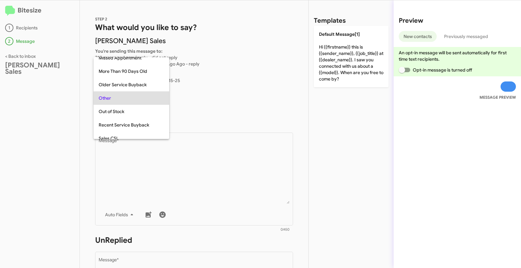
click at [201, 98] on div at bounding box center [260, 134] width 521 height 268
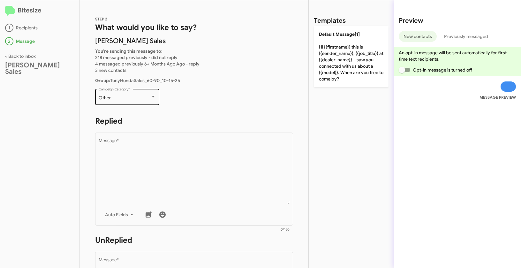
click at [128, 90] on div "Other Campaign Category *" at bounding box center [127, 96] width 57 height 18
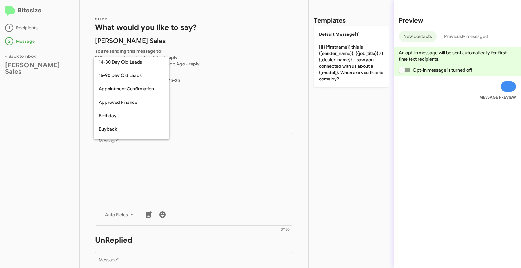
scroll to position [0, 0]
click at [118, 75] on span "15-90 Day Old Leads" at bounding box center [131, 76] width 65 height 13
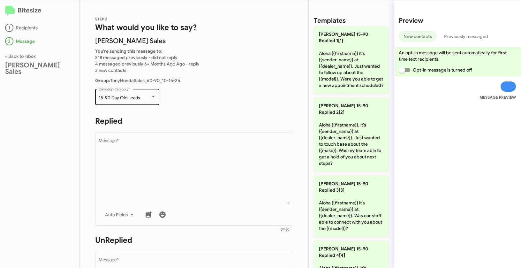
drag, startPoint x: 97, startPoint y: 96, endPoint x: 143, endPoint y: 96, distance: 46.3
click at [143, 96] on div "15-90 Day Old Leads Campaign Category *" at bounding box center [127, 96] width 64 height 18
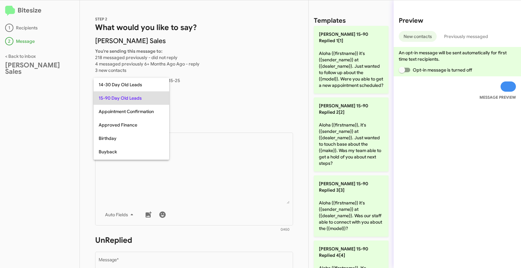
copy span "15-90 Day Old Leads"
click at [171, 170] on div at bounding box center [260, 134] width 521 height 268
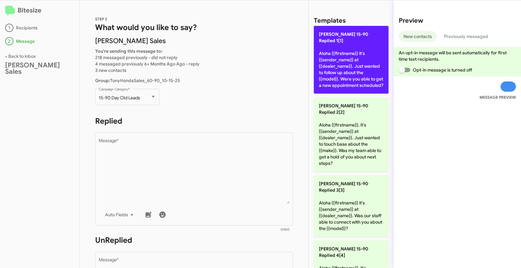
click at [331, 65] on p "Tony Honda 15-90 Replied 1[1] Aloha {{firstname}} it's {{sender_name}} at {{dea…" at bounding box center [351, 60] width 75 height 68
type textarea "Aloha {{firstname}} it's {{sender_name}} at {{dealer_name}}. Just wanted to fol…"
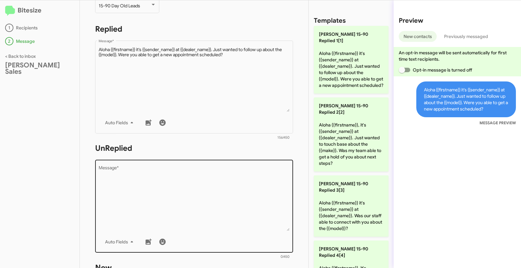
scroll to position [110, 0]
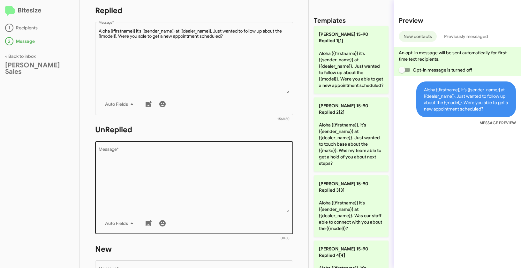
click at [192, 180] on textarea "Message *" at bounding box center [194, 179] width 191 height 65
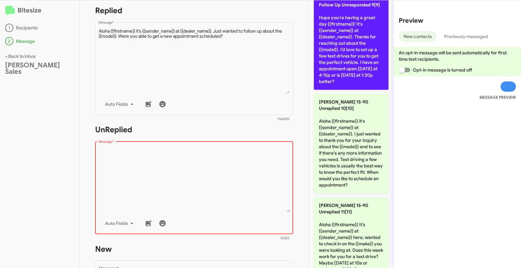
scroll to position [818, 0]
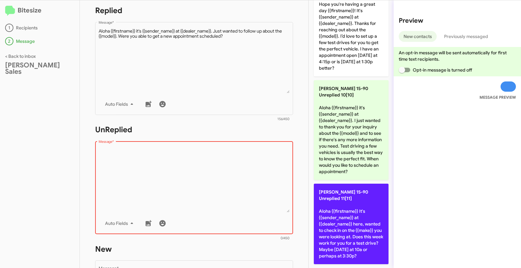
click at [335, 213] on p "Tony Honda 15-90 Unreplied 11[11] Aloha {{firstname}} It's {{sender_name}} at {…" at bounding box center [351, 223] width 75 height 80
type textarea "Aloha {{firstname}} It's {{sender_name}} at {{dealer_name}} here, wanted to che…"
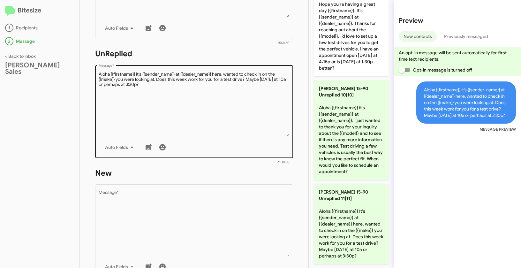
scroll to position [221, 0]
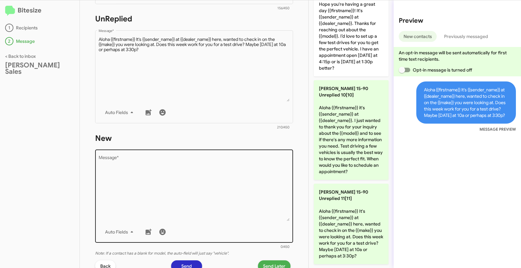
click at [196, 173] on textarea "Message *" at bounding box center [194, 188] width 191 height 65
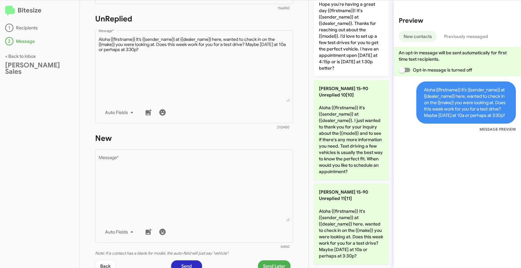
scroll to position [0, 0]
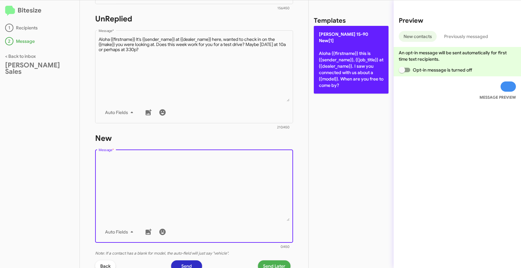
click at [337, 77] on p "Tony Honda 15-90 New[1] Aloha {{firstname}} this is {{sender_name}}, {{job_titl…" at bounding box center [351, 60] width 75 height 68
type textarea "Aloha {{firstname}} this is {{sender_name}}, {{job_title}} at {{dealer_name}}. …"
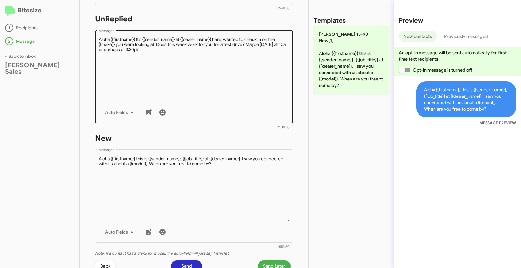
scroll to position [114, 0]
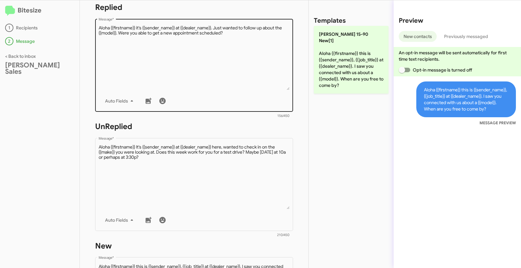
click at [215, 78] on textarea "Message *" at bounding box center [194, 57] width 191 height 65
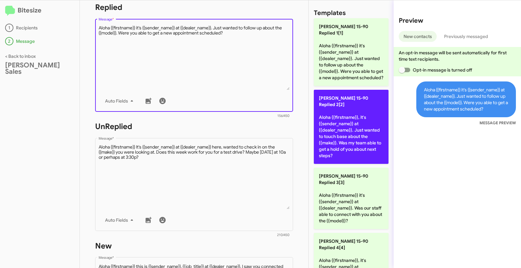
scroll to position [0, 0]
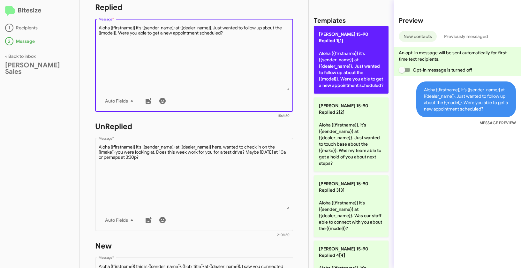
click at [338, 45] on p "Tony Honda 15-90 Replied 1[1] Aloha {{firstname}} it's {{sender_name}} at {{dea…" at bounding box center [351, 60] width 75 height 68
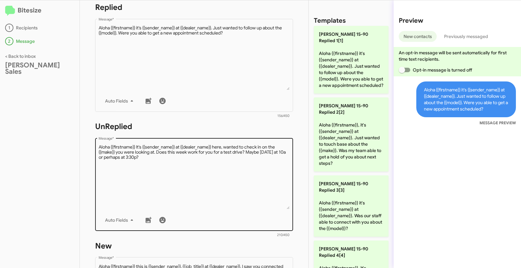
click at [253, 171] on textarea "Message *" at bounding box center [194, 176] width 191 height 65
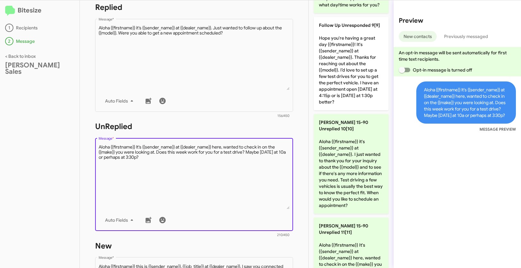
scroll to position [818, 0]
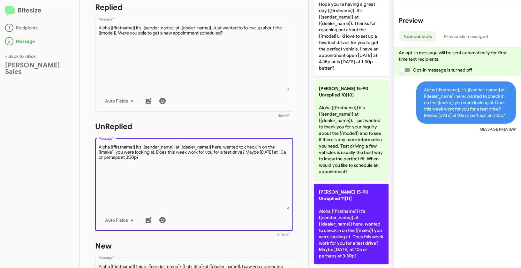
click at [329, 219] on p "Tony Honda 15-90 Unreplied 11[11] Aloha {{firstname}} It's {{sender_name}} at {…" at bounding box center [351, 223] width 75 height 80
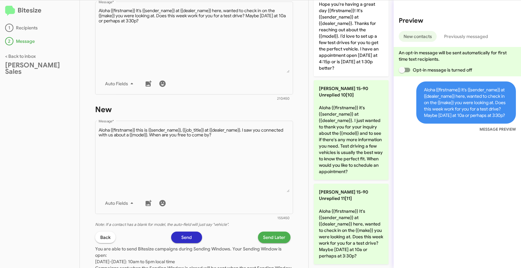
scroll to position [304, 0]
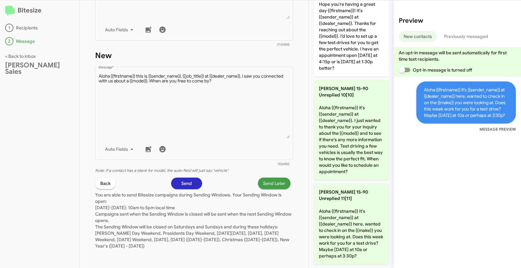
click at [274, 184] on span "Send Later" at bounding box center [274, 182] width 22 height 11
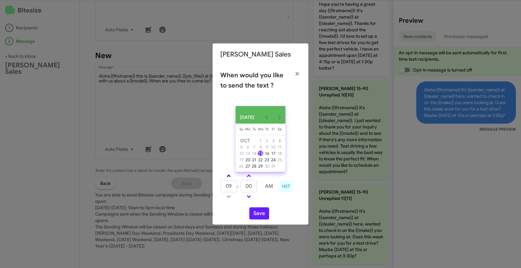
click at [227, 178] on span at bounding box center [228, 176] width 4 height 4
type input "12"
click at [243, 185] on input "00" at bounding box center [249, 186] width 16 height 12
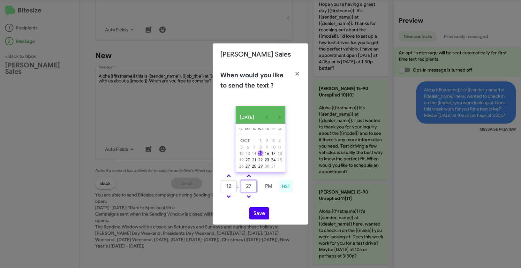
type input "27"
click at [261, 216] on button "Save" at bounding box center [259, 213] width 20 height 12
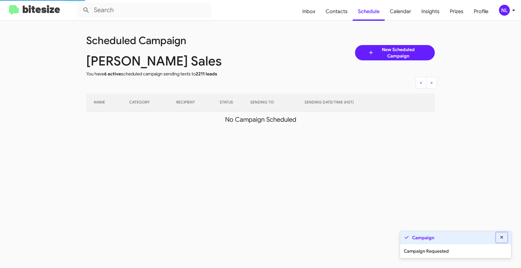
click at [500, 235] on icon at bounding box center [502, 237] width 6 height 4
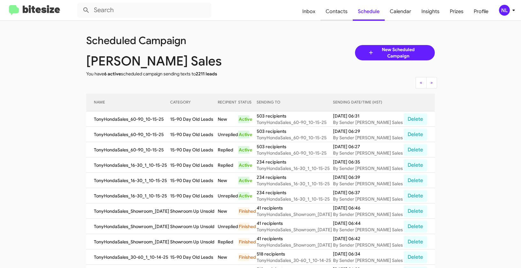
click at [338, 7] on span "Contacts" at bounding box center [336, 11] width 32 height 19
type input "in:groups"
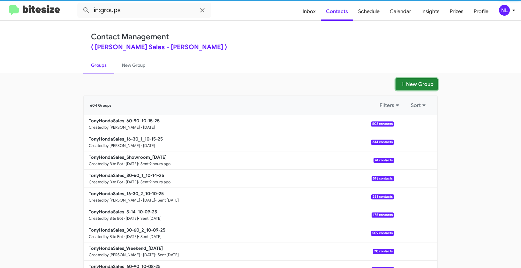
click at [411, 80] on button "New Group" at bounding box center [416, 84] width 42 height 12
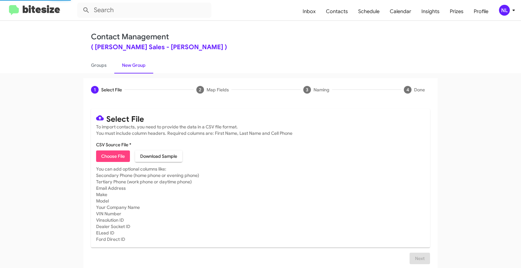
click at [104, 163] on mat-card "Select File To import contacts, you need to provide the data in a CSV file form…" at bounding box center [260, 178] width 339 height 138
click at [103, 157] on span "Choose File" at bounding box center [113, 155] width 24 height 11
type input "TonyHondaSales_Weekend_10-15-25"
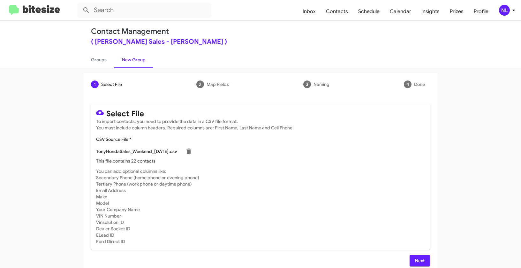
scroll to position [11, 0]
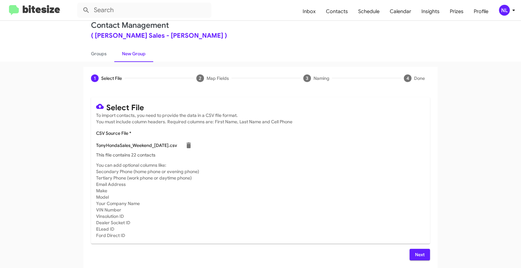
click at [414, 255] on span "Next" at bounding box center [419, 253] width 10 height 11
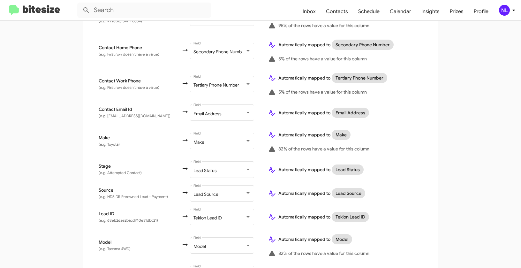
scroll to position [241, 0]
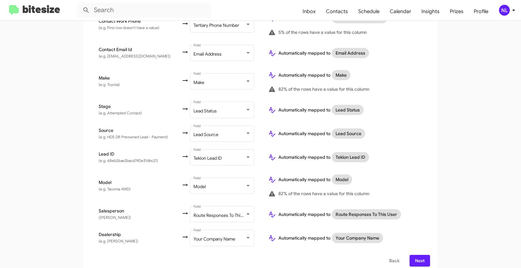
click at [418, 255] on span "Next" at bounding box center [419, 260] width 10 height 11
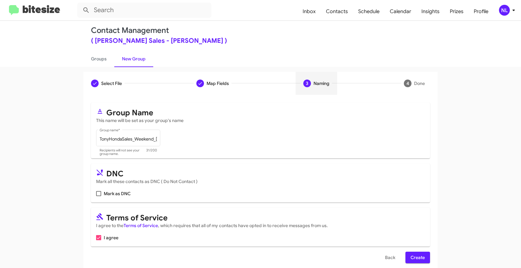
scroll to position [14, 0]
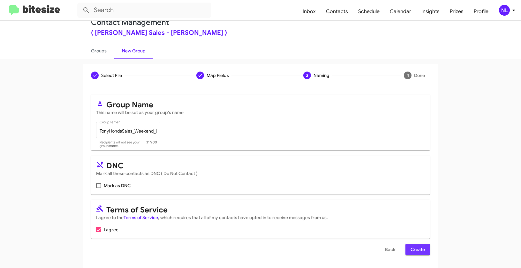
click at [417, 247] on span "Create" at bounding box center [417, 248] width 14 height 11
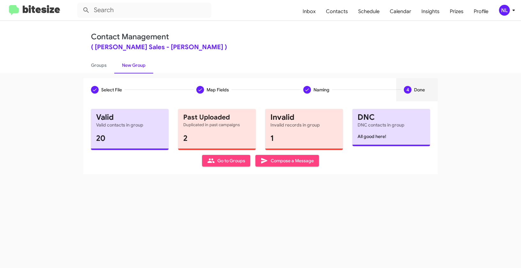
click at [227, 161] on span "Go to Groups" at bounding box center [226, 160] width 38 height 11
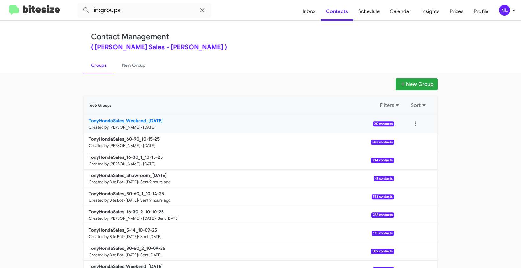
drag, startPoint x: 60, startPoint y: 117, endPoint x: 146, endPoint y: 120, distance: 85.5
click at [146, 120] on app-groups "New Group 605 Groups Filters Sort TonyHondaSales_Weekend_10-15-25 Created by Ne…" at bounding box center [260, 195] width 521 height 235
copy div "Filters Sort TonyHondaSales_Weekend_"
click at [129, 13] on input "in:groups" at bounding box center [144, 10] width 134 height 15
paste input "TonyHondaSales_Weekend_"
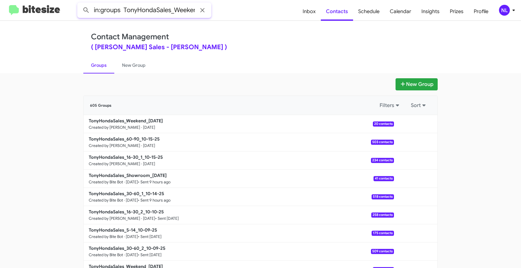
scroll to position [0, 9]
type input "in:groups TonyHondaSales_Weekend_"
click at [80, 4] on button at bounding box center [86, 10] width 13 height 13
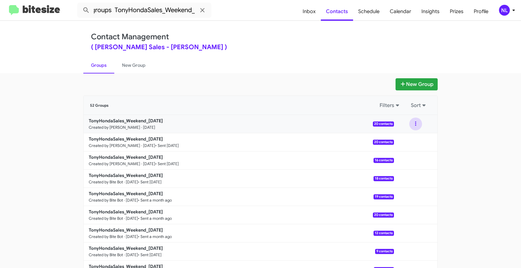
click at [415, 121] on button at bounding box center [415, 123] width 13 height 13
click at [410, 137] on button "View contacts" at bounding box center [396, 140] width 51 height 15
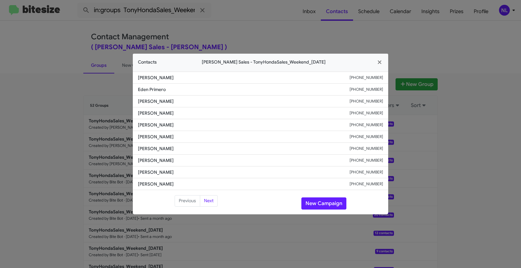
drag, startPoint x: 137, startPoint y: 113, endPoint x: 383, endPoint y: 114, distance: 246.3
click at [383, 114] on li "James Kaheaku +18084922642" at bounding box center [260, 113] width 255 height 12
copy div "James Kaheaku +18084922642"
click at [328, 206] on button "New Campaign" at bounding box center [323, 203] width 45 height 12
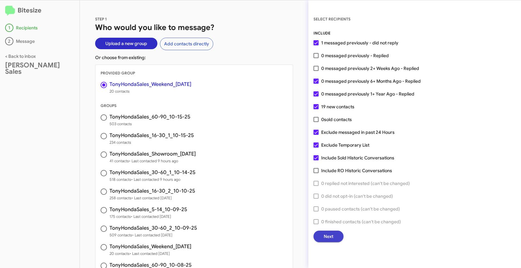
click at [334, 234] on button "Next" at bounding box center [328, 235] width 30 height 11
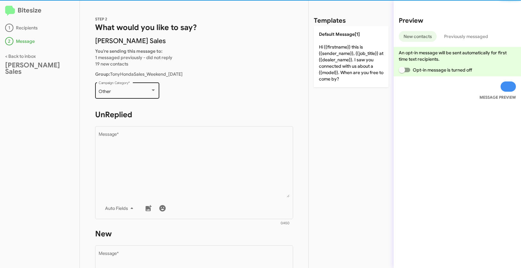
click at [139, 93] on div "Other" at bounding box center [125, 91] width 52 height 5
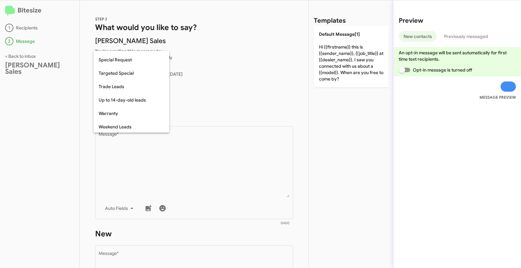
scroll to position [267, 0]
click at [123, 125] on span "Weekend Leads" at bounding box center [131, 125] width 65 height 13
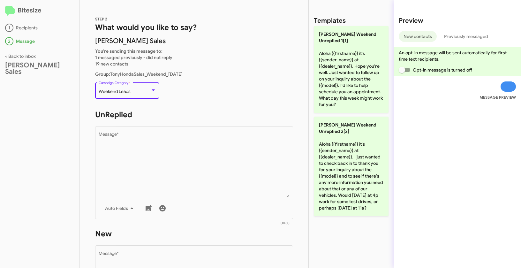
drag, startPoint x: 98, startPoint y: 90, endPoint x: 145, endPoint y: 93, distance: 47.6
click at [145, 93] on div "Weekend Leads" at bounding box center [125, 91] width 52 height 5
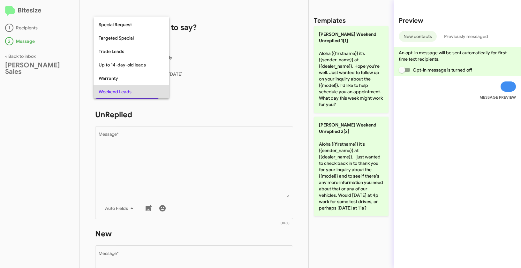
copy span "Weekend Leads"
click at [191, 149] on div at bounding box center [260, 134] width 521 height 268
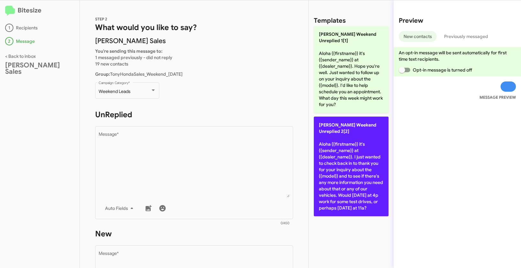
click at [349, 155] on p "Tony Honda Weekend Unreplied 2[2] Aloha {{firstname}} it's {{sender_name}} at {…" at bounding box center [351, 166] width 75 height 100
type textarea "Aloha {{firstname}} it's {{sender_name}} at {{dealer_name}}. I just wanted to c…"
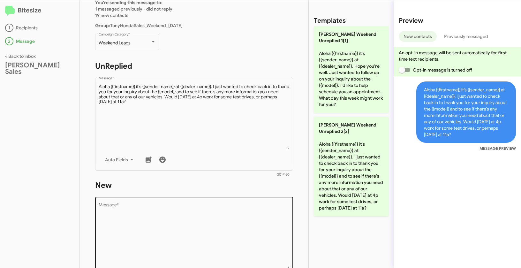
scroll to position [108, 0]
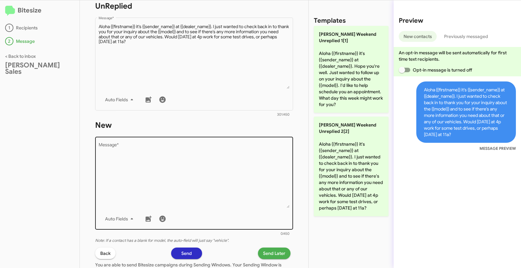
click at [200, 162] on textarea "Message *" at bounding box center [194, 175] width 191 height 65
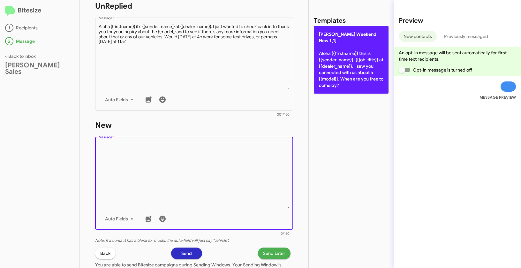
click at [338, 74] on p "Tony Honda Weekend New 1[1] Aloha {{firstname}} this is {{sender_name}}, {{job_…" at bounding box center [351, 60] width 75 height 68
type textarea "Aloha {{firstname}} this is {{sender_name}}, {{job_title}} at {{dealer_name}}. …"
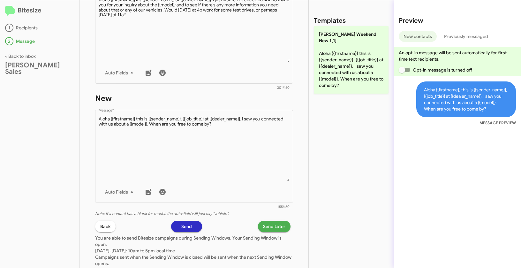
scroll to position [178, 0]
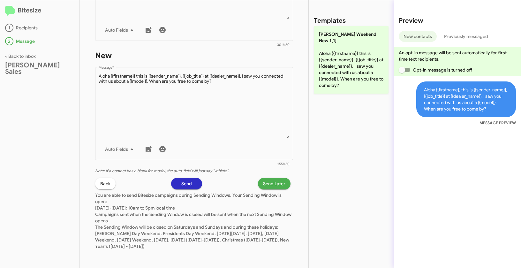
click at [272, 185] on span "Send Later" at bounding box center [274, 183] width 22 height 11
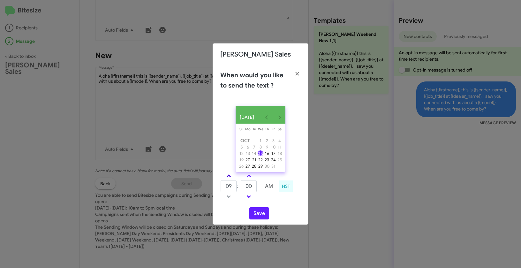
click at [228, 176] on span at bounding box center [228, 176] width 4 height 4
type input "12"
drag, startPoint x: 253, startPoint y: 189, endPoint x: 240, endPoint y: 184, distance: 13.3
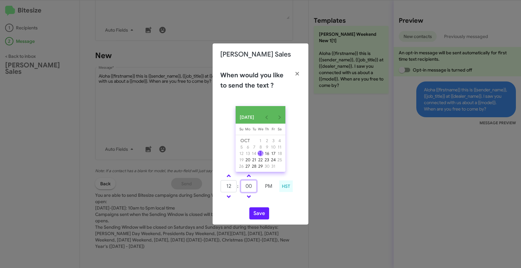
click at [240, 184] on tr "12 : 00 PM" at bounding box center [248, 186] width 56 height 13
type input "20"
click at [258, 216] on button "Save" at bounding box center [259, 213] width 20 height 12
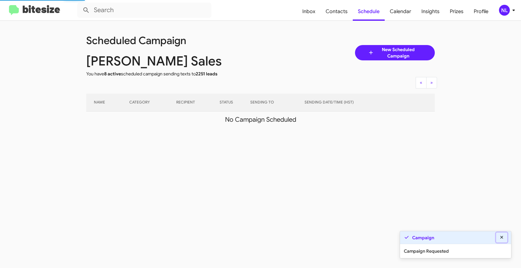
click at [503, 236] on icon at bounding box center [502, 237] width 6 height 4
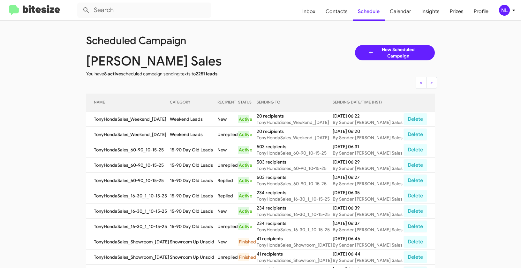
click at [502, 10] on div "NL" at bounding box center [504, 10] width 11 height 11
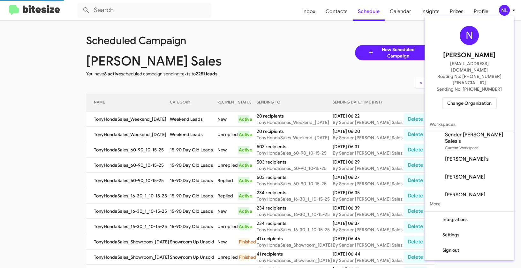
click at [469, 98] on span "Change Organization" at bounding box center [469, 103] width 44 height 11
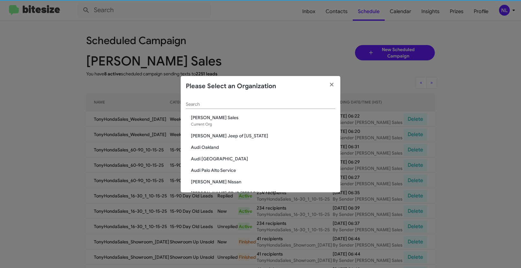
click at [252, 102] on input "Search" at bounding box center [260, 104] width 149 height 5
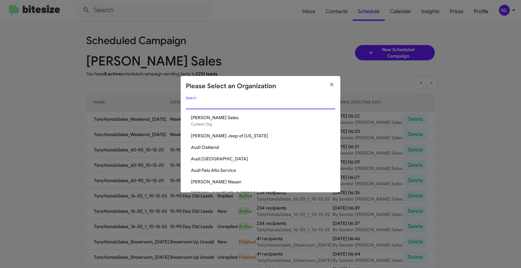
paste input "Volkswagen of Laurel"
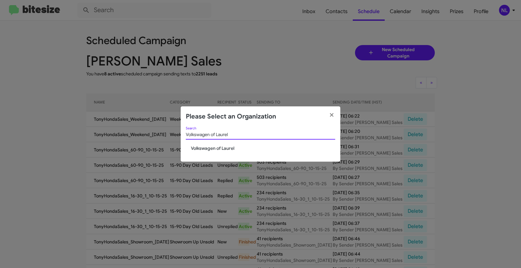
type input "Volkswagen of Laurel"
click at [210, 150] on span "Volkswagen of Laurel" at bounding box center [263, 148] width 144 height 6
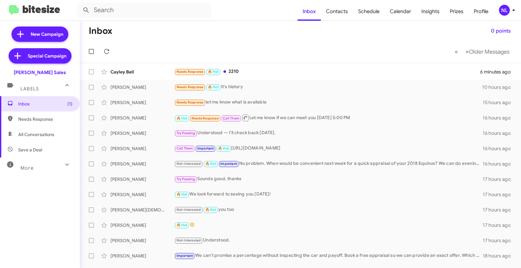
click at [508, 11] on div "NL" at bounding box center [504, 10] width 11 height 11
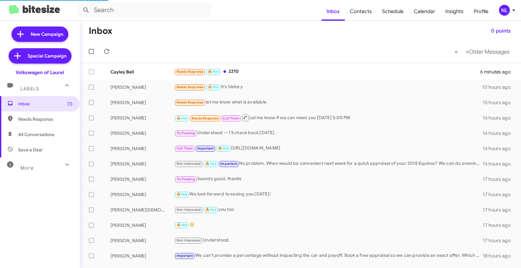
click at [505, 10] on div "NL" at bounding box center [504, 10] width 11 height 11
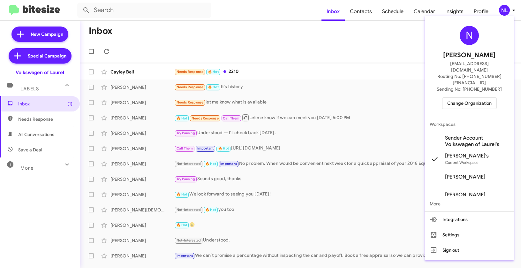
click at [461, 135] on span "Sender Account Volkswagen of Laurel's" at bounding box center [477, 141] width 64 height 13
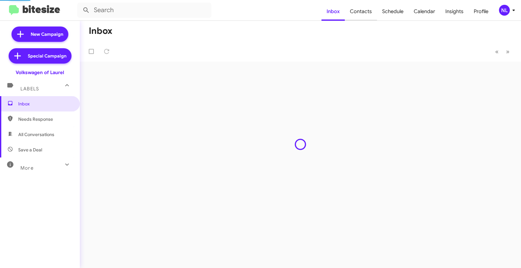
click at [365, 13] on span "Contacts" at bounding box center [361, 11] width 32 height 19
type input "in:groups"
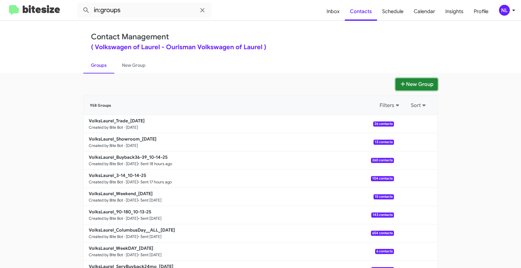
click at [411, 80] on button "New Group" at bounding box center [416, 84] width 42 height 12
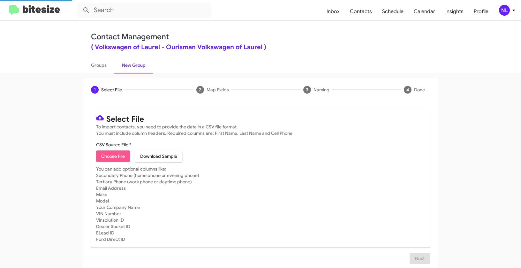
click at [116, 156] on span "Choose File" at bounding box center [113, 155] width 24 height 11
type input "Opt out open - Volkswagen of Laurel"
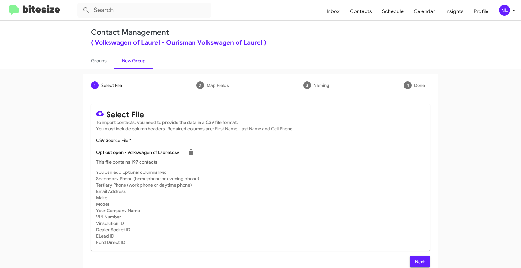
scroll to position [11, 0]
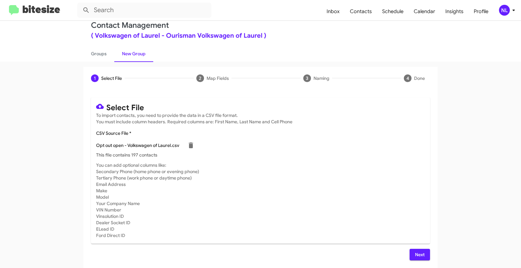
click at [416, 259] on span "Next" at bounding box center [419, 253] width 10 height 11
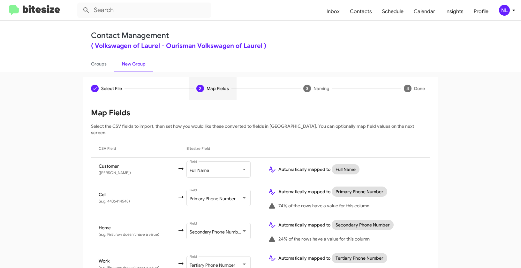
scroll to position [0, 0]
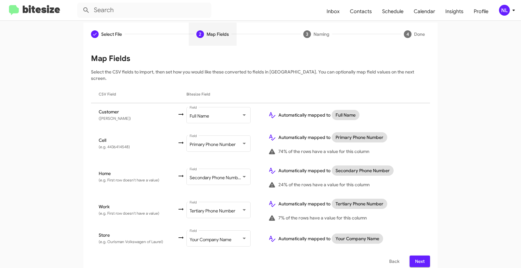
click at [418, 255] on span "Next" at bounding box center [419, 260] width 10 height 11
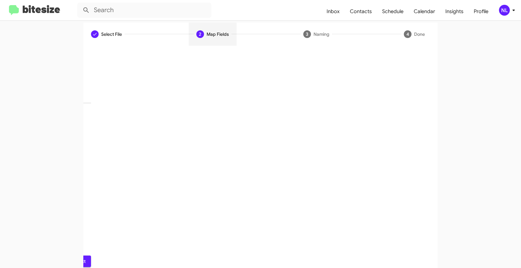
scroll to position [14, 0]
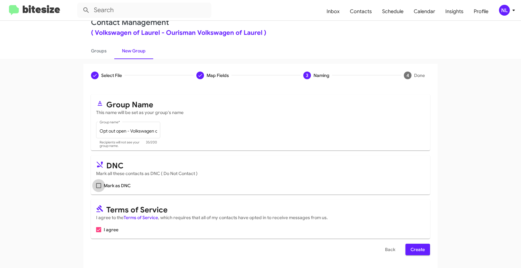
click at [104, 183] on span "Mark as DNC" at bounding box center [117, 186] width 27 height 8
click at [99, 188] on input "Mark as DNC" at bounding box center [98, 188] width 0 height 0
checkbox input "true"
click at [412, 248] on span "Create" at bounding box center [417, 248] width 14 height 11
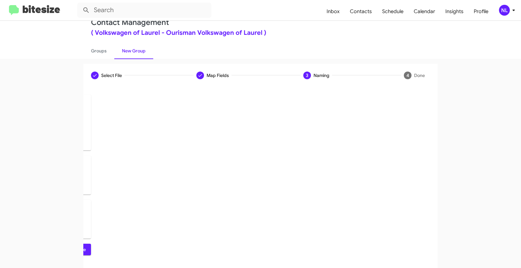
scroll to position [0, 0]
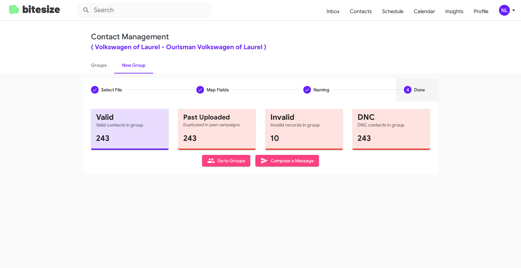
click at [224, 163] on span "Go to Groups" at bounding box center [226, 160] width 38 height 11
type input "in:groups"
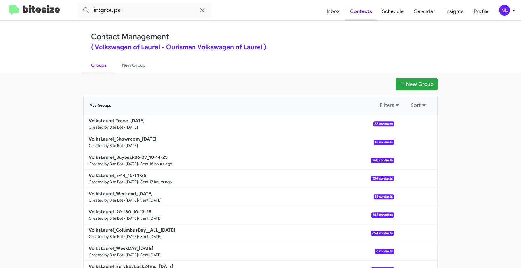
click at [363, 9] on span "Contacts" at bounding box center [361, 11] width 32 height 19
click at [421, 86] on button "New Group" at bounding box center [416, 84] width 42 height 12
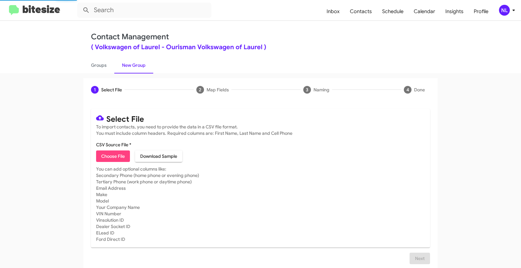
click at [104, 156] on span "Choose File" at bounding box center [113, 155] width 24 height 11
type input "Opt out open - Volkswagen of Laurel"
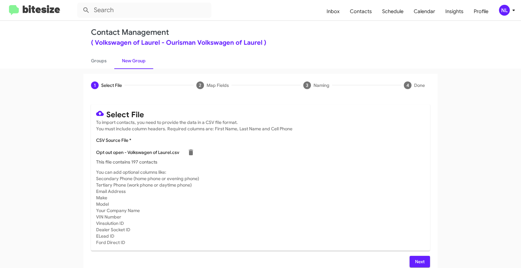
scroll to position [11, 0]
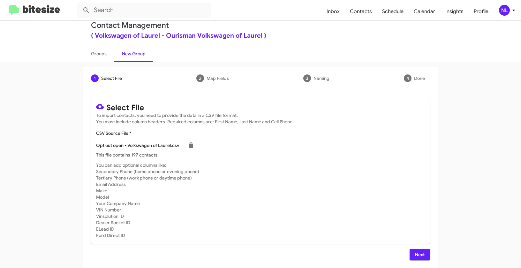
click at [420, 252] on span "Next" at bounding box center [419, 253] width 10 height 11
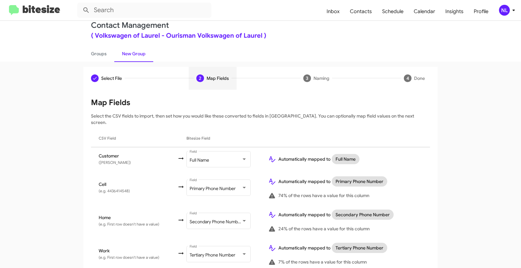
scroll to position [56, 0]
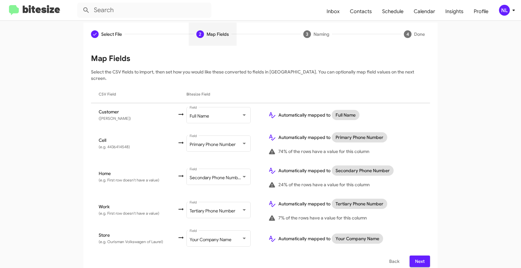
click at [417, 255] on span "Next" at bounding box center [419, 260] width 10 height 11
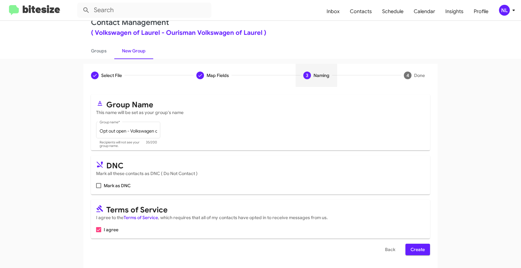
scroll to position [14, 0]
click at [146, 129] on input "Opt out open - Volkswagen of Laurel" at bounding box center [128, 131] width 57 height 5
click at [108, 186] on span "Mark as DNC" at bounding box center [117, 186] width 27 height 8
click at [99, 188] on input "Mark as DNC" at bounding box center [98, 188] width 0 height 0
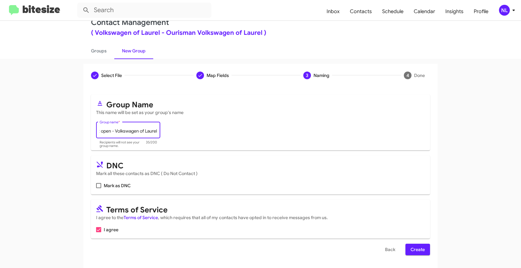
checkbox input "true"
click at [420, 247] on span "Create" at bounding box center [417, 248] width 14 height 11
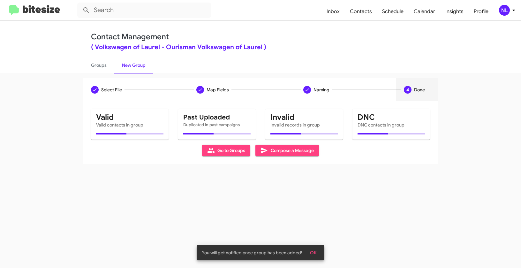
click at [314, 253] on span "OK" at bounding box center [313, 252] width 7 height 11
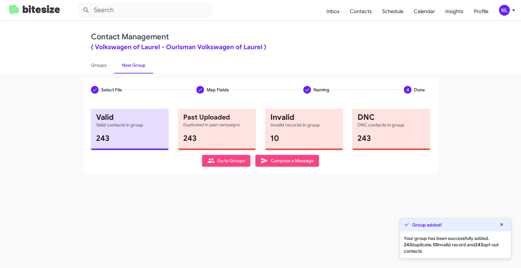
click at [507, 8] on div "NL" at bounding box center [504, 10] width 11 height 11
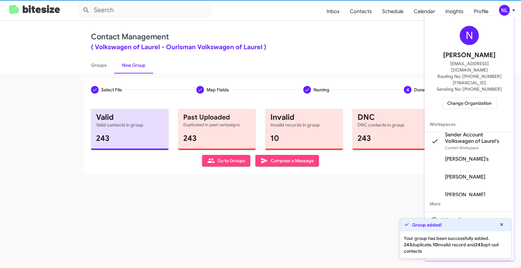
click at [295, 32] on div at bounding box center [260, 134] width 521 height 268
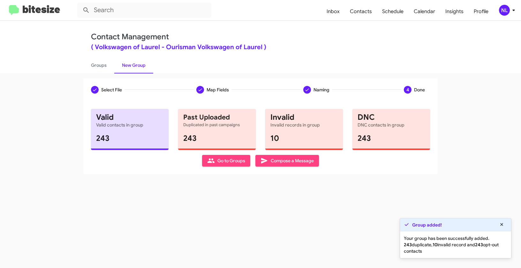
click at [221, 163] on span "Go to Groups" at bounding box center [226, 160] width 38 height 11
type input "in:groups"
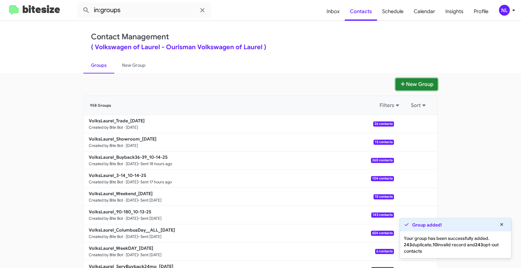
click at [408, 83] on button "New Group" at bounding box center [416, 84] width 42 height 12
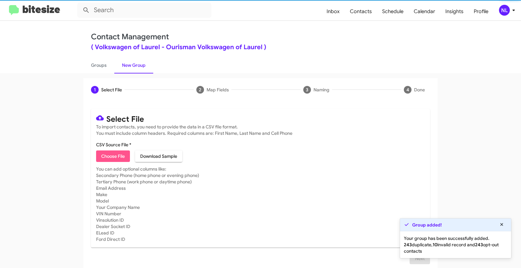
click at [111, 153] on span "Choose File" at bounding box center [113, 155] width 24 height 11
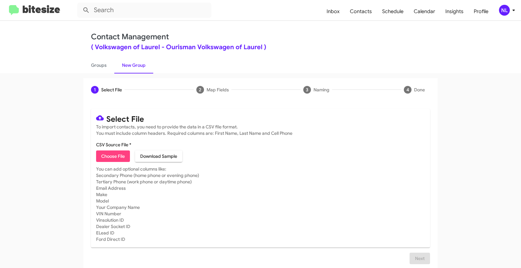
type input "Opt out dead - Volkswagen of Laurel"
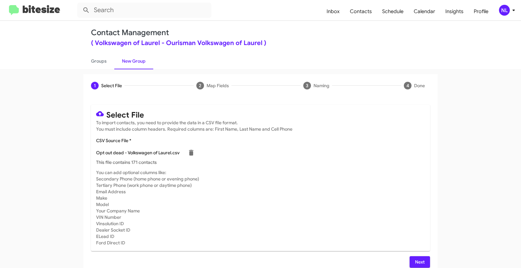
scroll to position [11, 0]
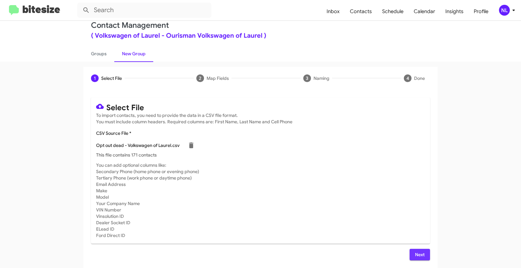
click at [418, 251] on span "Next" at bounding box center [419, 253] width 10 height 11
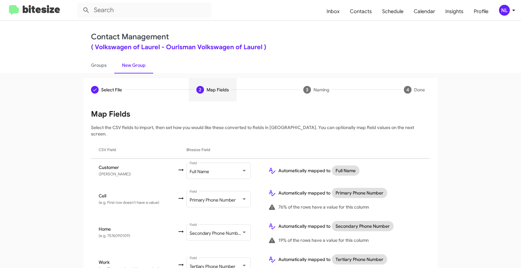
scroll to position [56, 0]
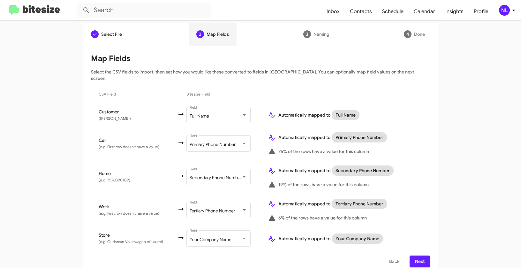
click at [417, 255] on span "Next" at bounding box center [419, 260] width 10 height 11
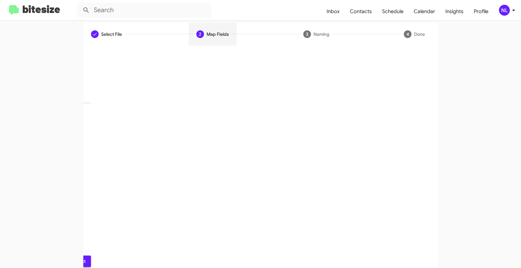
scroll to position [14, 0]
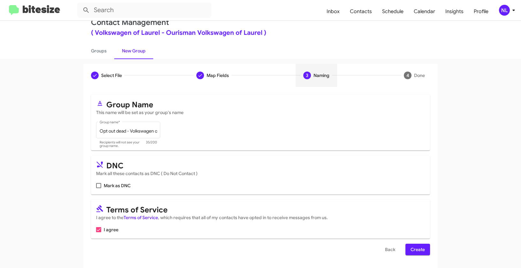
click at [116, 184] on span "Mark as DNC" at bounding box center [117, 186] width 27 height 8
click at [99, 188] on input "Mark as DNC" at bounding box center [98, 188] width 0 height 0
checkbox input "true"
click at [421, 251] on span "Create" at bounding box center [417, 248] width 14 height 11
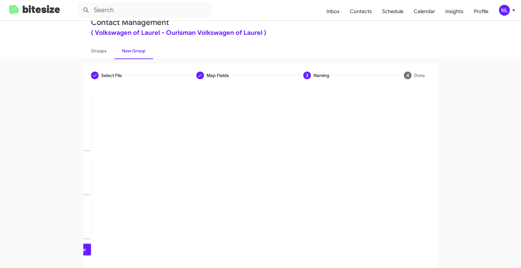
scroll to position [0, 0]
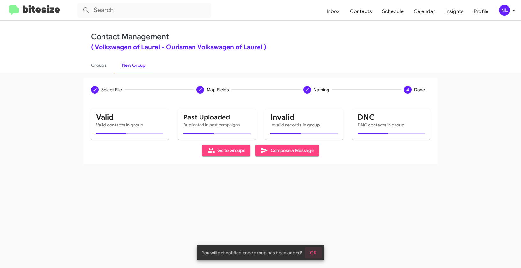
click at [315, 251] on span "OK" at bounding box center [313, 252] width 7 height 11
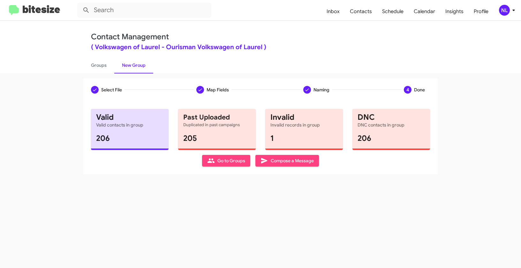
click at [228, 158] on span "Go to Groups" at bounding box center [226, 160] width 38 height 11
type input "in:groups"
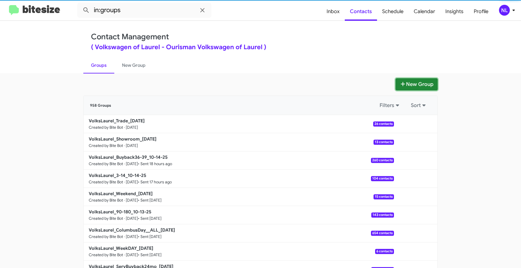
click at [415, 82] on button "New Group" at bounding box center [416, 84] width 42 height 12
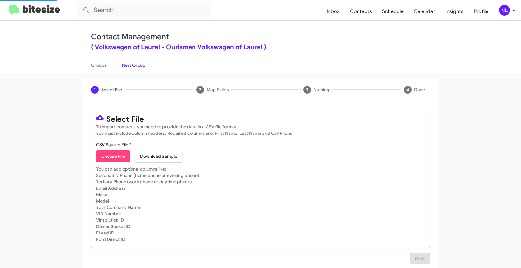
click at [101, 155] on span "Choose File" at bounding box center [113, 155] width 24 height 11
type input "Opt out delivered - Volkswagen of Laurel"
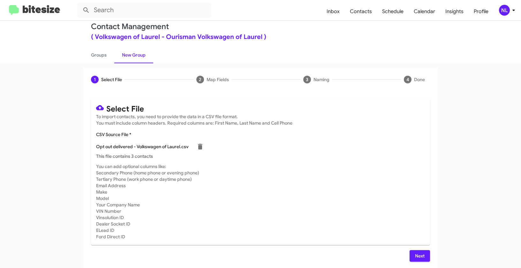
scroll to position [11, 0]
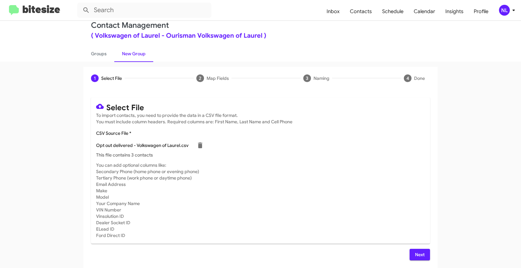
click at [416, 252] on span "Next" at bounding box center [419, 253] width 10 height 11
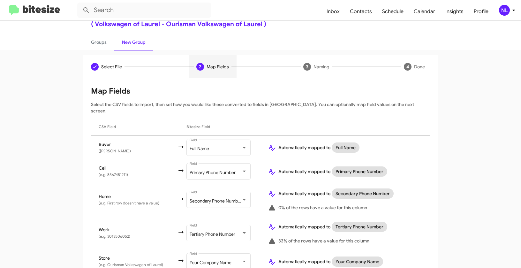
scroll to position [0, 0]
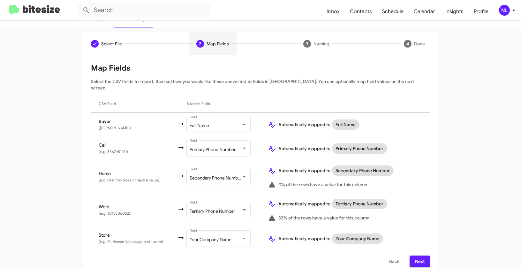
click at [412, 255] on button "Next" at bounding box center [419, 260] width 20 height 11
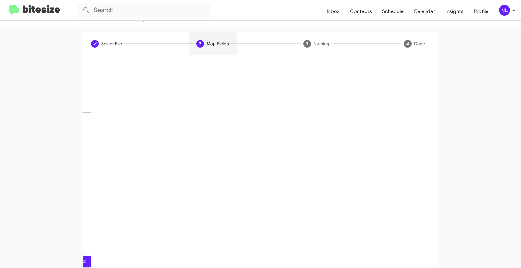
scroll to position [14, 0]
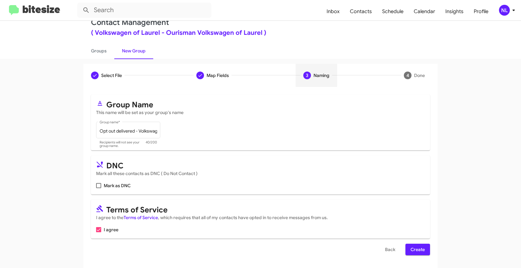
click at [104, 186] on span "Mark as DNC" at bounding box center [117, 186] width 27 height 8
click at [99, 188] on input "Mark as DNC" at bounding box center [98, 188] width 0 height 0
checkbox input "true"
click at [411, 250] on span "Create" at bounding box center [417, 248] width 14 height 11
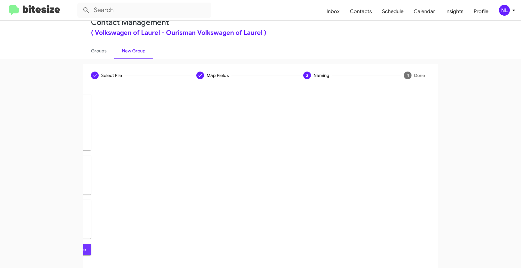
scroll to position [0, 0]
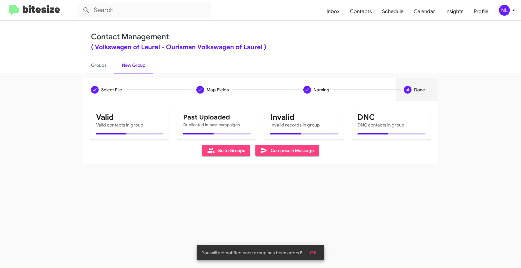
click at [317, 251] on button "OK" at bounding box center [313, 252] width 17 height 11
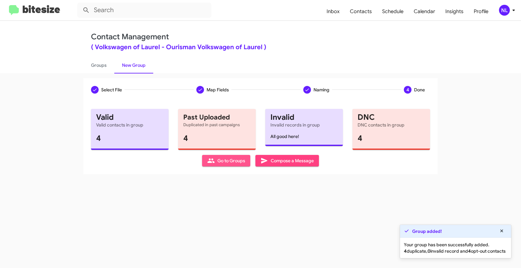
click at [234, 163] on span "Go to Groups" at bounding box center [226, 160] width 38 height 11
type input "in:groups"
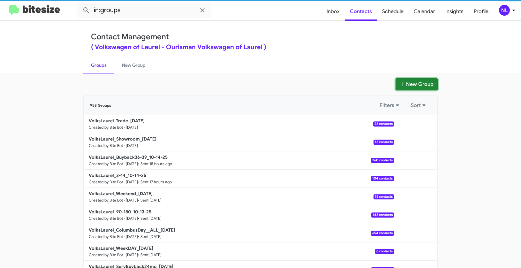
click at [416, 84] on button "New Group" at bounding box center [416, 84] width 42 height 12
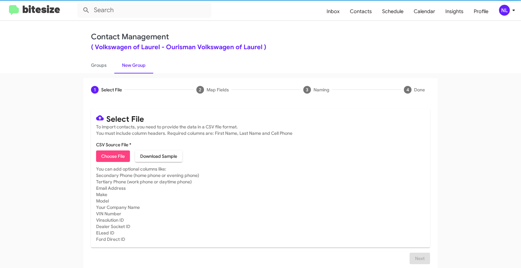
click at [105, 155] on span "Choose File" at bounding box center [113, 155] width 24 height 11
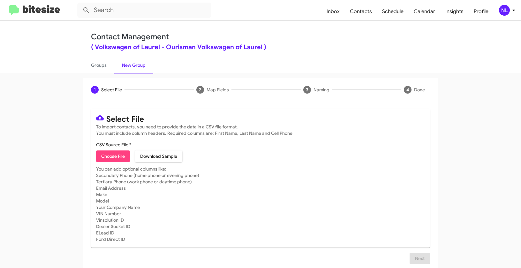
type input "VolksLaurel_16-30_10-15-25"
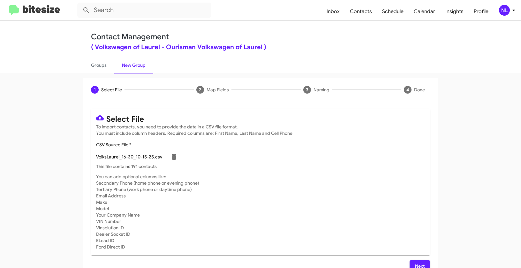
scroll to position [1, 0]
drag, startPoint x: 411, startPoint y: 262, endPoint x: 415, endPoint y: 258, distance: 5.0
click at [411, 262] on button "Next" at bounding box center [419, 264] width 20 height 11
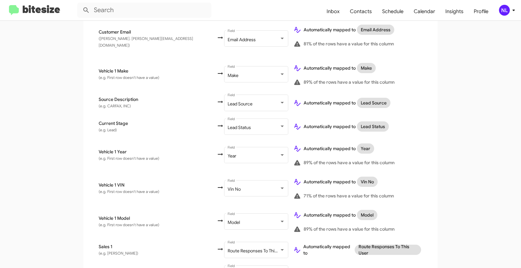
scroll to position [322, 0]
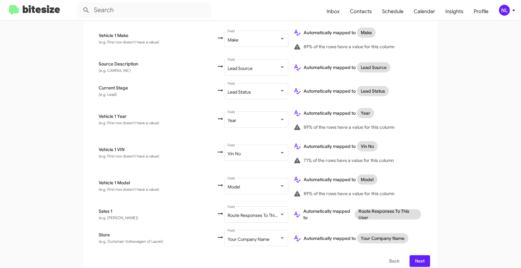
click at [423, 255] on button "Next" at bounding box center [419, 260] width 20 height 11
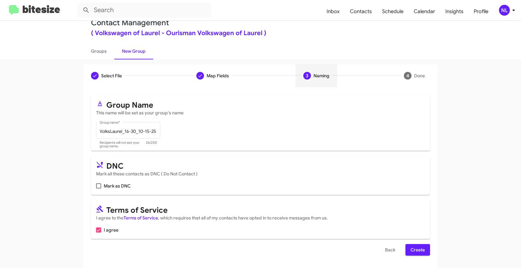
scroll to position [14, 0]
click at [414, 252] on span "Create" at bounding box center [417, 248] width 14 height 11
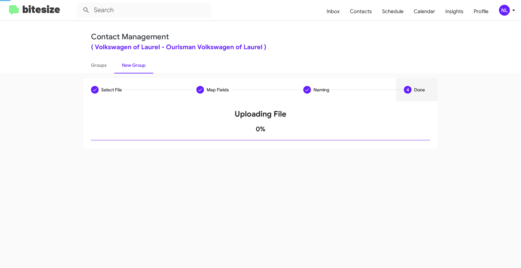
scroll to position [0, 0]
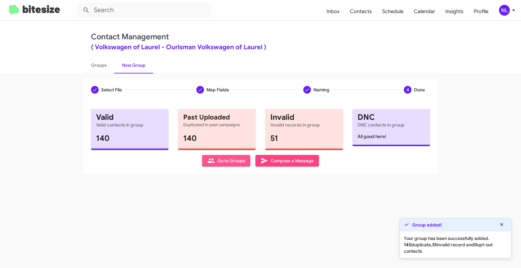
click at [226, 159] on span "Go to Groups" at bounding box center [226, 160] width 38 height 11
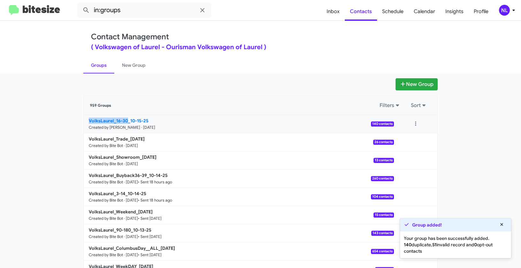
drag, startPoint x: 69, startPoint y: 120, endPoint x: 125, endPoint y: 120, distance: 56.5
click at [125, 120] on app-groups "New Group 959 Groups Filters Sort VolksLaurel_16-30_10-15-25 Created by Nen Lim…" at bounding box center [260, 195] width 521 height 235
copy b "VolksLaurel_16-30"
click at [137, 14] on input "in:groups" at bounding box center [144, 10] width 134 height 15
paste input "VolksLaurel_16-30"
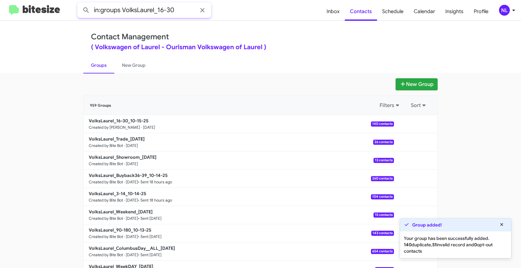
type input "in:groups VolksLaurel_16-30"
click at [80, 4] on button at bounding box center [86, 10] width 13 height 13
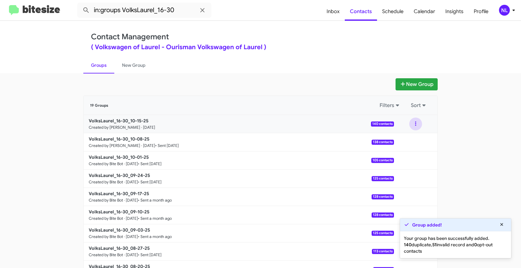
click at [413, 123] on button at bounding box center [415, 123] width 13 height 13
click at [411, 142] on button "View contacts" at bounding box center [396, 140] width 51 height 15
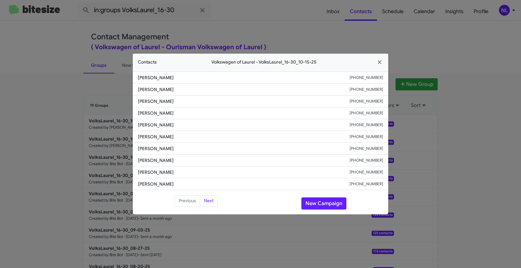
drag, startPoint x: 139, startPoint y: 160, endPoint x: 185, endPoint y: 161, distance: 46.3
click at [185, 161] on li "Anthony Beaudean +13023537576" at bounding box center [260, 160] width 255 height 12
copy span "Anthony Beaudean"
click at [319, 202] on button "New Campaign" at bounding box center [323, 203] width 45 height 12
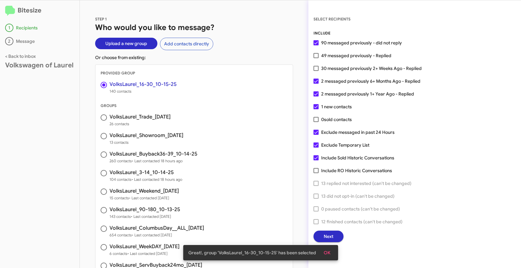
click at [327, 257] on span "OK" at bounding box center [326, 252] width 7 height 11
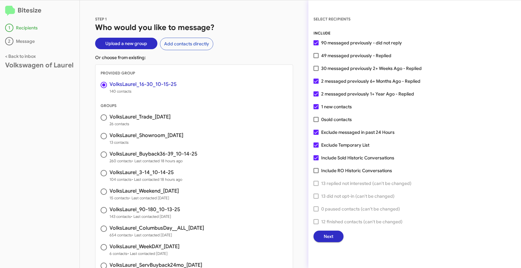
click at [317, 70] on span at bounding box center [315, 68] width 5 height 5
click at [316, 71] on input "30 messaged previously 2+ Weeks Ago - Replied" at bounding box center [315, 71] width 0 height 0
checkbox input "true"
click at [333, 231] on button "Next" at bounding box center [328, 235] width 30 height 11
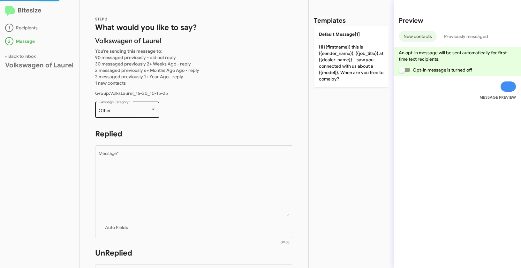
click at [122, 110] on div "Other" at bounding box center [125, 110] width 52 height 5
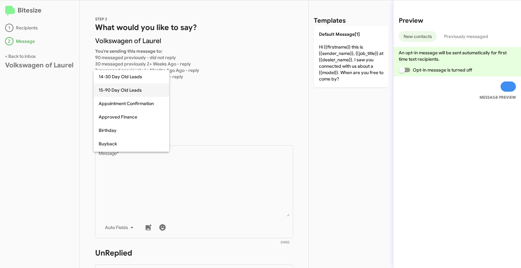
click at [115, 92] on span "15-90 Day Old Leads" at bounding box center [131, 89] width 65 height 13
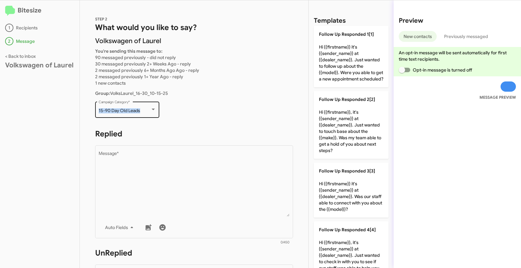
drag, startPoint x: 97, startPoint y: 109, endPoint x: 144, endPoint y: 111, distance: 46.9
click at [144, 111] on div "15-90 Day Old Leads Campaign Category *" at bounding box center [127, 109] width 64 height 18
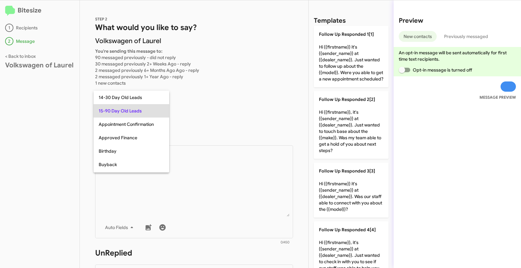
copy span "15-90 Day Old Leads"
click at [213, 211] on div at bounding box center [260, 134] width 521 height 268
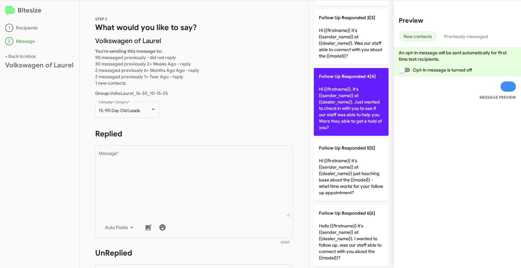
scroll to position [155, 0]
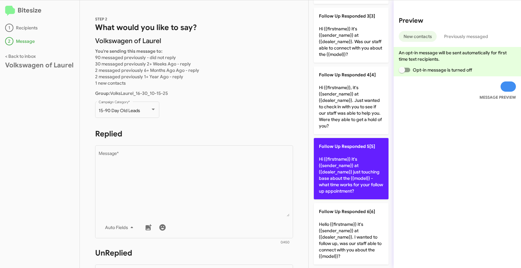
click at [348, 175] on p "Follow Up Responded 5[5] Hi {{firstname}} it's {{sender_name}} at {{dealer_name…" at bounding box center [351, 168] width 75 height 61
type textarea "Hi {{firstname}} it's {{sender_name}} at {{dealer_name}} just touching base abo…"
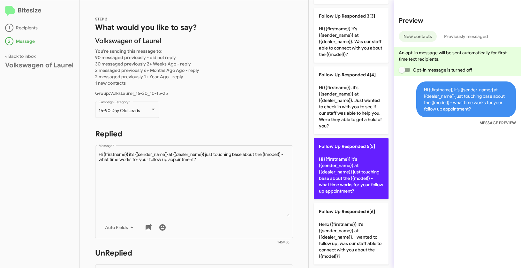
click at [348, 175] on p "Follow Up Responded 5[5] Hi {{firstname}} it's {{sender_name}} at {{dealer_name…" at bounding box center [351, 168] width 75 height 61
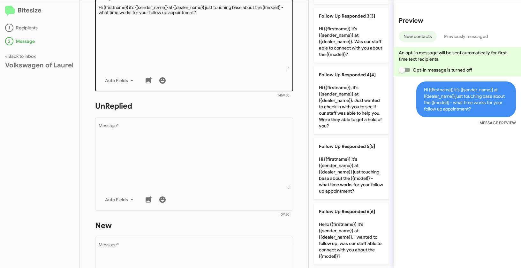
scroll to position [174, 0]
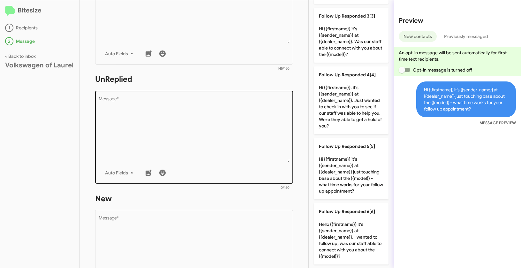
click at [216, 116] on textarea "Message *" at bounding box center [194, 129] width 191 height 65
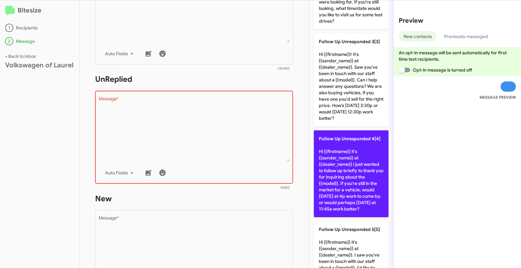
click at [354, 171] on p "Follow Up Unresponded 4[4] Hi {{firstname}} it's {{sender_name}} at {{dealer_na…" at bounding box center [351, 173] width 75 height 87
type textarea "Hi {{firstname}} it's {{sender_name}} at {{dealer_name}} I just wanted to follo…"
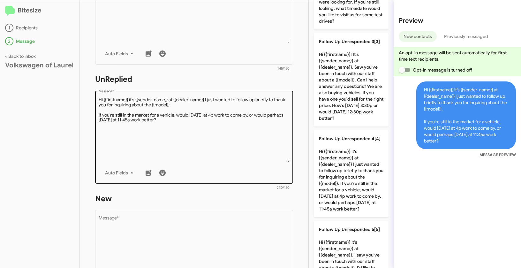
scroll to position [276, 0]
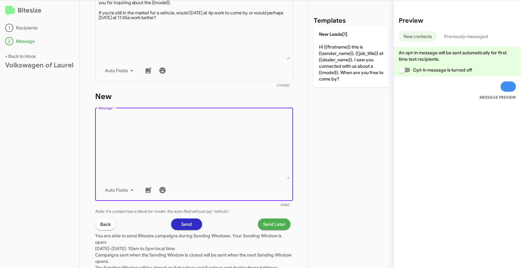
click at [187, 162] on textarea "Message *" at bounding box center [194, 146] width 191 height 65
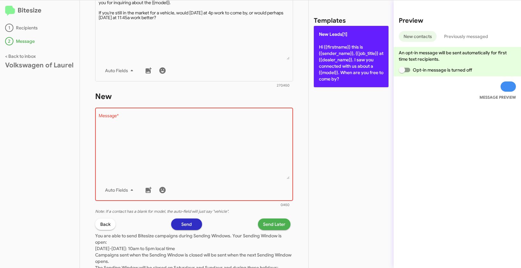
click at [342, 44] on p "New Leads[1] Hi {{firstname}} this is {{sender_name}}, {{job_title}} at {{deale…" at bounding box center [351, 56] width 75 height 61
type textarea "Hi {{firstname}} this is {{sender_name}}, {{job_title}} at {{dealer_name}}. I s…"
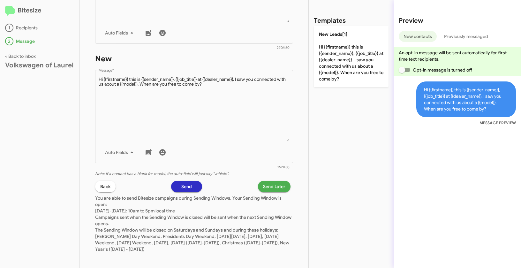
scroll to position [316, 0]
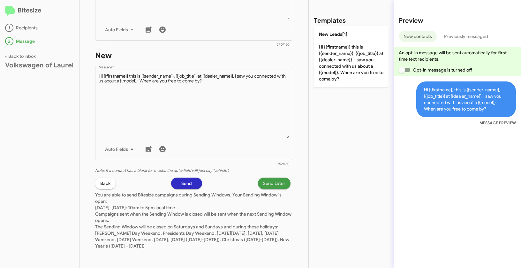
click at [270, 183] on span "Send Later" at bounding box center [274, 182] width 22 height 11
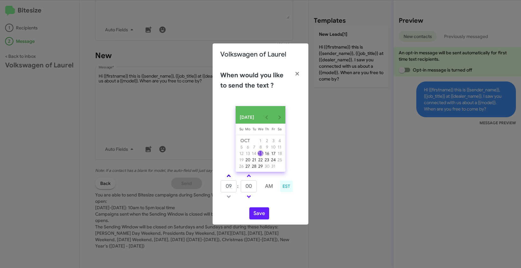
click at [229, 175] on link at bounding box center [228, 175] width 11 height 7
type input "10"
drag, startPoint x: 252, startPoint y: 190, endPoint x: 243, endPoint y: 188, distance: 8.9
click at [243, 188] on input "00" at bounding box center [249, 186] width 16 height 12
type input "03"
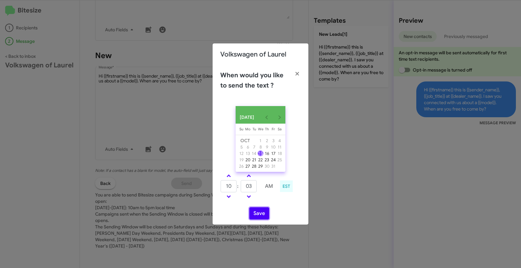
click at [260, 217] on button "Save" at bounding box center [259, 213] width 20 height 12
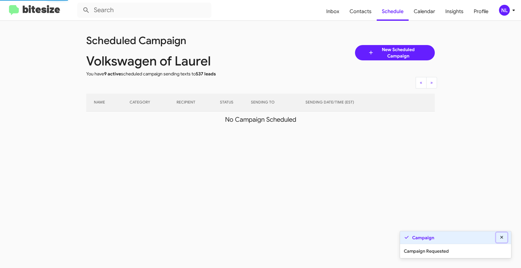
click at [501, 237] on icon at bounding box center [501, 236] width 3 height 3
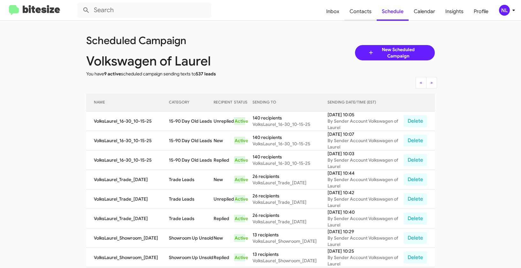
click at [359, 11] on span "Contacts" at bounding box center [360, 11] width 32 height 19
type input "in:groups"
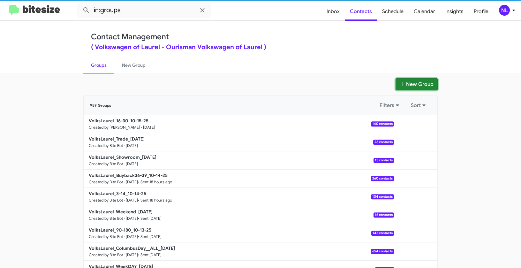
click at [422, 86] on button "New Group" at bounding box center [416, 84] width 42 height 12
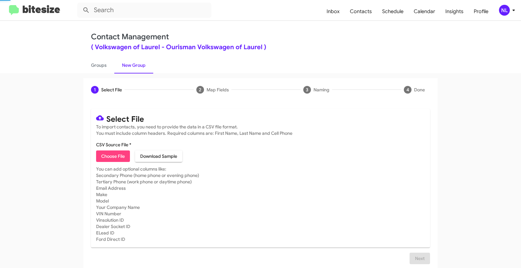
click at [120, 156] on span "Choose File" at bounding box center [113, 155] width 24 height 11
type input "VolksLaurel_SalesMissAppt_10-15-25"
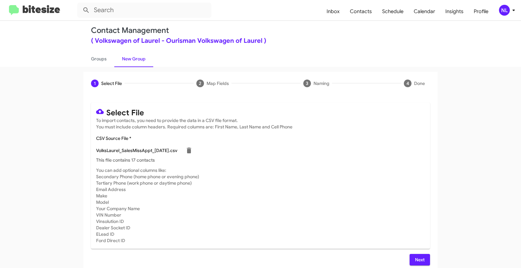
scroll to position [11, 0]
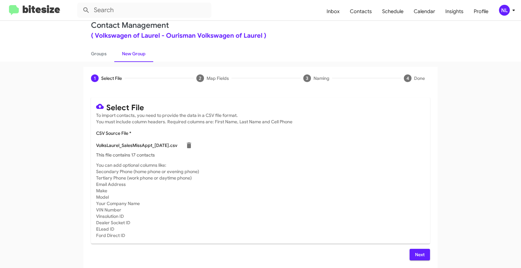
click at [419, 254] on span "Next" at bounding box center [419, 253] width 10 height 11
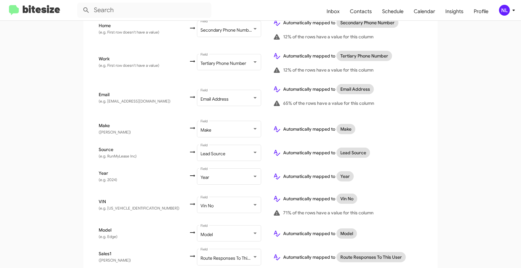
scroll to position [270, 0]
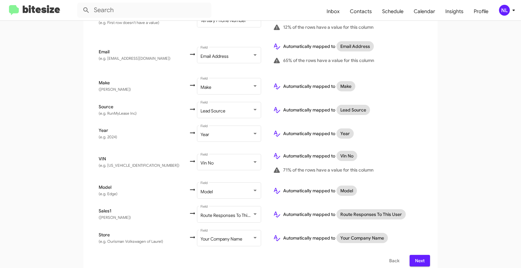
click at [421, 255] on span "Next" at bounding box center [419, 260] width 10 height 11
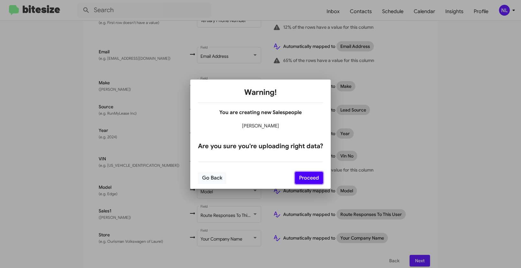
click at [307, 175] on button "Proceed" at bounding box center [309, 178] width 28 height 12
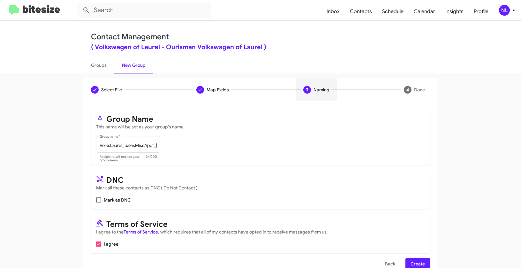
scroll to position [14, 0]
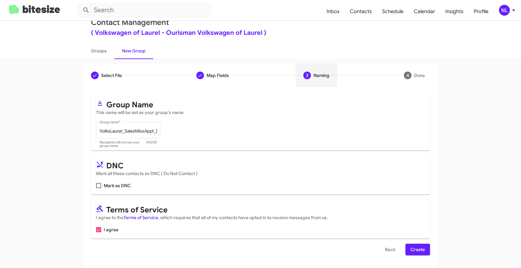
click at [421, 248] on span "Create" at bounding box center [417, 248] width 14 height 11
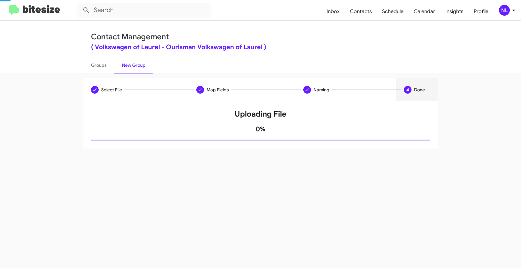
scroll to position [0, 0]
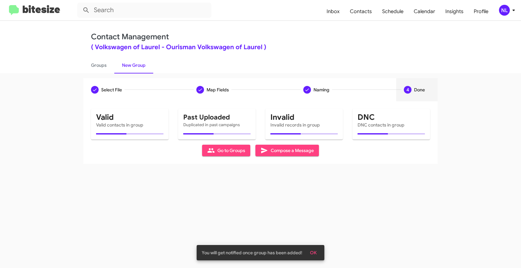
click at [311, 254] on span "OK" at bounding box center [313, 252] width 7 height 11
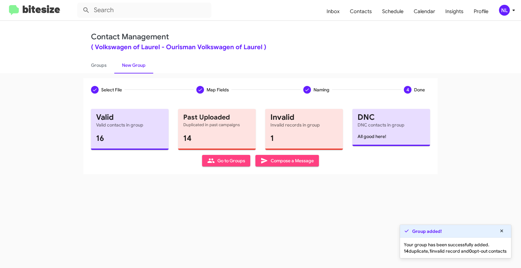
click at [227, 163] on span "Go to Groups" at bounding box center [226, 160] width 38 height 11
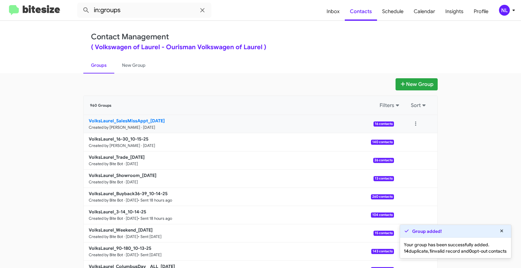
drag, startPoint x: 64, startPoint y: 119, endPoint x: 145, endPoint y: 118, distance: 81.3
click at [145, 118] on app-groups "New Group 960 Groups Filters Sort VolksLaurel_SalesMissAppt_10-15-25 Created by…" at bounding box center [260, 195] width 521 height 235
copy div "Filters Sort VolksLaurel_SalesMissAppt"
click at [135, 11] on input "in:groups" at bounding box center [144, 10] width 134 height 15
paste input "VolksLaurel_SalesMissAppt"
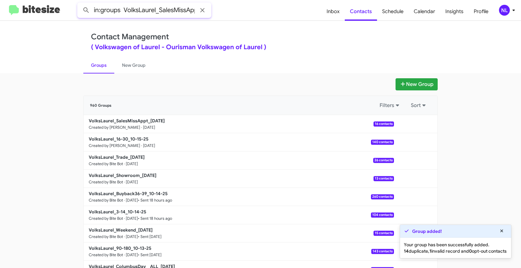
scroll to position [0, 6]
type input "in:groups VolksLaurel_SalesMissAppt"
click at [80, 4] on button at bounding box center [86, 10] width 13 height 13
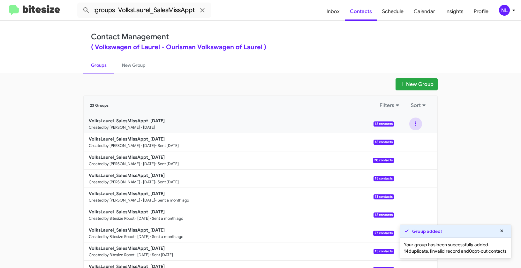
click at [416, 125] on button at bounding box center [415, 123] width 13 height 13
click at [415, 137] on button "View contacts" at bounding box center [396, 140] width 51 height 15
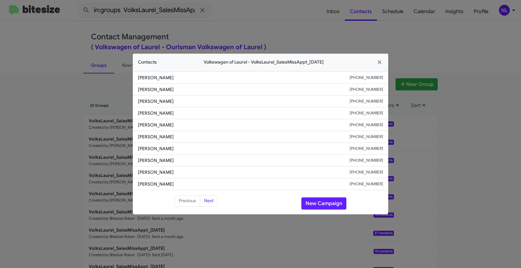
drag, startPoint x: 137, startPoint y: 124, endPoint x: 176, endPoint y: 127, distance: 39.6
click at [176, 127] on li "Twavion Graham +17042149264" at bounding box center [260, 125] width 255 height 12
copy span "Twavion Graham"
click at [315, 200] on button "New Campaign" at bounding box center [323, 203] width 45 height 12
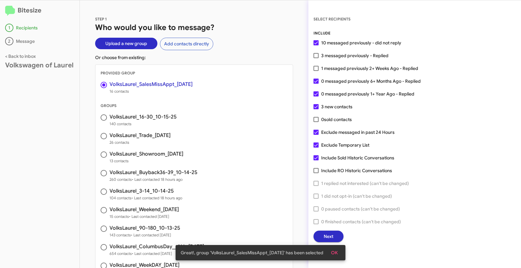
click at [337, 247] on span "OK" at bounding box center [334, 252] width 7 height 11
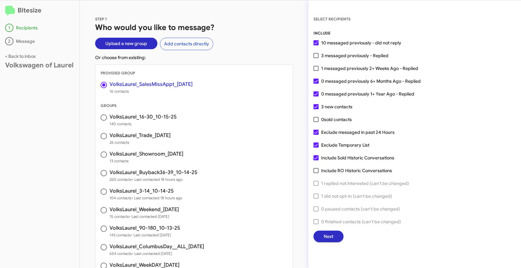
click at [318, 53] on span at bounding box center [315, 55] width 5 height 5
click at [316, 58] on input "3 messaged previously - Replied" at bounding box center [315, 58] width 0 height 0
checkbox input "true"
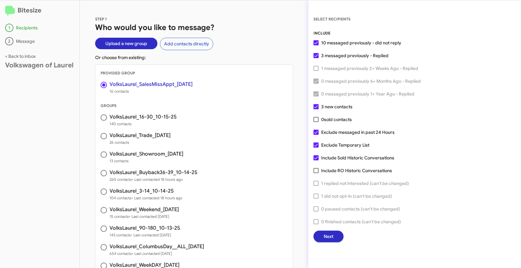
click at [318, 132] on span at bounding box center [315, 132] width 5 height 5
click at [316, 135] on input "Exclude messaged in past 24 Hours" at bounding box center [315, 135] width 0 height 0
checkbox input "false"
click at [317, 144] on span at bounding box center [315, 144] width 5 height 5
click at [316, 147] on input "Exclude Temporary List" at bounding box center [315, 147] width 0 height 0
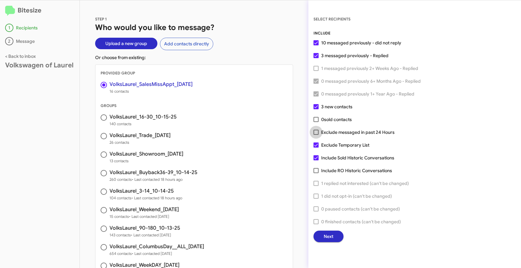
checkbox input "false"
click at [333, 238] on span "Next" at bounding box center [328, 235] width 10 height 11
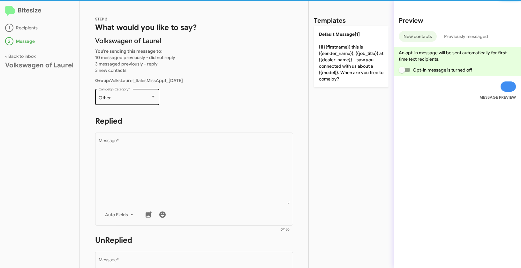
click at [136, 97] on div "Other" at bounding box center [125, 97] width 52 height 5
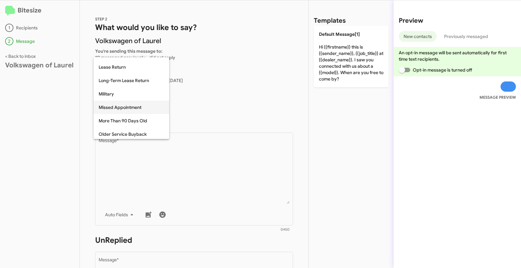
scroll to position [88, 0]
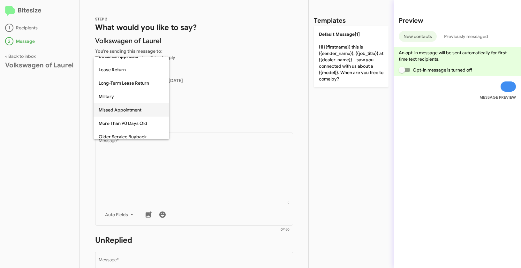
click at [115, 111] on span "Missed Appointment" at bounding box center [131, 109] width 65 height 13
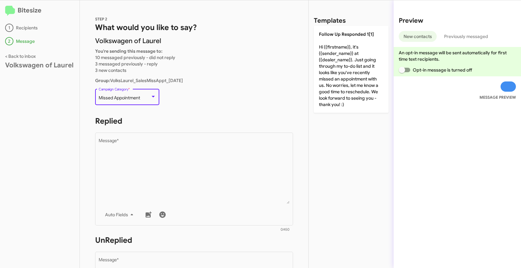
drag, startPoint x: 99, startPoint y: 98, endPoint x: 148, endPoint y: 98, distance: 49.1
click at [148, 98] on div "Missed Appointment" at bounding box center [125, 97] width 52 height 5
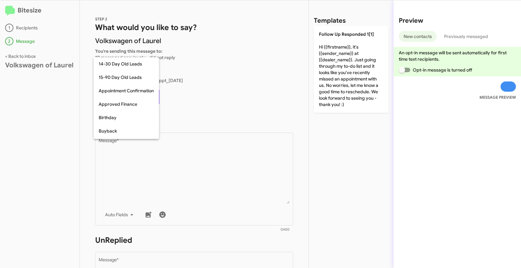
scroll to position [100, 0]
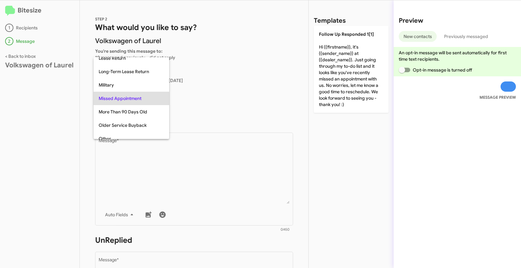
copy span "Missed Appointment"
click at [205, 136] on div at bounding box center [260, 134] width 521 height 268
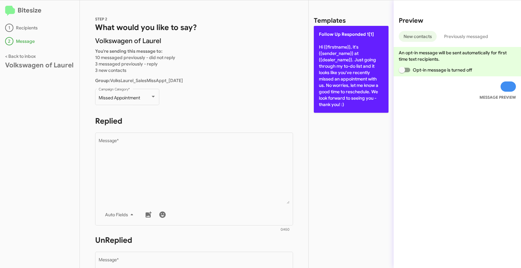
click at [329, 61] on p "Follow Up Responded 1[1] Hi {{firstname}}, it's {{sender_name}} at {{dealer_nam…" at bounding box center [351, 69] width 75 height 87
type textarea "Hi {{firstname}}, it's {{sender_name}} at {{dealer_name}}. Just going through m…"
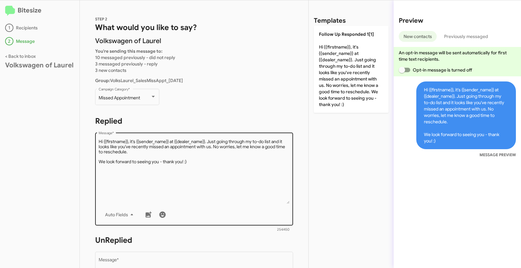
scroll to position [183, 0]
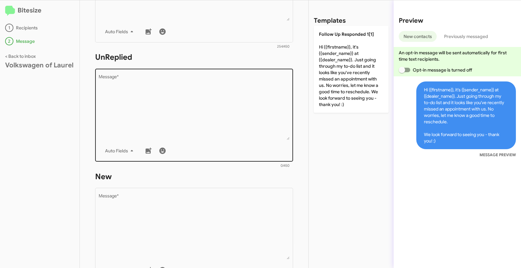
click at [219, 114] on textarea "Message *" at bounding box center [194, 107] width 191 height 65
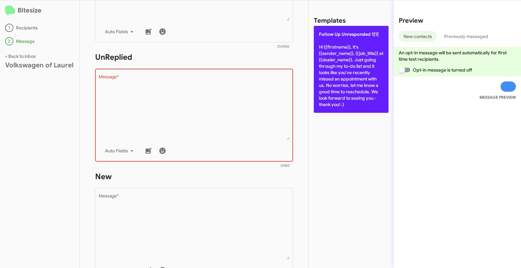
click at [333, 79] on p "Follow Up Unresponded 1[1] Hi {{firstname}}, it's {{sender_name}}, {{job_title}…" at bounding box center [351, 69] width 75 height 87
type textarea "Hi {{firstname}}, it's {{sender_name}}, {{job_title}} at {{dealer_name}}. Just …"
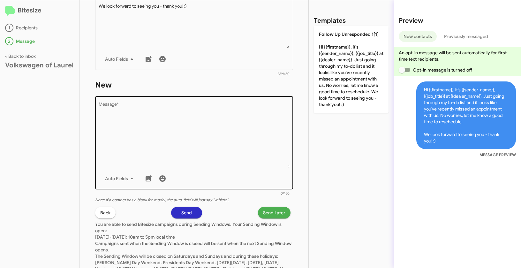
scroll to position [293, 0]
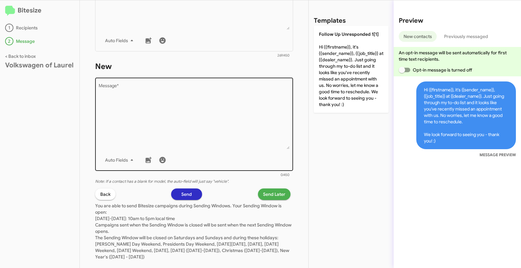
click at [209, 124] on textarea "Message *" at bounding box center [194, 116] width 191 height 65
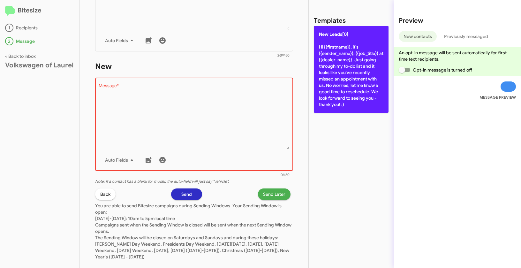
click at [320, 54] on p "New Leads[0] Hi {{firstname}}, it's {{sender_name}}, {{job_title}} at {{dealer_…" at bounding box center [351, 69] width 75 height 87
type textarea "Hi {{firstname}}, it's {{sender_name}}, {{job_title}} at {{dealer_name}}. Just …"
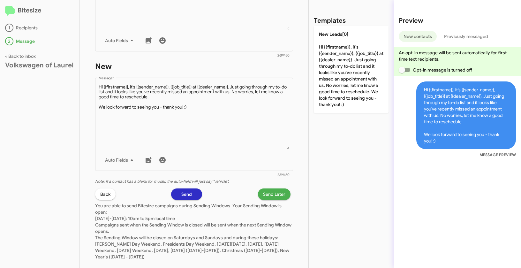
click at [271, 193] on span "Send Later" at bounding box center [274, 193] width 22 height 11
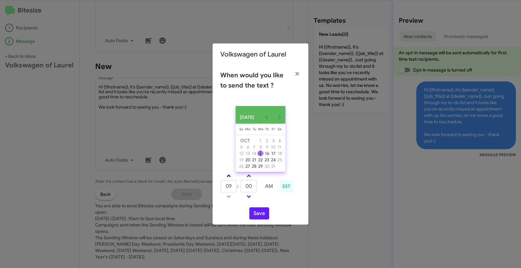
click at [228, 177] on span at bounding box center [228, 176] width 4 height 4
type input "10"
click at [257, 216] on button "Save" at bounding box center [259, 213] width 20 height 12
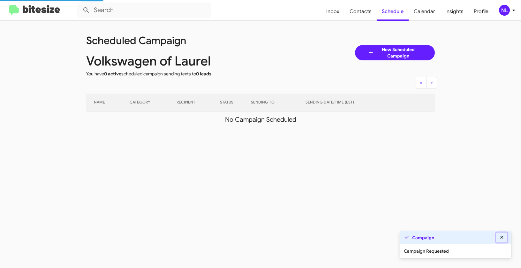
click at [503, 235] on icon at bounding box center [502, 237] width 6 height 4
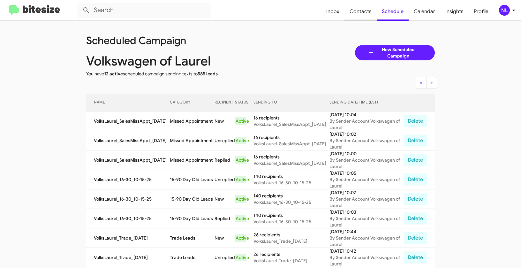
click at [360, 11] on span "Contacts" at bounding box center [360, 11] width 32 height 19
type input "in:groups"
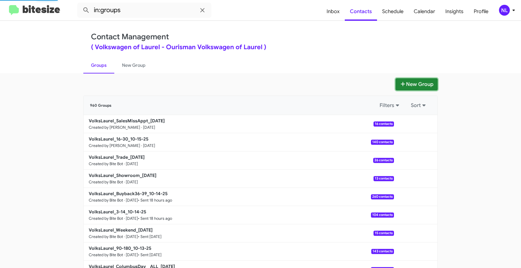
click at [416, 83] on button "New Group" at bounding box center [416, 84] width 42 height 12
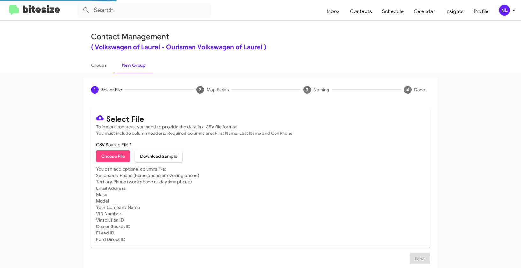
click at [108, 155] on span "Choose File" at bounding box center [113, 155] width 24 height 11
type input "VolksLaurel_ServBuyback36mo_10-15-25"
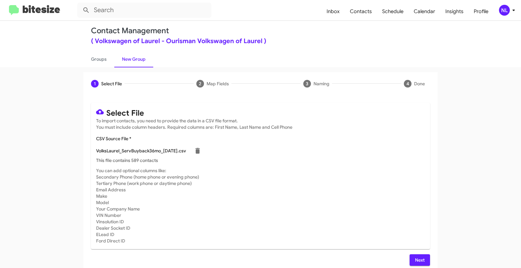
scroll to position [11, 0]
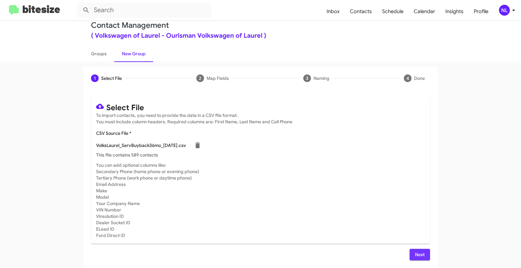
click at [417, 253] on span "Next" at bounding box center [419, 253] width 10 height 11
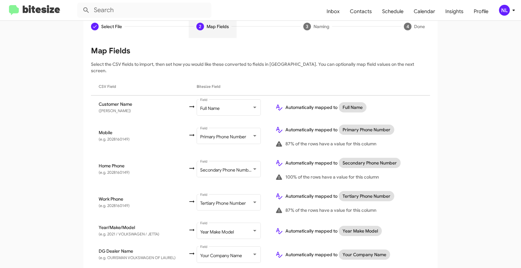
scroll to position [79, 0]
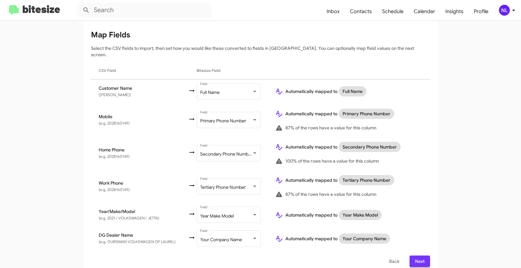
click at [416, 255] on span "Next" at bounding box center [419, 260] width 10 height 11
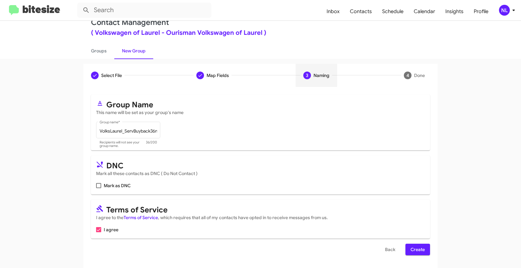
click at [416, 254] on span "Create" at bounding box center [417, 248] width 14 height 11
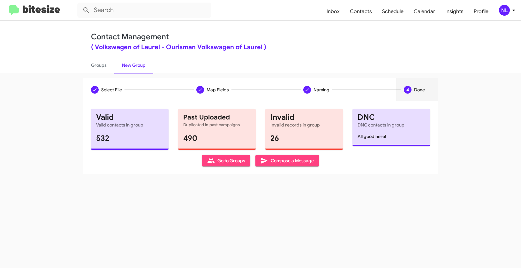
click at [224, 163] on span "Go to Groups" at bounding box center [226, 160] width 38 height 11
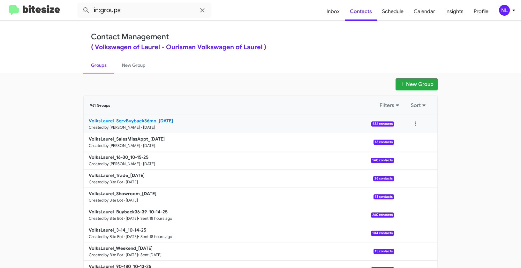
drag, startPoint x: 65, startPoint y: 116, endPoint x: 155, endPoint y: 118, distance: 89.7
click at [155, 118] on app-groups "New Group 961 Groups Filters Sort VolksLaurel_ServBuyback36mo_10-15-25 Created …" at bounding box center [260, 195] width 521 height 235
copy div "Filters Sort VolksLaurel_ServBuyback36mo_"
click at [140, 18] on mat-toolbar "in:groups Inbox Contacts Schedule Calendar Insights Profile NL" at bounding box center [260, 10] width 521 height 20
click at [141, 12] on input "in:groups" at bounding box center [144, 10] width 134 height 15
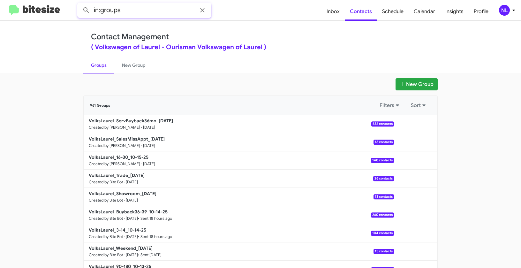
paste input "VolksLaurel_ServBuyback36mo_"
type input "in:groups VolksLaurel_ServBuyback36mo_"
click at [80, 4] on button at bounding box center [86, 10] width 13 height 13
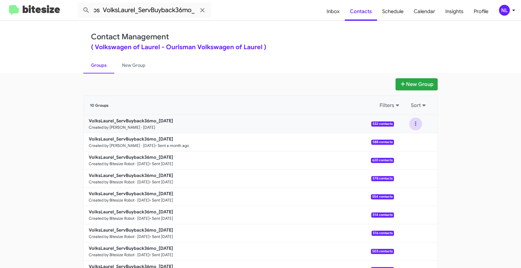
click at [412, 124] on button at bounding box center [415, 123] width 13 height 13
click at [411, 138] on button "View contacts" at bounding box center [396, 140] width 51 height 15
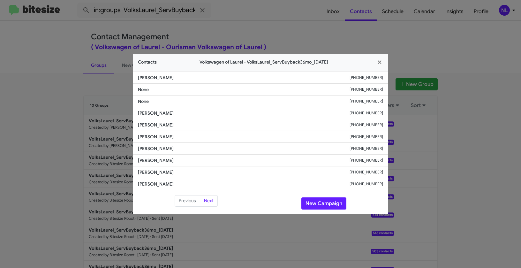
click at [177, 144] on li "Ryan Mink +14104411150" at bounding box center [260, 149] width 255 height 12
drag, startPoint x: 174, startPoint y: 137, endPoint x: 187, endPoint y: 137, distance: 13.1
click at [187, 137] on li "Tamya Anderson +13017877726" at bounding box center [260, 137] width 255 height 12
copy span "Tamya Anderson"
click at [325, 204] on button "New Campaign" at bounding box center [323, 203] width 45 height 12
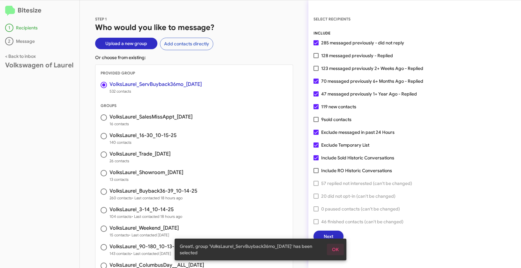
click at [333, 252] on span "OK" at bounding box center [335, 248] width 7 height 11
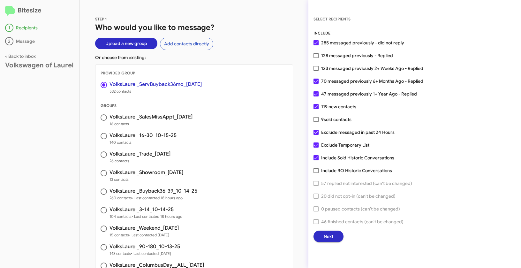
click at [333, 237] on span "Next" at bounding box center [328, 235] width 10 height 11
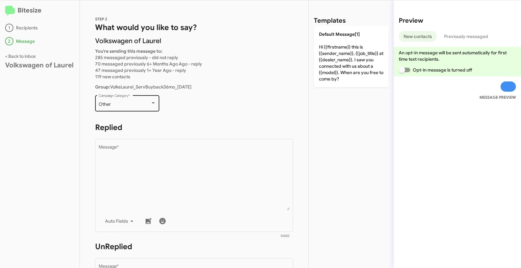
click at [119, 109] on div "Other Campaign Category *" at bounding box center [127, 103] width 57 height 18
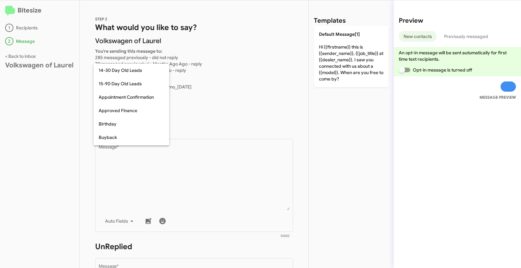
scroll to position [140, 0]
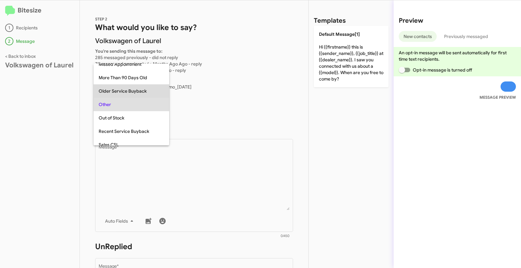
click at [120, 90] on span "Older Service Buyback" at bounding box center [131, 90] width 65 height 13
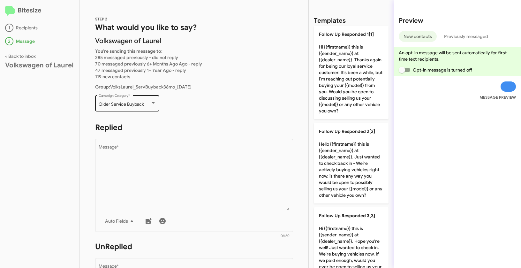
drag, startPoint x: 97, startPoint y: 105, endPoint x: 145, endPoint y: 103, distance: 48.2
click at [145, 103] on div "Older Service Buyback Campaign Category *" at bounding box center [127, 103] width 64 height 18
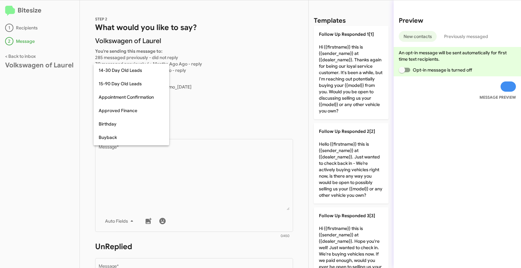
scroll to position [126, 0]
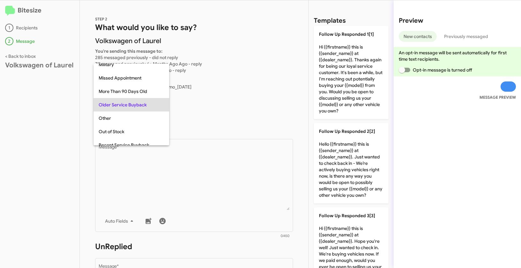
copy span "Older Service Buyback"
click at [219, 202] on div at bounding box center [260, 134] width 521 height 268
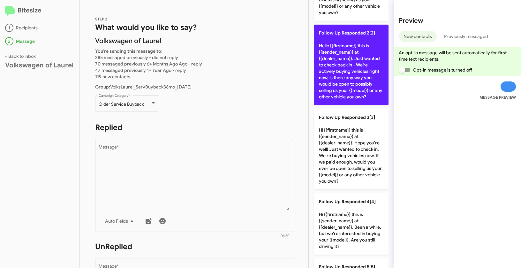
scroll to position [200, 0]
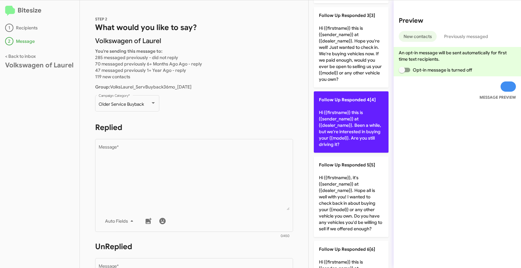
click at [355, 119] on p "Follow Up Responded 4[4] Hi {{firstname}} this is {{sender_name}} at {{dealer_n…" at bounding box center [351, 121] width 75 height 61
type textarea "Hi {{firstname}} this is {{sender_name}} at {{dealer_name}}. Been a while, but …"
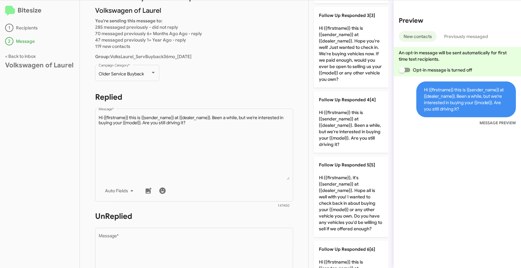
scroll to position [53, 0]
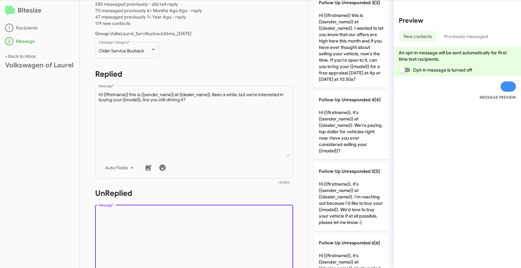
click at [226, 223] on textarea "Message *" at bounding box center [194, 243] width 191 height 65
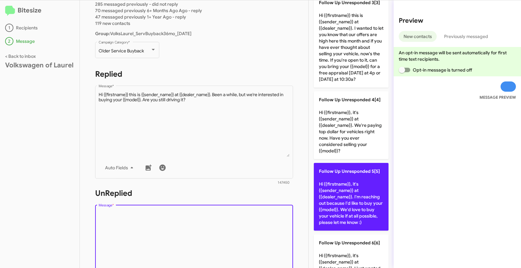
click at [367, 201] on p "Follow Up Unresponded 5[5] Hi {{firstname}}, it's {{sender_name}} at {{dealer_n…" at bounding box center [351, 197] width 75 height 68
type textarea "Hi {{firstname}}, it's {{sender_name}} at {{dealer_name}}. I'm reaching out bec…"
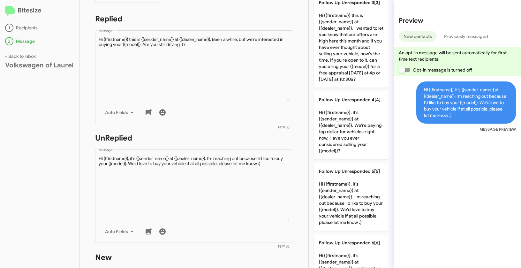
scroll to position [223, 0]
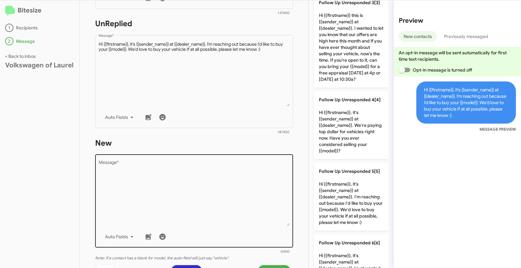
click at [238, 183] on textarea "Message *" at bounding box center [194, 192] width 191 height 65
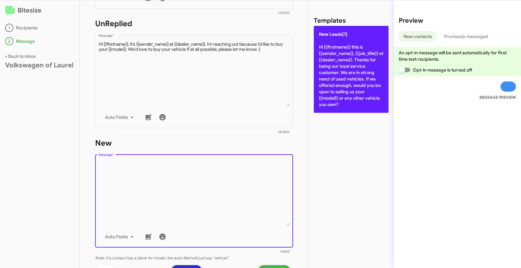
click at [356, 32] on p "New Leads[1] Hi {{firstname}} this is {{sender_name}}, {{job_title}} at {{deale…" at bounding box center [351, 69] width 75 height 87
type textarea "Hi {{firstname}} this is {{sender_name}}, {{job_title}} at {{dealer_name}}. Tha…"
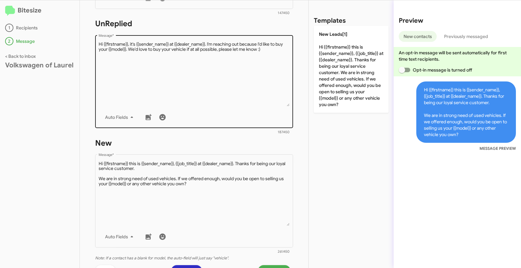
click at [220, 97] on textarea "Message *" at bounding box center [194, 73] width 191 height 65
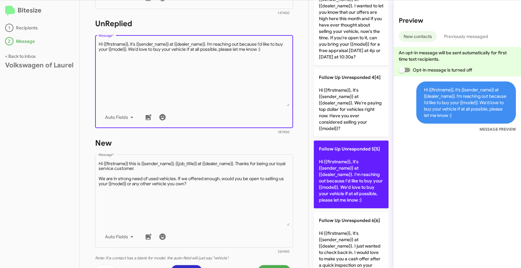
scroll to position [245, 0]
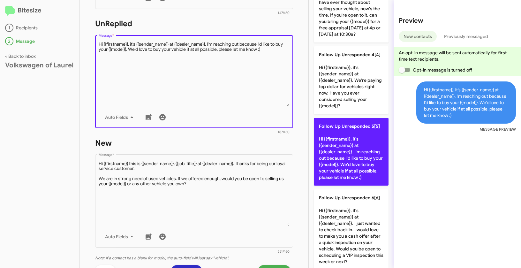
click at [347, 147] on p "Follow Up Unresponded 5[5] Hi {{firstname}}, it's {{sender_name}} at {{dealer_n…" at bounding box center [351, 152] width 75 height 68
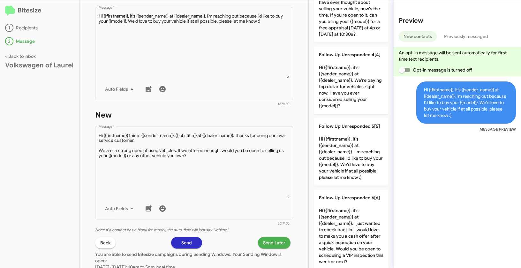
scroll to position [310, 0]
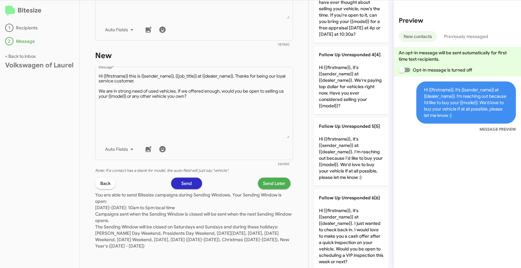
click at [276, 181] on span "Send Later" at bounding box center [274, 182] width 22 height 11
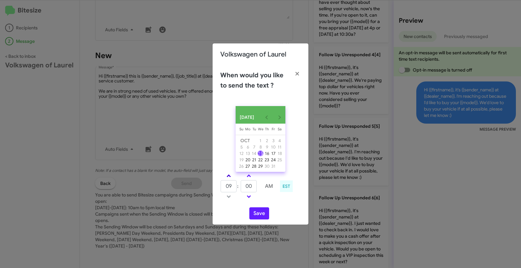
click at [227, 178] on span at bounding box center [228, 176] width 4 height 4
type input "10"
drag, startPoint x: 252, startPoint y: 188, endPoint x: 243, endPoint y: 185, distance: 9.2
click at [243, 185] on input "00" at bounding box center [249, 186] width 16 height 12
type input "03"
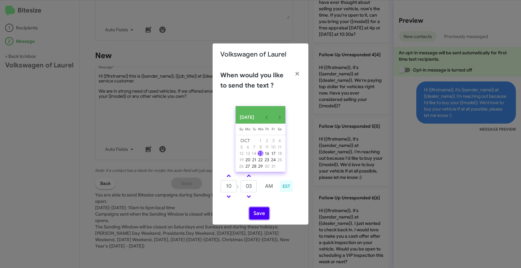
click at [258, 217] on button "Save" at bounding box center [259, 213] width 20 height 12
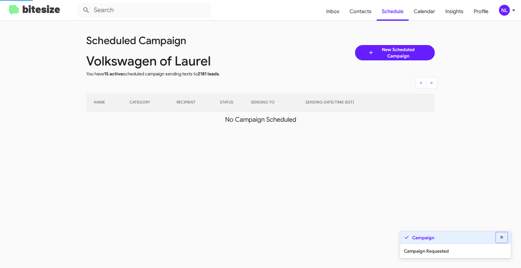
click at [502, 238] on icon at bounding box center [502, 237] width 6 height 4
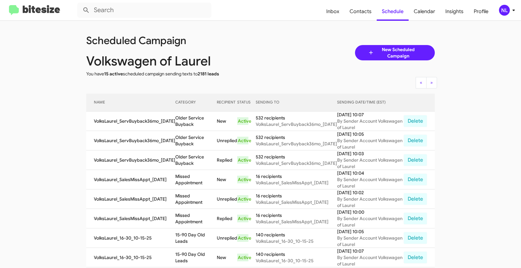
click at [505, 10] on div "NL" at bounding box center [504, 10] width 11 height 11
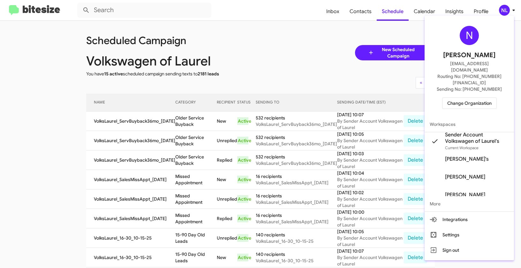
click at [458, 98] on span "Change Organization" at bounding box center [469, 103] width 44 height 11
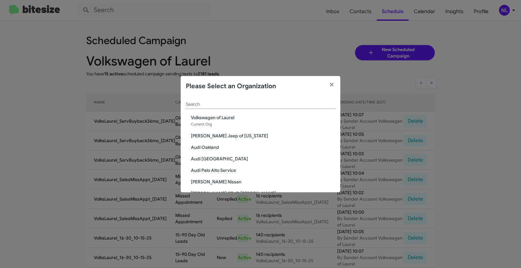
click at [262, 105] on input "Search" at bounding box center [260, 104] width 149 height 5
paste input "Volkswagen of Rockville"
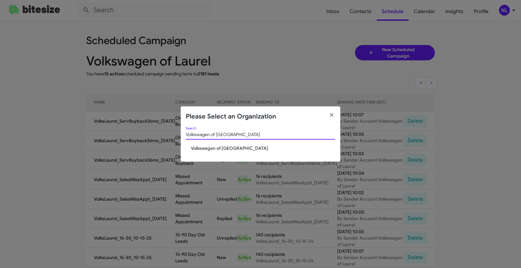
type input "Volkswagen of Rockville"
click at [216, 148] on span "Volkswagen of Rockville" at bounding box center [263, 148] width 144 height 6
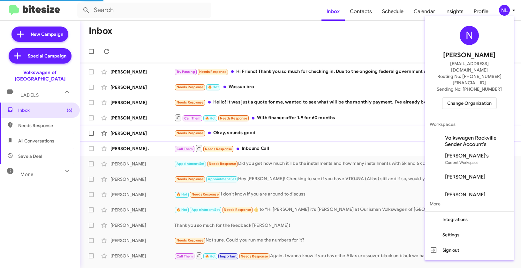
click at [462, 135] on span "Volkswagen Rockville Sender Account's" at bounding box center [477, 141] width 64 height 13
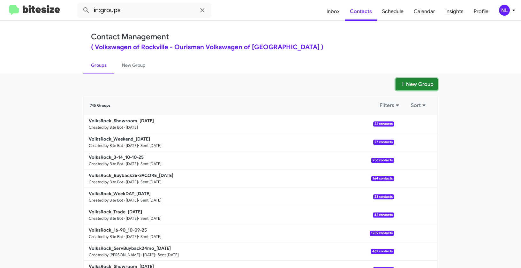
click at [420, 80] on button "New Group" at bounding box center [416, 84] width 42 height 12
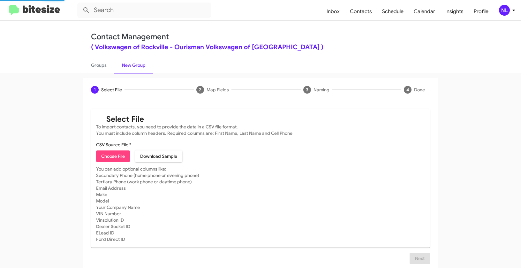
click at [102, 159] on span "Choose File" at bounding box center [113, 155] width 24 height 11
type input "VolksRock_ServBuyback36mo_10-15-25"
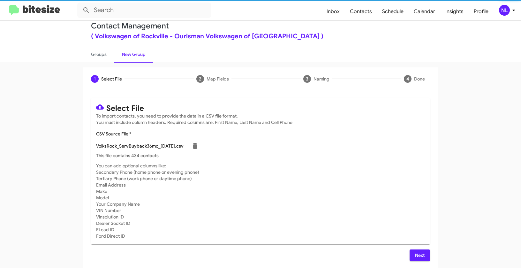
scroll to position [11, 0]
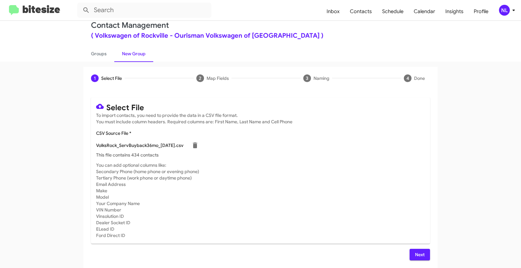
click at [416, 252] on span "Next" at bounding box center [419, 253] width 10 height 11
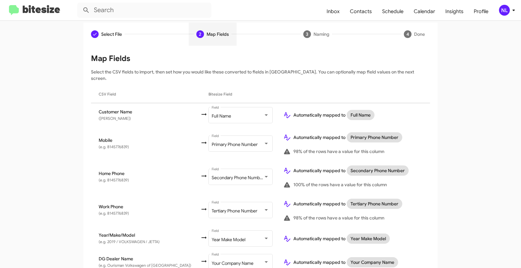
scroll to position [79, 0]
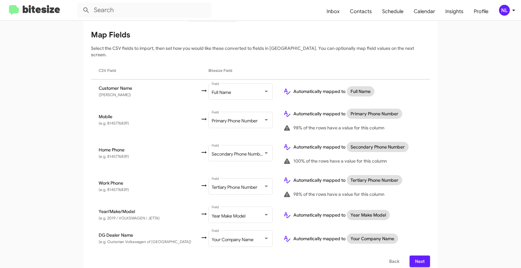
click at [422, 255] on span "Next" at bounding box center [419, 260] width 10 height 11
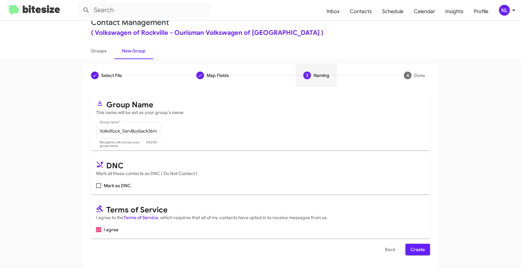
scroll to position [14, 0]
click at [420, 249] on span "Create" at bounding box center [417, 248] width 14 height 11
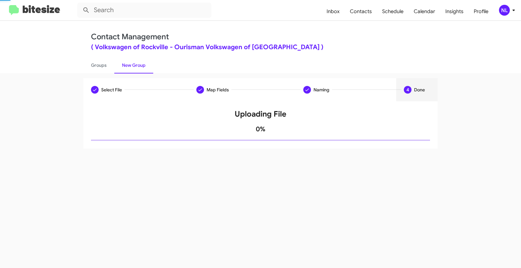
scroll to position [0, 0]
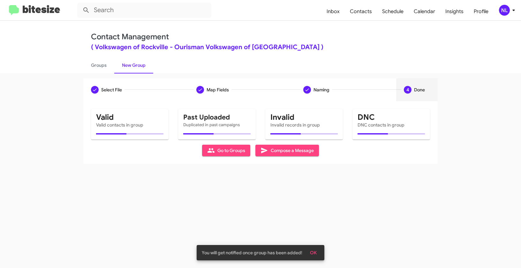
click at [317, 254] on button "OK" at bounding box center [313, 252] width 17 height 11
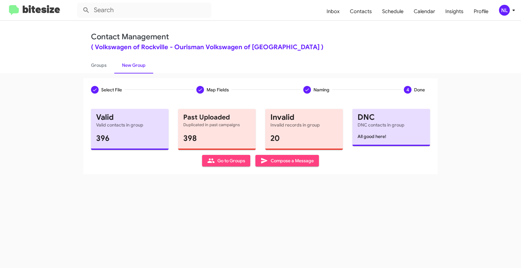
click at [218, 159] on span "Go to Groups" at bounding box center [226, 160] width 38 height 11
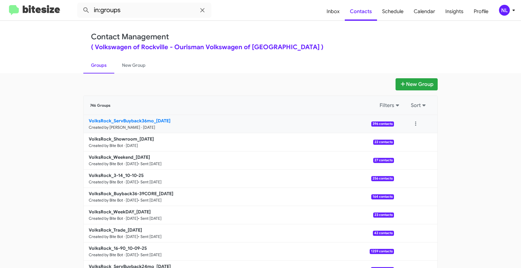
drag, startPoint x: 65, startPoint y: 119, endPoint x: 156, endPoint y: 121, distance: 90.6
click at [156, 121] on app-groups "New Group 746 Groups Filters Sort VolksRock_ServBuyback36mo_10-15-25 Created by…" at bounding box center [260, 195] width 521 height 235
click at [8, 112] on app-groups "New Group 746 Groups Filters Sort VolksRock_ServBuyback36mo_10-15-25 Created by…" at bounding box center [260, 195] width 521 height 235
drag, startPoint x: 33, startPoint y: 124, endPoint x: 152, endPoint y: 119, distance: 119.1
click at [152, 119] on app-groups "New Group 746 Groups Filters Sort VolksRock_ServBuyback36mo_10-15-25 Created by…" at bounding box center [260, 195] width 521 height 235
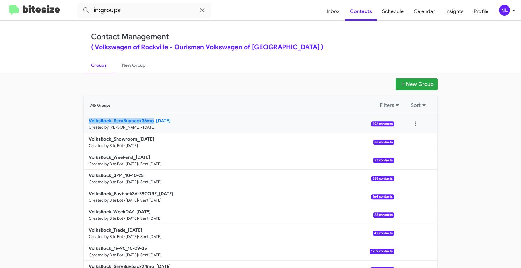
copy b "VolksRock_ServBuyback36mo"
click at [144, 18] on mat-toolbar "in:groups Inbox Contacts Schedule Calendar Insights Profile NL" at bounding box center [260, 10] width 521 height 20
click at [143, 11] on input "in:groups" at bounding box center [144, 10] width 134 height 15
paste input "VolksRock_ServBuyback36mo"
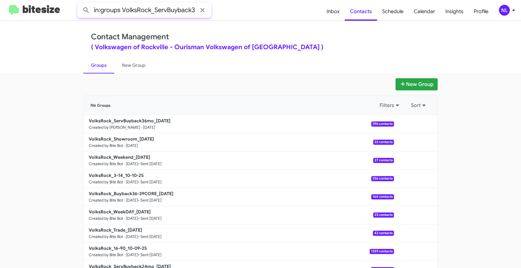
scroll to position [0, 13]
type input "in:groups VolksRock_ServBuyback36mo"
click at [80, 4] on button at bounding box center [86, 10] width 13 height 13
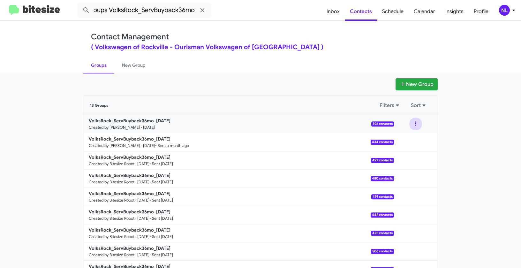
click at [413, 124] on button at bounding box center [415, 123] width 13 height 13
click at [408, 142] on button "View contacts" at bounding box center [396, 140] width 51 height 15
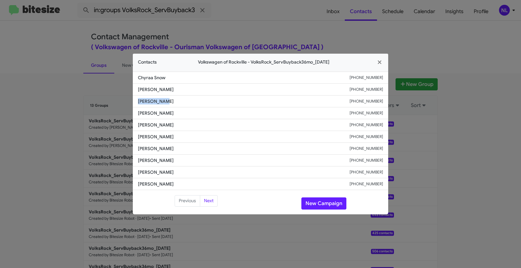
drag, startPoint x: 134, startPoint y: 100, endPoint x: 181, endPoint y: 103, distance: 47.0
click at [181, 103] on li "Arty Shabiu +13018326647" at bounding box center [260, 101] width 255 height 12
copy span "Arty Shabiu"
click at [311, 202] on button "New Campaign" at bounding box center [323, 203] width 45 height 12
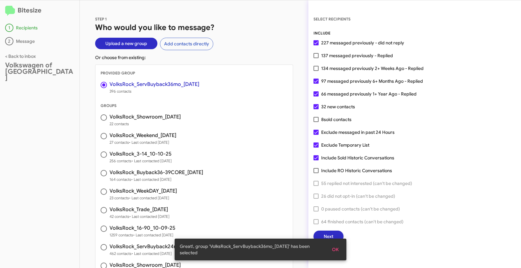
click at [334, 250] on span "OK" at bounding box center [335, 248] width 7 height 11
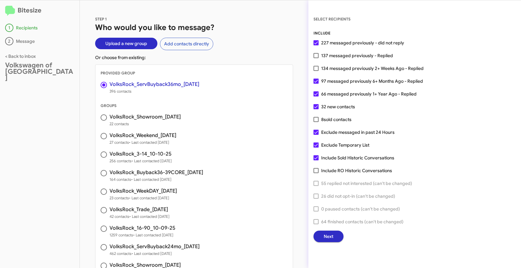
click at [331, 232] on span "Next" at bounding box center [328, 235] width 10 height 11
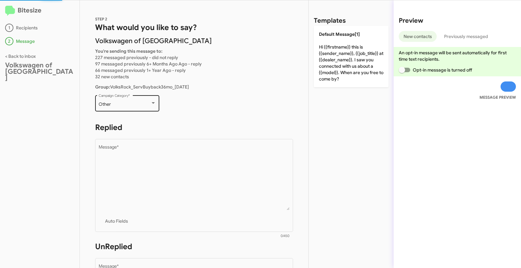
click at [140, 100] on div "Other Campaign Category *" at bounding box center [127, 103] width 57 height 18
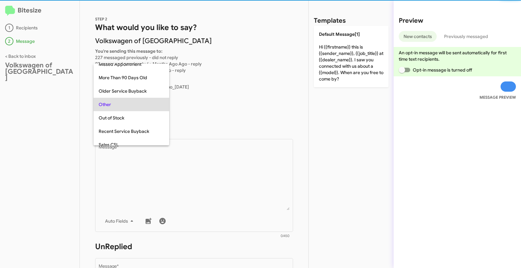
scroll to position [93, 0]
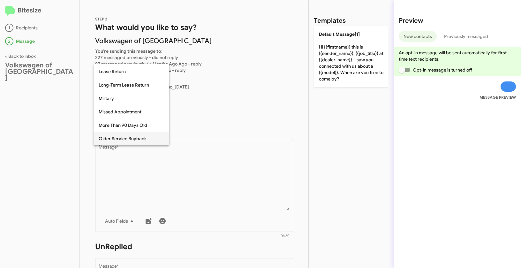
click at [118, 143] on span "Older Service Buyback" at bounding box center [131, 138] width 65 height 13
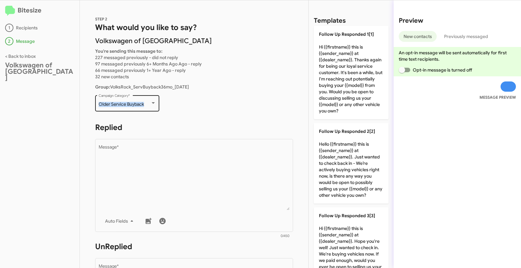
drag, startPoint x: 98, startPoint y: 103, endPoint x: 149, endPoint y: 104, distance: 51.4
click at [149, 104] on div "Older Service Buyback Campaign Category *" at bounding box center [127, 103] width 64 height 18
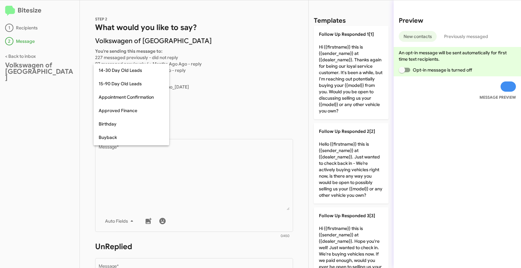
scroll to position [126, 0]
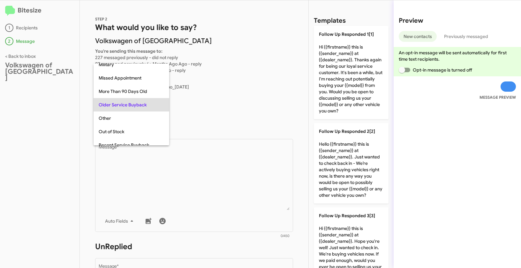
copy span "Older Service Buyback"
click at [226, 202] on div at bounding box center [260, 134] width 521 height 268
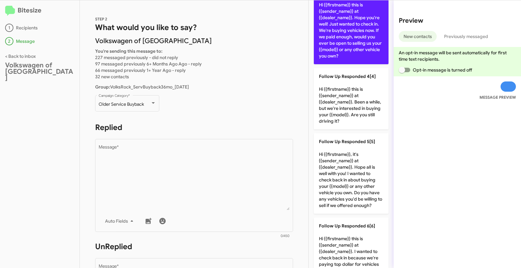
scroll to position [254, 0]
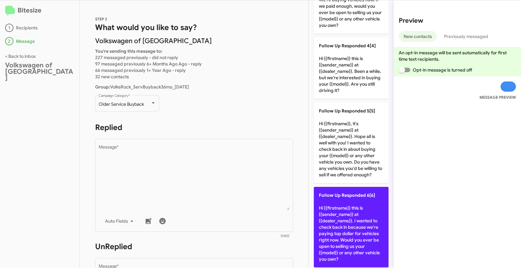
click at [335, 218] on p "Follow Up Responded 6[6] Hi {{firstname}} this is {{sender_name}} at {{dealer_n…" at bounding box center [351, 227] width 75 height 80
type textarea "Hi {{firstname}} this is {{sender_name}} at {{dealer_name}}. I wanted to check …"
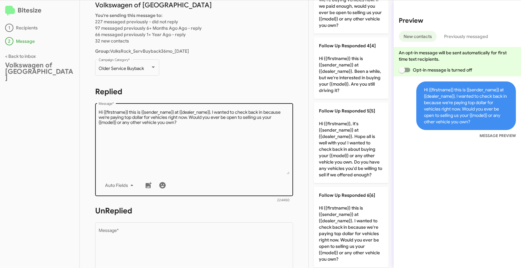
scroll to position [93, 0]
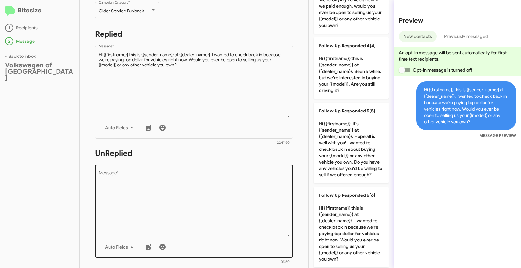
click at [209, 189] on textarea "Message *" at bounding box center [194, 203] width 191 height 65
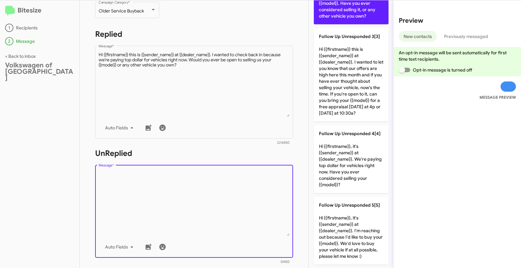
scroll to position [108, 0]
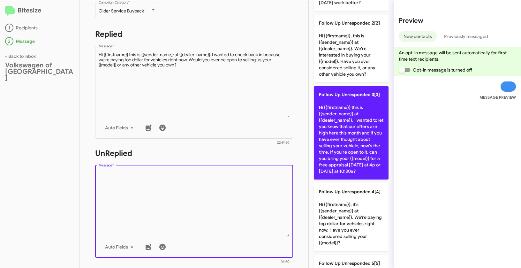
click at [344, 137] on p "Follow Up Unresponded 3[3] Hi {{firstname}} this is {{sender_name}} at {{dealer…" at bounding box center [351, 132] width 75 height 93
type textarea "Hi {{firstname}} this is {{sender_name}} at {{dealer_name}}. I wanted to let yo…"
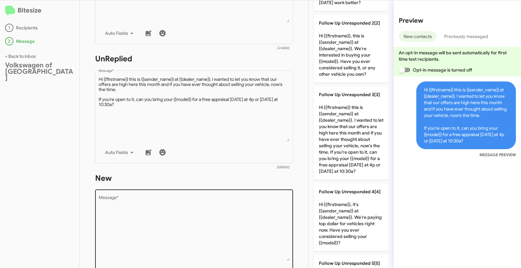
scroll to position [200, 0]
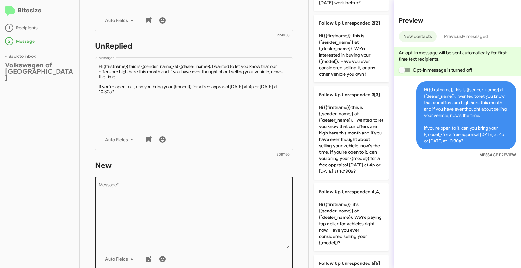
click at [226, 211] on textarea "Message *" at bounding box center [194, 215] width 191 height 65
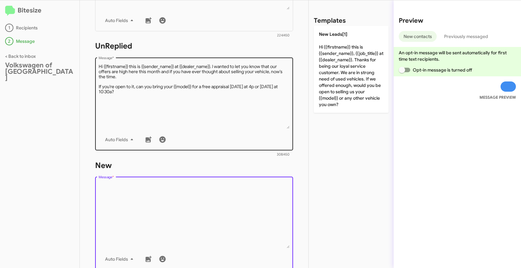
scroll to position [0, 0]
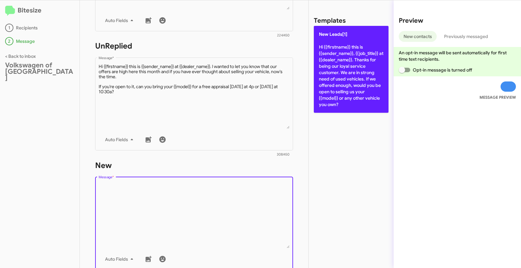
click at [338, 70] on p "New Leads[1] Hi {{firstname}} this is {{sender_name}}, {{job_title}} at {{deale…" at bounding box center [351, 69] width 75 height 87
type textarea "Hi {{firstname}} this is {{sender_name}}, {{job_title}} at {{dealer_name}}. Tha…"
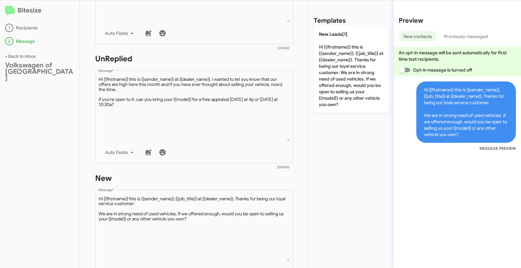
scroll to position [149, 0]
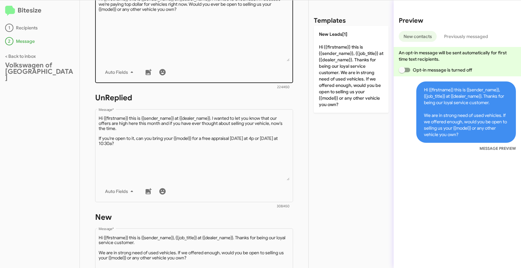
click at [211, 63] on div "Drop image here to insert Auto Fields Message *" at bounding box center [194, 36] width 191 height 94
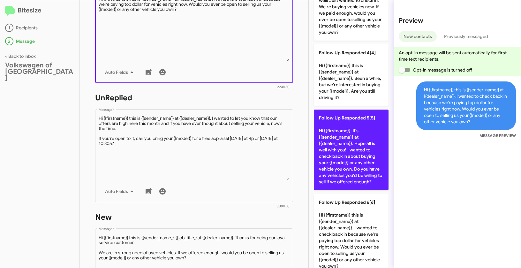
scroll to position [263, 0]
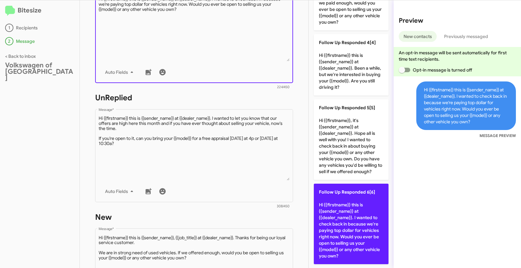
click at [346, 206] on p "Follow Up Responded 6[6] Hi {{firstname}} this is {{sender_name}} at {{dealer_n…" at bounding box center [351, 223] width 75 height 80
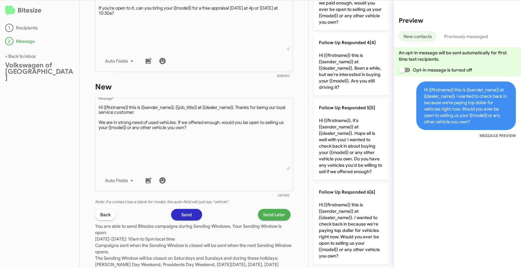
scroll to position [309, 0]
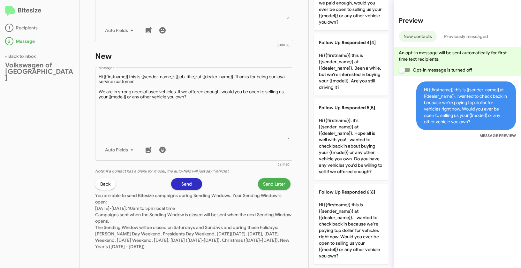
click at [275, 184] on span "Send Later" at bounding box center [274, 183] width 22 height 11
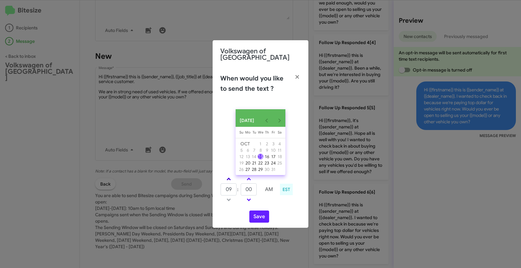
click at [228, 177] on span at bounding box center [228, 179] width 4 height 4
type input "10"
drag, startPoint x: 254, startPoint y: 189, endPoint x: 242, endPoint y: 186, distance: 12.0
click at [242, 186] on input "00" at bounding box center [249, 189] width 16 height 12
type input "31"
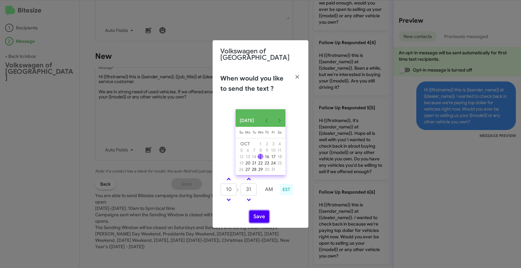
click at [257, 215] on button "Save" at bounding box center [259, 216] width 20 height 12
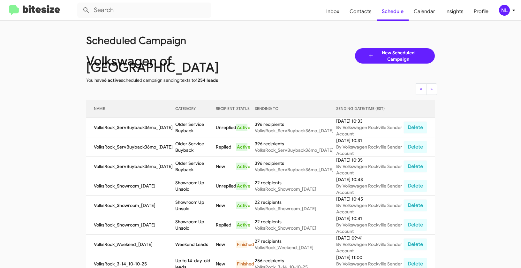
click at [505, 10] on div "NL" at bounding box center [504, 10] width 11 height 11
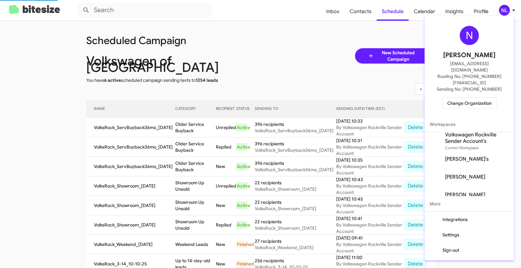
click at [464, 98] on span "Change Organization" at bounding box center [469, 103] width 44 height 11
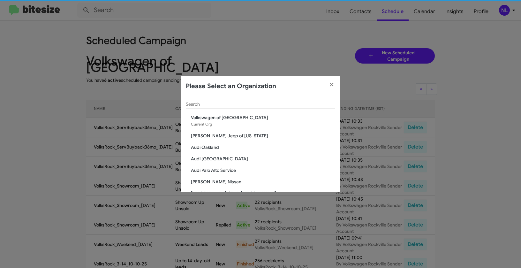
click at [260, 106] on input "Search" at bounding box center [260, 104] width 149 height 5
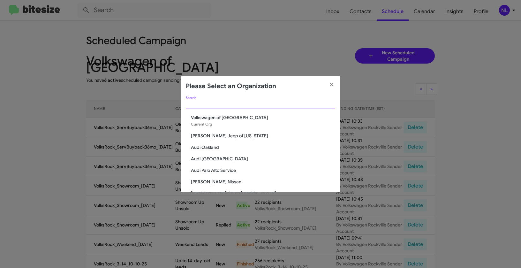
paste input "The Jeep Store"
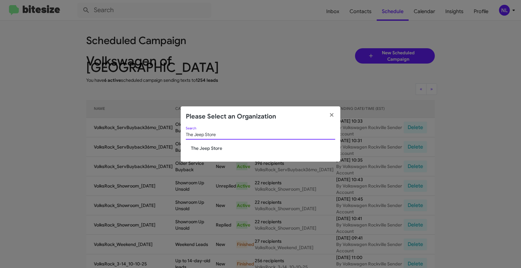
type input "The Jeep Store"
click at [204, 145] on span "The Jeep Store" at bounding box center [263, 148] width 144 height 6
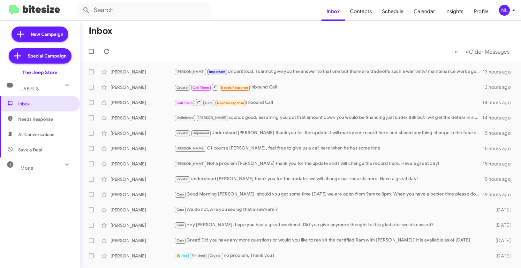
click at [505, 11] on div "NL" at bounding box center [504, 10] width 11 height 11
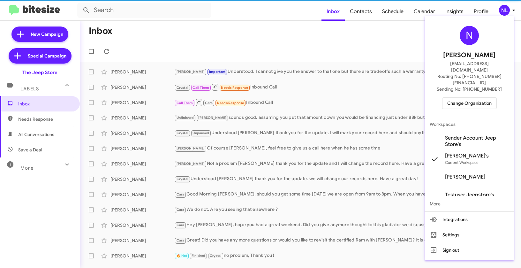
click at [469, 135] on span "Sender Account Jeep Store's" at bounding box center [477, 141] width 64 height 13
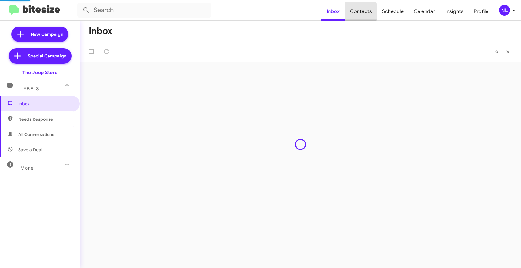
click at [362, 11] on span "Contacts" at bounding box center [361, 11] width 32 height 19
type input "in:groups"
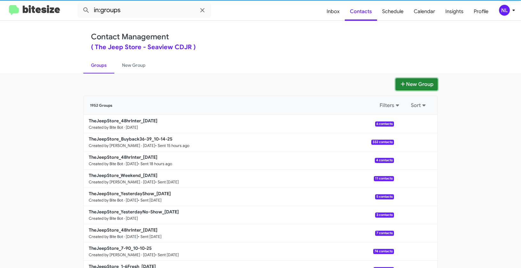
click at [412, 85] on button "New Group" at bounding box center [416, 84] width 42 height 12
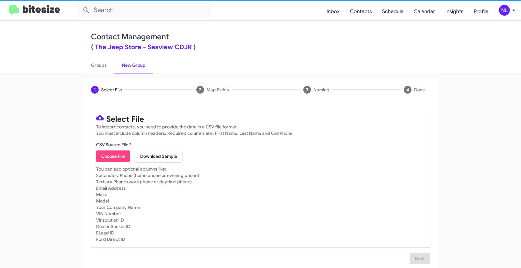
click at [111, 160] on span "Choose File" at bounding box center [113, 155] width 24 height 11
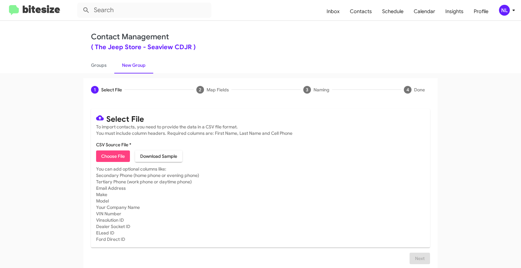
click at [107, 158] on span "Choose File" at bounding box center [113, 155] width 24 height 11
type input "TheJeepStore_ServBuyback36-39mo_[DATE]"
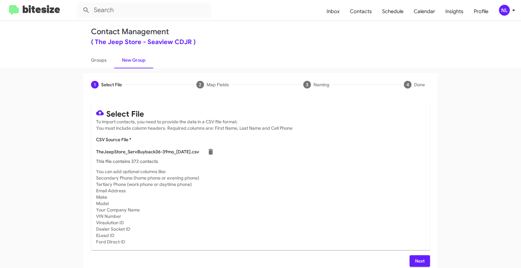
scroll to position [11, 0]
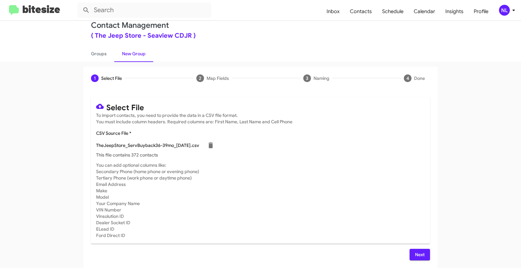
click at [415, 254] on span "Next" at bounding box center [419, 253] width 10 height 11
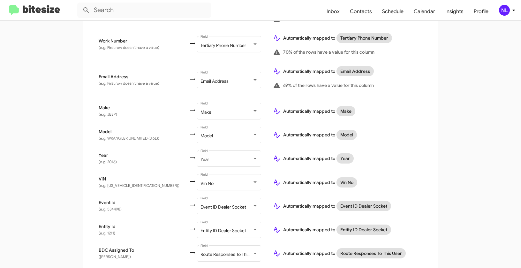
scroll to position [284, 0]
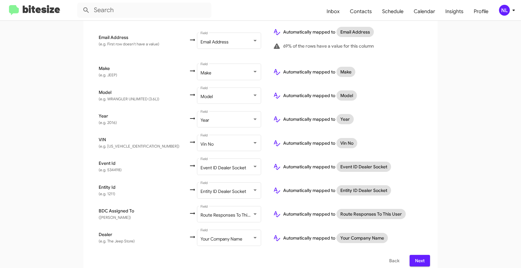
click at [418, 255] on span "Next" at bounding box center [419, 260] width 10 height 11
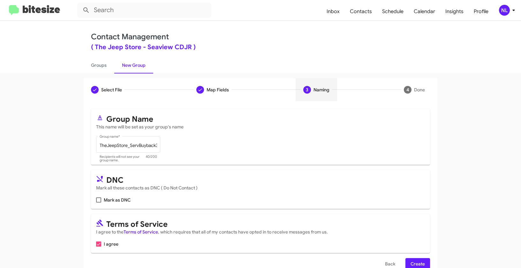
scroll to position [14, 0]
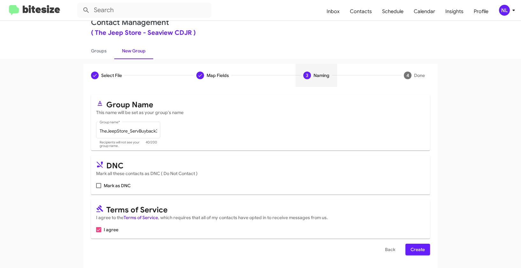
click at [412, 249] on span "Create" at bounding box center [417, 248] width 14 height 11
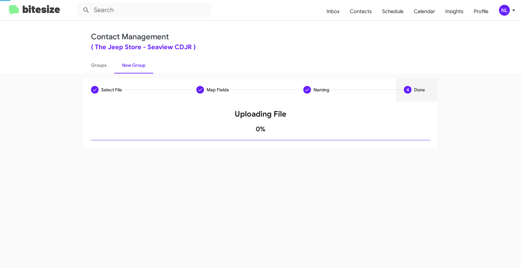
scroll to position [0, 0]
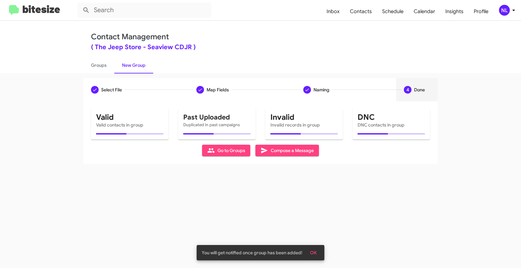
click at [313, 250] on span "OK" at bounding box center [313, 252] width 7 height 11
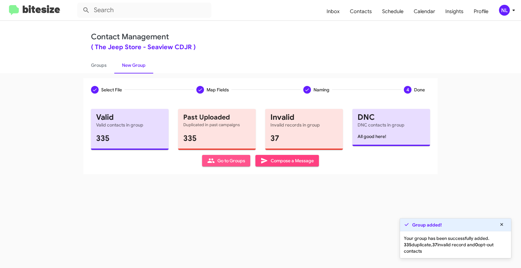
click at [215, 163] on span "Go to Groups" at bounding box center [226, 160] width 38 height 11
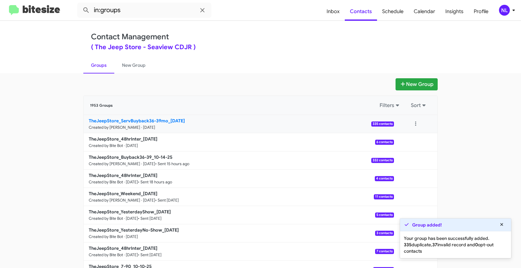
drag, startPoint x: 68, startPoint y: 116, endPoint x: 165, endPoint y: 117, distance: 97.3
click at [165, 117] on app-groups "New Group 1953 Groups Filters Sort TheJeepStore_ServBuyback36-39mo_[DATE] Creat…" at bounding box center [260, 195] width 521 height 235
copy div "Filters Sort TheJeepStore_ServBuyback36-39mo"
click at [144, 17] on input "in:groups" at bounding box center [144, 10] width 134 height 15
paste input "TheJeepStore_ServBuyback36-39mo"
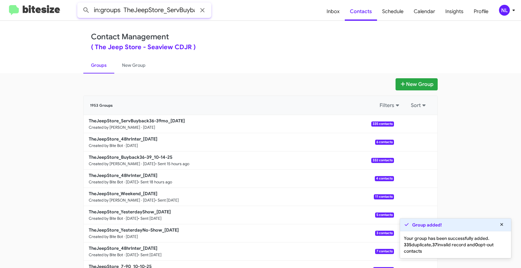
scroll to position [0, 35]
type input "in:groups TheJeepStore_ServBuyback36-39mo"
click at [80, 4] on button at bounding box center [86, 10] width 13 height 13
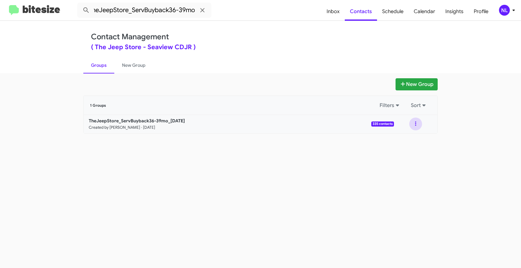
click at [416, 123] on button at bounding box center [415, 123] width 13 height 13
click at [414, 140] on button "View contacts" at bounding box center [396, 140] width 51 height 15
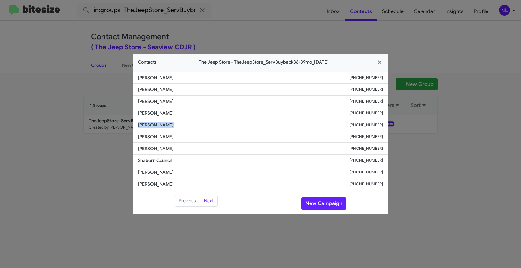
drag, startPoint x: 141, startPoint y: 121, endPoint x: 174, endPoint y: 122, distance: 32.9
click at [174, 122] on li "Falguni Patel +17326684213" at bounding box center [260, 125] width 255 height 12
copy span "Falguni Patel"
click at [314, 203] on button "New Campaign" at bounding box center [323, 203] width 45 height 12
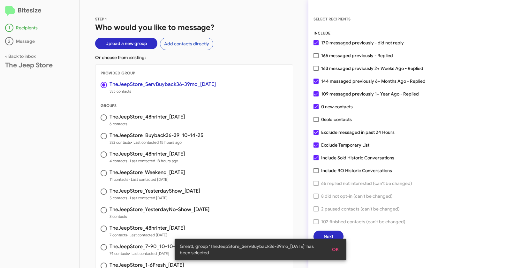
click at [332, 248] on span "OK" at bounding box center [335, 248] width 7 height 11
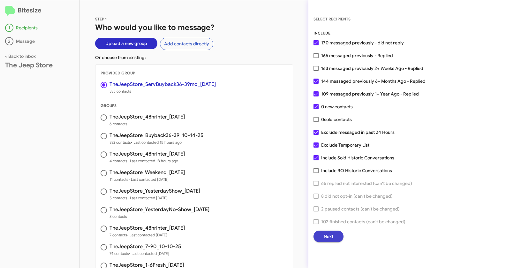
click at [324, 231] on span "Next" at bounding box center [328, 235] width 10 height 11
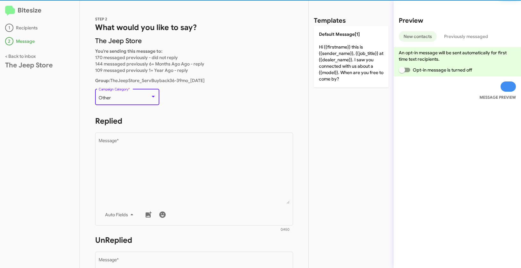
click at [134, 97] on div "Other" at bounding box center [125, 97] width 52 height 5
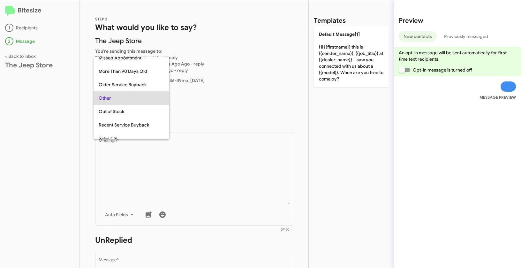
scroll to position [139, 0]
click at [132, 88] on span "Older Service Buyback" at bounding box center [131, 85] width 65 height 13
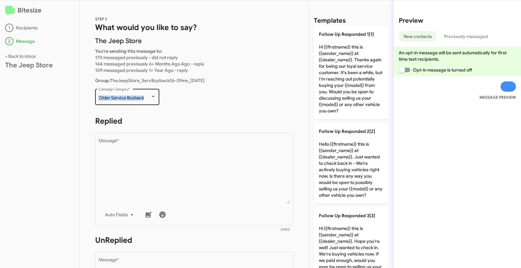
drag, startPoint x: 97, startPoint y: 97, endPoint x: 148, endPoint y: 99, distance: 51.1
click at [148, 99] on div "Older Service Buyback Campaign Category *" at bounding box center [127, 96] width 64 height 18
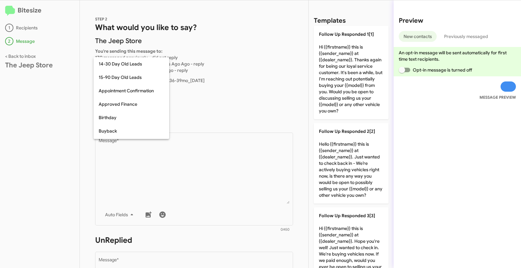
scroll to position [126, 0]
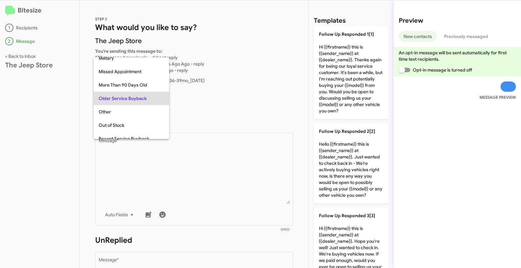
copy span "Older Service Buyback"
click at [239, 175] on div at bounding box center [260, 134] width 521 height 268
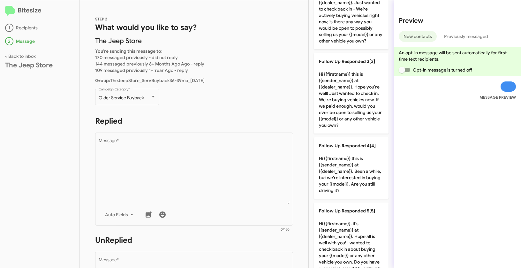
scroll to position [0, 0]
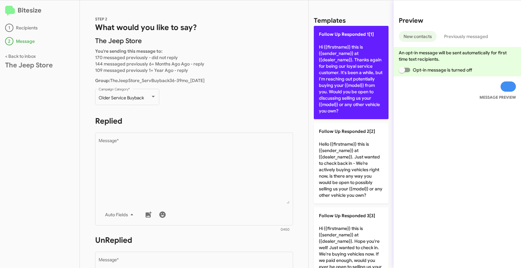
click at [341, 58] on p "Follow Up Responded 1[1] Hi {{firstname}} this is {{sender_name}} at {{dealer_n…" at bounding box center [351, 72] width 75 height 93
type textarea "Hi {{firstname}} this is {{sender_name}} at {{dealer_name}}. Thanks again for b…"
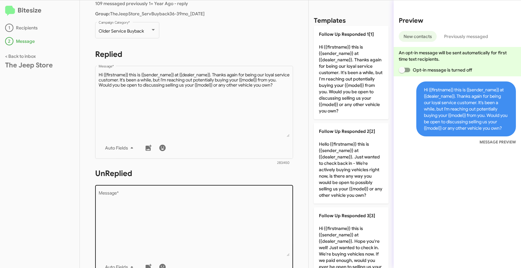
scroll to position [112, 0]
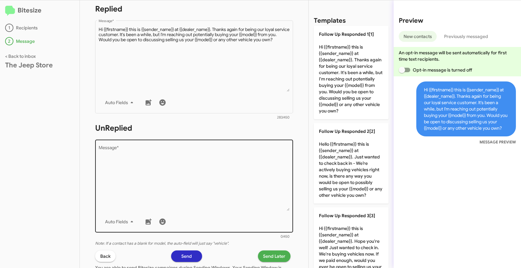
click at [192, 179] on textarea "Message *" at bounding box center [194, 177] width 191 height 65
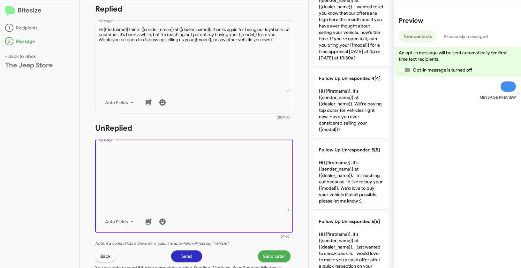
scroll to position [276, 0]
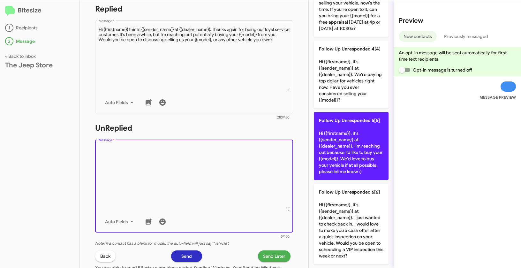
click at [345, 125] on p "Follow Up Unresponded 5[5] Hi {{firstname}}, it's {{sender_name}} at {{dealer_n…" at bounding box center [351, 146] width 75 height 68
type textarea "Hi {{firstname}}, it's {{sender_name}} at {{dealer_name}}. I'm reaching out bec…"
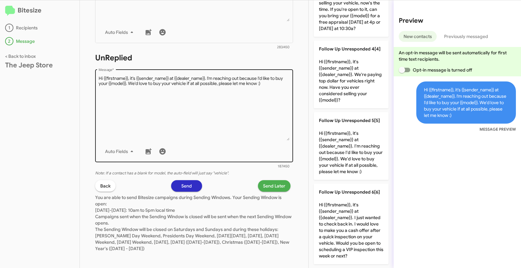
scroll to position [184, 0]
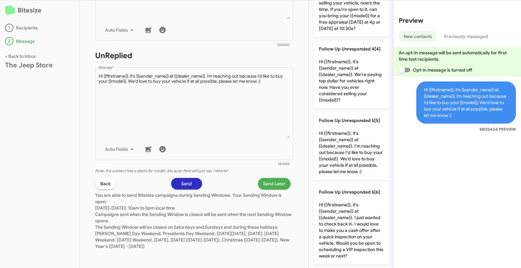
click at [274, 184] on span "Send Later" at bounding box center [274, 183] width 22 height 11
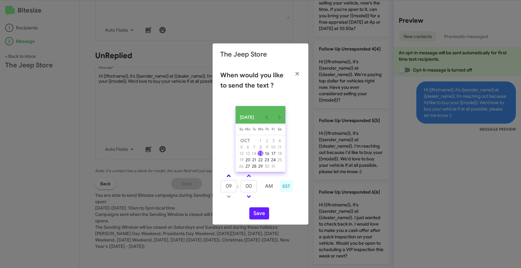
click at [229, 178] on span at bounding box center [228, 176] width 4 height 4
type input "12"
drag, startPoint x: 255, startPoint y: 190, endPoint x: 243, endPoint y: 187, distance: 12.8
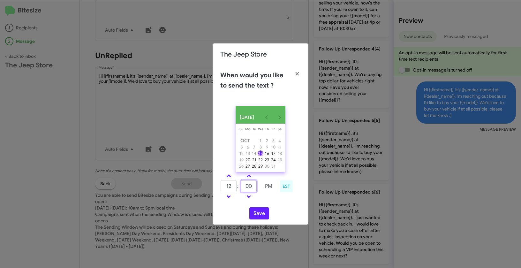
click at [243, 187] on input "00" at bounding box center [249, 186] width 16 height 12
type input "45"
click at [258, 213] on button "Save" at bounding box center [259, 213] width 20 height 12
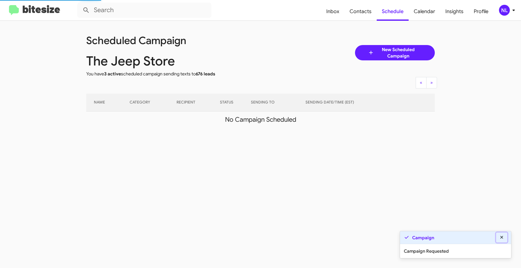
click at [500, 236] on icon at bounding box center [502, 237] width 6 height 4
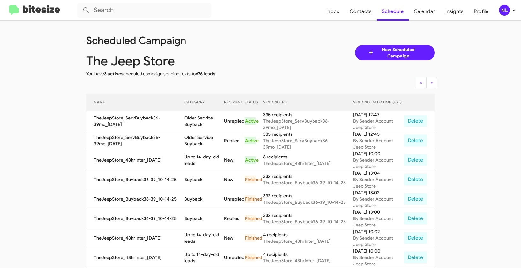
click at [501, 10] on div "NL" at bounding box center [504, 10] width 11 height 11
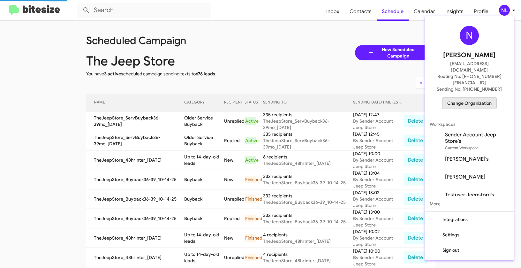
click at [476, 98] on span "Change Organization" at bounding box center [469, 103] width 44 height 11
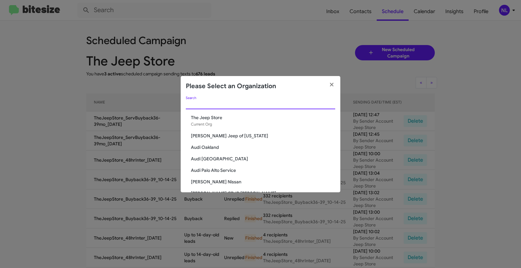
click at [239, 105] on input "Search" at bounding box center [260, 104] width 149 height 5
paste input "Marin Luxury Cars"
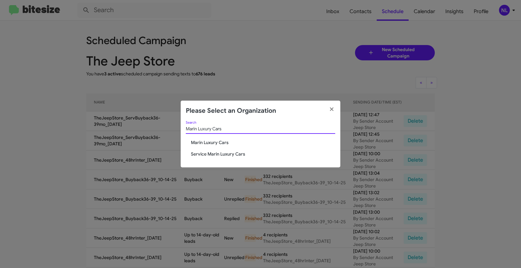
type input "Marin Luxury Cars"
click at [207, 143] on span "Marin Luxury Cars" at bounding box center [263, 142] width 144 height 6
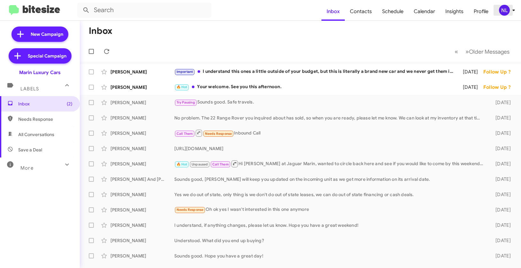
click at [502, 7] on div "NL" at bounding box center [504, 10] width 11 height 11
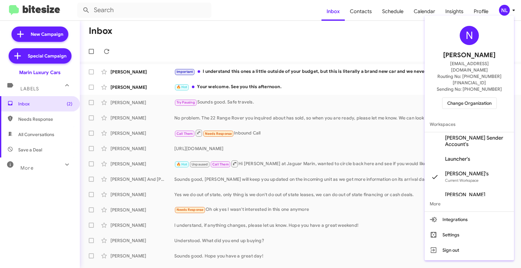
click at [463, 135] on span "[PERSON_NAME] Sender Account's" at bounding box center [477, 141] width 64 height 13
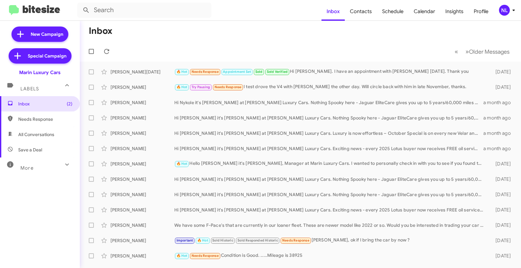
click at [505, 11] on div "NL" at bounding box center [504, 10] width 11 height 11
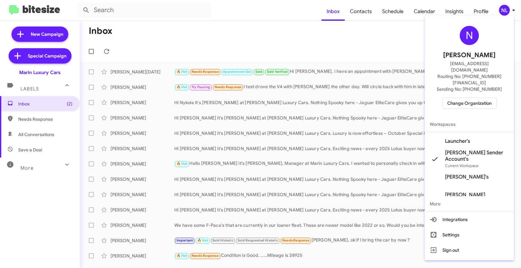
click at [354, 51] on div at bounding box center [260, 134] width 521 height 268
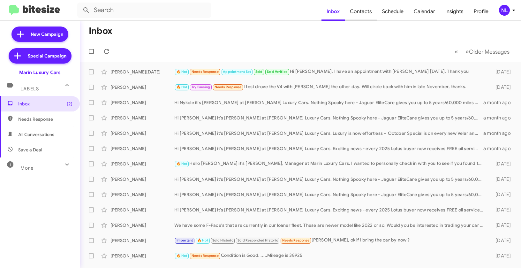
click at [362, 13] on span "Contacts" at bounding box center [361, 11] width 32 height 19
type input "in:groups"
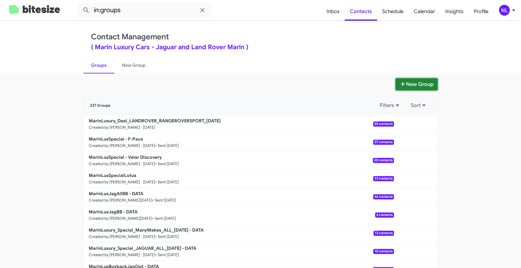
click at [406, 82] on button "New Group" at bounding box center [416, 84] width 42 height 12
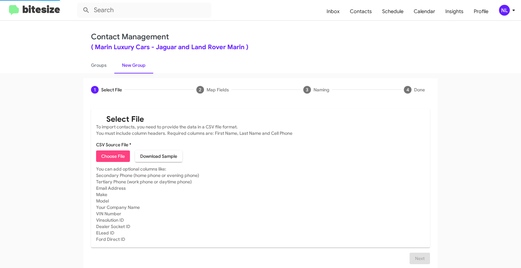
click at [115, 156] on span "Choose File" at bounding box center [113, 155] width 24 height 11
type input "Opt out open - Marin Luxury Cars"
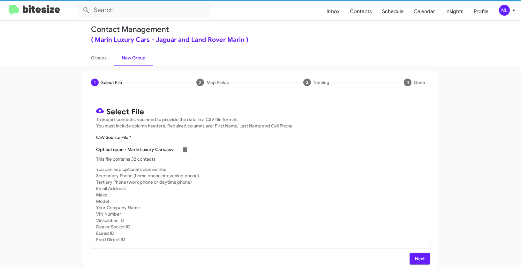
scroll to position [11, 0]
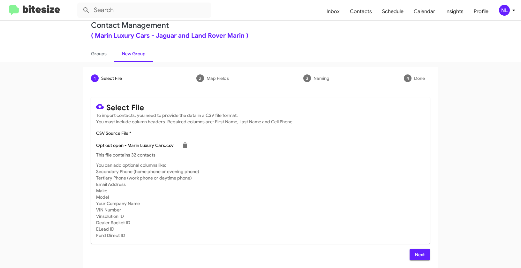
click at [417, 251] on span "Next" at bounding box center [419, 253] width 10 height 11
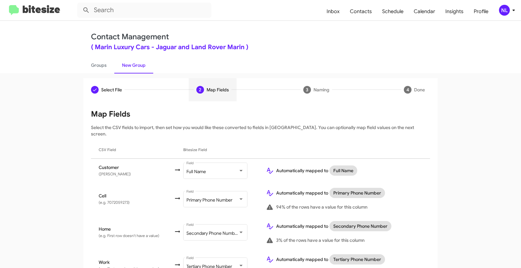
scroll to position [0, 0]
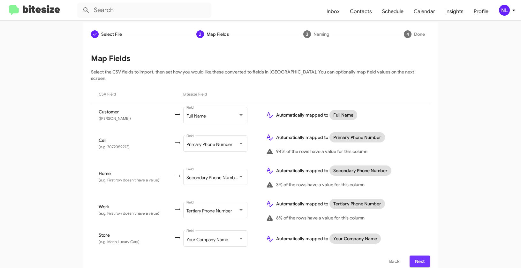
click at [418, 255] on span "Next" at bounding box center [419, 260] width 10 height 11
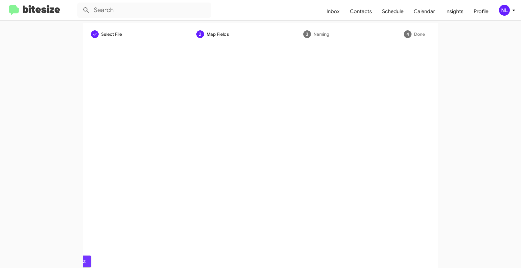
scroll to position [14, 0]
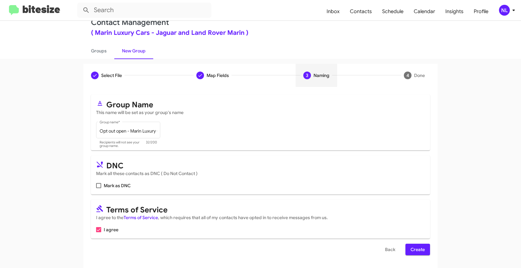
click at [112, 185] on span "Mark as DNC" at bounding box center [117, 186] width 27 height 8
click at [99, 188] on input "Mark as DNC" at bounding box center [98, 188] width 0 height 0
checkbox input "true"
click at [412, 248] on span "Create" at bounding box center [417, 248] width 14 height 11
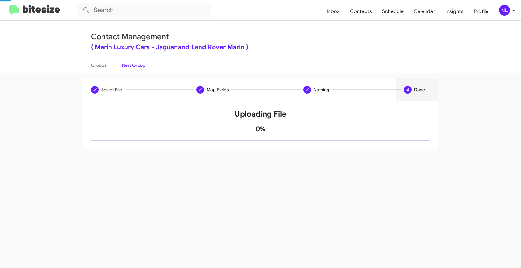
scroll to position [0, 0]
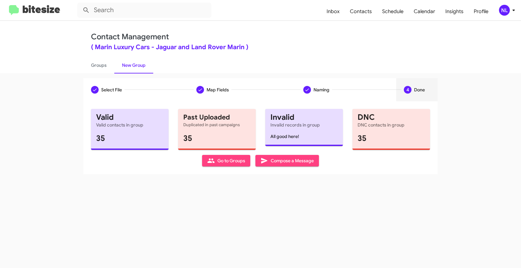
click at [226, 161] on span "Go to Groups" at bounding box center [226, 160] width 38 height 11
type input "in:groups"
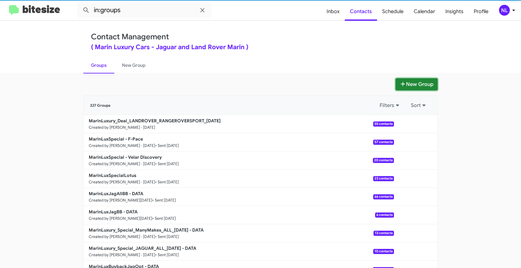
click at [427, 80] on button "New Group" at bounding box center [416, 84] width 42 height 12
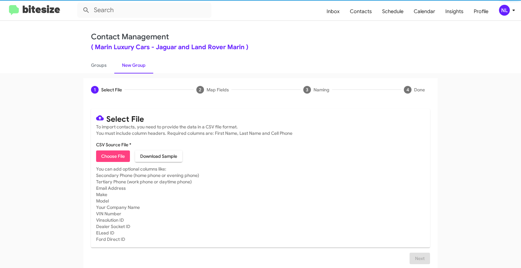
click at [112, 152] on span "Choose File" at bounding box center [113, 155] width 24 height 11
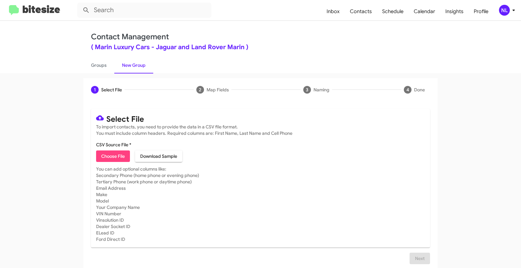
type input "Opt out dead - Marin Luxury Cars"
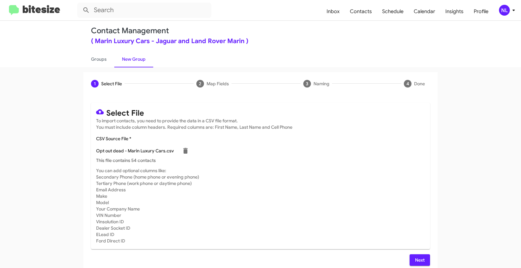
scroll to position [11, 0]
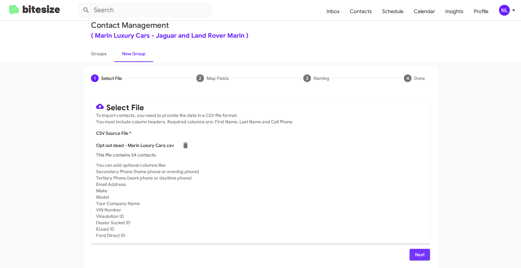
click at [424, 256] on button "Next" at bounding box center [419, 253] width 20 height 11
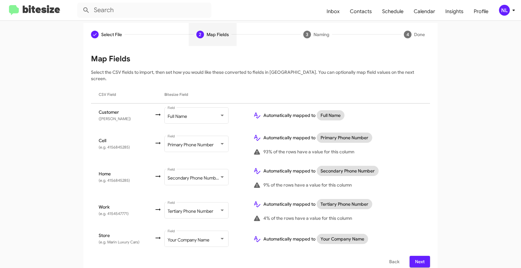
scroll to position [56, 0]
click at [416, 255] on span "Next" at bounding box center [419, 260] width 10 height 11
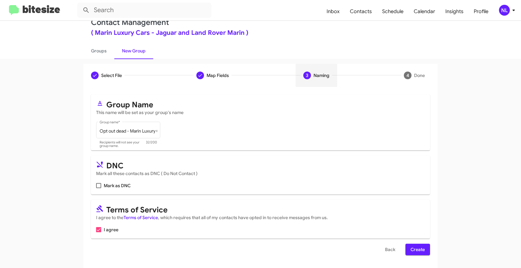
scroll to position [14, 0]
click at [109, 182] on span "Mark as DNC" at bounding box center [117, 186] width 27 height 8
click at [99, 188] on input "Mark as DNC" at bounding box center [98, 188] width 0 height 0
checkbox input "true"
click at [415, 247] on span "Create" at bounding box center [417, 248] width 14 height 11
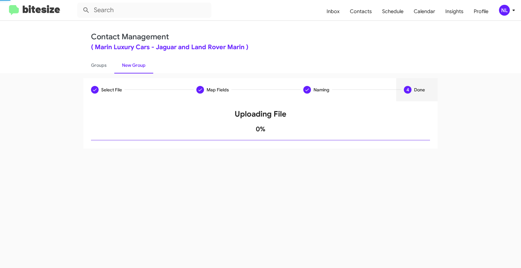
scroll to position [0, 0]
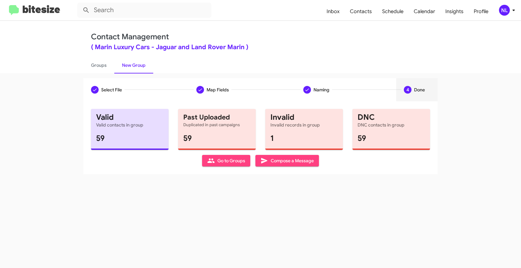
click at [240, 160] on span "Go to Groups" at bounding box center [226, 160] width 38 height 11
type input "in:groups"
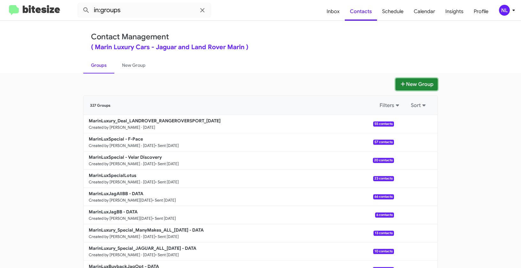
click at [407, 86] on button "New Group" at bounding box center [416, 84] width 42 height 12
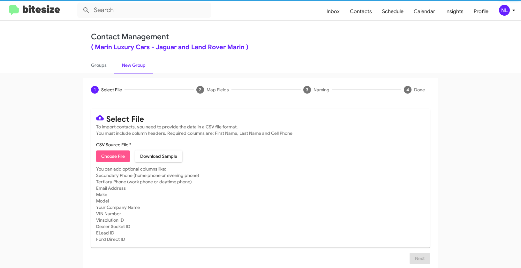
click at [113, 159] on span "Choose File" at bounding box center [113, 155] width 24 height 11
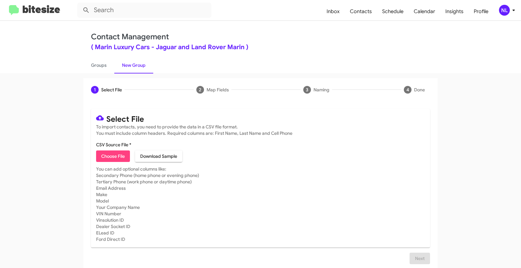
type input "Opt out delivered - Marin Luxury Cars"
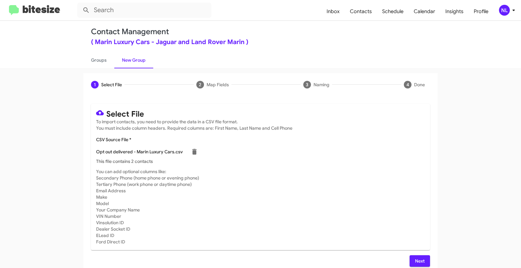
scroll to position [11, 0]
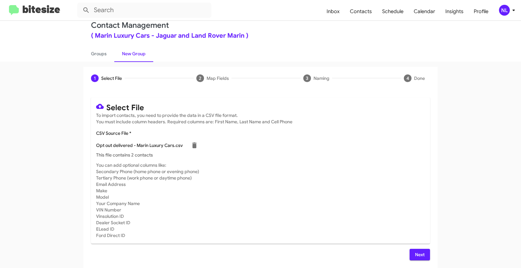
click at [425, 246] on div "Select File To import contacts, you need to provide the data in a CSV file form…" at bounding box center [260, 178] width 339 height 163
click at [422, 251] on span "Next" at bounding box center [419, 253] width 10 height 11
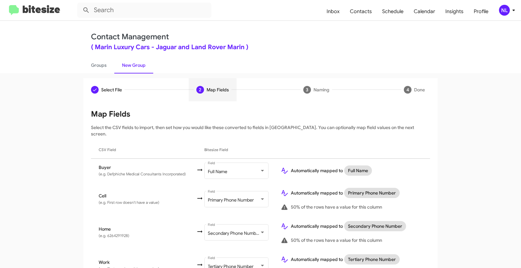
scroll to position [56, 0]
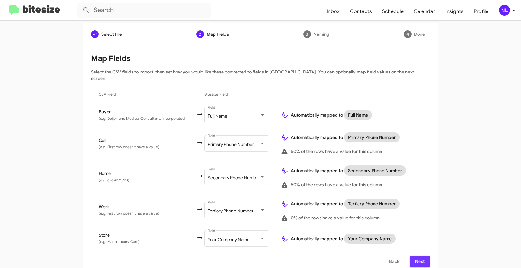
click at [419, 255] on span "Next" at bounding box center [419, 260] width 10 height 11
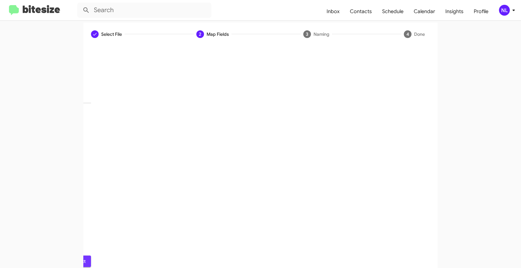
scroll to position [14, 0]
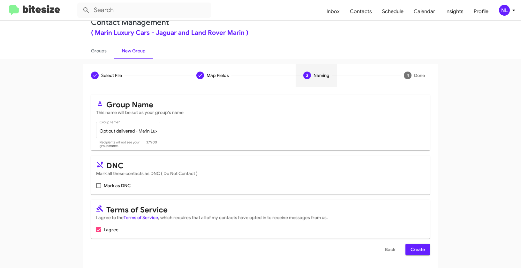
click at [108, 186] on span "Mark as DNC" at bounding box center [117, 186] width 27 height 8
click at [99, 188] on input "Mark as DNC" at bounding box center [98, 188] width 0 height 0
checkbox input "true"
click at [407, 250] on button "Create" at bounding box center [417, 248] width 25 height 11
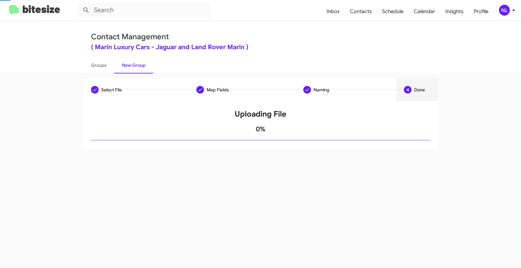
scroll to position [0, 0]
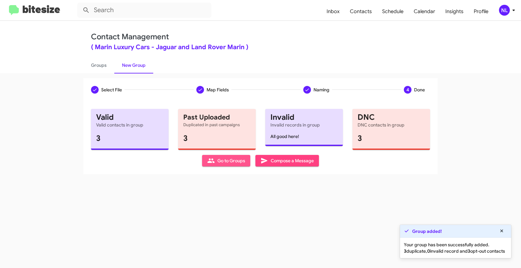
click at [205, 160] on button "Go to Groups" at bounding box center [226, 160] width 48 height 11
type input "in:groups"
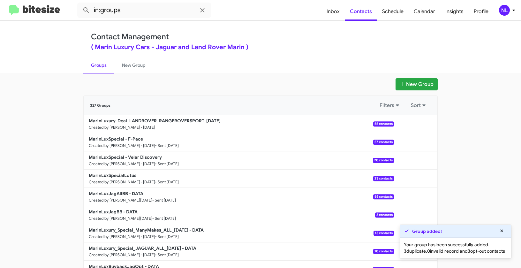
click at [417, 90] on div "New Group 327 Groups Filters Sort MarinLuxury_Deal_LANDROVER_RANGEROVERSPORT_[D…" at bounding box center [260, 195] width 364 height 235
click at [419, 85] on button "New Group" at bounding box center [416, 84] width 42 height 12
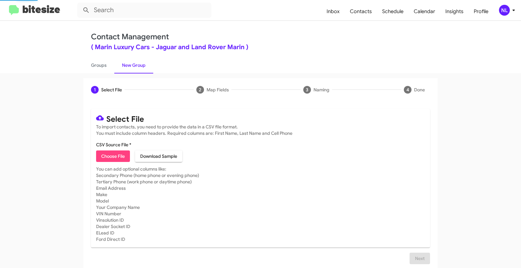
click at [115, 157] on span "Choose File" at bounding box center [113, 155] width 24 height 11
type input "MarinLuxury_RRSport_LANDROVER_ManyModels_[DATE]"
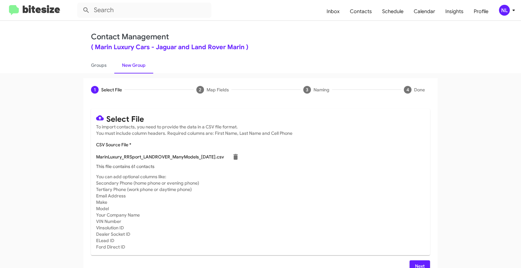
scroll to position [11, 0]
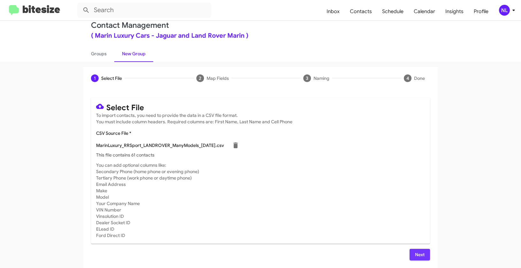
click at [416, 253] on span "Next" at bounding box center [419, 253] width 10 height 11
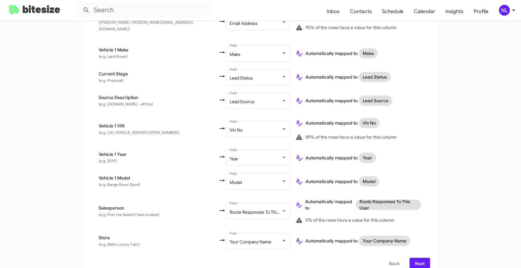
scroll to position [303, 0]
click at [416, 257] on span "Next" at bounding box center [419, 262] width 10 height 11
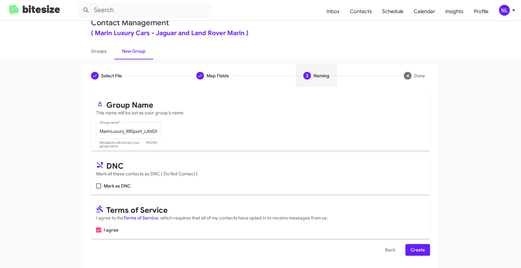
scroll to position [14, 0]
click at [423, 251] on button "Create" at bounding box center [417, 248] width 25 height 11
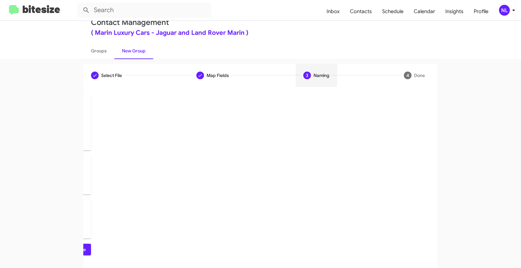
scroll to position [0, 0]
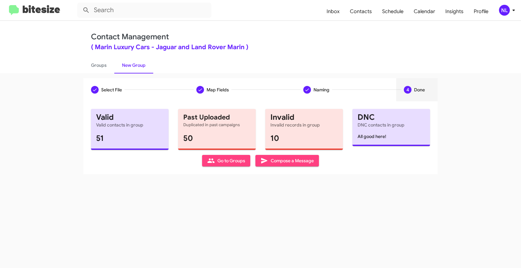
click at [236, 161] on span "Go to Groups" at bounding box center [226, 160] width 38 height 11
type input "in:groups"
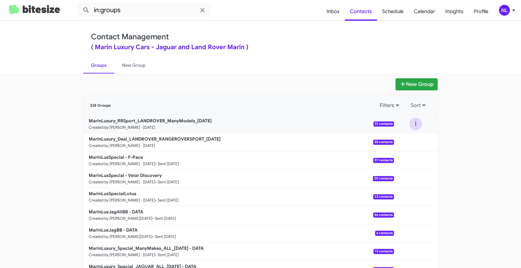
click at [412, 124] on button at bounding box center [415, 123] width 13 height 13
click at [411, 142] on button "View contacts" at bounding box center [396, 140] width 51 height 15
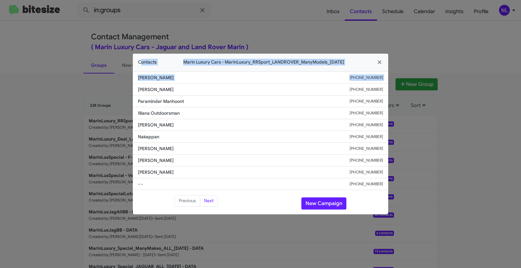
drag, startPoint x: 85, startPoint y: 27, endPoint x: 317, endPoint y: 85, distance: 238.4
click at [317, 85] on modal-container "Contacts Marin Luxury Cars - MarinLuxury_RRSport_LANDROVER_ManyModels_[DATE] [P…" at bounding box center [260, 134] width 521 height 268
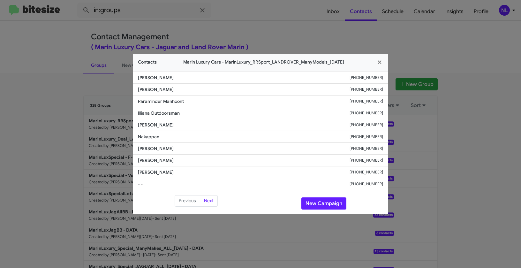
click at [293, 119] on li "Illiana Outdoorsman [PHONE_NUMBER]" at bounding box center [260, 113] width 255 height 12
click at [467, 115] on modal-container "Contacts Marin Luxury Cars - MarinLuxury_RRSport_LANDROVER_ManyModels_[DATE] [P…" at bounding box center [260, 134] width 521 height 268
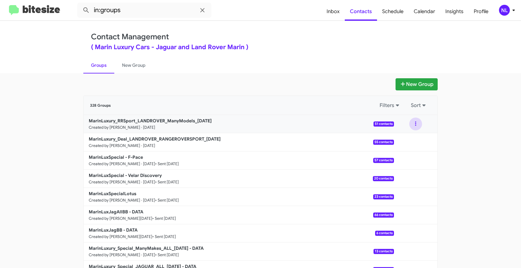
click at [413, 124] on button at bounding box center [415, 123] width 13 height 13
click at [410, 138] on button "View contacts" at bounding box center [396, 140] width 51 height 15
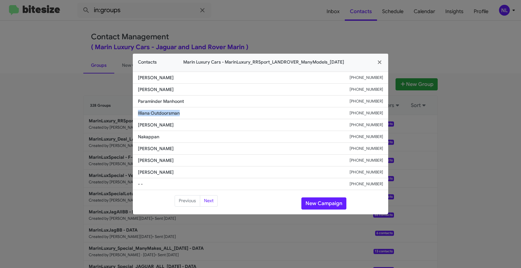
drag, startPoint x: 164, startPoint y: 113, endPoint x: 189, endPoint y: 113, distance: 24.6
click at [189, 113] on li "Illiana Outdoorsman [PHONE_NUMBER]" at bounding box center [260, 113] width 255 height 12
copy span "Illiana Outdoorsman"
click at [325, 204] on button "New Campaign" at bounding box center [323, 203] width 45 height 12
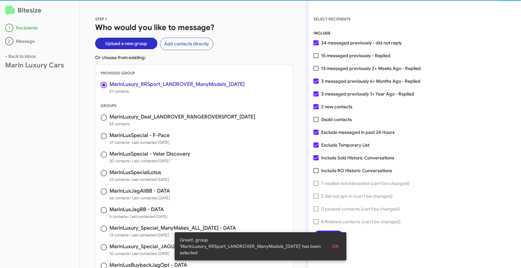
click at [342, 251] on button "OK" at bounding box center [335, 245] width 17 height 11
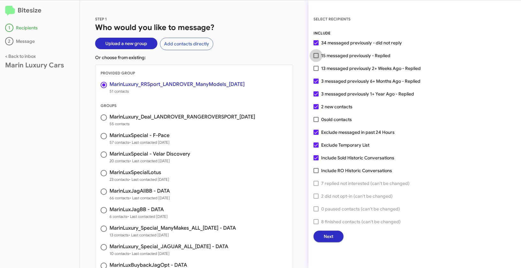
click at [314, 55] on span at bounding box center [315, 55] width 5 height 5
click at [315, 58] on input "15 messaged previously - Replied" at bounding box center [315, 58] width 0 height 0
checkbox input "true"
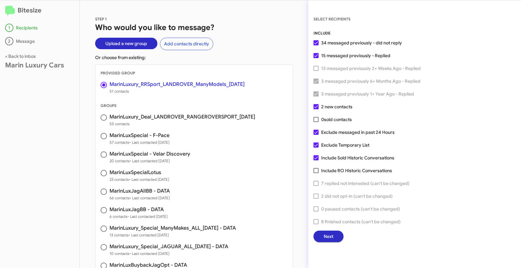
click at [335, 236] on button "Next" at bounding box center [328, 235] width 30 height 11
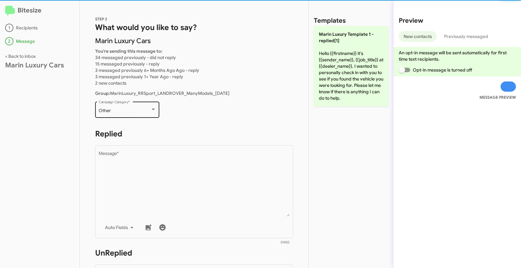
click at [128, 114] on div "Other Campaign Category *" at bounding box center [127, 109] width 57 height 18
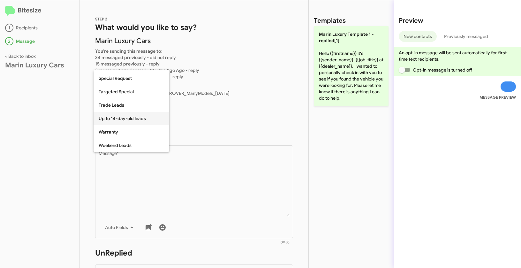
scroll to position [267, 0]
click at [122, 89] on span "Targeted Special" at bounding box center [131, 91] width 65 height 13
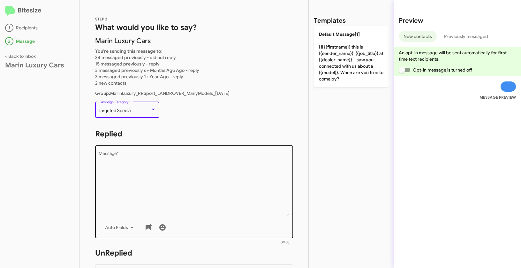
click at [153, 169] on textarea "Message *" at bounding box center [194, 183] width 191 height 65
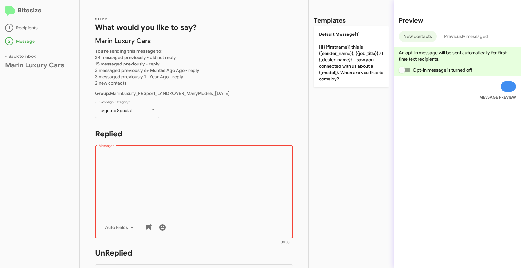
click at [169, 178] on textarea "Message *" at bounding box center [194, 183] width 191 height 65
paste textarea ""Hi {{firstname}}, it’s {{sender_name}} at {{dealer_name}}. Experience the perf…"
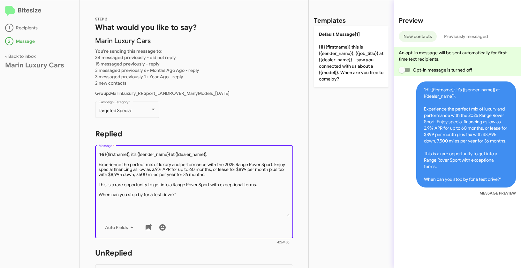
click at [101, 153] on textarea "Message *" at bounding box center [194, 183] width 191 height 65
click at [197, 194] on textarea "Message *" at bounding box center [194, 183] width 191 height 65
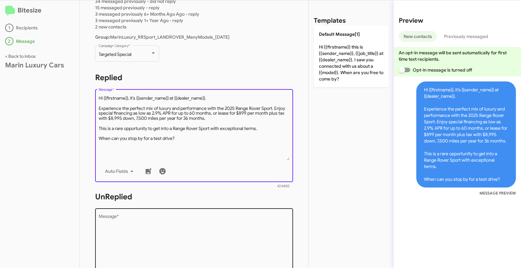
scroll to position [112, 0]
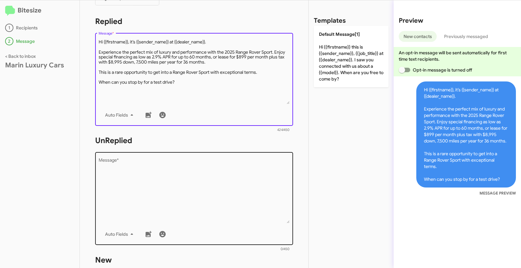
type textarea "Hi {{firstname}}, it’s {{sender_name}} at {{dealer_name}}. Experience the perfe…"
click at [206, 206] on textarea "Message *" at bounding box center [194, 190] width 191 height 65
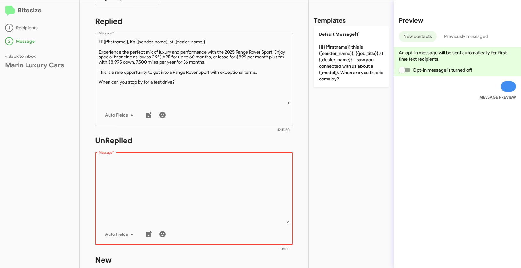
click at [180, 183] on textarea "Message *" at bounding box center [194, 190] width 191 height 65
paste textarea ""Hi {{firstname}}, it’s {{sender_name}}, {{job_title}} at {{dealer_name}}. Expe…"
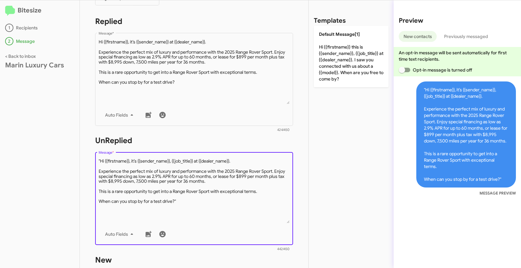
click at [101, 160] on textarea "Message *" at bounding box center [194, 190] width 191 height 65
click at [186, 203] on textarea "Message *" at bounding box center [194, 190] width 191 height 65
type textarea "Hi {{firstname}}, it’s {{sender_name}}, {{job_title}} at {{dealer_name}}. Exper…"
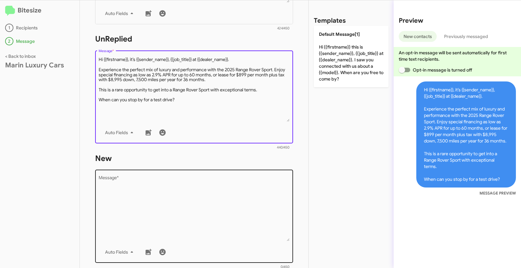
scroll to position [223, 0]
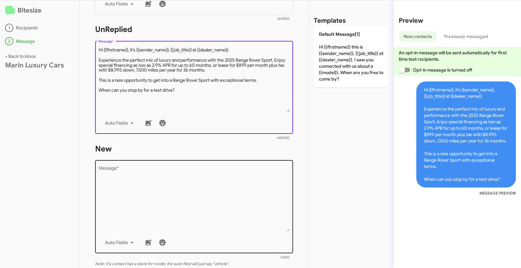
click at [177, 187] on textarea "Message *" at bounding box center [194, 198] width 191 height 65
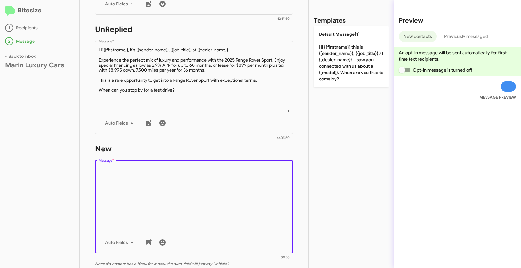
paste textarea ""Hi {{firstname}}, it’s {{sender_name}}, {{job_title}} at {{dealer_name}}. Expe…"
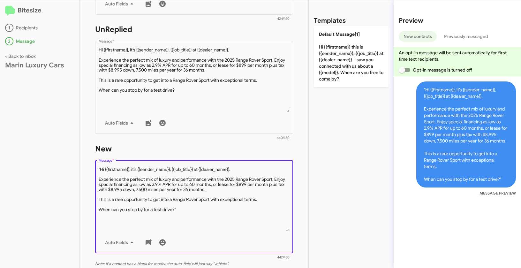
click at [100, 171] on textarea "Message *" at bounding box center [194, 198] width 191 height 65
click at [184, 209] on textarea "Message *" at bounding box center [194, 198] width 191 height 65
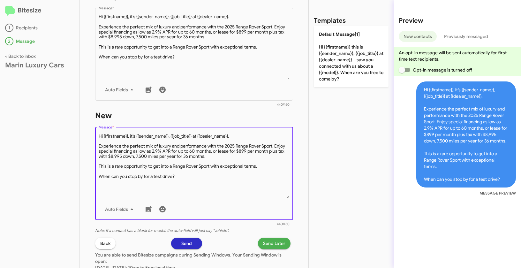
scroll to position [316, 0]
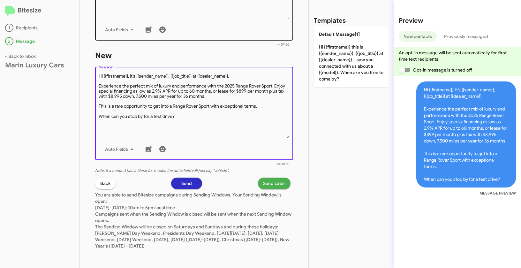
type textarea "Hi {{firstname}}, it’s {{sender_name}}, {{job_title}} at {{dealer_name}}. Exper…"
click at [276, 183] on span "Send Later" at bounding box center [274, 182] width 22 height 11
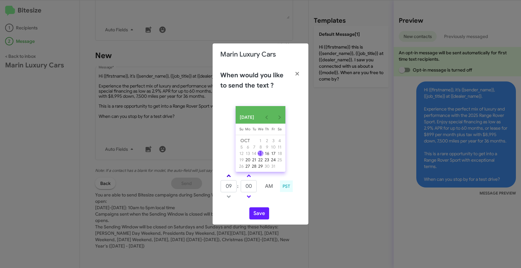
click at [229, 178] on span at bounding box center [228, 176] width 4 height 4
type input "11"
click at [264, 217] on button "Save" at bounding box center [259, 213] width 20 height 12
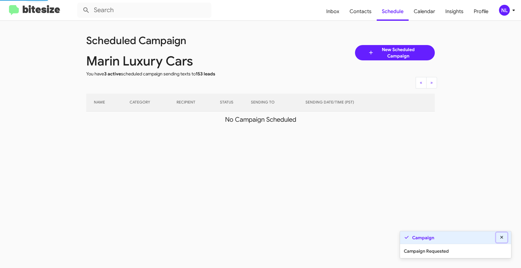
click at [503, 237] on icon at bounding box center [502, 237] width 6 height 4
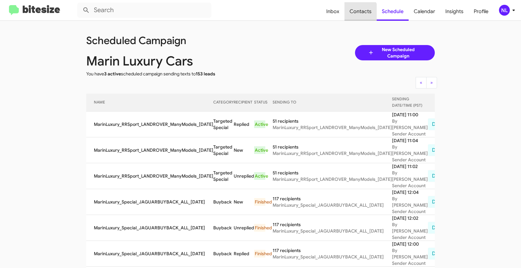
click at [360, 14] on span "Contacts" at bounding box center [360, 11] width 32 height 19
type input "in:groups"
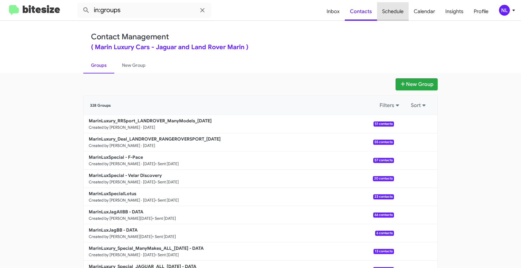
click at [395, 13] on span "Schedule" at bounding box center [393, 11] width 32 height 19
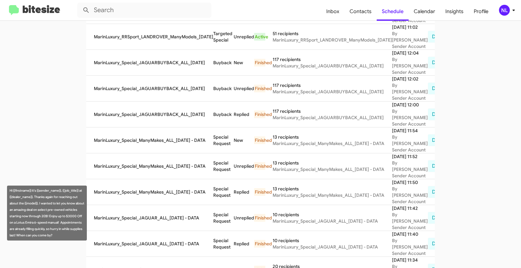
scroll to position [86, 0]
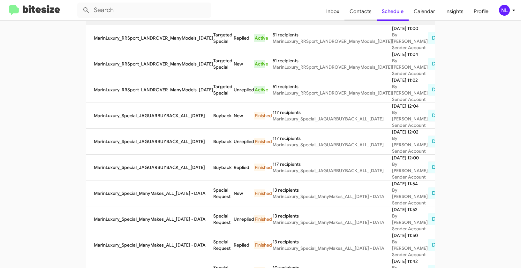
click at [363, 11] on span "Contacts" at bounding box center [360, 11] width 32 height 19
type input "in:groups"
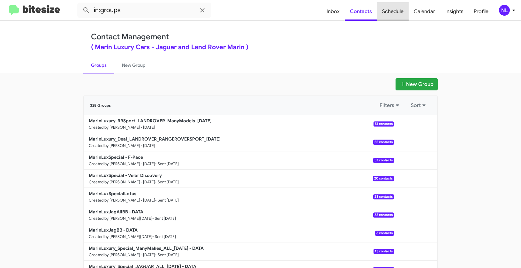
click at [397, 13] on span "Schedule" at bounding box center [393, 11] width 32 height 19
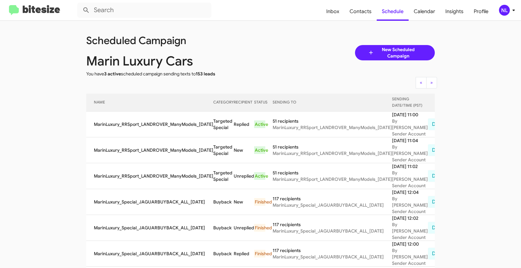
click at [500, 13] on div "NL" at bounding box center [504, 10] width 11 height 11
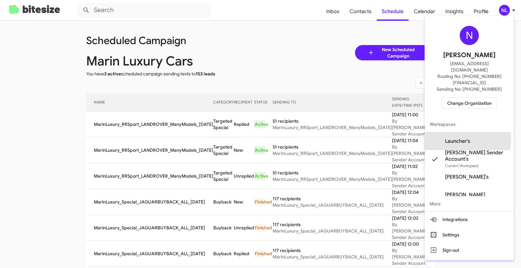
click at [462, 138] on span "Launcher's" at bounding box center [457, 141] width 25 height 6
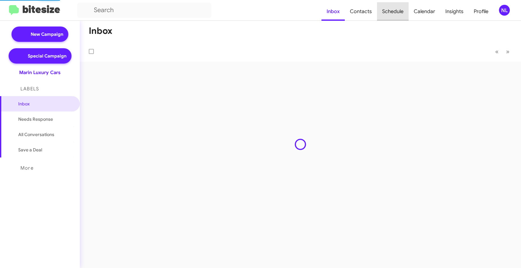
click at [391, 11] on span "Schedule" at bounding box center [393, 11] width 32 height 19
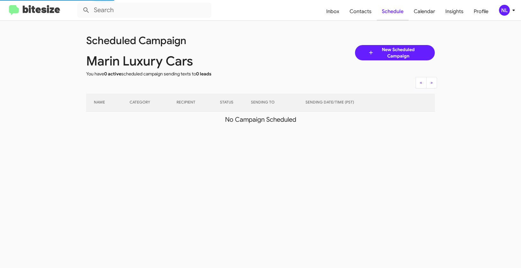
click at [393, 12] on span "Schedule" at bounding box center [392, 11] width 32 height 19
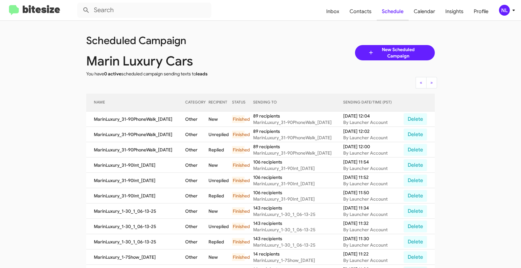
click at [393, 12] on span "Schedule" at bounding box center [392, 11] width 32 height 19
click at [500, 12] on div "NL" at bounding box center [504, 10] width 11 height 11
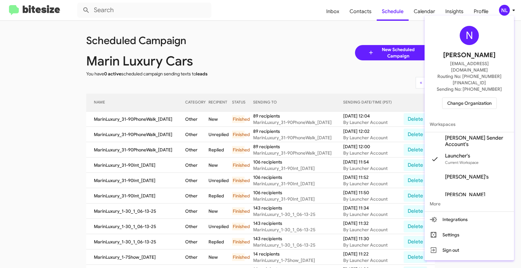
click at [456, 135] on span "[PERSON_NAME] Sender Account's" at bounding box center [477, 141] width 64 height 13
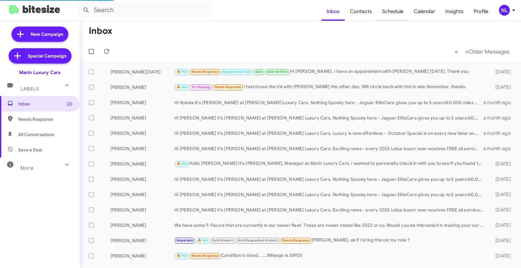
click at [393, 13] on span "Schedule" at bounding box center [393, 11] width 32 height 19
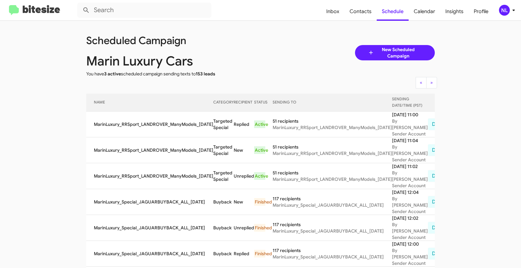
click at [502, 10] on div "NL" at bounding box center [504, 10] width 11 height 11
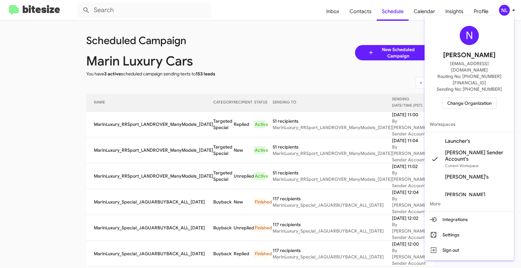
click at [273, 61] on div at bounding box center [260, 134] width 521 height 268
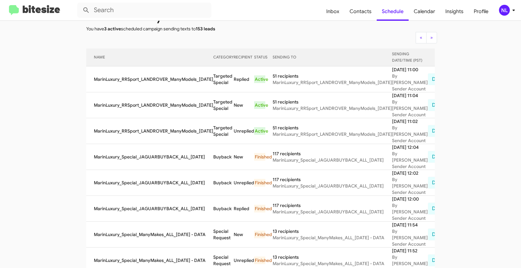
scroll to position [44, 0]
click at [432, 39] on button "» Next" at bounding box center [431, 38] width 11 height 11
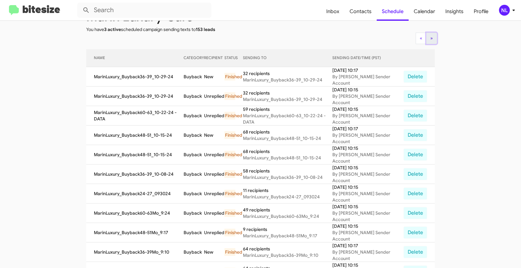
click at [432, 39] on button "» Next" at bounding box center [431, 38] width 11 height 11
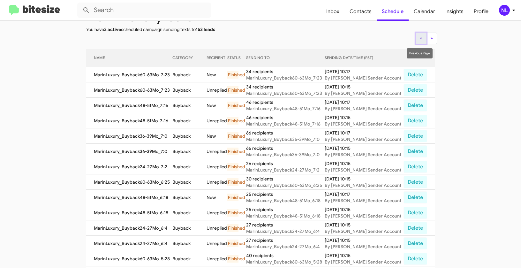
click at [419, 38] on span "«" at bounding box center [420, 38] width 3 height 6
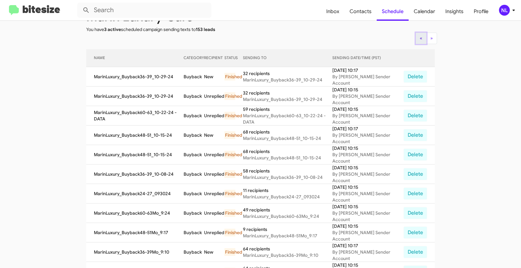
click at [419, 38] on span "«" at bounding box center [420, 38] width 3 height 6
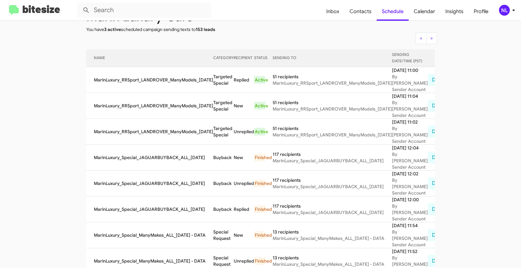
scroll to position [0, 0]
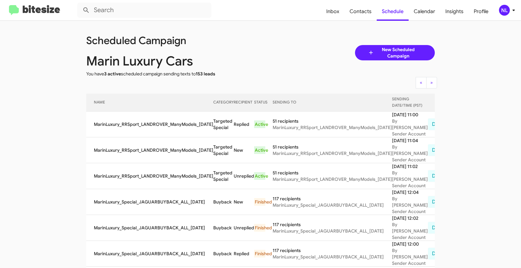
click at [504, 11] on div "NL" at bounding box center [504, 10] width 11 height 11
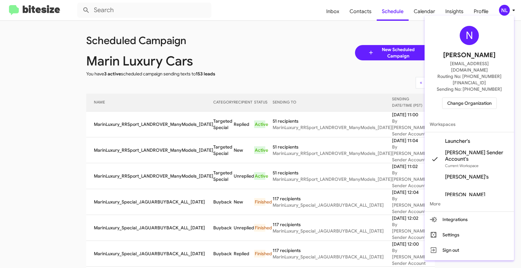
click at [364, 11] on div at bounding box center [260, 134] width 521 height 268
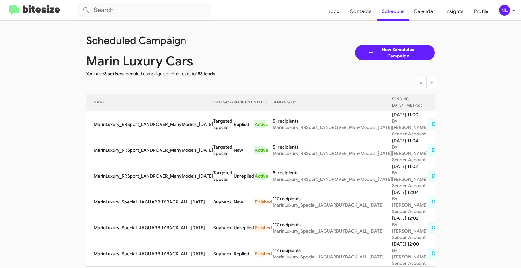
click at [364, 11] on span "Contacts" at bounding box center [360, 11] width 32 height 19
type input "in:groups"
